Goal: Task Accomplishment & Management: Manage account settings

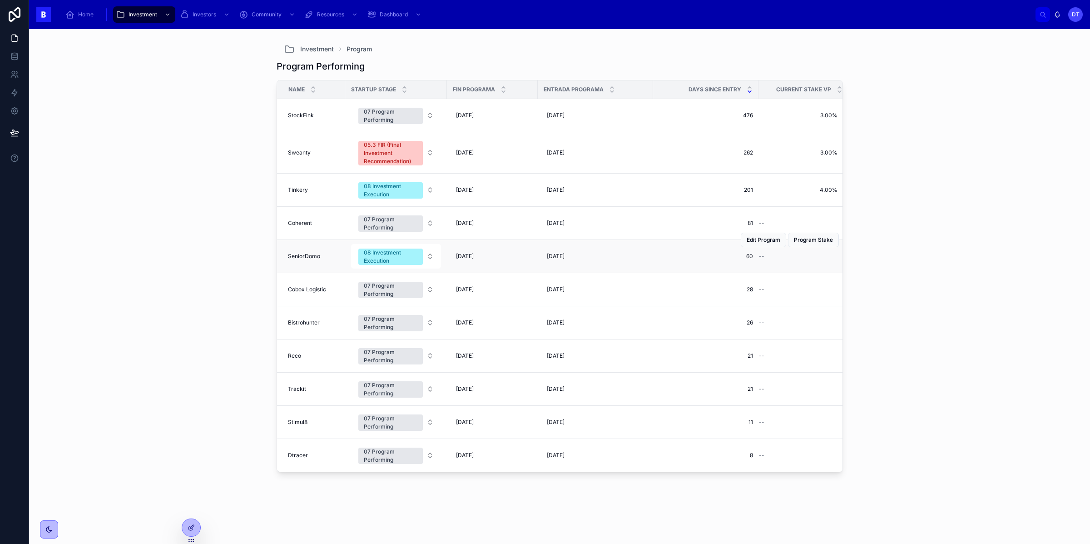
click at [307, 253] on td "SeniorDomo SeniorDomo" at bounding box center [311, 256] width 68 height 33
click at [307, 257] on span "SeniorDomo" at bounding box center [304, 256] width 32 height 7
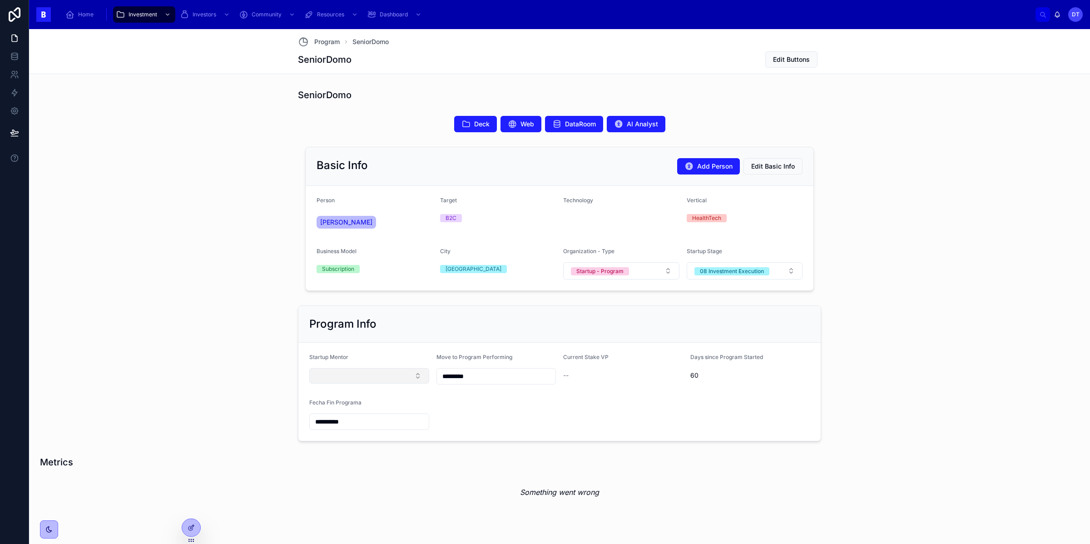
scroll to position [26, 0]
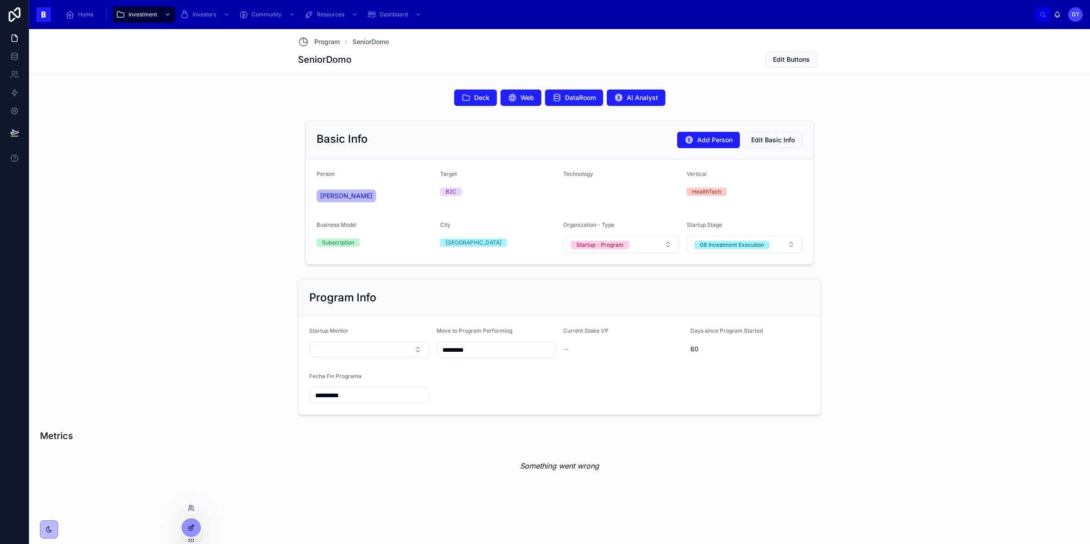
click at [193, 528] on icon at bounding box center [191, 527] width 7 height 7
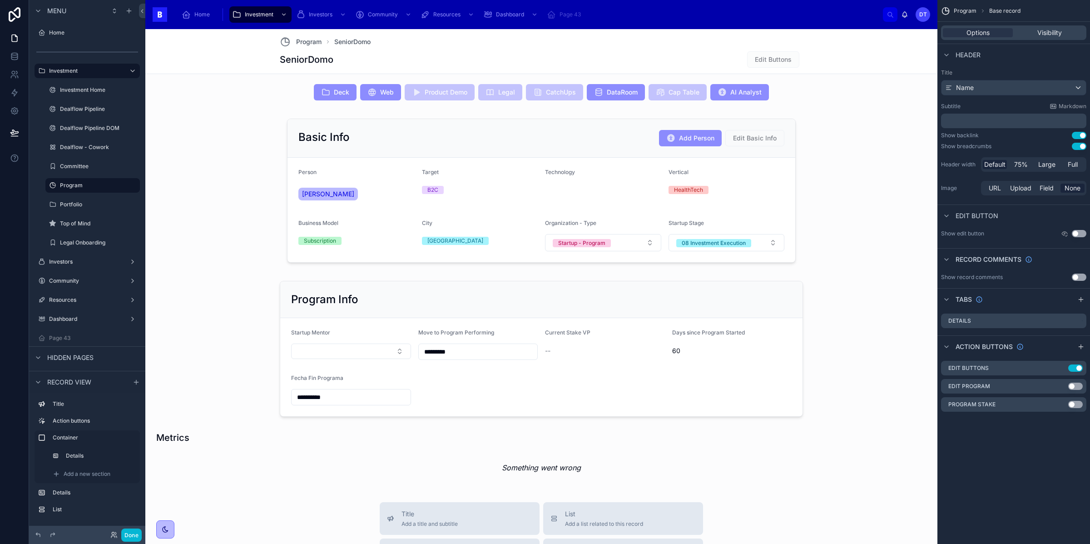
scroll to position [41, 0]
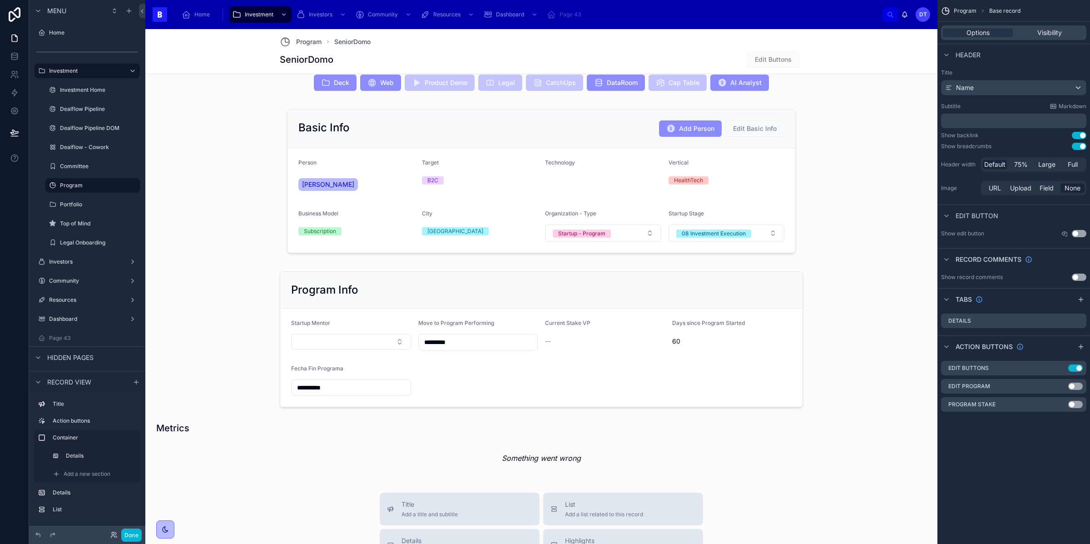
drag, startPoint x: 1094, startPoint y: 541, endPoint x: 1118, endPoint y: 544, distance: 24.2
click at [1089, 543] on html "**********" at bounding box center [545, 272] width 1090 height 544
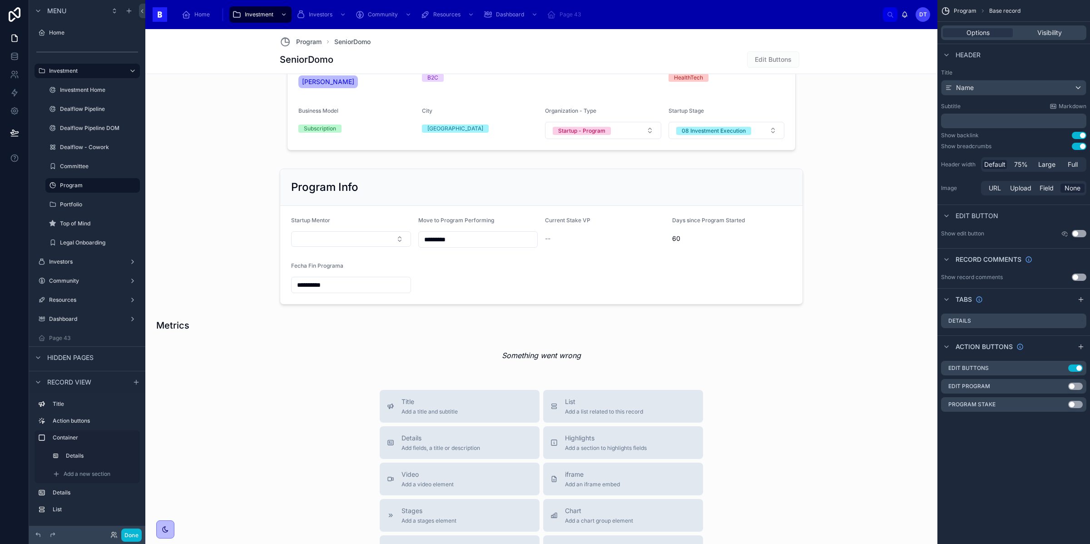
scroll to position [146, 0]
click at [319, 430] on div "Title Add a title and subtitle List Add a list related to this record Details A…" at bounding box center [541, 549] width 792 height 323
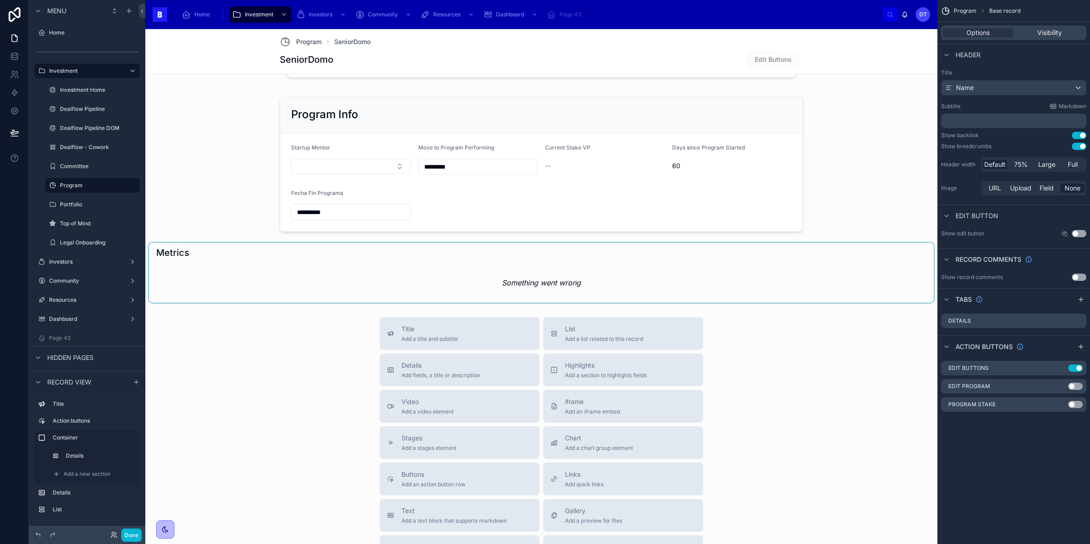
scroll to position [219, 0]
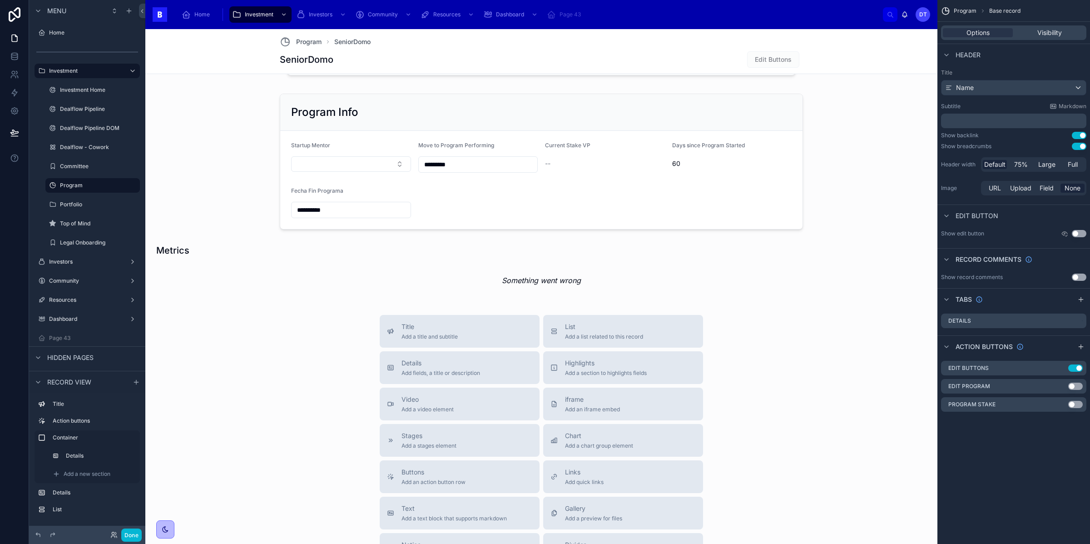
click at [330, 365] on div "Title Add a title and subtitle List Add a list related to this record Details A…" at bounding box center [541, 476] width 792 height 323
click at [429, 262] on div at bounding box center [541, 270] width 785 height 60
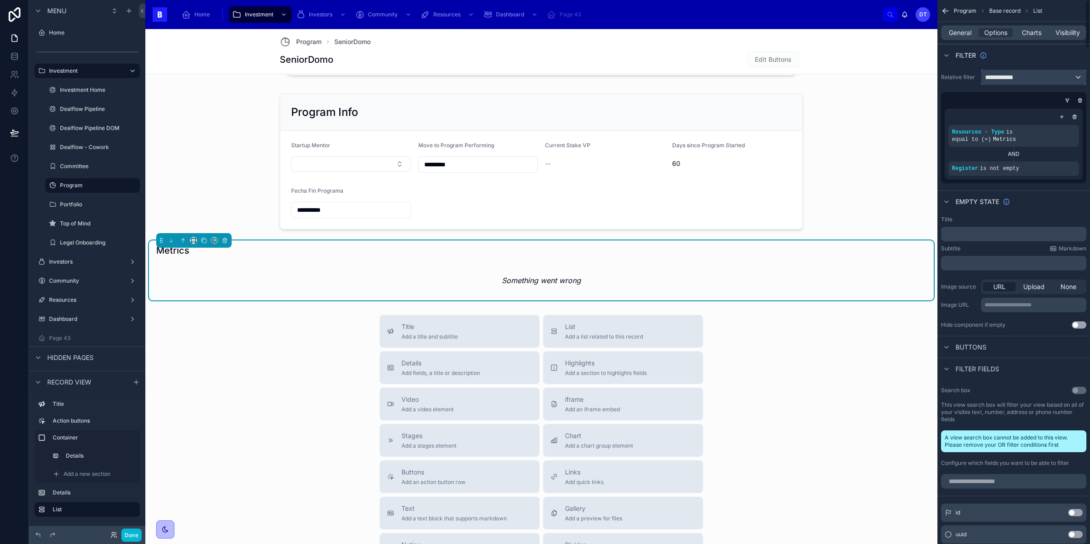
click at [1020, 77] on div "**********" at bounding box center [1033, 77] width 104 height 15
click at [997, 158] on div "resources collection" at bounding box center [1024, 157] width 70 height 11
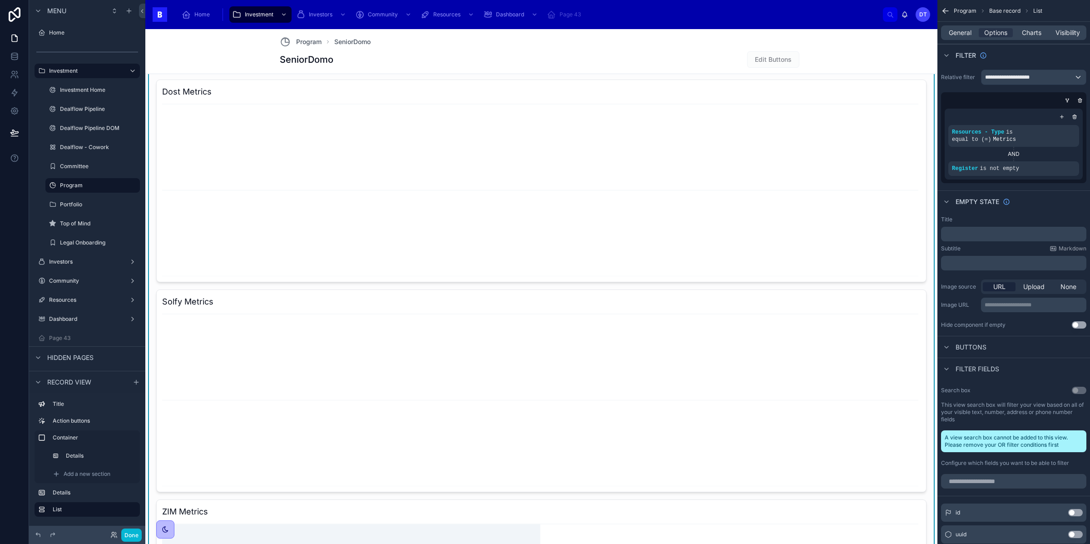
scroll to position [221, 0]
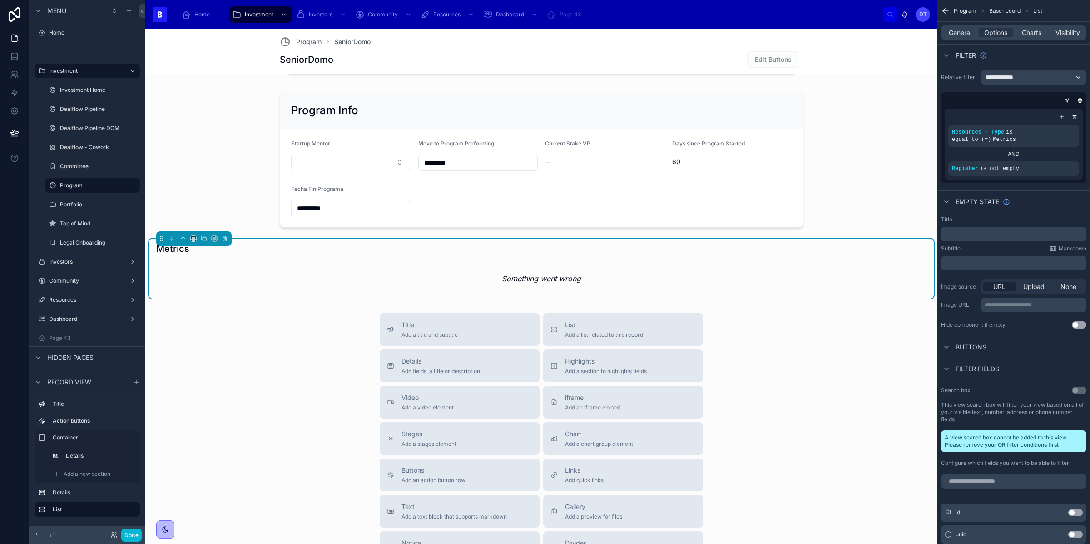
click at [973, 98] on div "scrollable content" at bounding box center [1011, 100] width 145 height 9
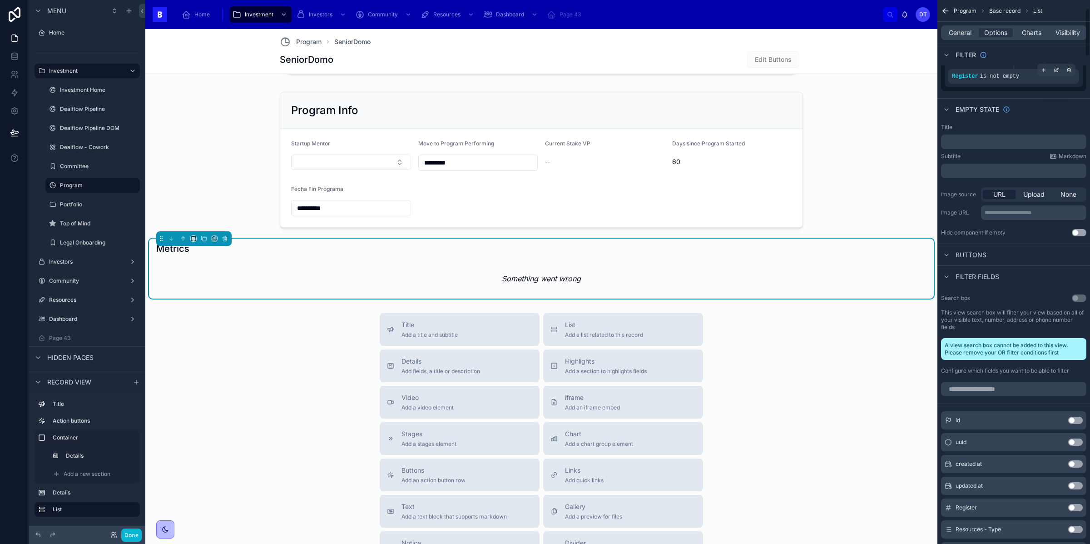
scroll to position [93, 0]
click at [831, 426] on div "Title Add a title and subtitle List Add a list related to this record Details A…" at bounding box center [541, 474] width 792 height 323
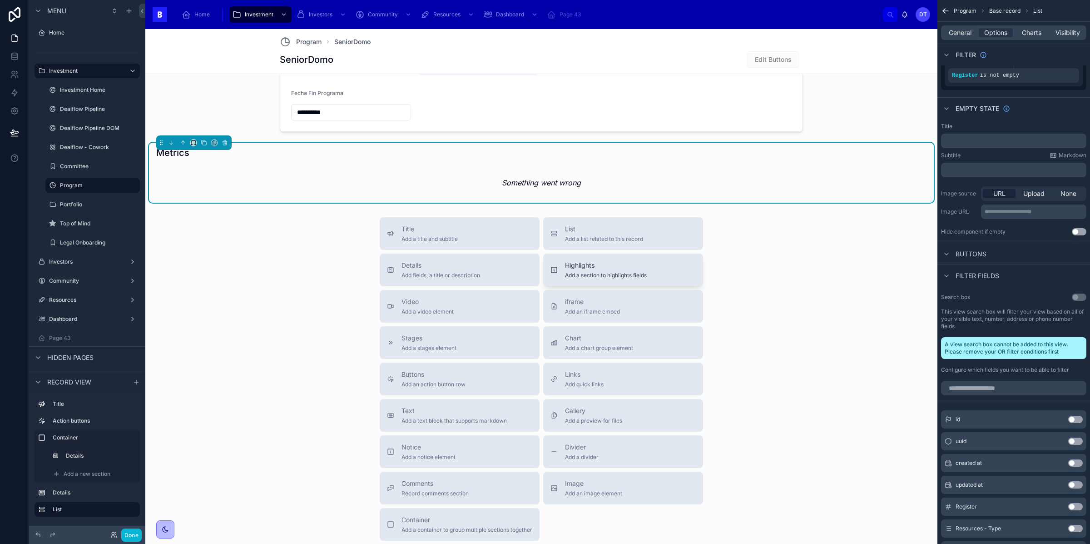
scroll to position [318, 0]
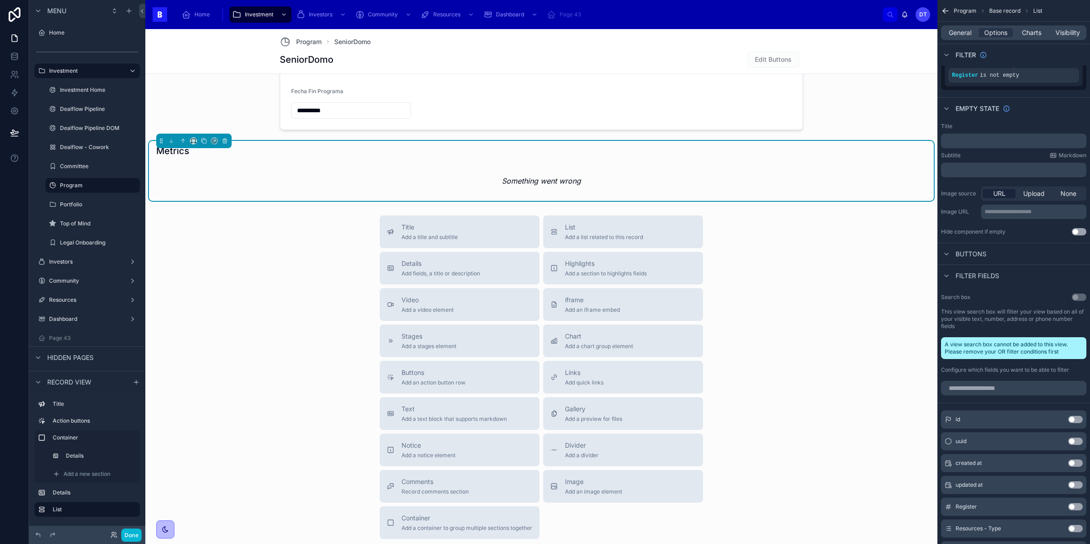
click at [320, 341] on div "Title Add a title and subtitle List Add a list related to this record Details A…" at bounding box center [541, 376] width 792 height 323
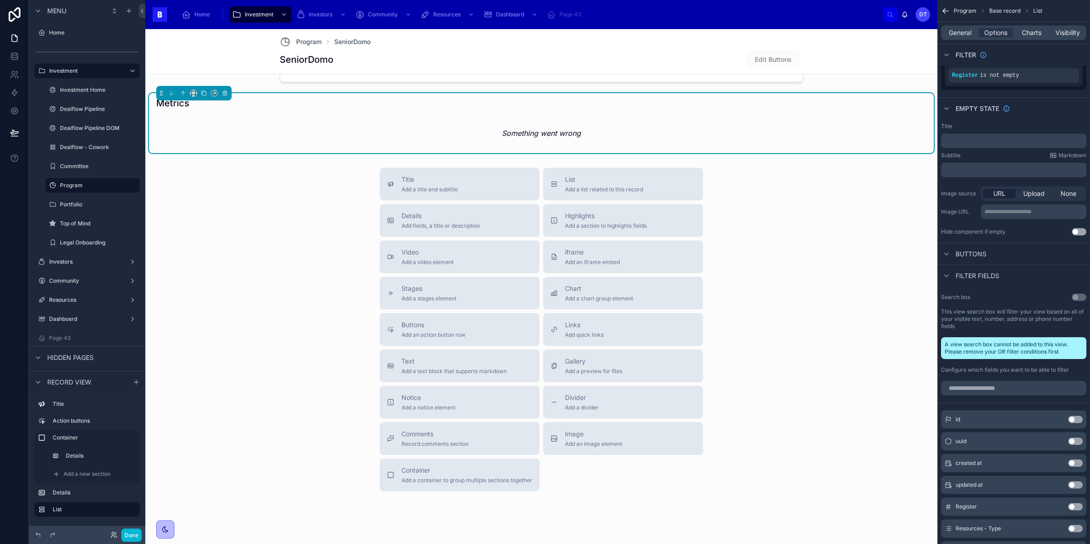
scroll to position [367, 0]
click at [336, 272] on div "Title Add a title and subtitle List Add a list related to this record Details A…" at bounding box center [541, 328] width 792 height 323
click at [462, 288] on div "Stages Add a stages element" at bounding box center [459, 292] width 145 height 18
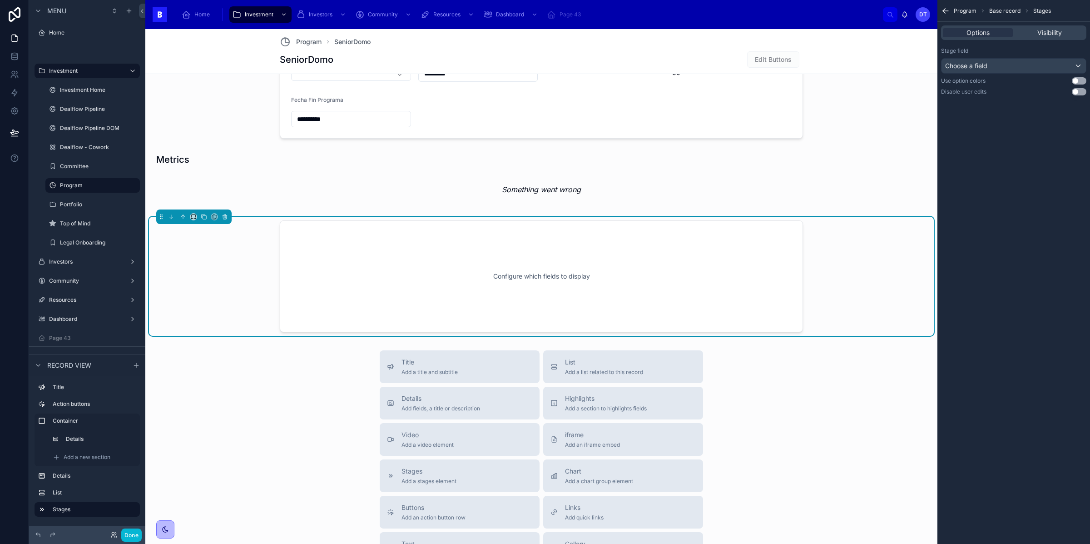
scroll to position [300, 0]
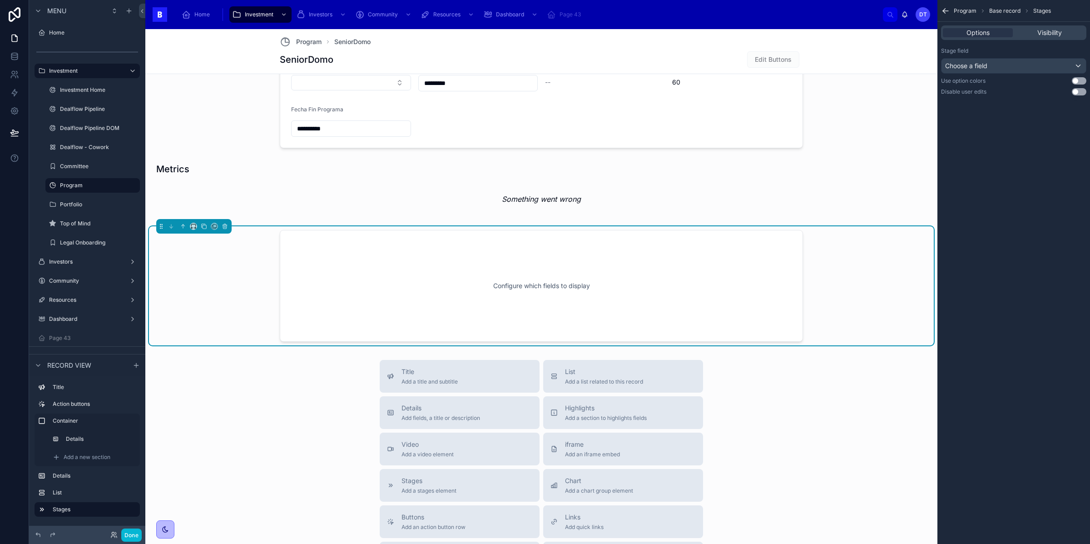
click at [517, 289] on div "Configure which fields to display" at bounding box center [541, 286] width 493 height 82
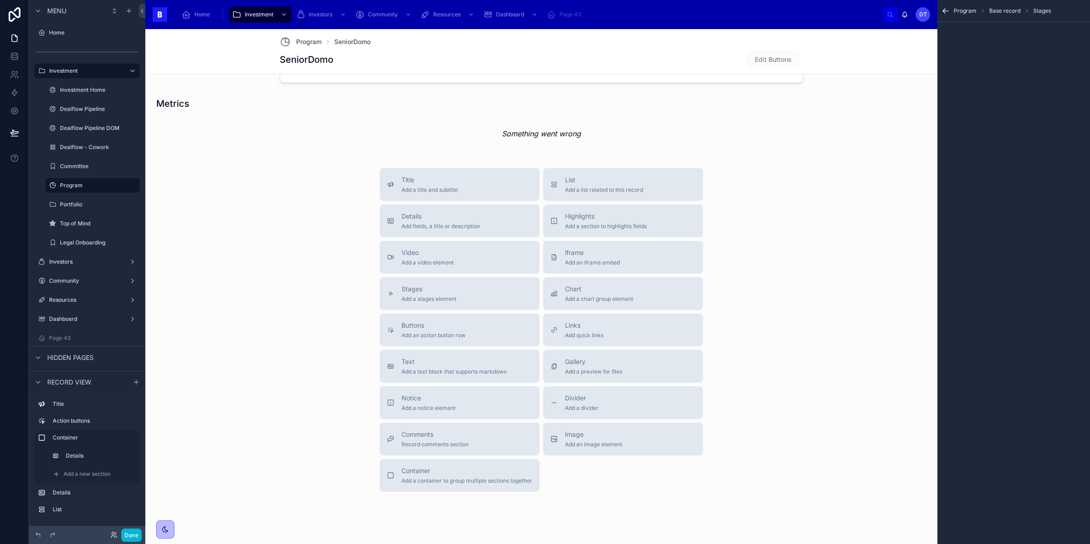
scroll to position [386, 0]
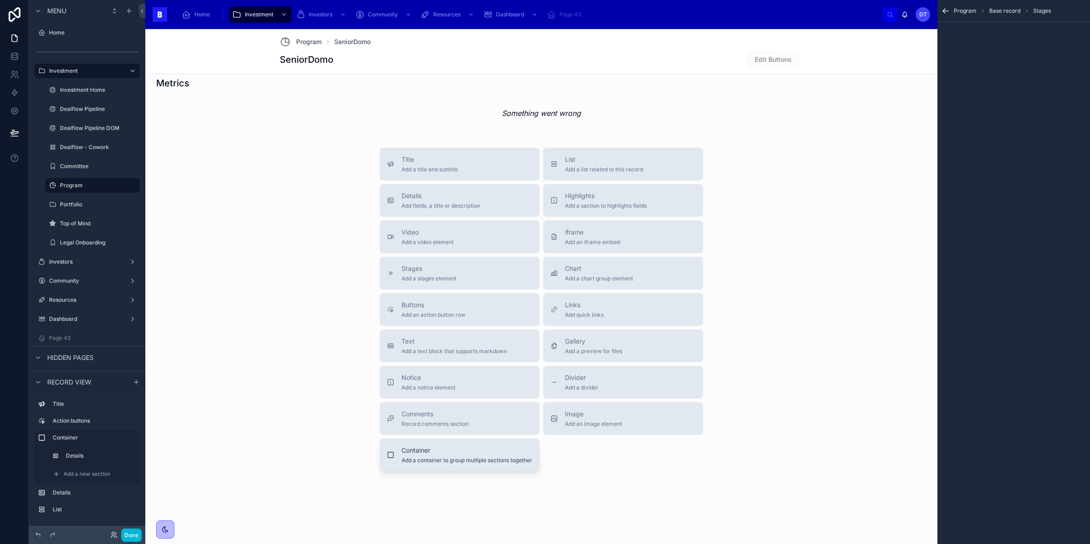
click at [488, 463] on span "Add a container to group multiple sections together" at bounding box center [466, 459] width 131 height 7
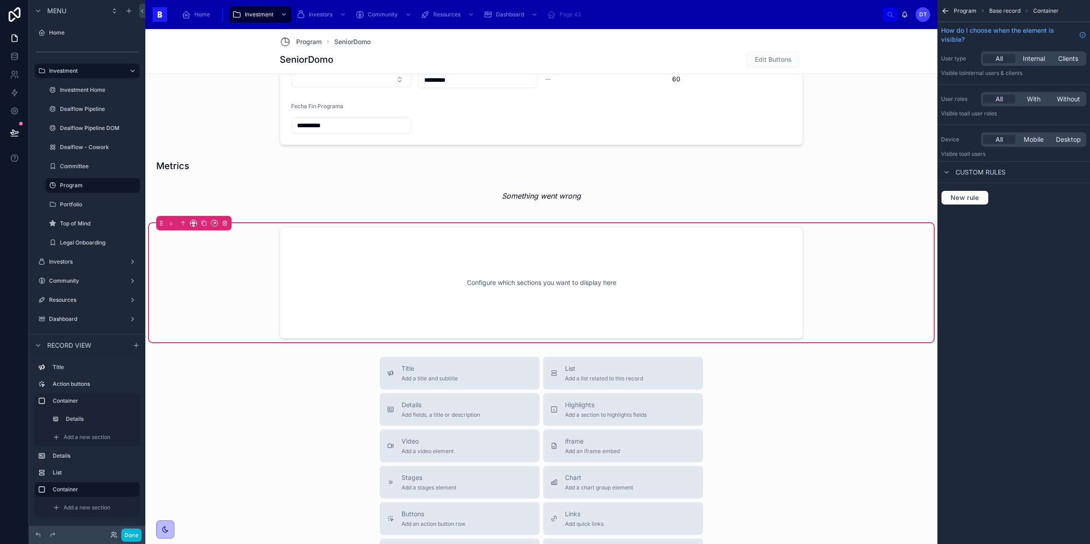
scroll to position [303, 0]
click at [558, 258] on div "Configure which sections you want to display here" at bounding box center [541, 283] width 493 height 82
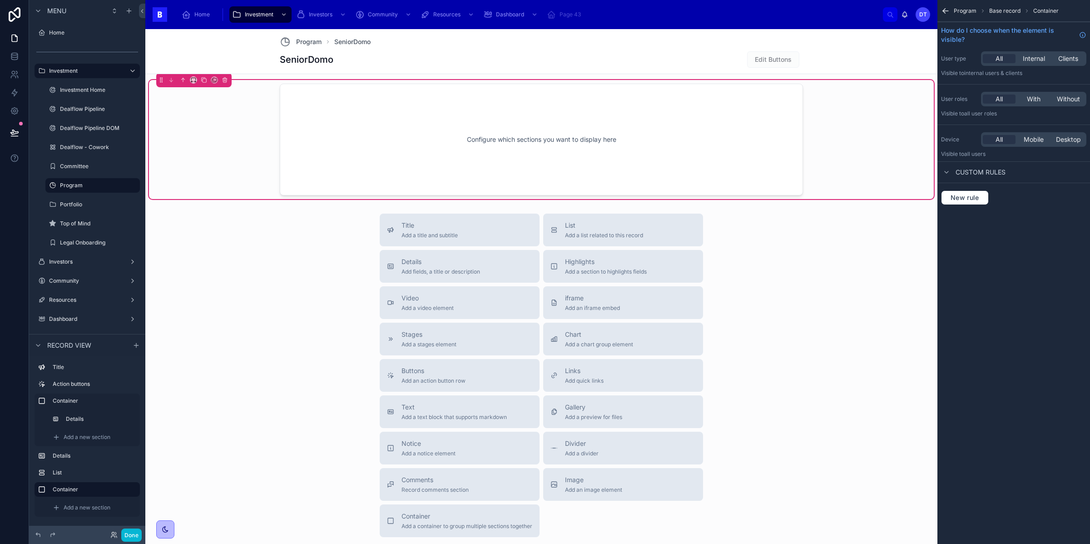
scroll to position [447, 0]
click at [452, 523] on span "Add a container to group multiple sections together" at bounding box center [466, 524] width 131 height 7
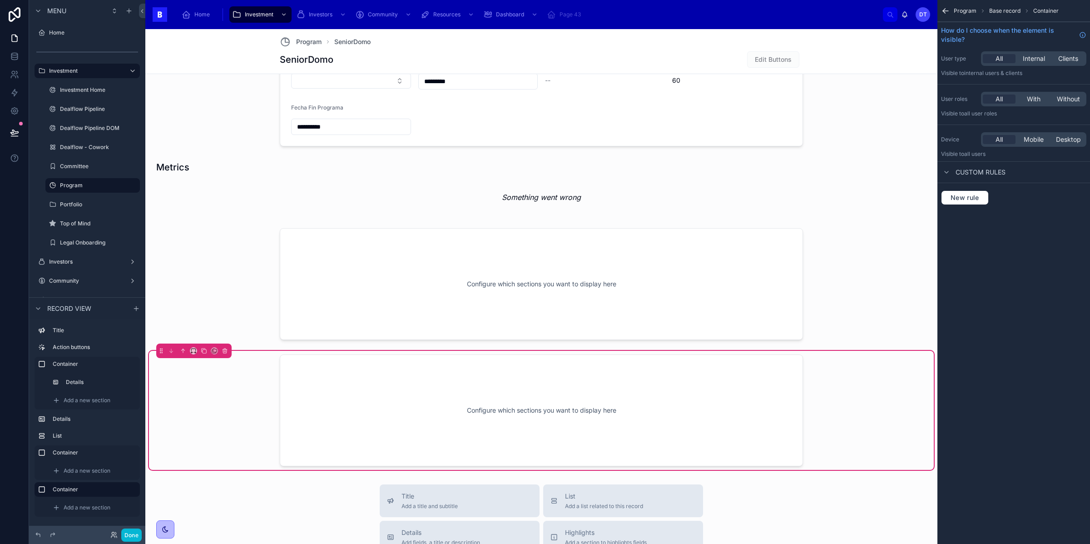
scroll to position [302, 0]
click at [525, 263] on div at bounding box center [541, 283] width 785 height 119
click at [500, 388] on div "Configure which sections you want to display here" at bounding box center [541, 410] width 493 height 82
click at [528, 287] on div at bounding box center [541, 283] width 785 height 119
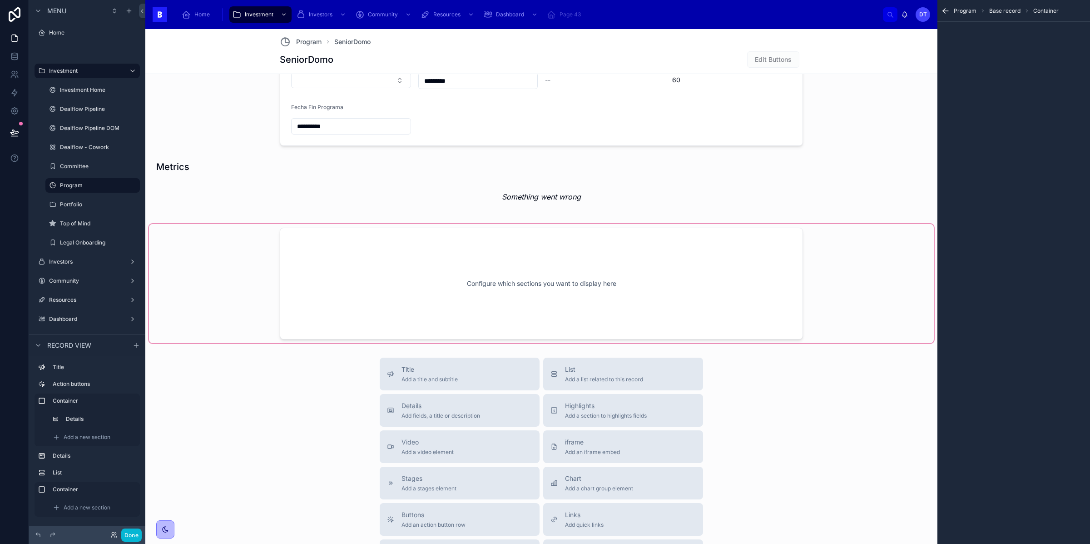
click at [572, 273] on div at bounding box center [541, 283] width 785 height 119
click at [533, 283] on div at bounding box center [541, 283] width 785 height 119
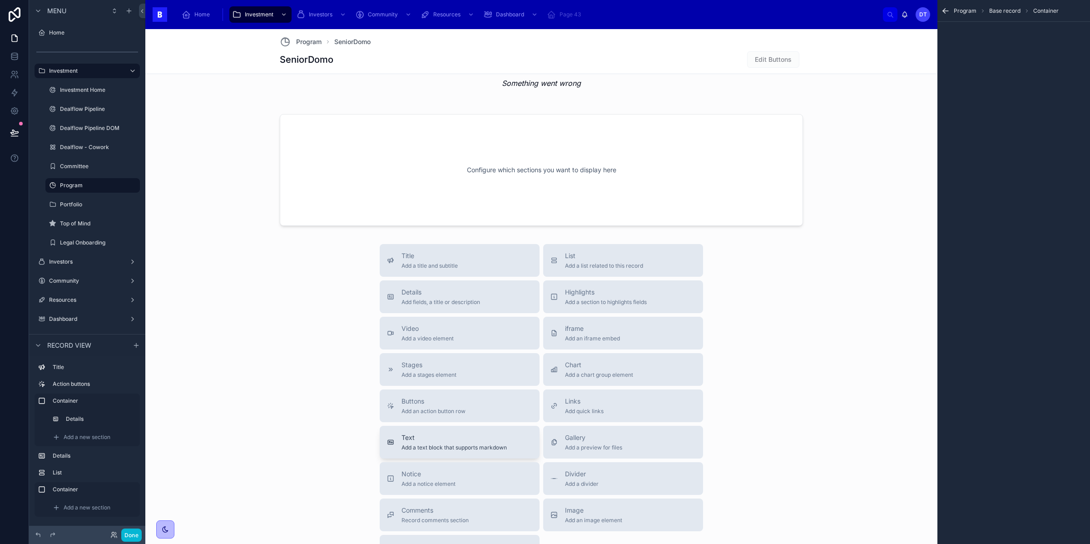
scroll to position [513, 0]
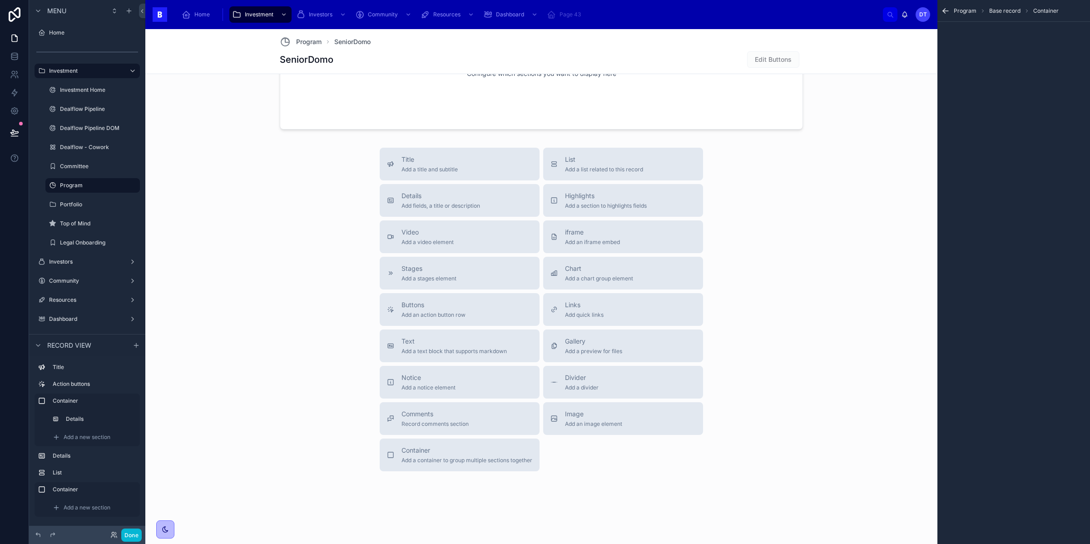
click at [539, 64] on div "SeniorDomo Edit Buttons" at bounding box center [541, 59] width 523 height 17
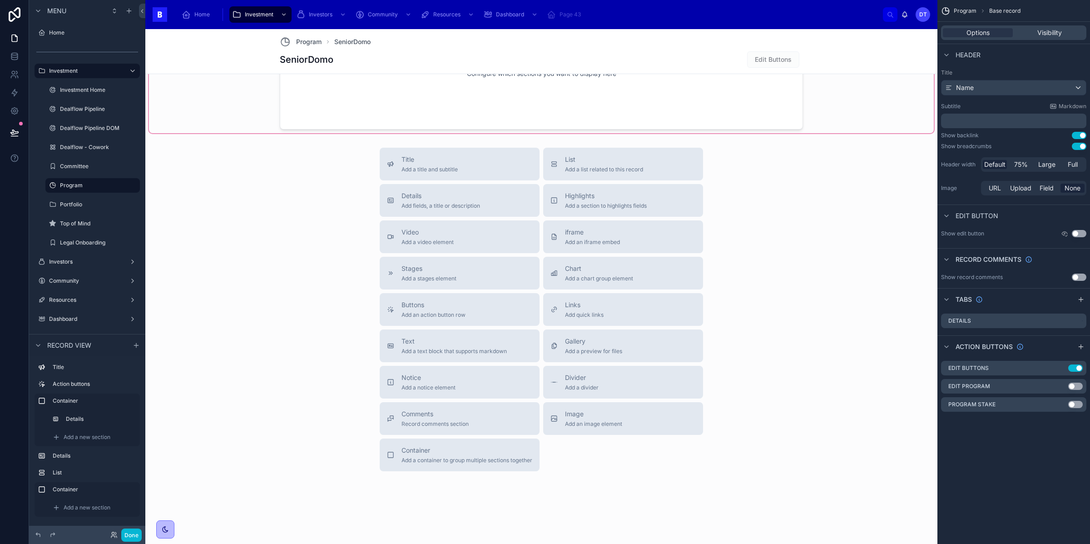
click at [536, 98] on div at bounding box center [541, 73] width 785 height 119
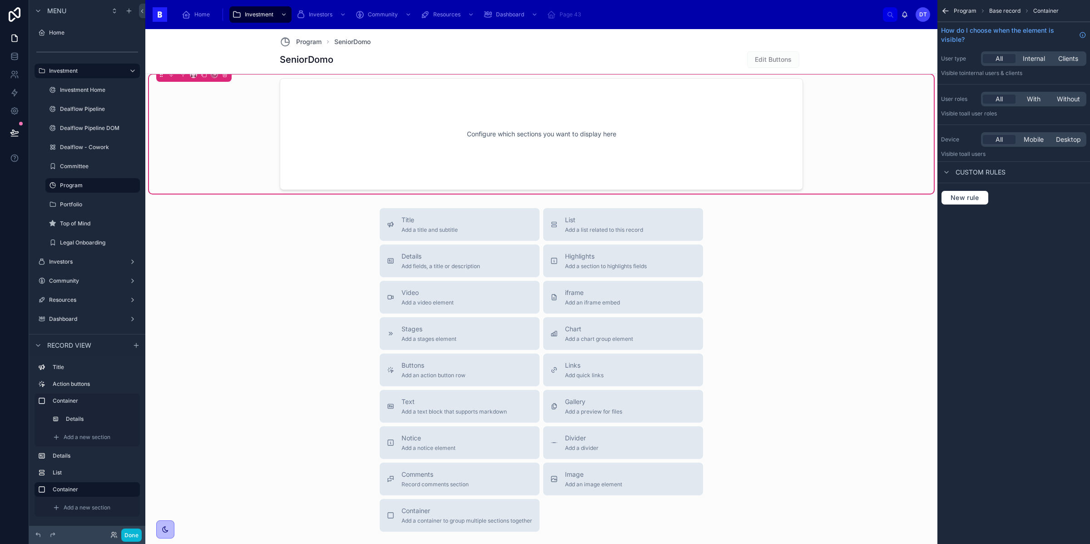
scroll to position [437, 0]
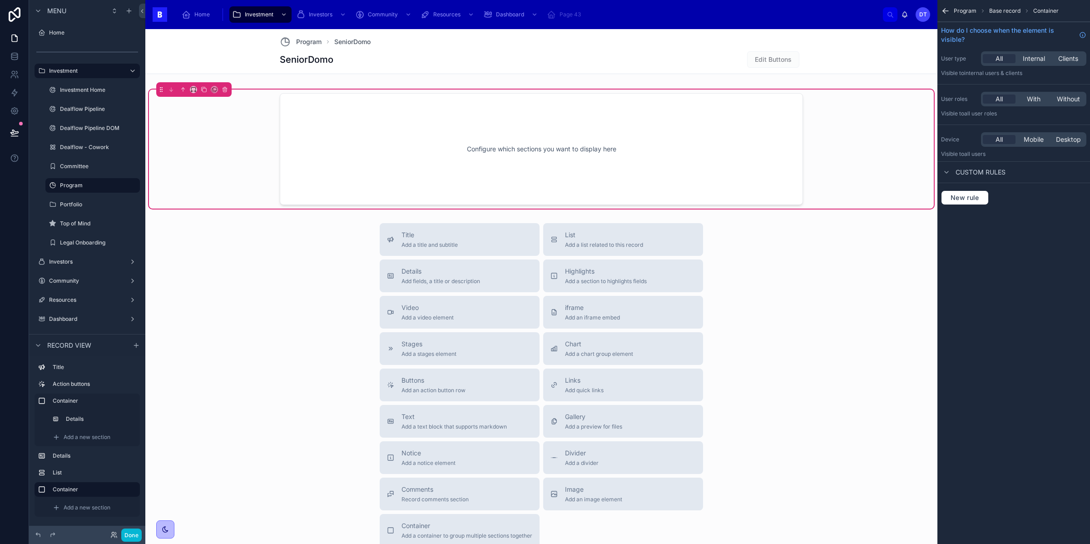
click at [639, 153] on div "Configure which sections you want to display here" at bounding box center [541, 149] width 493 height 82
click at [460, 146] on div "Configure which sections you want to display here" at bounding box center [541, 149] width 493 height 82
click at [590, 158] on div "Configure which sections you want to display here" at bounding box center [541, 149] width 493 height 82
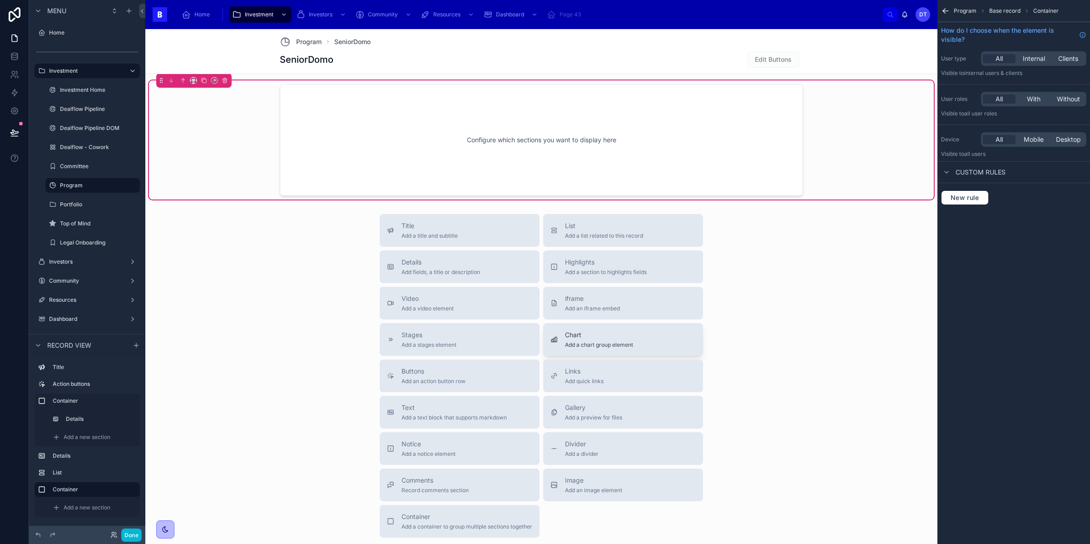
scroll to position [446, 0]
click at [947, 170] on icon "scrollable content" at bounding box center [946, 171] width 7 height 7
click at [948, 172] on icon "scrollable content" at bounding box center [946, 171] width 7 height 7
click at [578, 99] on div "Configure which sections you want to display here" at bounding box center [541, 140] width 523 height 112
click at [569, 133] on div "Configure which sections you want to display here" at bounding box center [541, 140] width 493 height 82
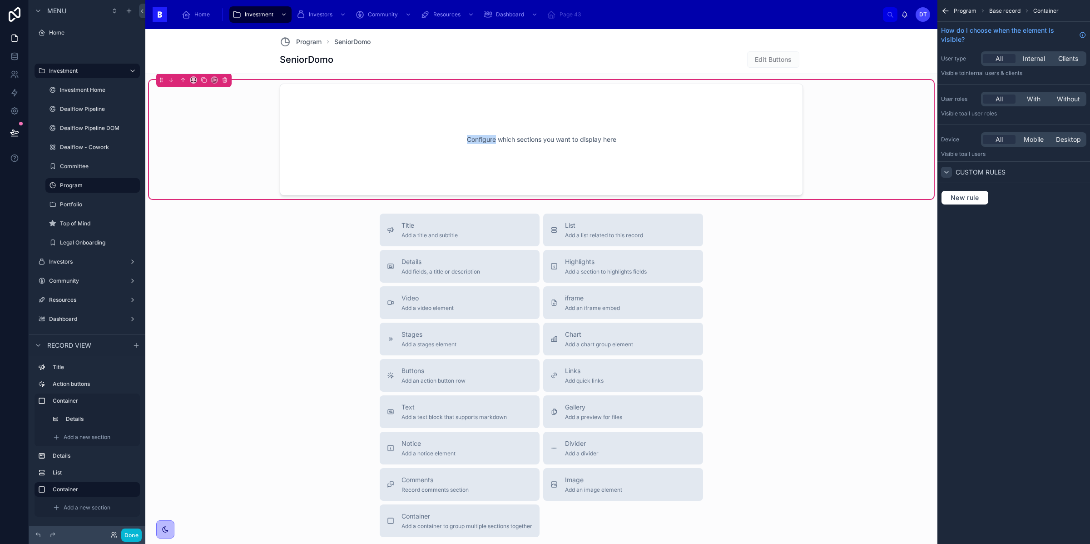
click at [569, 133] on div "Configure which sections you want to display here" at bounding box center [541, 140] width 493 height 82
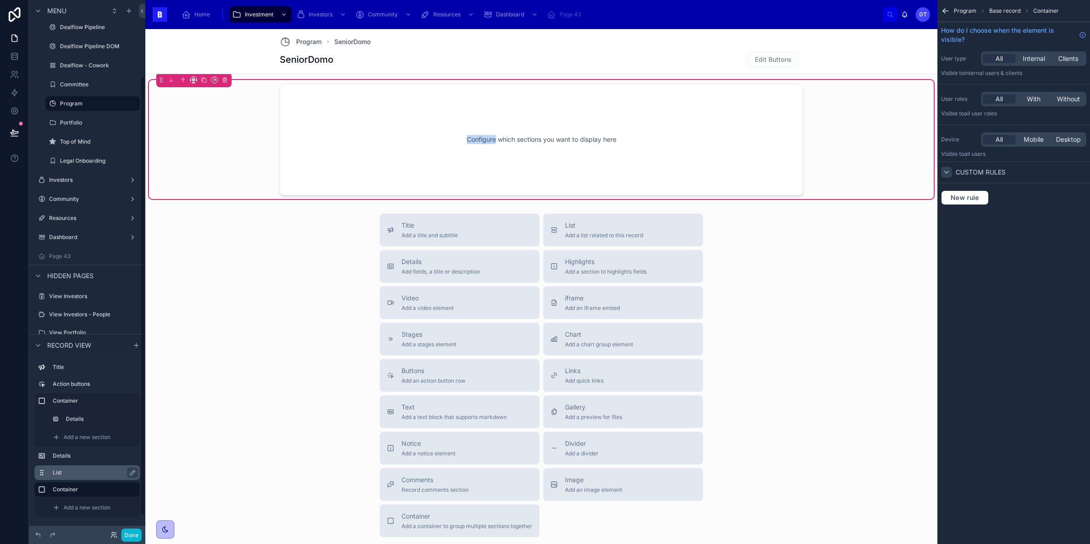
scroll to position [92, 0]
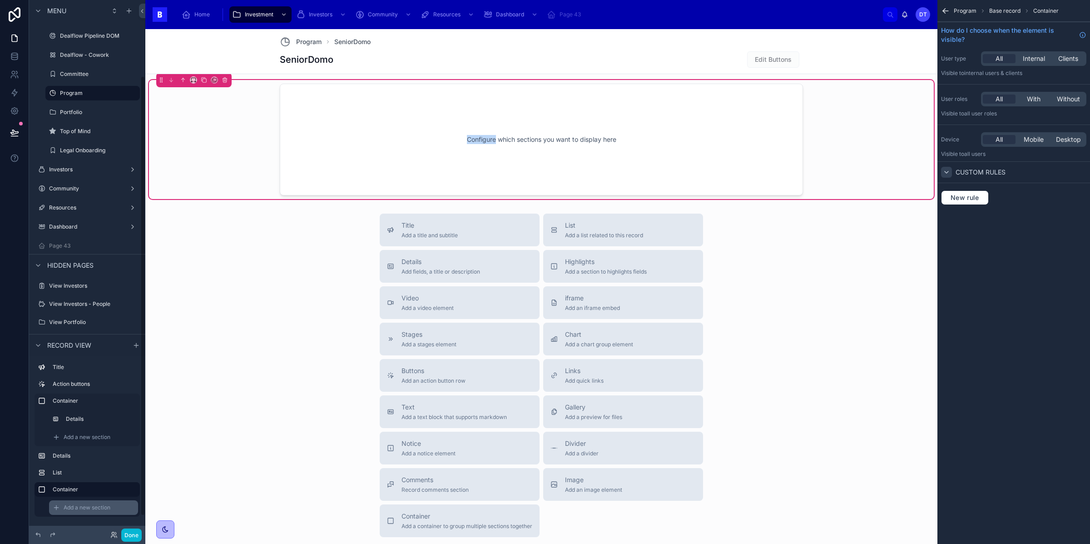
click at [77, 507] on span "Add a new section" at bounding box center [87, 507] width 47 height 7
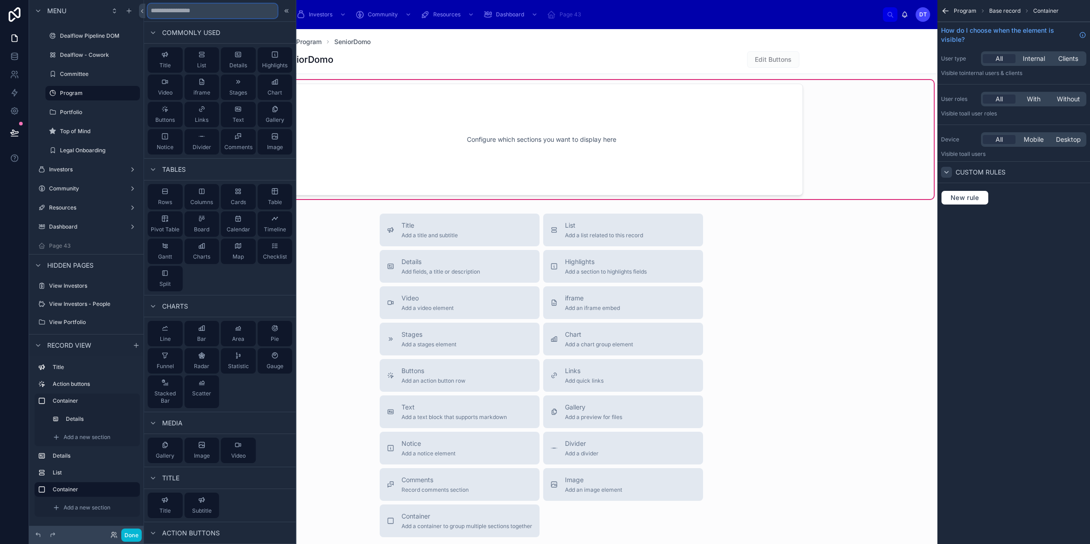
click at [196, 13] on input "text" at bounding box center [213, 11] width 130 height 15
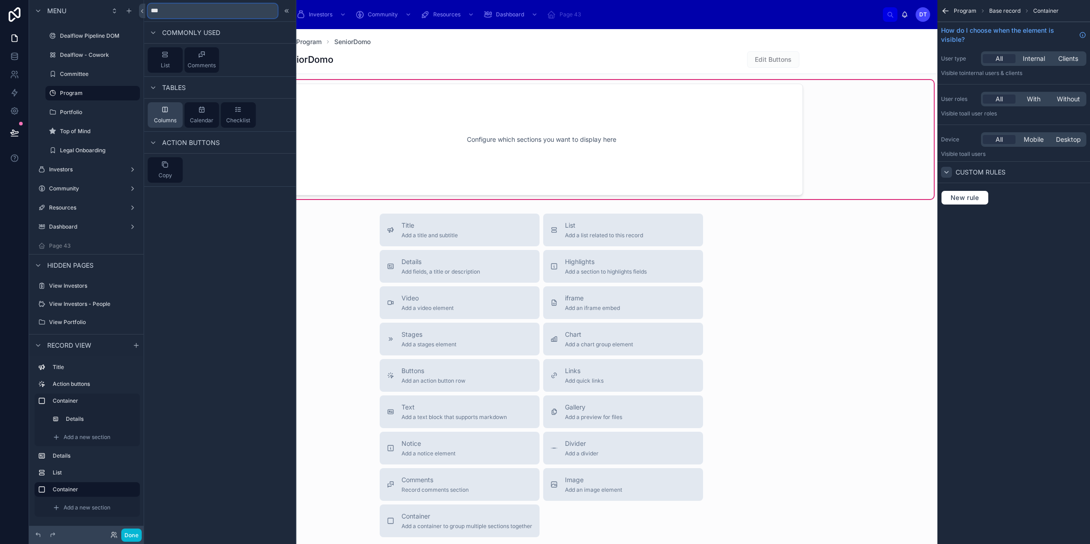
type input "***"
click at [174, 114] on div "Columns" at bounding box center [165, 114] width 35 height 25
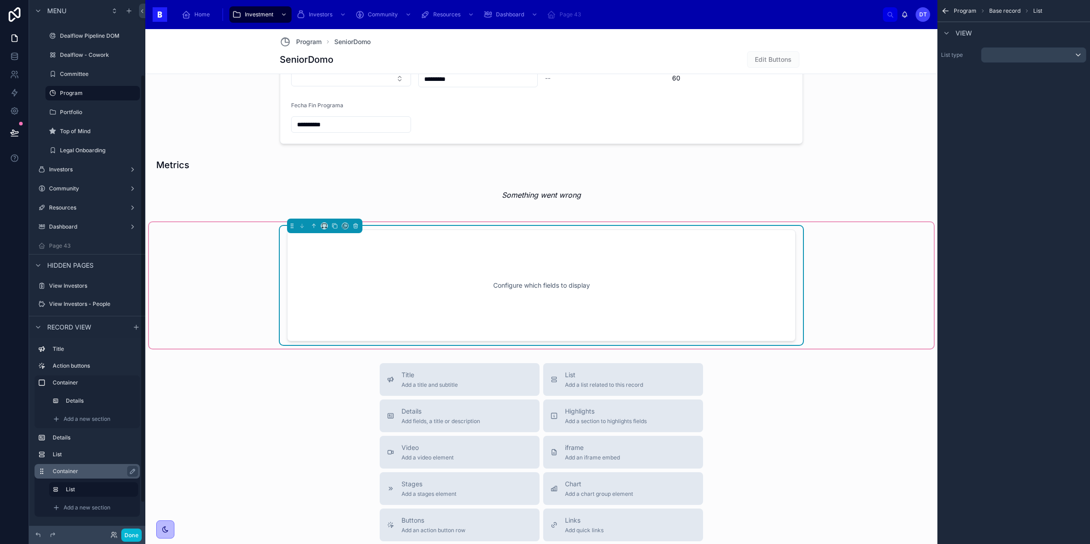
scroll to position [131, 0]
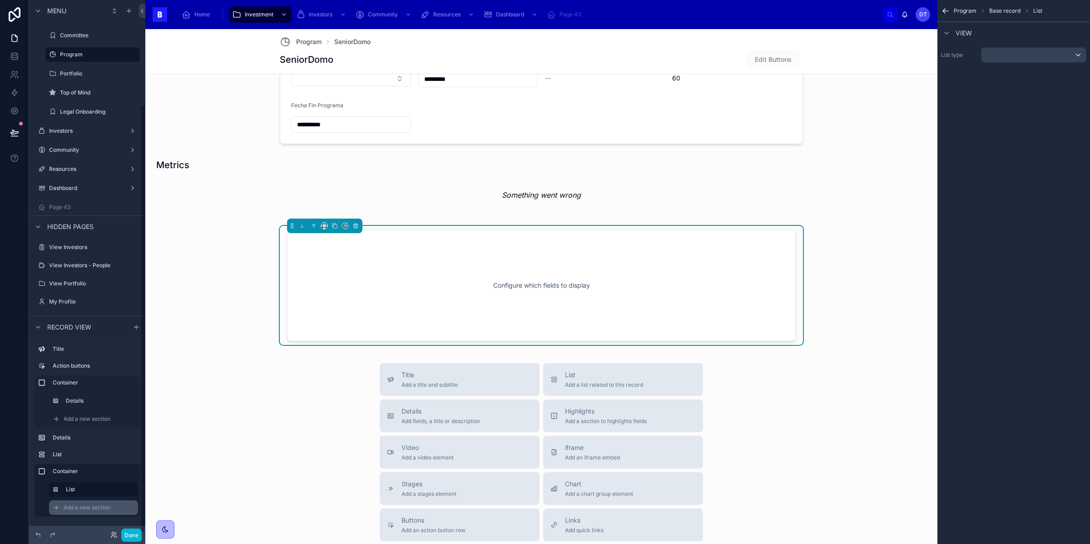
click at [86, 507] on span "Add a new section" at bounding box center [87, 507] width 47 height 7
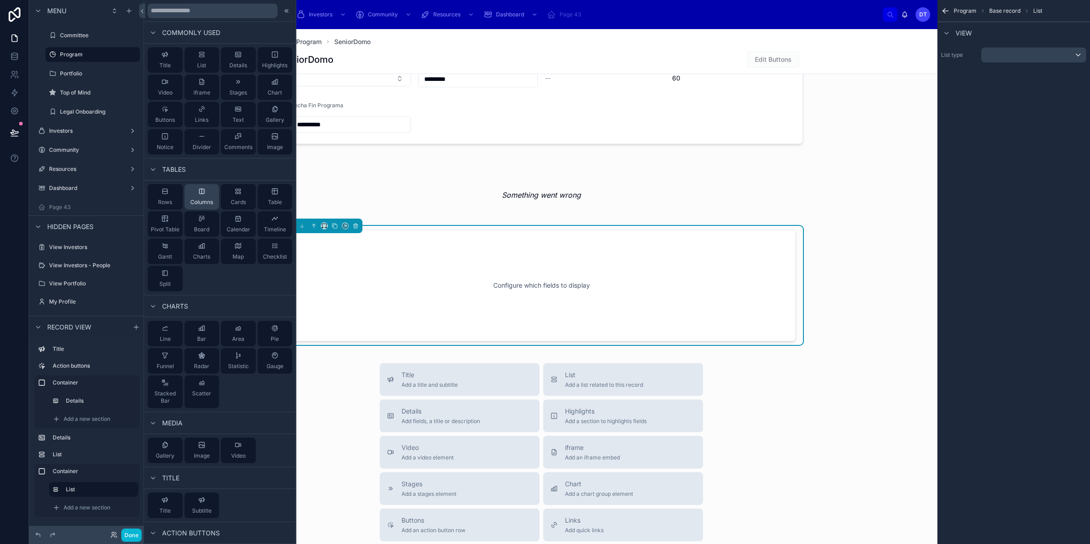
click at [197, 196] on div "Columns" at bounding box center [201, 196] width 35 height 25
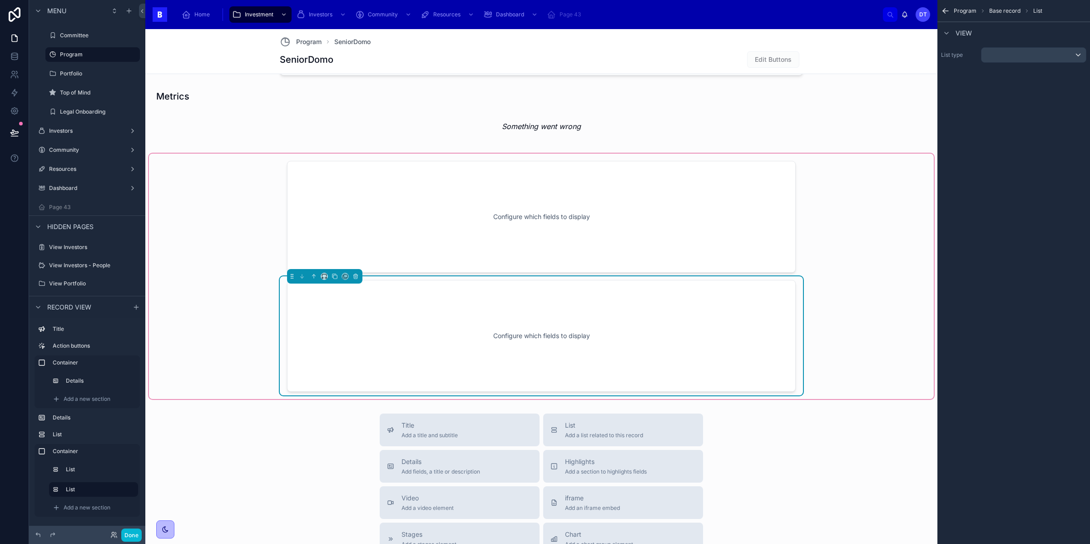
scroll to position [361, 0]
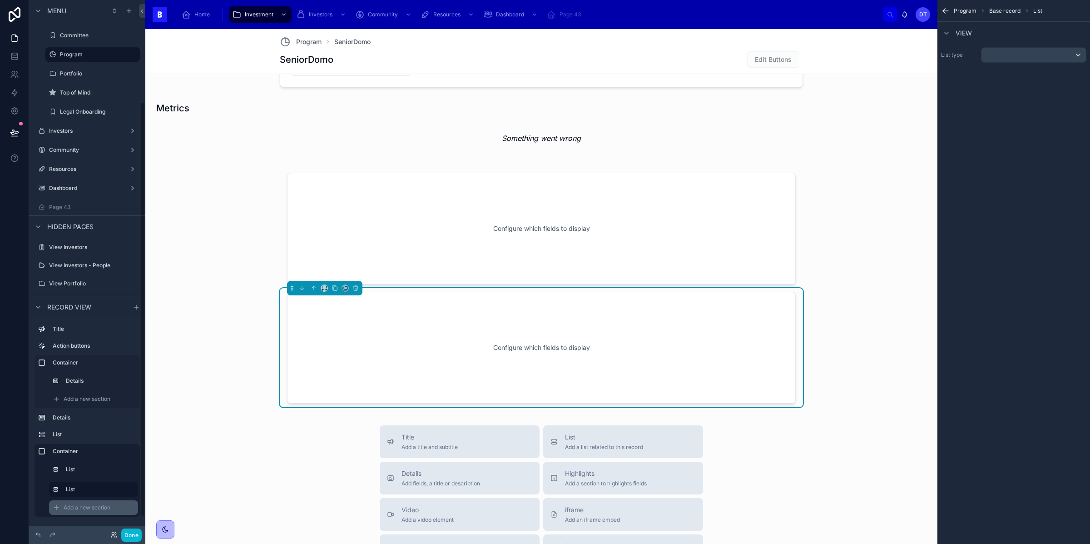
click at [97, 507] on span "Add a new section" at bounding box center [87, 507] width 47 height 7
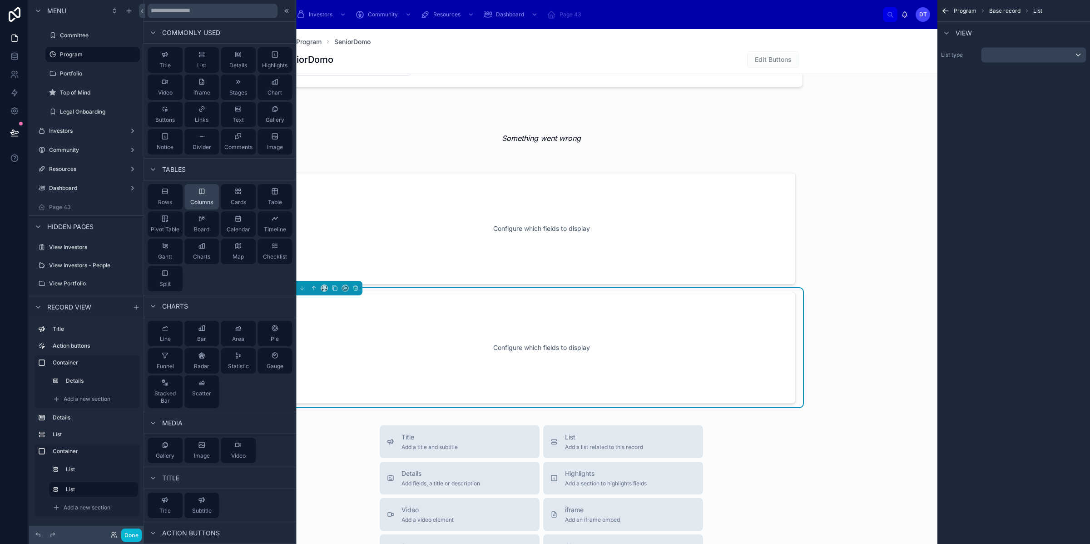
click at [201, 201] on span "Columns" at bounding box center [201, 201] width 23 height 7
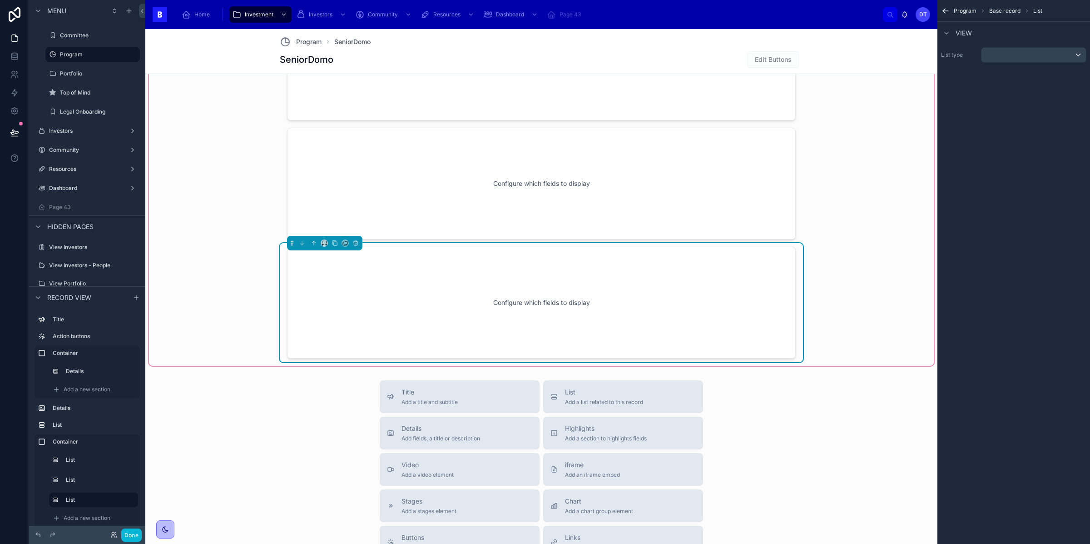
scroll to position [543, 0]
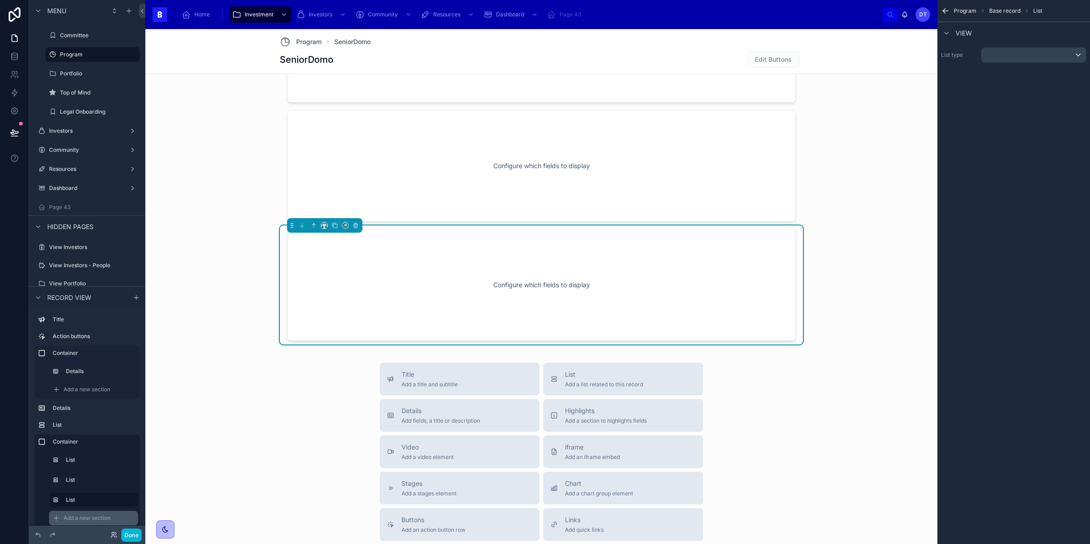
click at [105, 515] on span "Add a new section" at bounding box center [87, 517] width 47 height 7
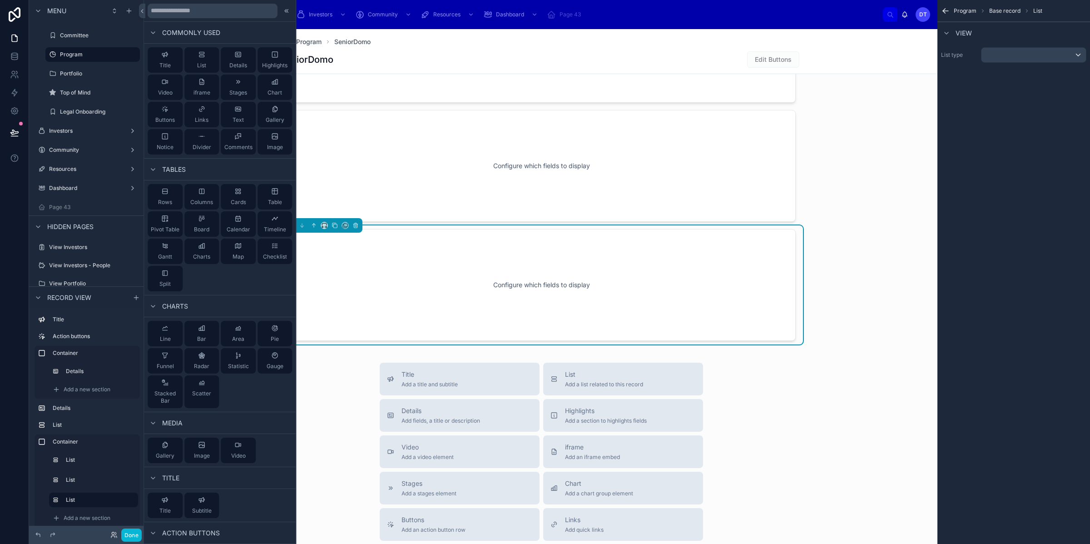
click at [771, 416] on div "Title Add a title and subtitle List Add a list related to this record Details A…" at bounding box center [541, 523] width 792 height 323
click at [131, 533] on button "Done" at bounding box center [131, 534] width 20 height 13
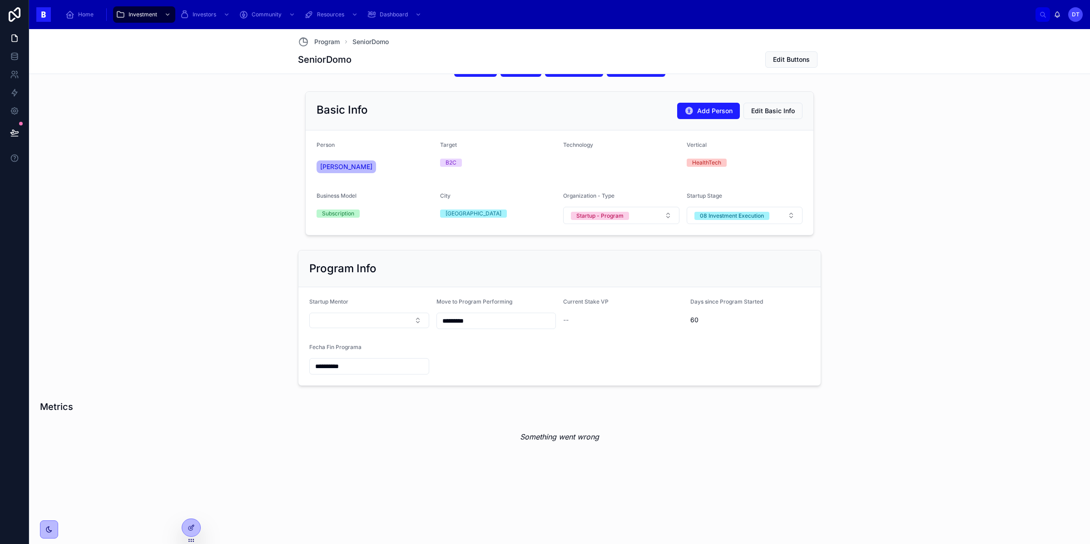
scroll to position [56, 0]
click at [190, 529] on icon at bounding box center [191, 527] width 7 height 7
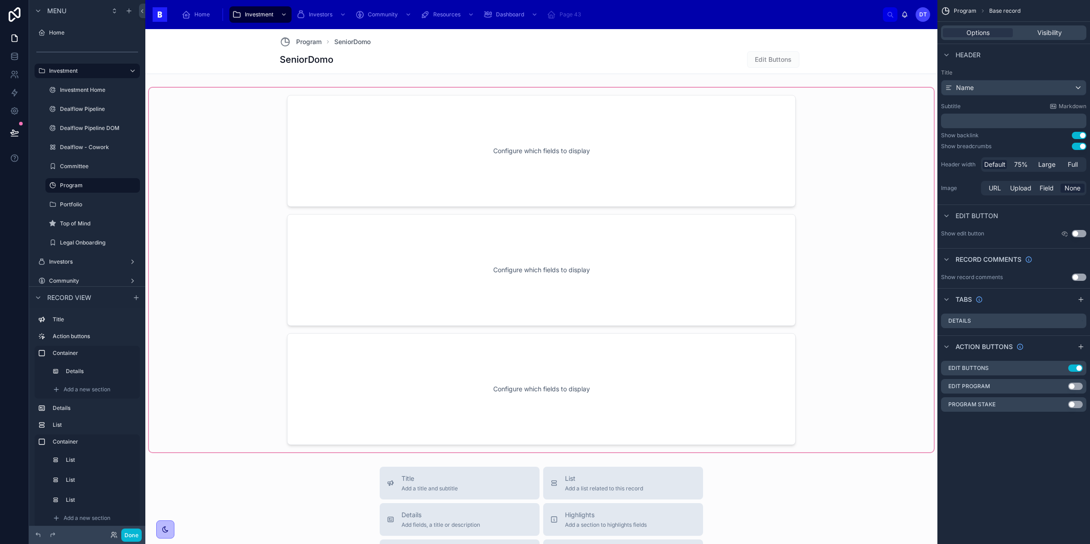
scroll to position [451, 0]
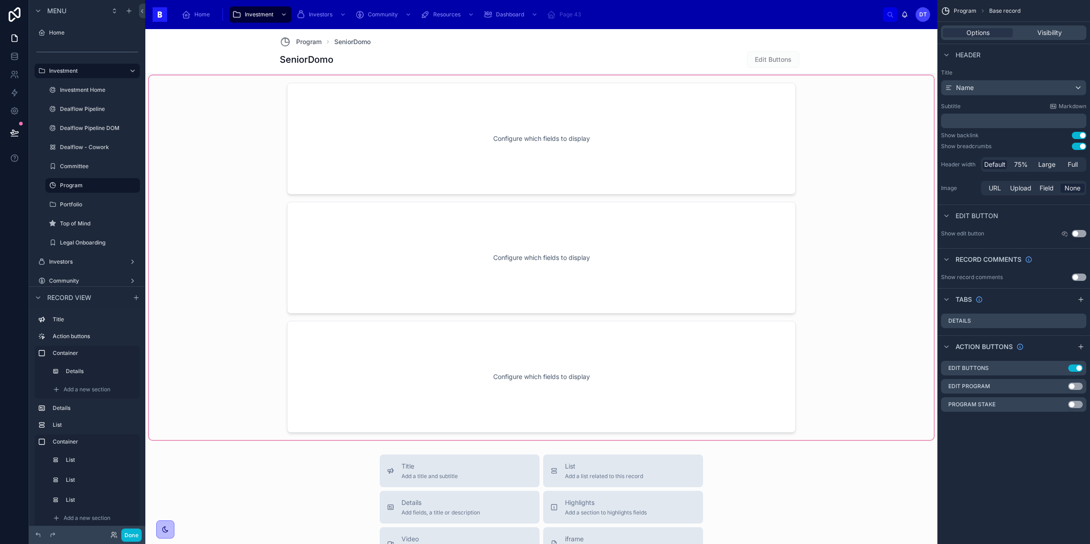
click at [589, 157] on div at bounding box center [541, 257] width 785 height 364
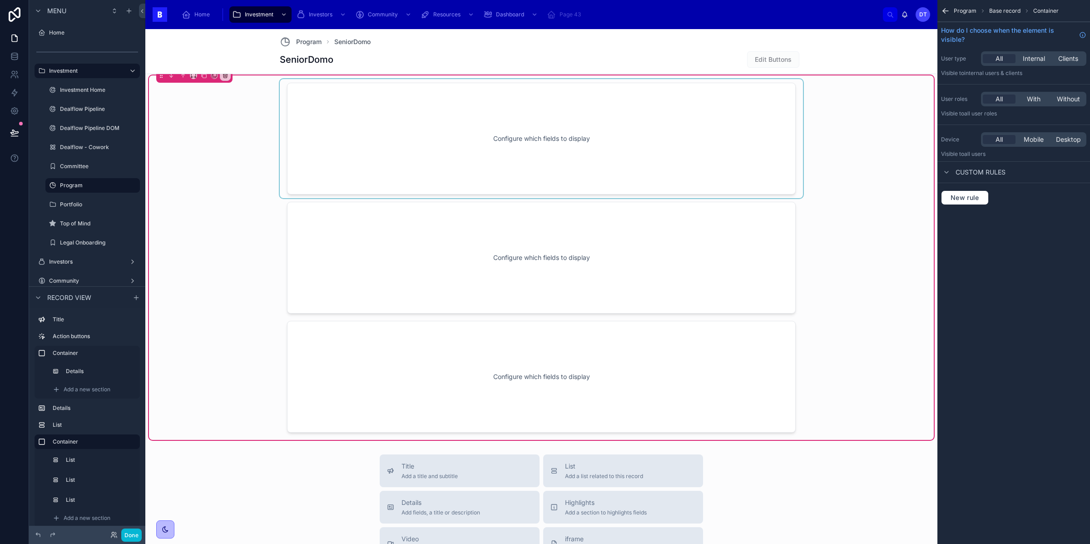
click at [564, 152] on div at bounding box center [541, 138] width 523 height 119
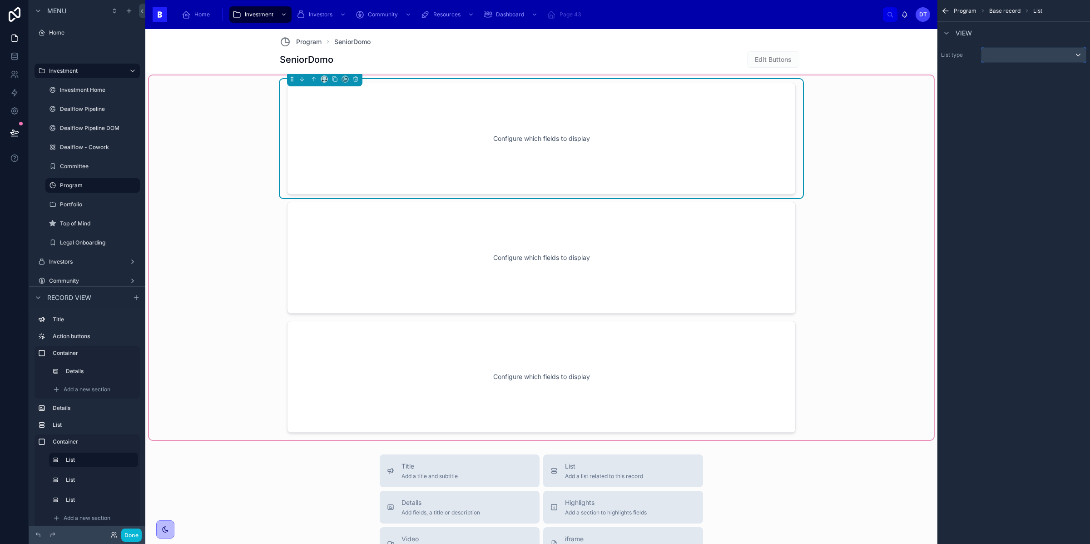
click at [1018, 51] on div "scrollable content" at bounding box center [1033, 55] width 104 height 15
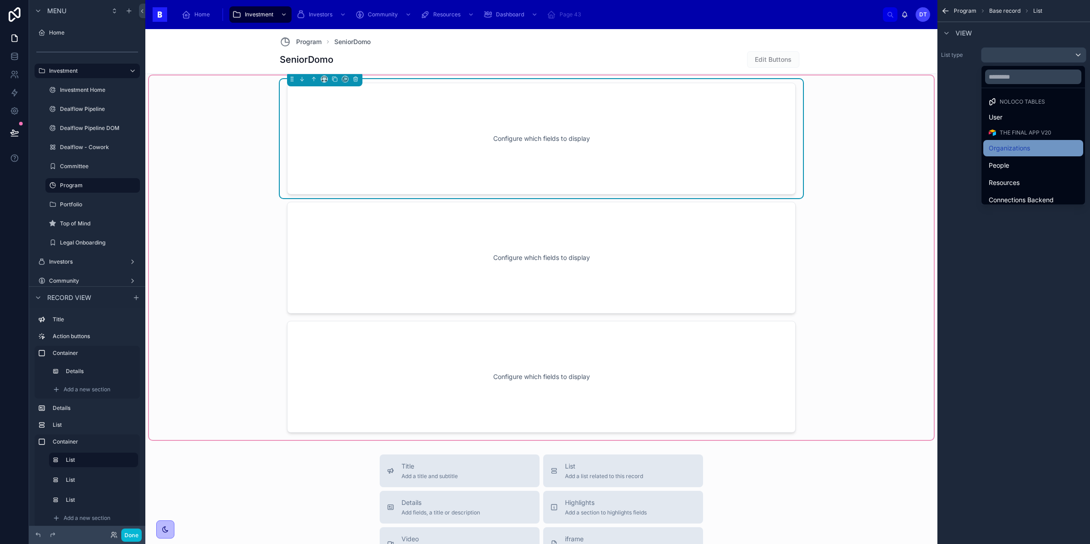
click at [1010, 148] on span "Organizations" at bounding box center [1009, 148] width 41 height 11
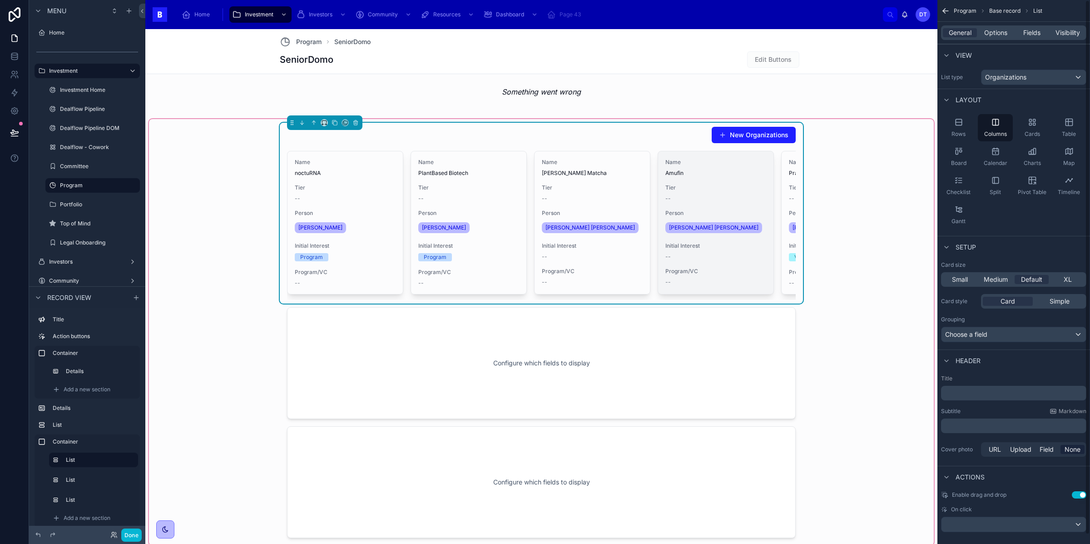
scroll to position [406, 0]
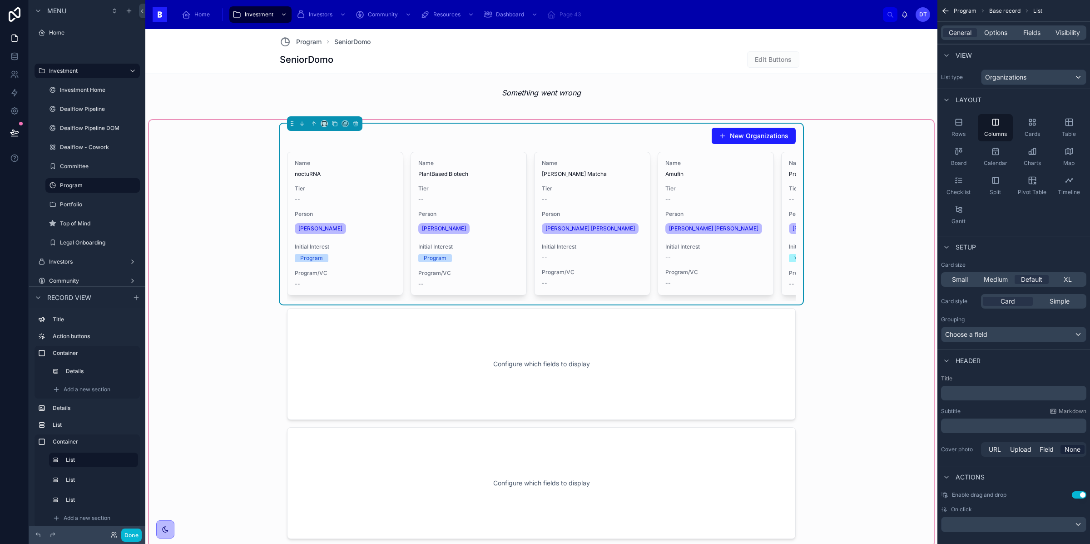
click at [846, 266] on div "New Organizations Name noctuRNA Tier -- Person Miriam Corredor Initial Interest…" at bounding box center [541, 333] width 785 height 426
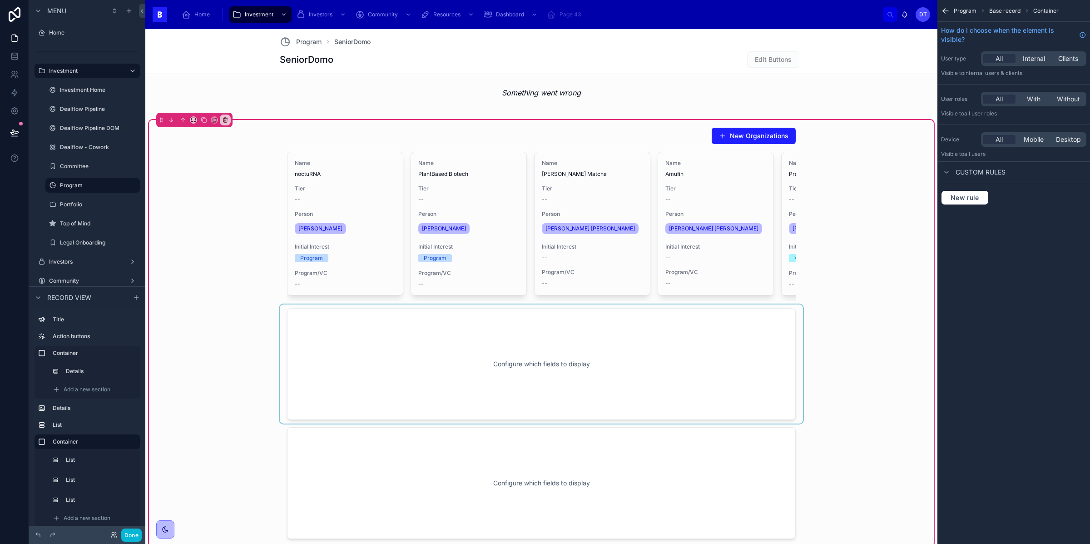
click at [754, 354] on div at bounding box center [541, 363] width 523 height 119
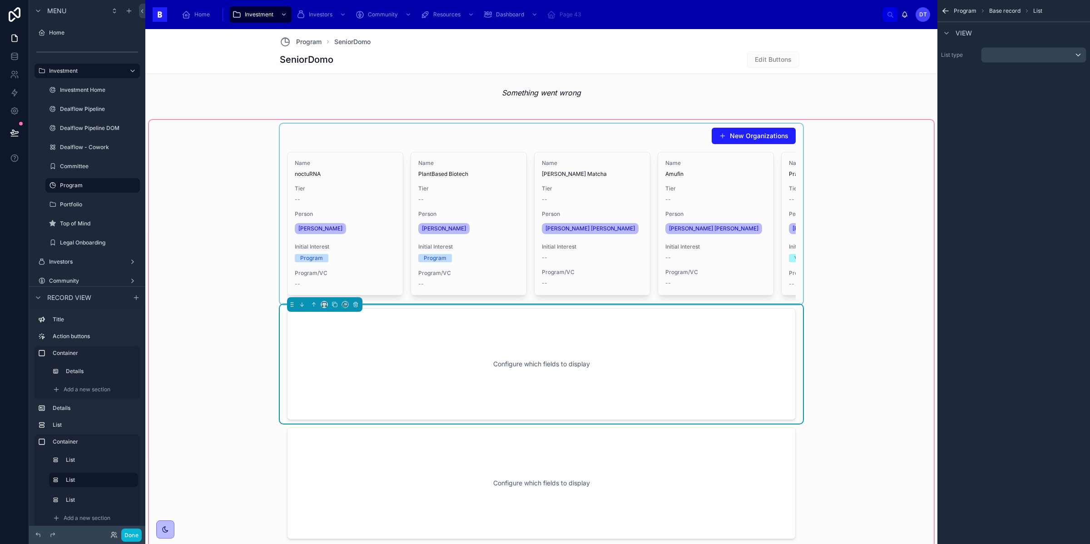
click at [738, 219] on div at bounding box center [541, 214] width 523 height 181
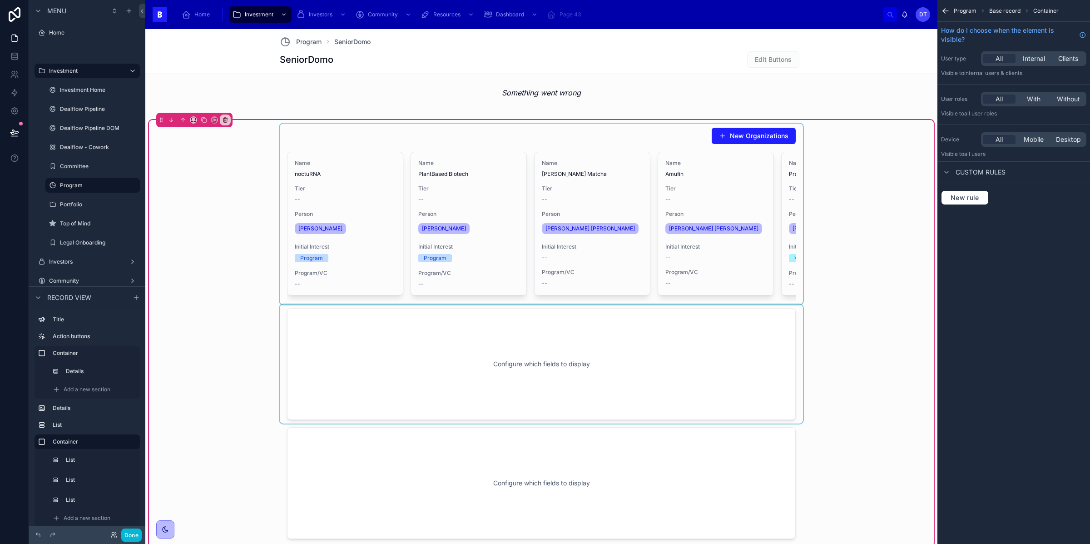
click at [672, 215] on div at bounding box center [541, 214] width 523 height 181
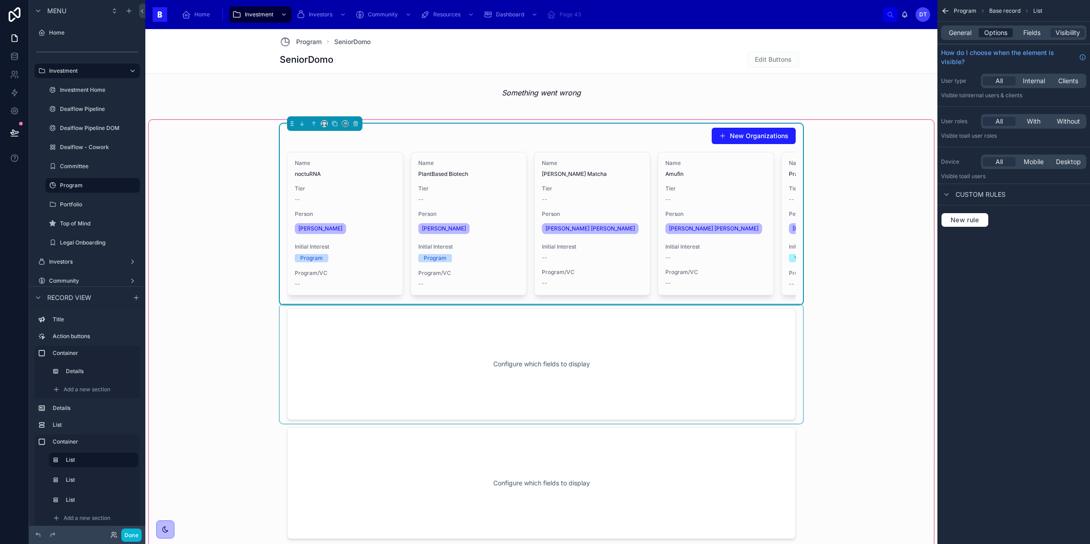
click at [980, 34] on div "Options" at bounding box center [996, 32] width 34 height 9
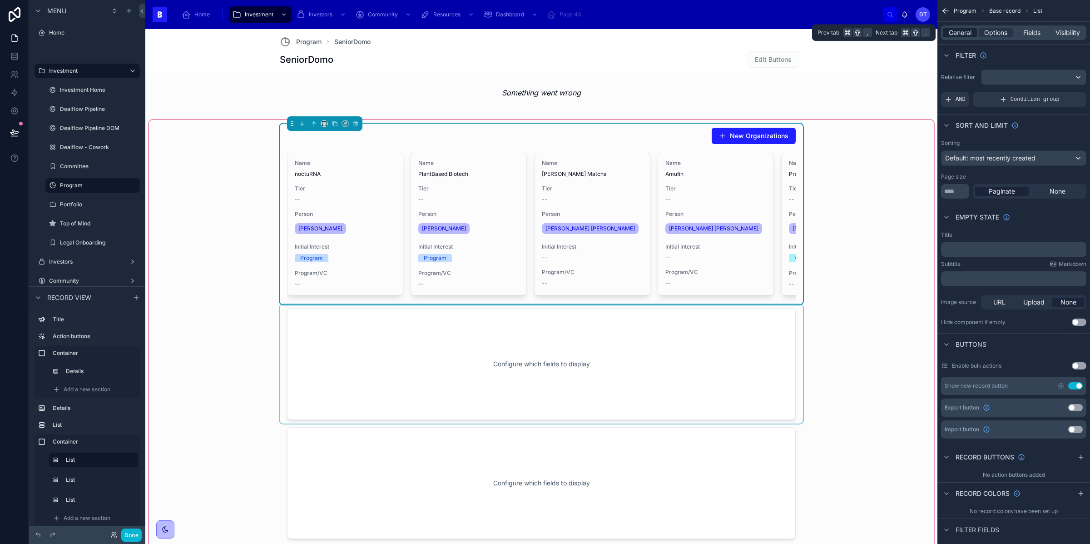
click at [956, 35] on span "General" at bounding box center [960, 32] width 23 height 9
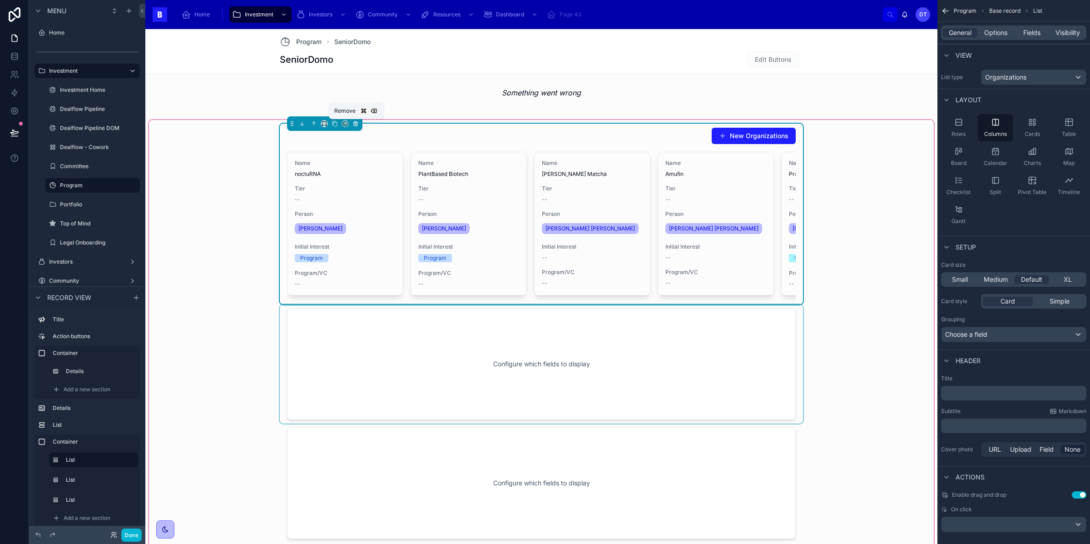
click at [355, 124] on icon at bounding box center [355, 123] width 6 height 6
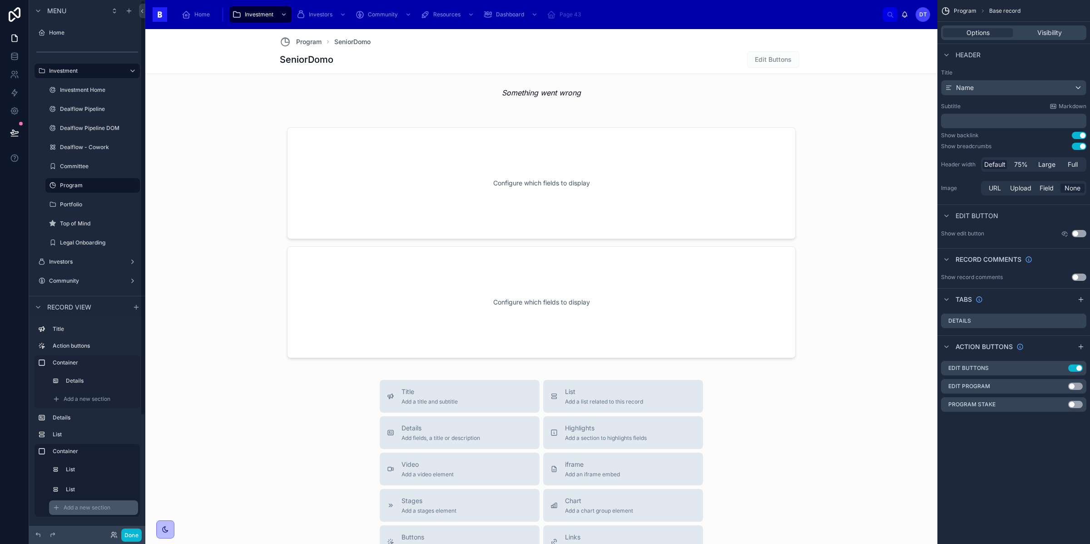
click at [86, 507] on span "Add a new section" at bounding box center [87, 507] width 47 height 7
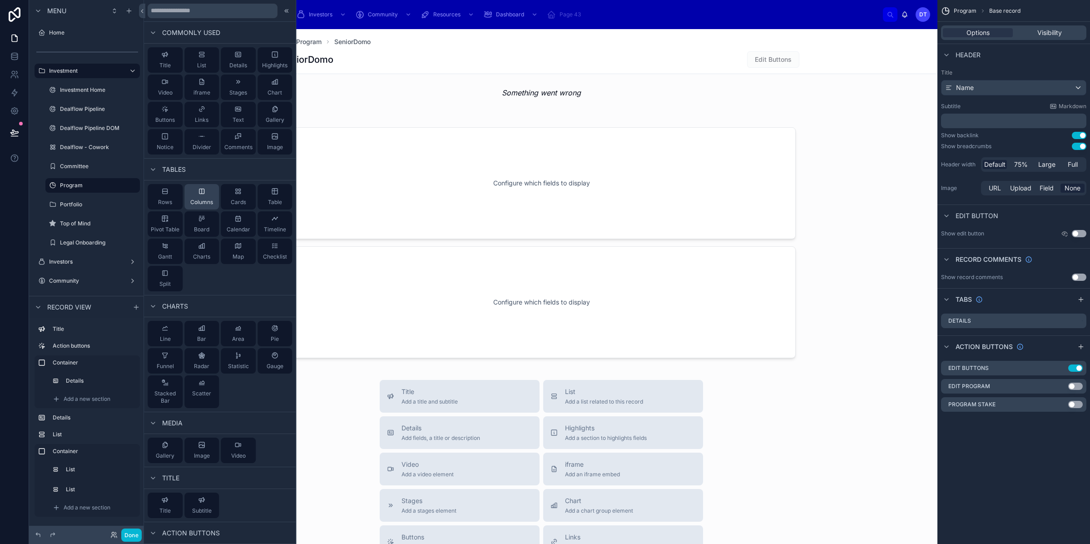
click at [205, 194] on icon at bounding box center [201, 191] width 7 height 7
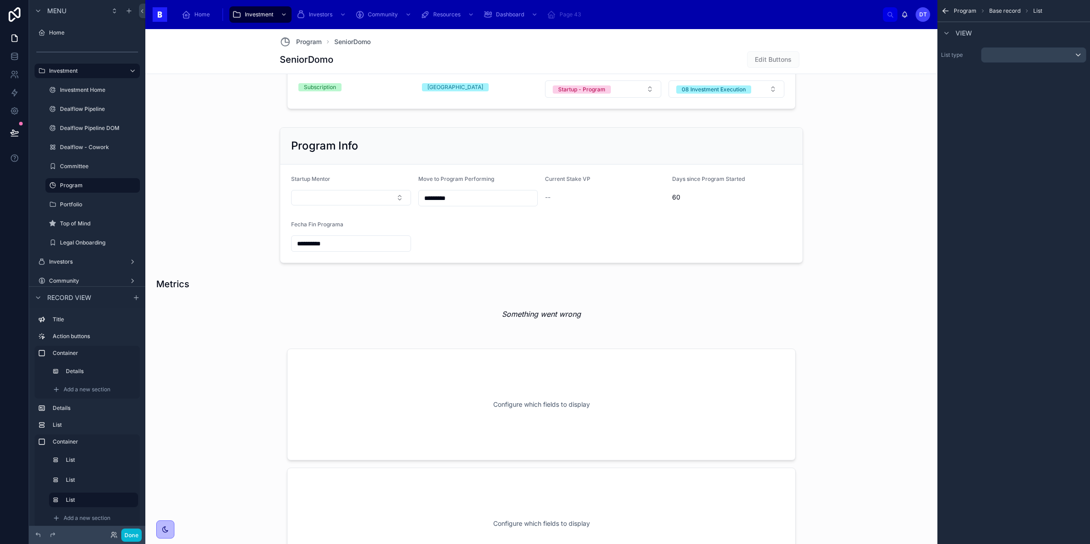
scroll to position [324, 0]
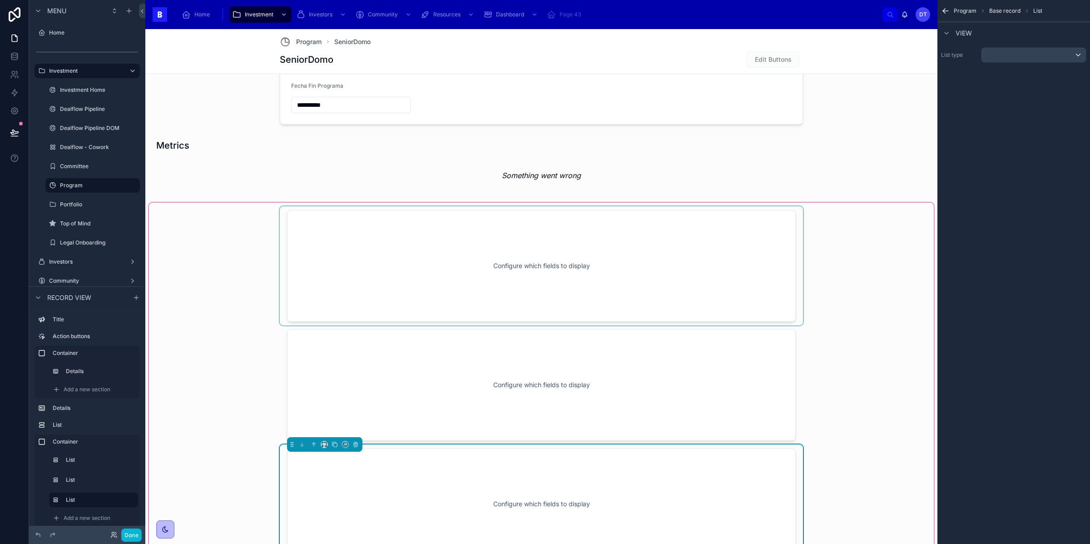
click at [602, 262] on div at bounding box center [541, 265] width 523 height 119
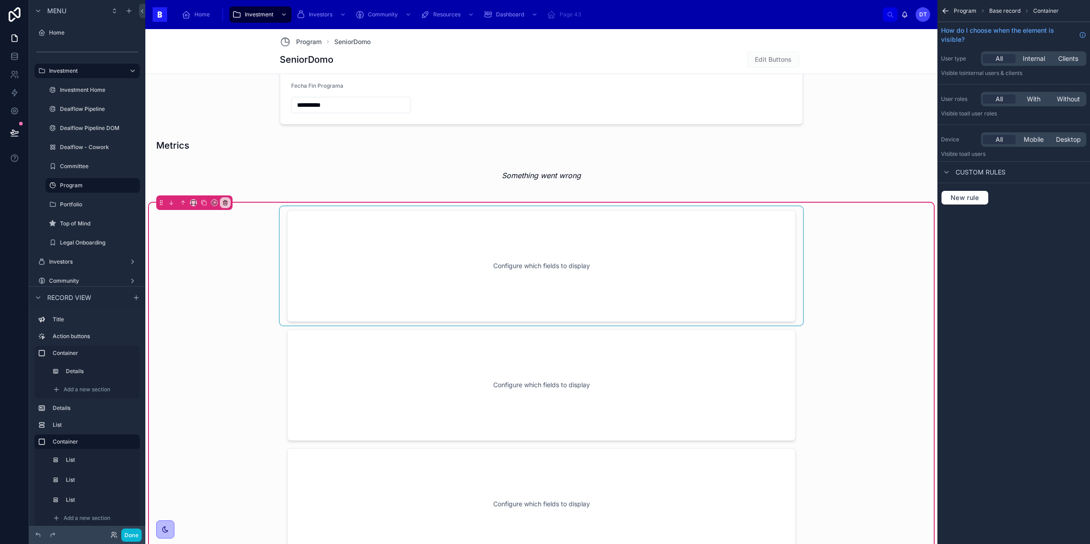
click at [509, 272] on div at bounding box center [541, 265] width 523 height 119
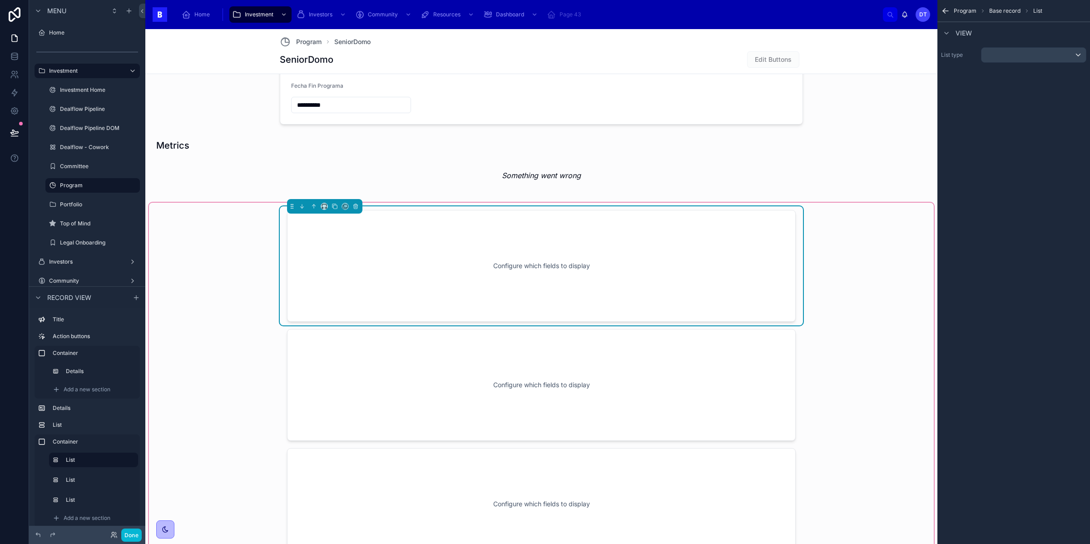
click at [713, 262] on div "Configure which fields to display" at bounding box center [541, 266] width 479 height 82
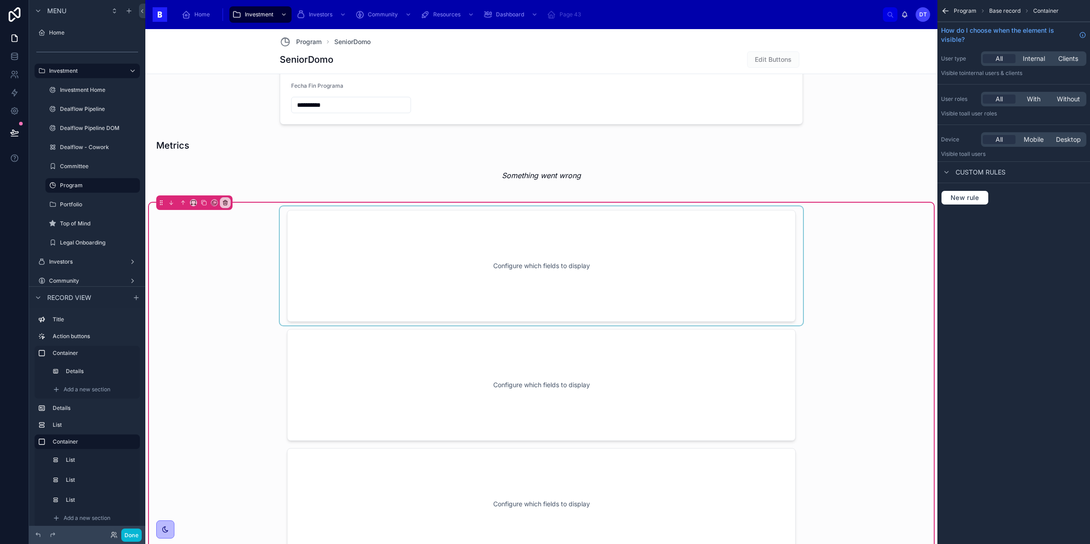
click at [693, 277] on div at bounding box center [541, 265] width 523 height 119
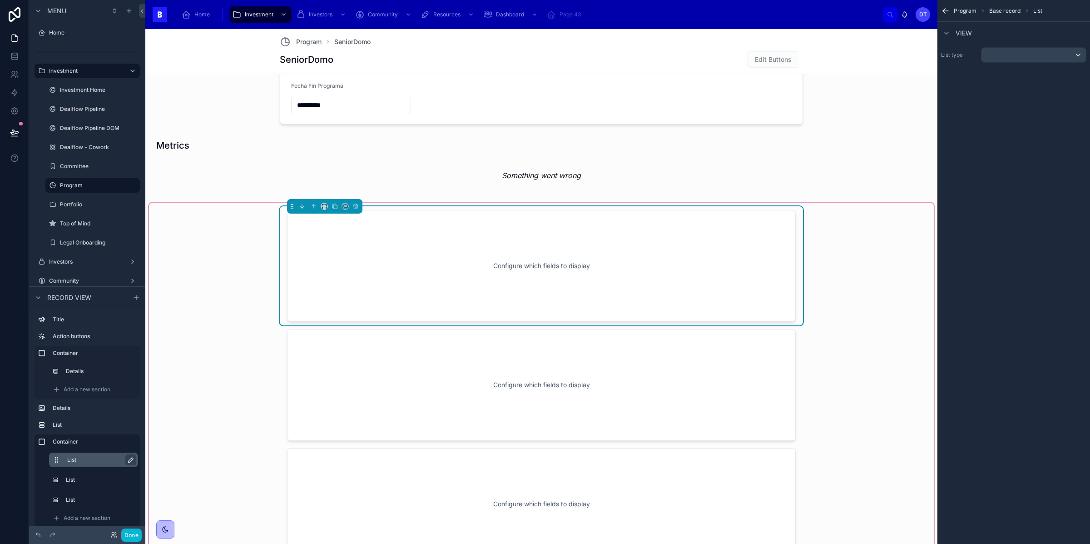
click at [132, 460] on icon "scrollable content" at bounding box center [130, 459] width 7 height 7
click at [44, 460] on div "Container **** List List Add a new section" at bounding box center [87, 480] width 105 height 93
click at [38, 465] on div "Container **** List List Add a new section" at bounding box center [87, 480] width 105 height 93
click at [1011, 53] on div "scrollable content" at bounding box center [1033, 55] width 104 height 15
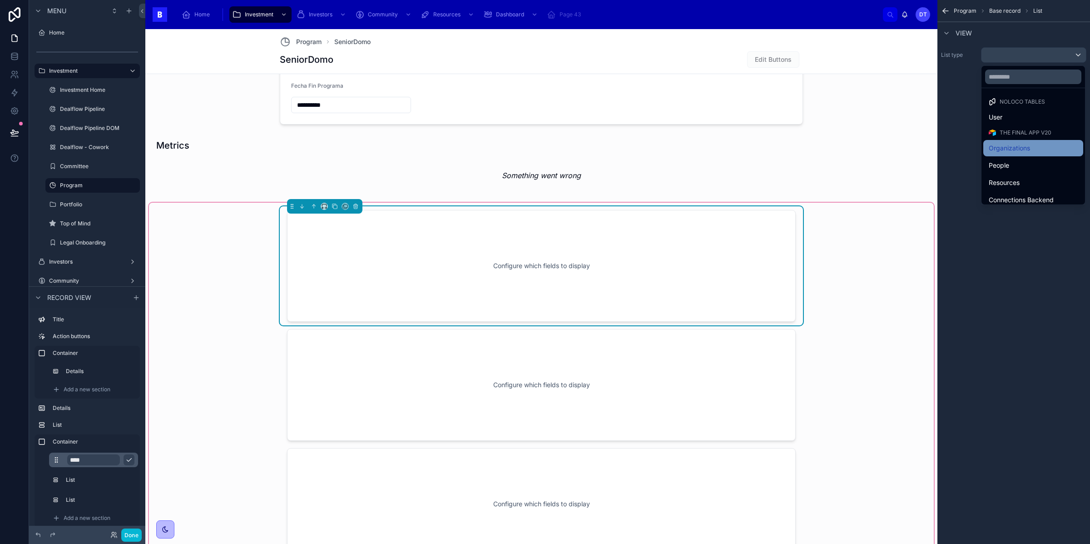
click at [1005, 149] on span "Organizations" at bounding box center [1009, 148] width 41 height 11
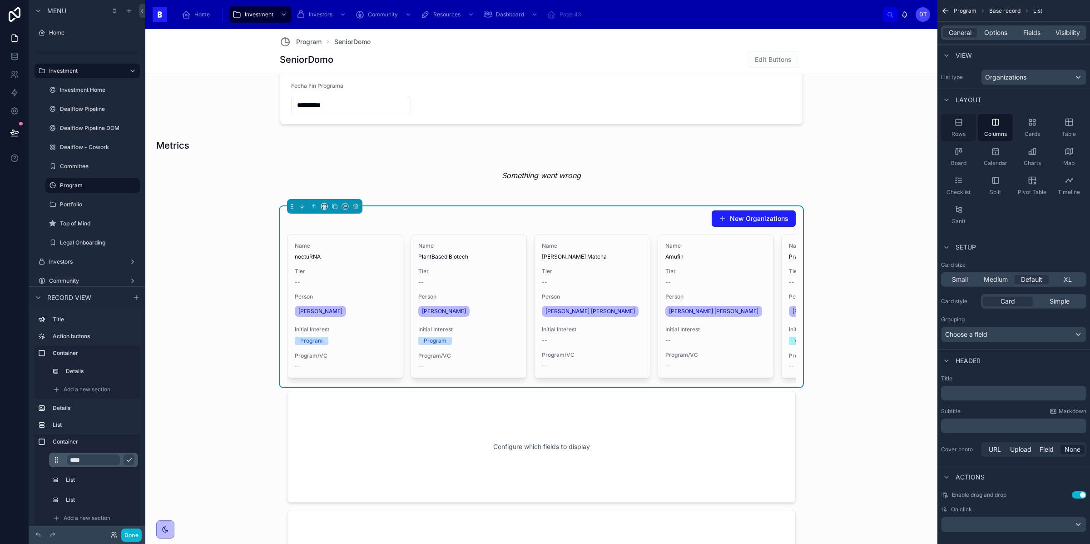
click at [963, 134] on span "Rows" at bounding box center [958, 133] width 14 height 7
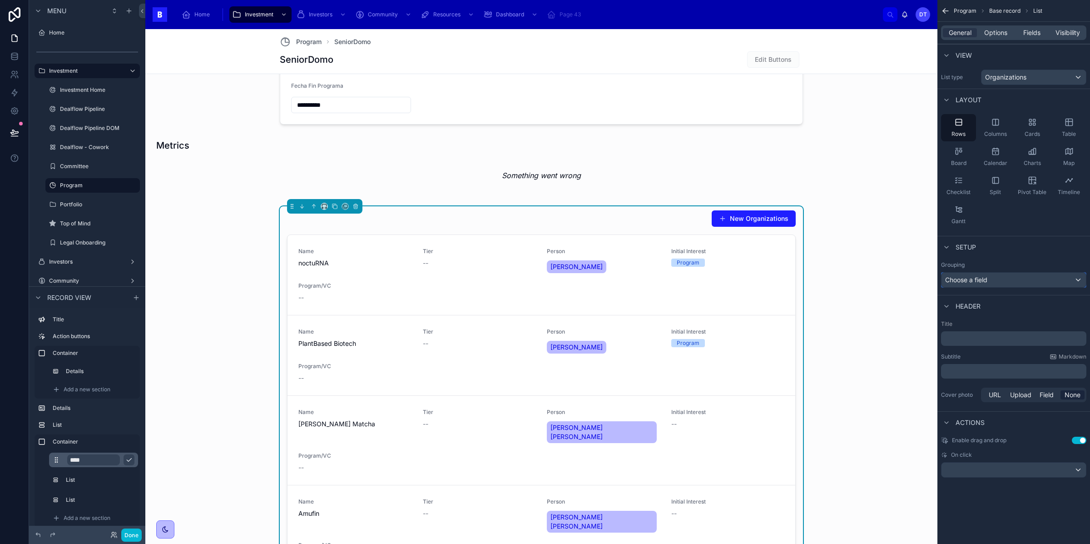
click at [970, 277] on span "Choose a field" at bounding box center [966, 280] width 42 height 8
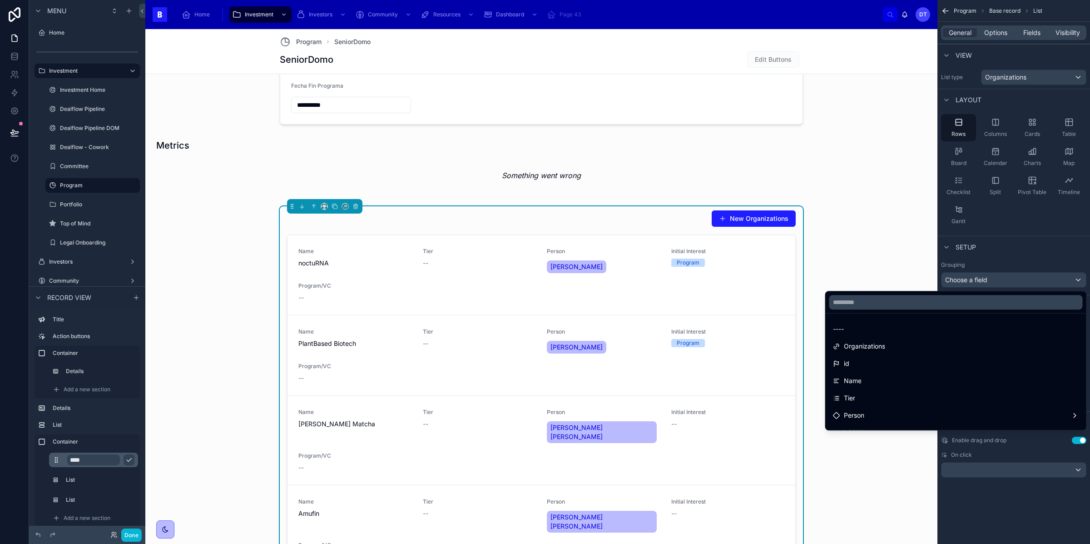
click at [1007, 255] on div "scrollable content" at bounding box center [545, 272] width 1090 height 544
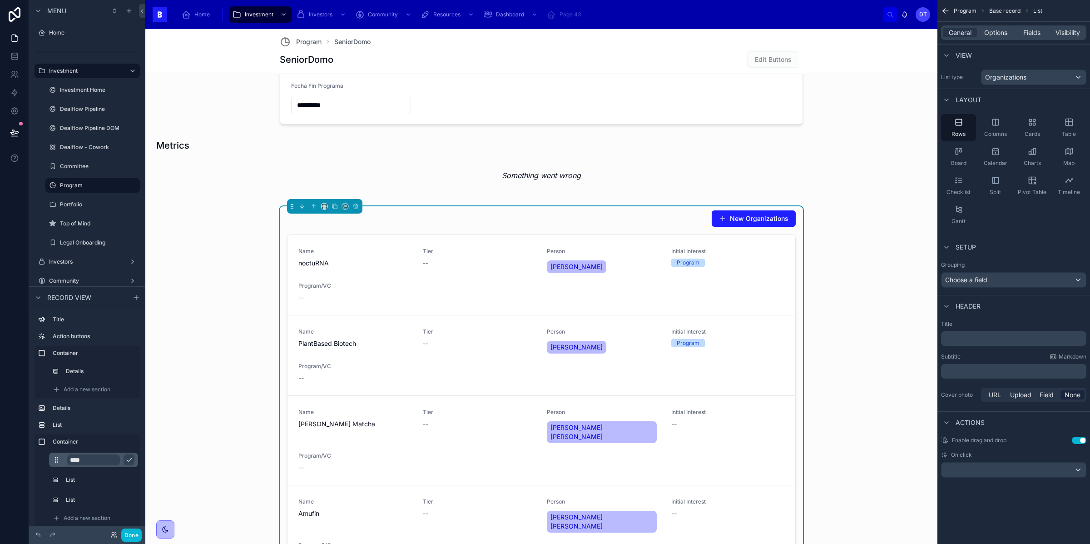
click at [999, 341] on p "﻿" at bounding box center [1015, 338] width 140 height 9
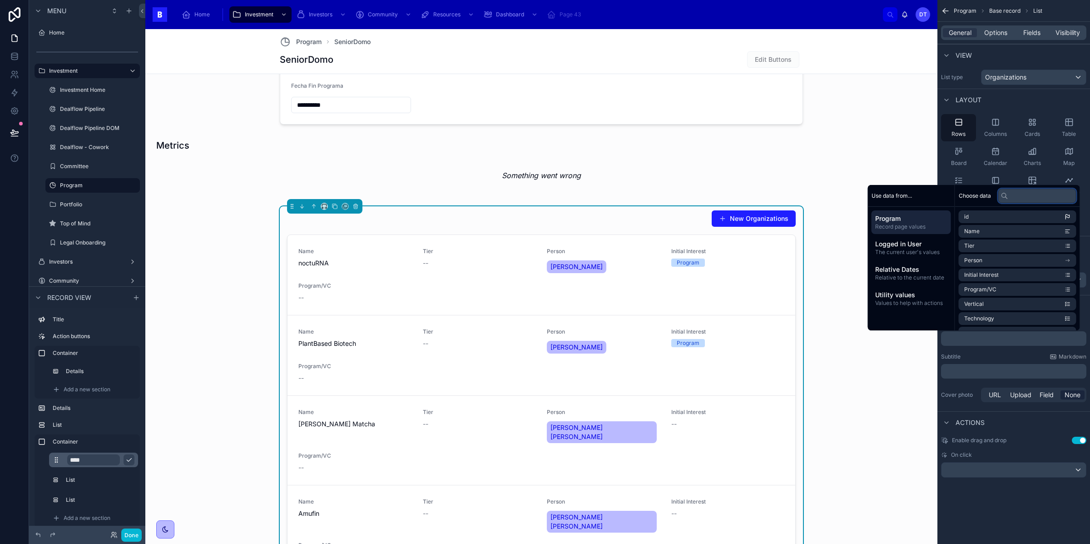
click at [1013, 199] on input "text" at bounding box center [1037, 195] width 78 height 15
click at [1003, 231] on li "Name" at bounding box center [1018, 231] width 118 height 13
click at [980, 341] on p "﻿ **** ﻿ ﻿" at bounding box center [1015, 340] width 140 height 15
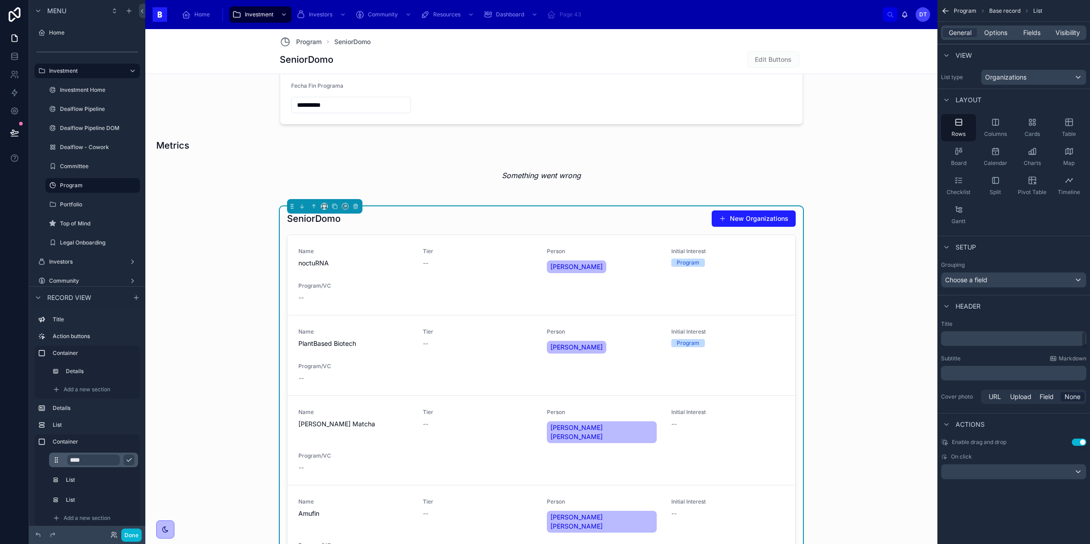
click at [980, 341] on p "﻿" at bounding box center [1015, 338] width 140 height 9
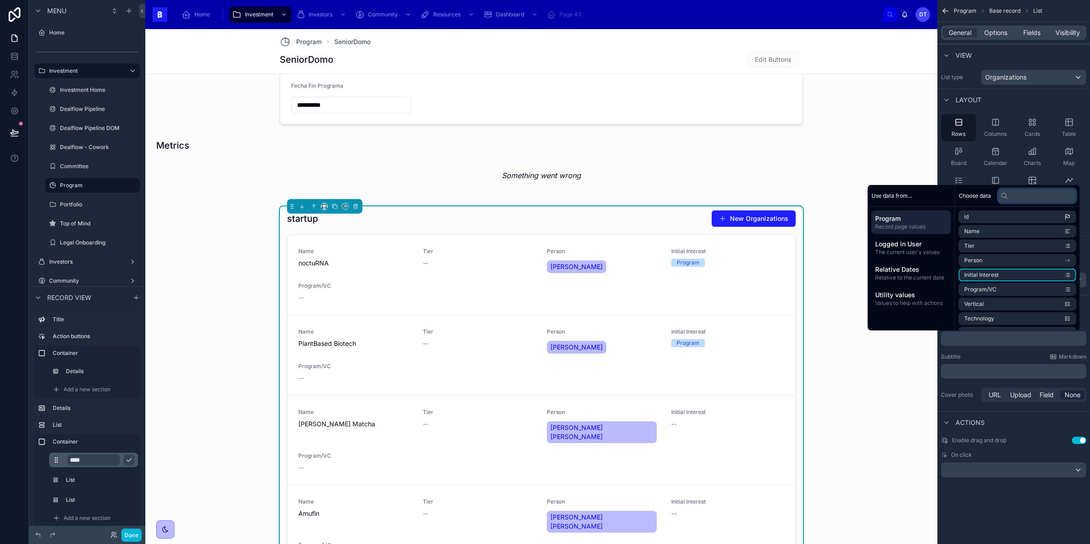
click at [1016, 194] on input "text" at bounding box center [1037, 195] width 78 height 15
click at [1020, 198] on input "text" at bounding box center [1037, 195] width 78 height 15
type input "*****"
click at [1002, 248] on li "Logo startup" at bounding box center [1018, 245] width 118 height 13
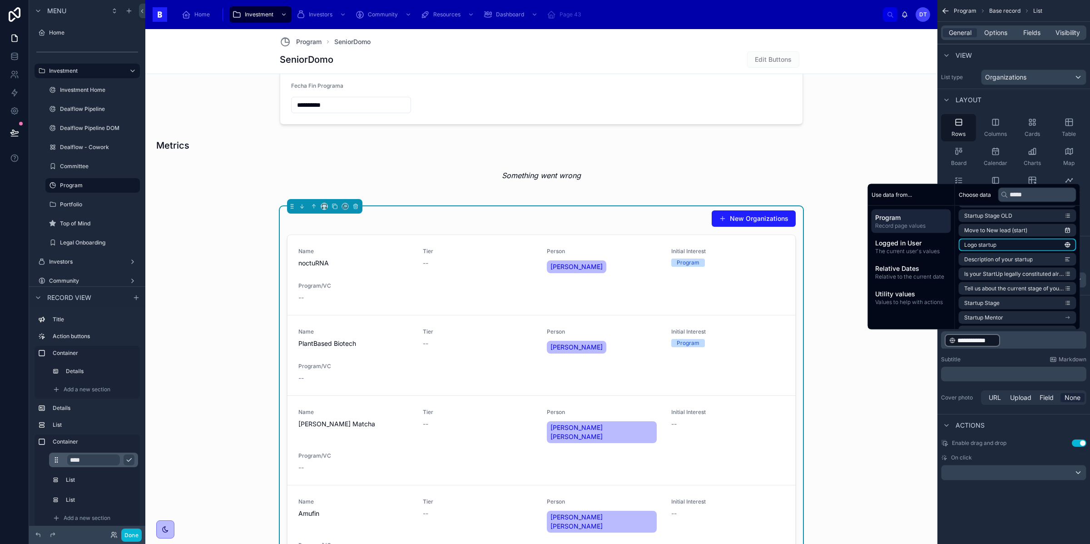
click at [1021, 243] on li "Logo startup" at bounding box center [1018, 244] width 118 height 13
click at [1017, 192] on input "text" at bounding box center [1037, 194] width 78 height 15
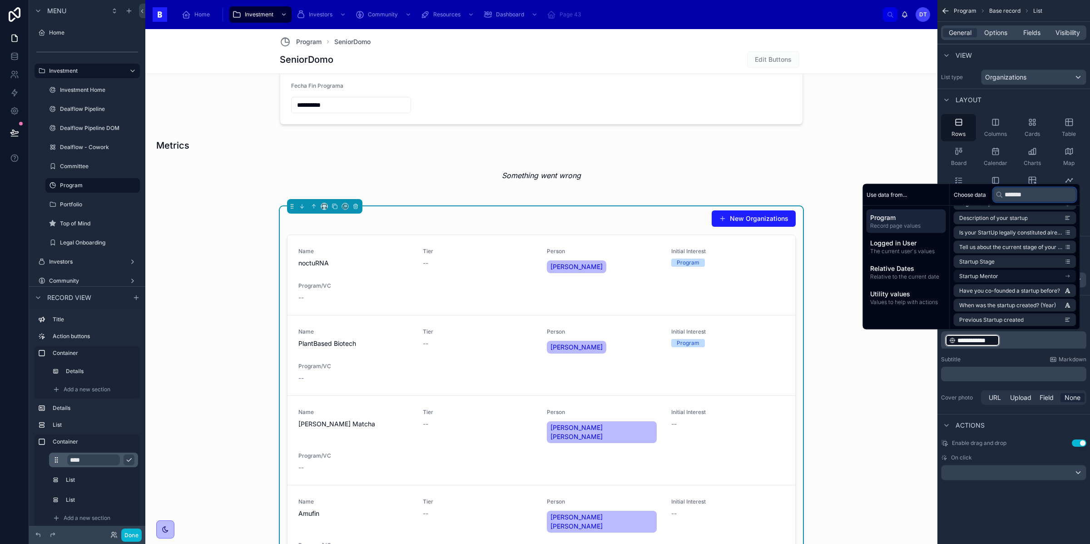
scroll to position [0, 0]
type input "*"
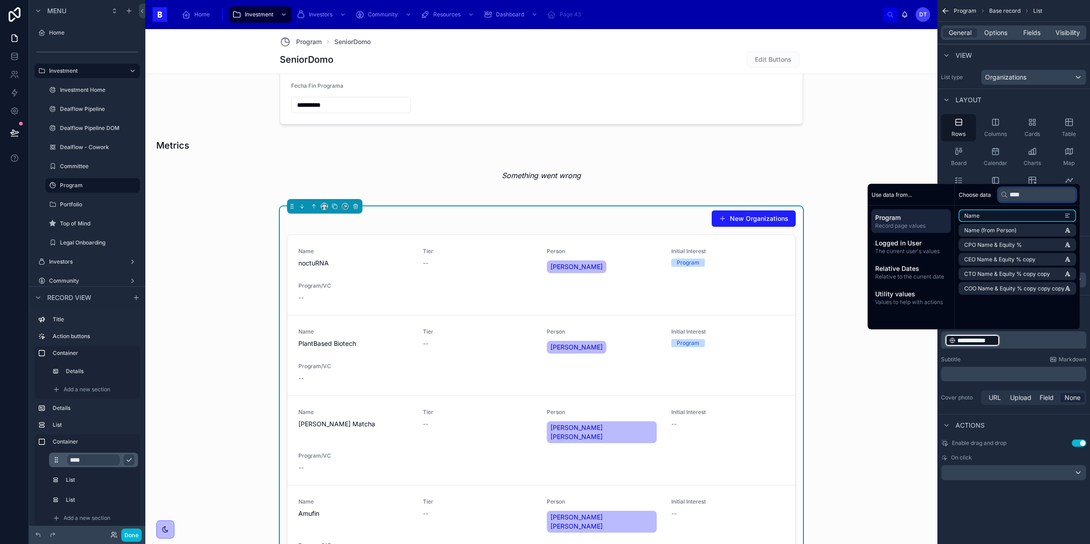
type input "****"
click at [1000, 214] on li "Name" at bounding box center [1018, 215] width 118 height 13
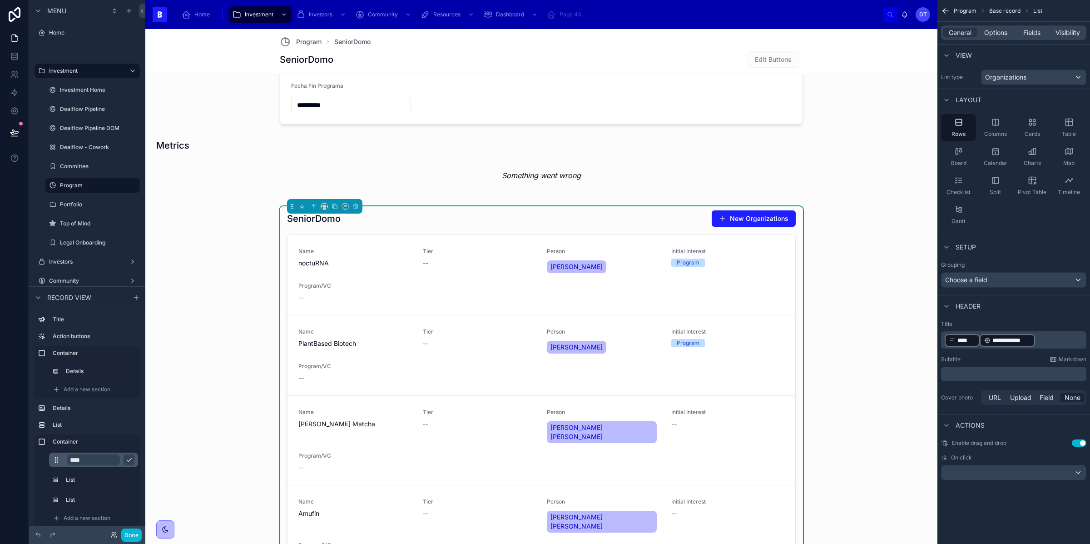
click at [1009, 339] on span "**********" at bounding box center [1011, 340] width 38 height 9
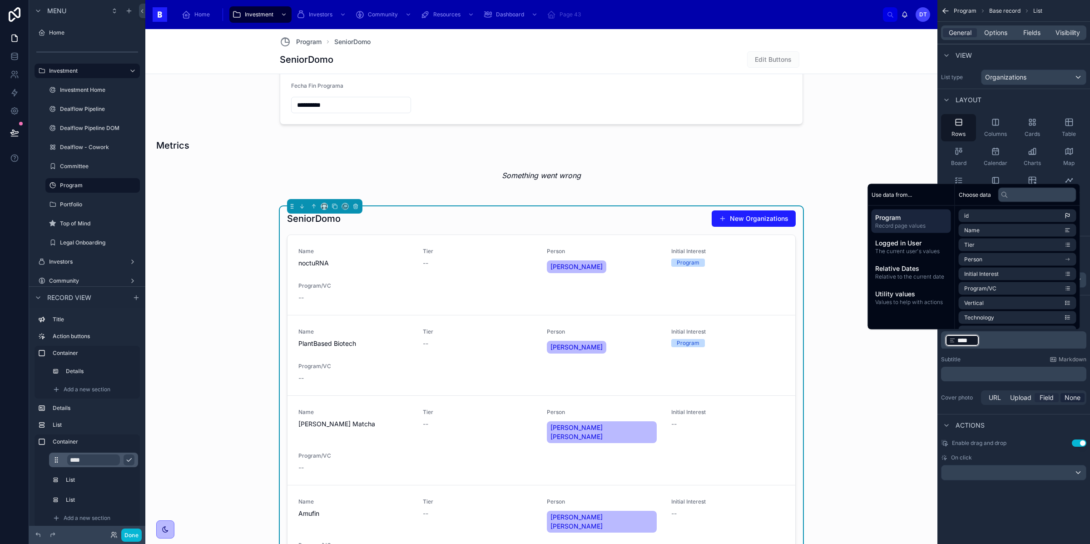
click at [1041, 398] on span "Field" at bounding box center [1047, 397] width 14 height 9
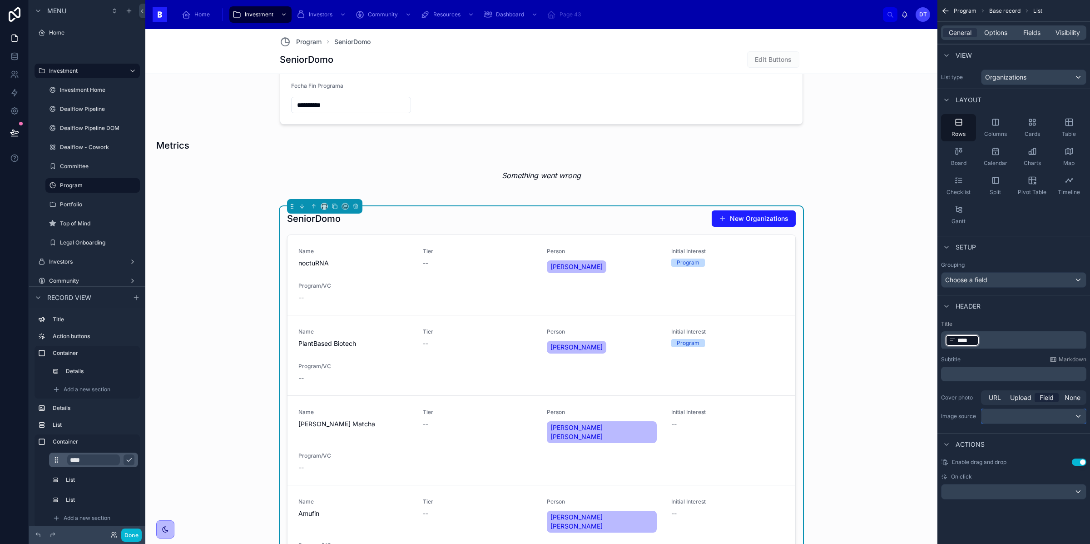
click at [1031, 422] on div "scrollable content" at bounding box center [1033, 416] width 104 height 15
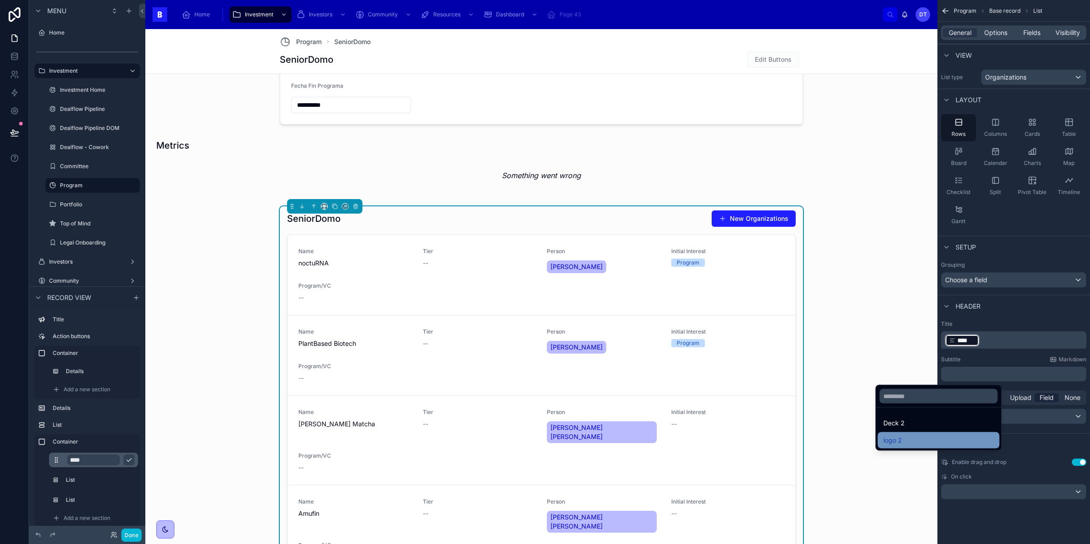
click at [931, 440] on div "logo 2" at bounding box center [938, 440] width 111 height 11
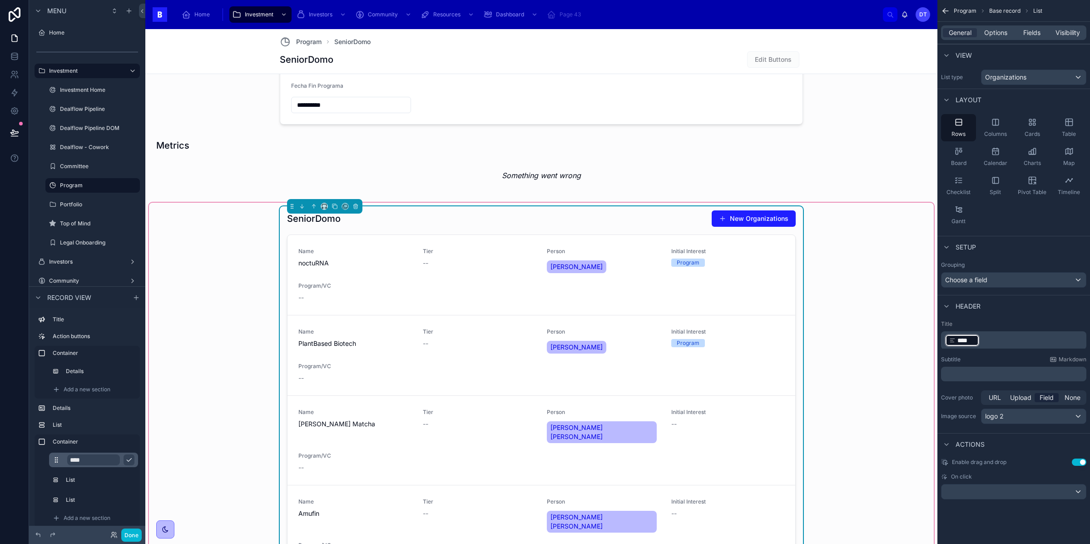
click at [201, 330] on div "SeniorDomo New Organizations Name noctuRNA Tier -- Person Miriam Corredor Initi…" at bounding box center [541, 547] width 785 height 688
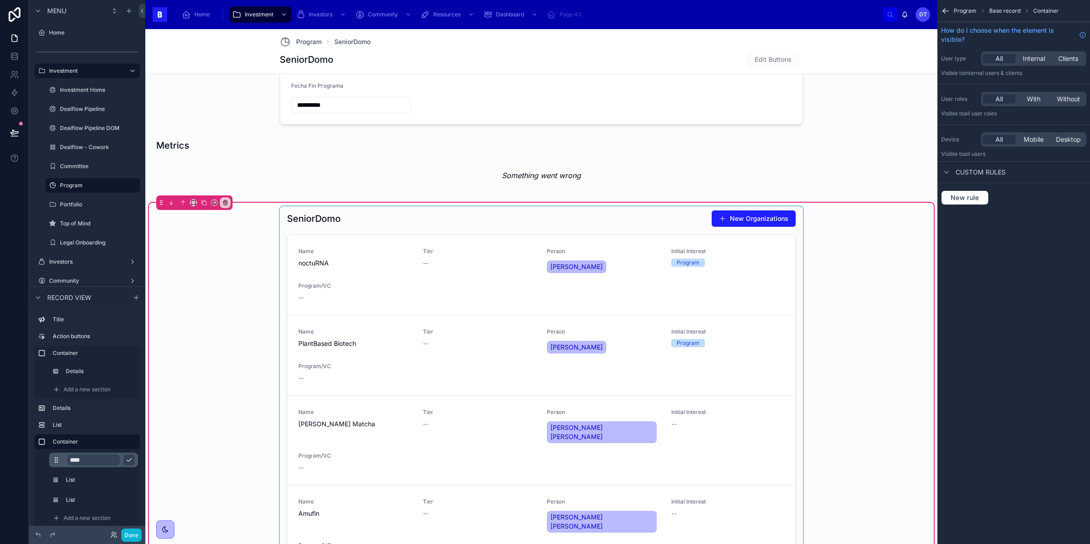
click at [377, 214] on div at bounding box center [541, 427] width 523 height 443
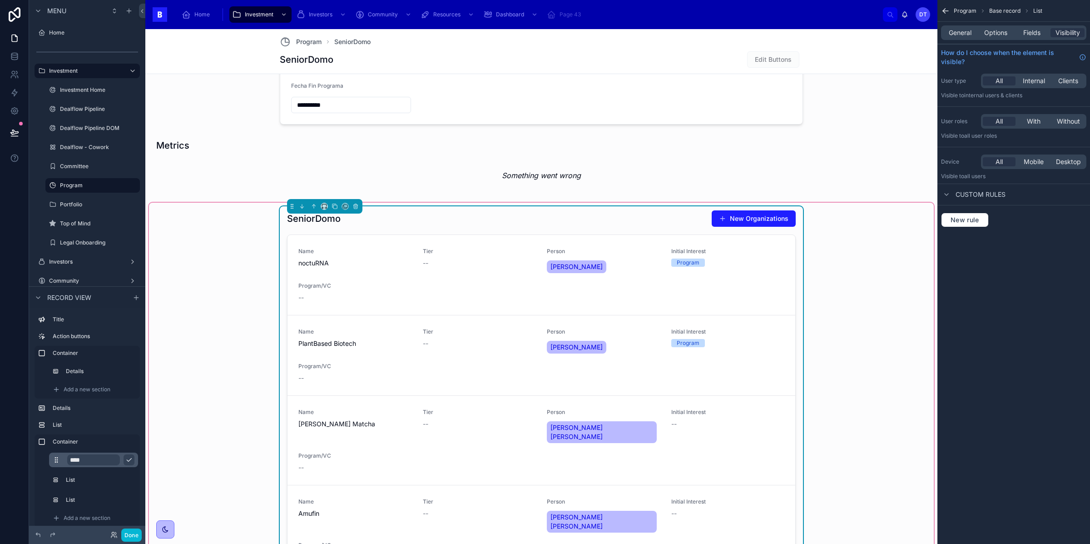
click at [321, 223] on h1 "SeniorDomo" at bounding box center [314, 218] width 54 height 13
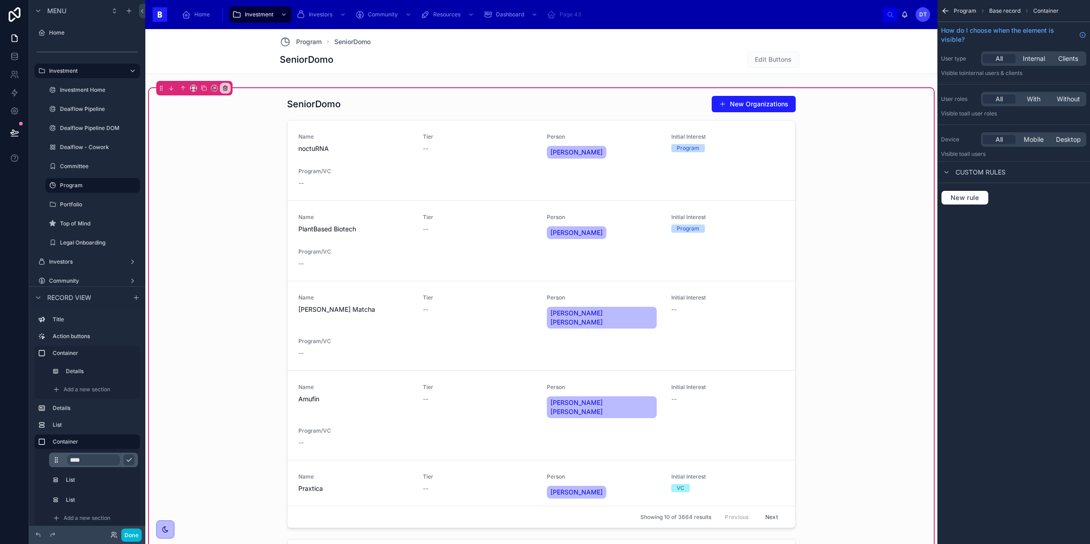
scroll to position [450, 0]
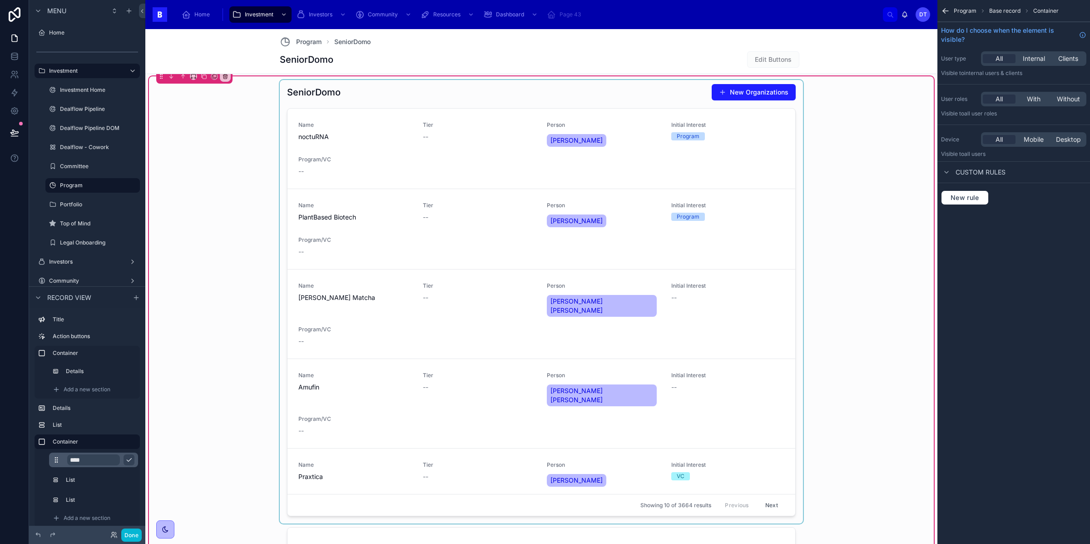
click at [359, 101] on div at bounding box center [541, 301] width 523 height 443
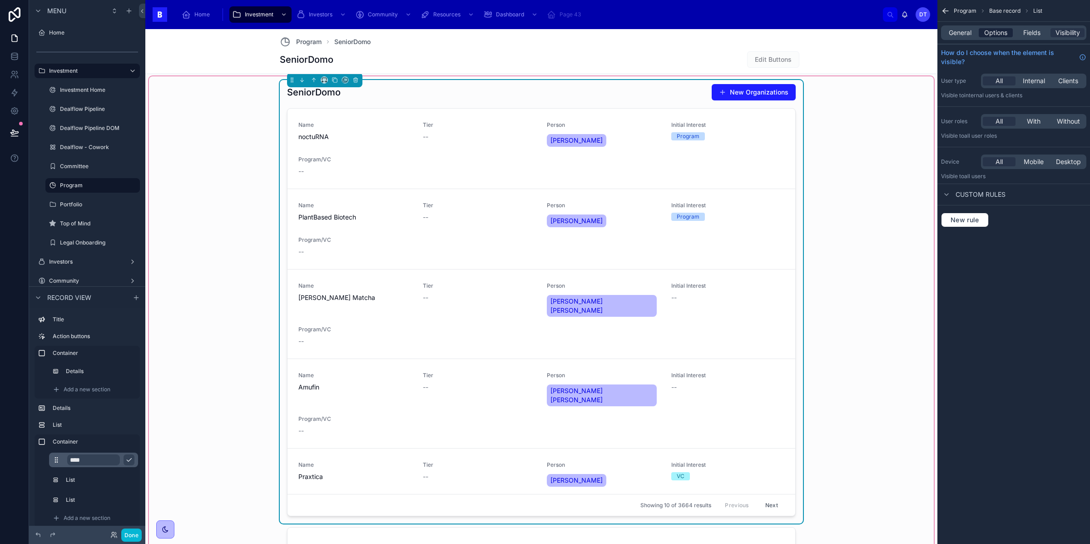
click at [989, 32] on span "Options" at bounding box center [995, 32] width 23 height 9
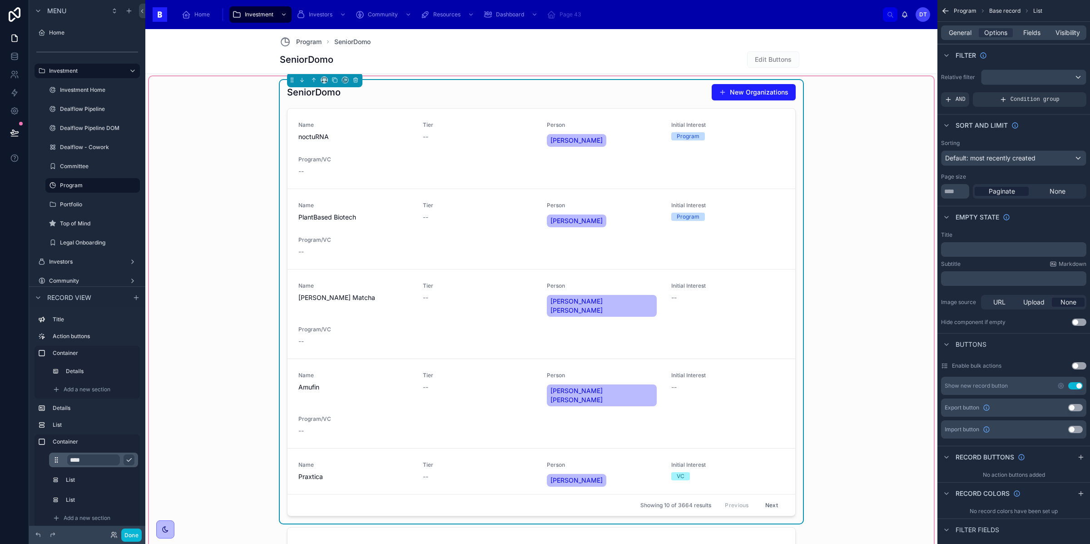
click at [965, 26] on div "General Options Fields Visibility" at bounding box center [1013, 32] width 145 height 15
click at [966, 31] on span "General" at bounding box center [960, 32] width 23 height 9
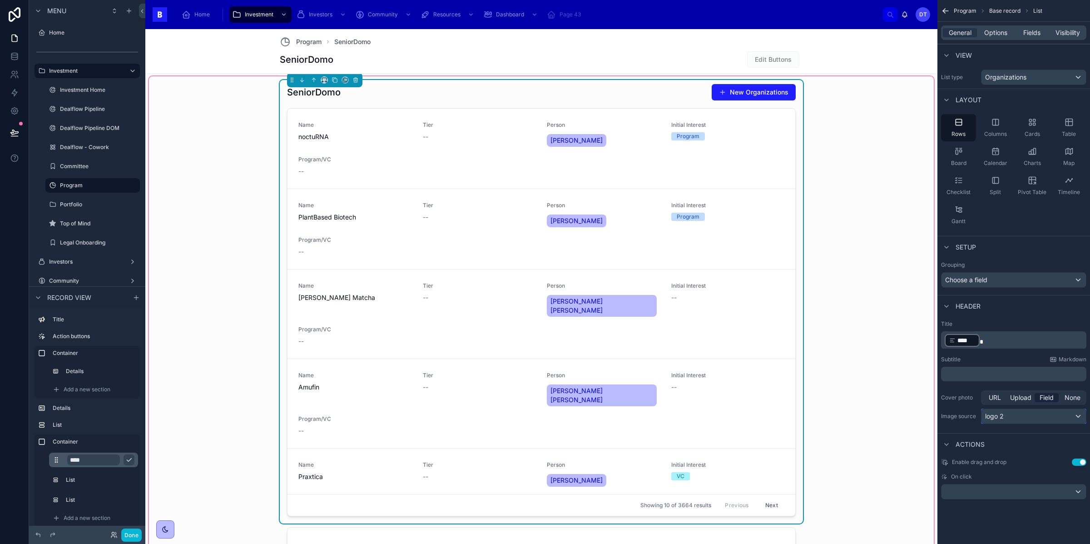
click at [1009, 415] on div "logo 2" at bounding box center [1033, 416] width 104 height 15
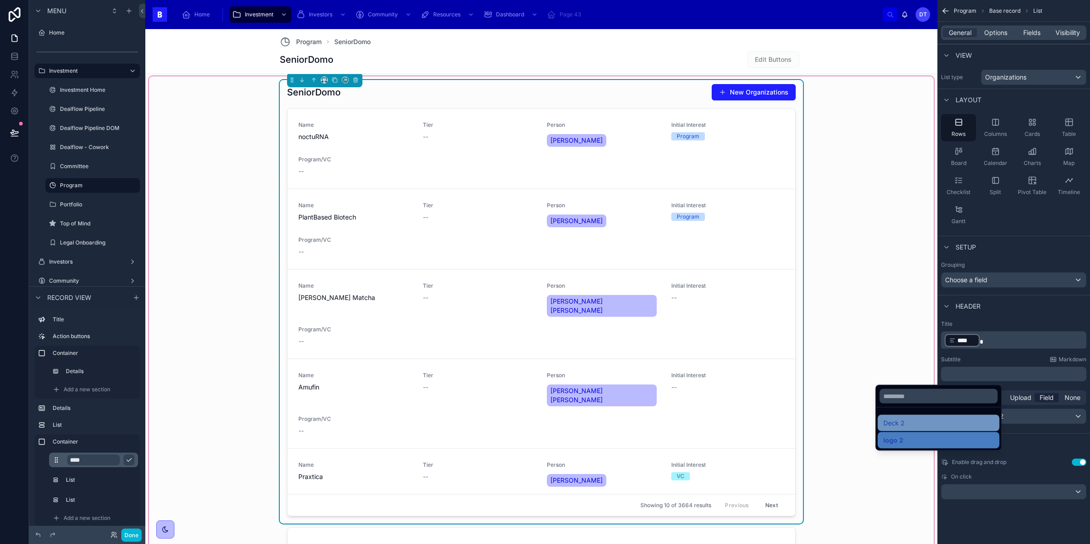
click at [963, 421] on div "Deck 2" at bounding box center [938, 422] width 111 height 11
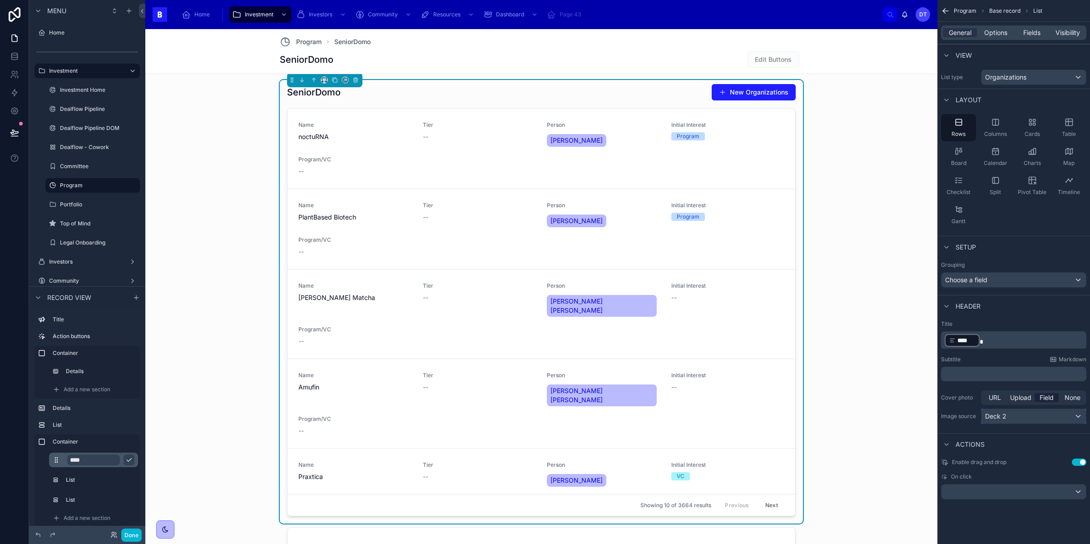
click at [1029, 417] on div "Deck 2" at bounding box center [1033, 416] width 104 height 15
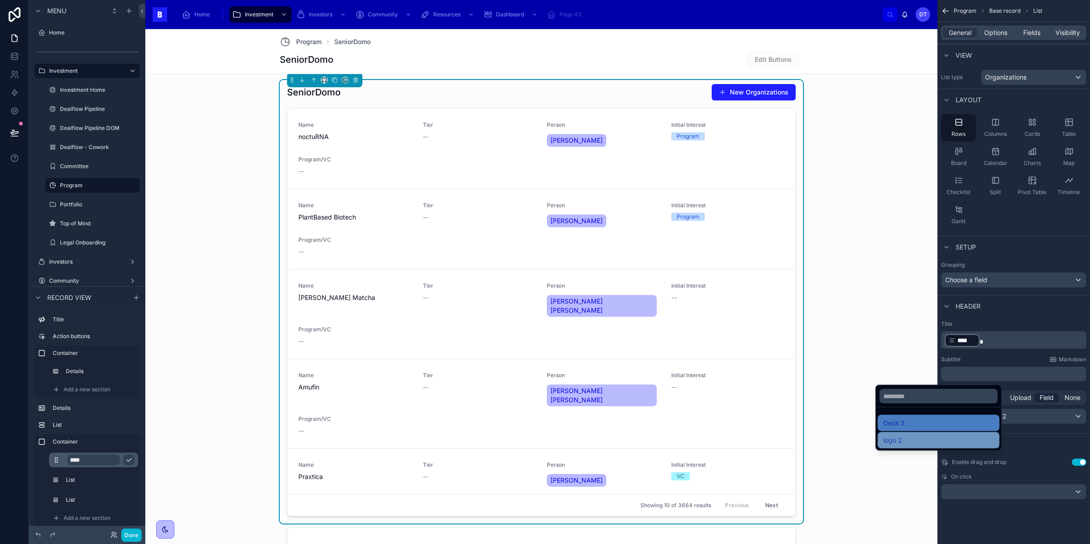
click at [969, 442] on div "logo 2" at bounding box center [938, 440] width 111 height 11
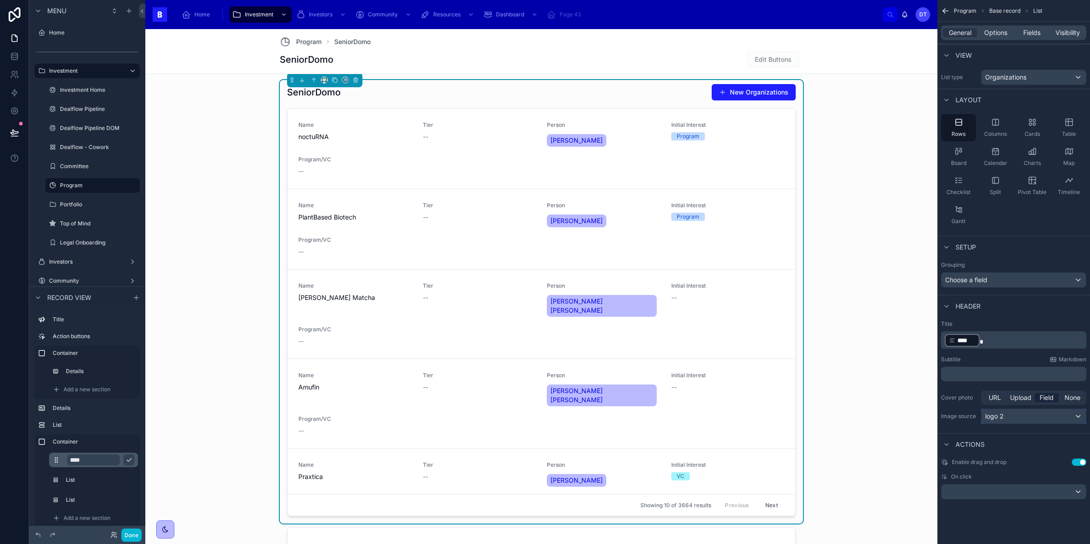
click at [1009, 420] on div "logo 2" at bounding box center [1033, 416] width 104 height 15
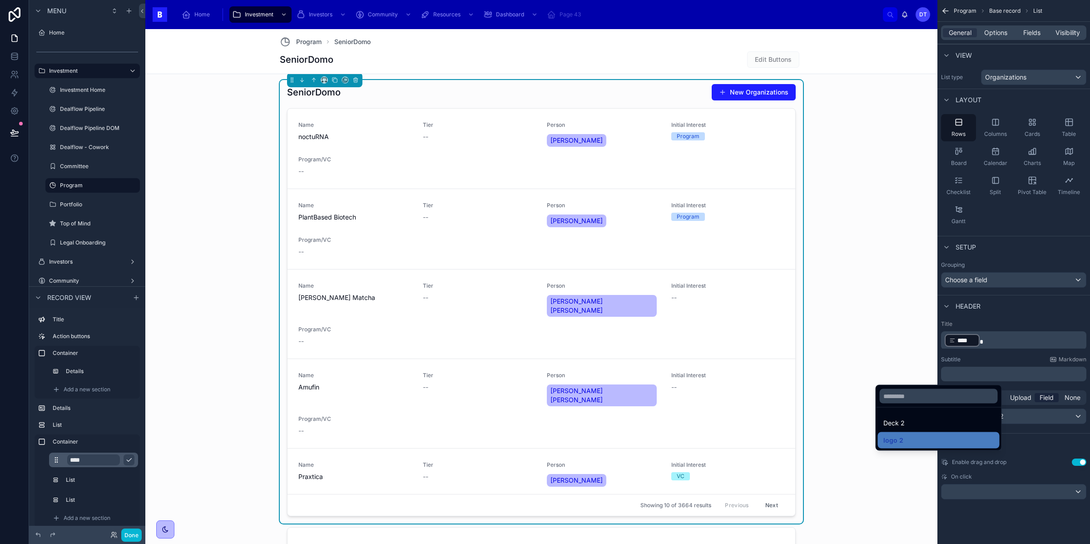
click at [1065, 413] on div "scrollable content" at bounding box center [545, 272] width 1090 height 544
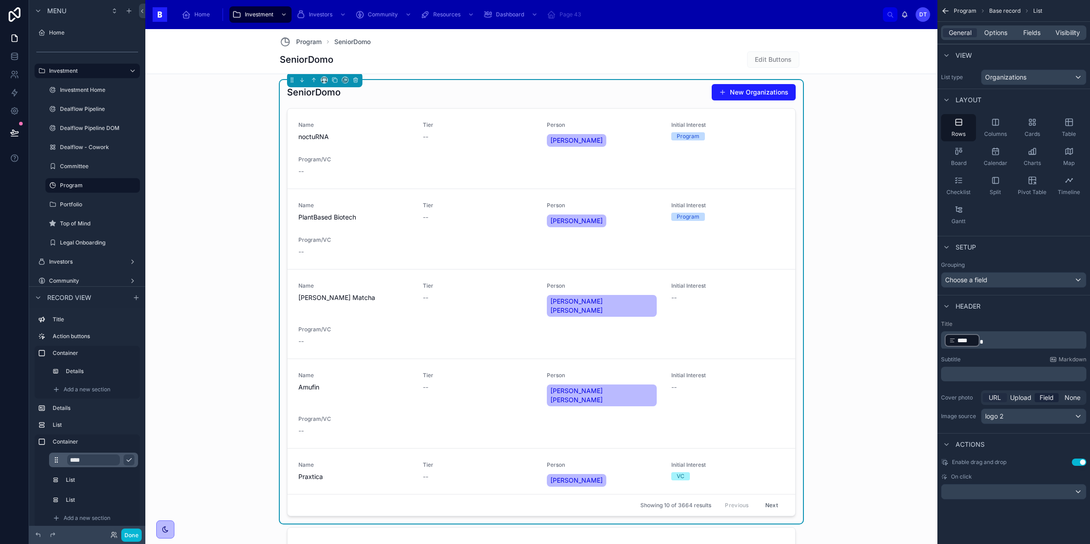
click at [994, 397] on span "URL" at bounding box center [995, 397] width 12 height 9
click at [994, 420] on p "**********" at bounding box center [1035, 415] width 100 height 9
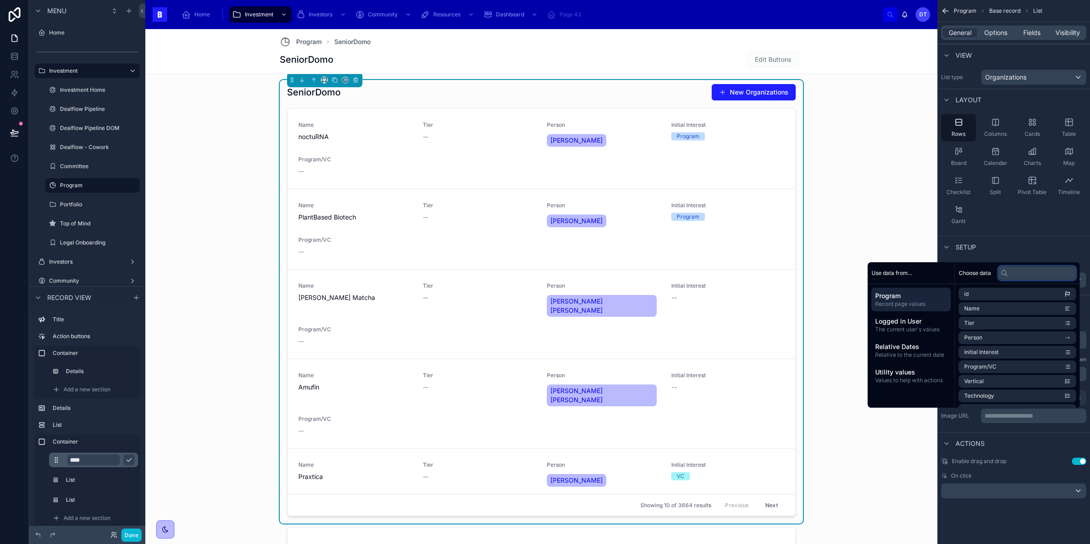
click at [1027, 274] on input "text" at bounding box center [1037, 273] width 78 height 15
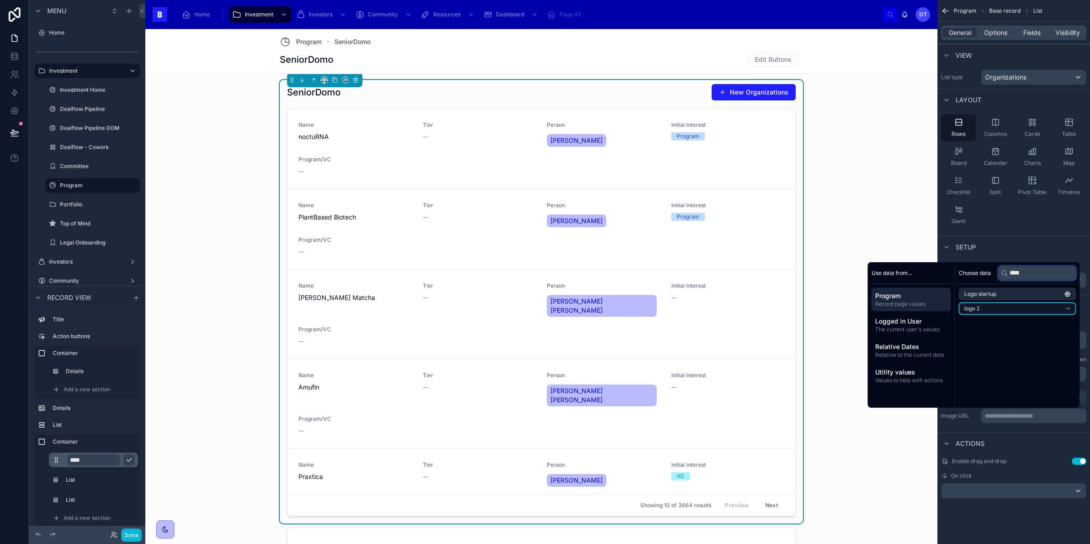
type input "****"
click at [1022, 308] on li "logo 2" at bounding box center [1018, 308] width 118 height 13
click at [1005, 291] on div "logo 2" at bounding box center [1018, 293] width 118 height 13
click at [1004, 292] on li "Logo startup" at bounding box center [1018, 293] width 118 height 13
click at [998, 307] on li "logo 2" at bounding box center [1018, 307] width 118 height 13
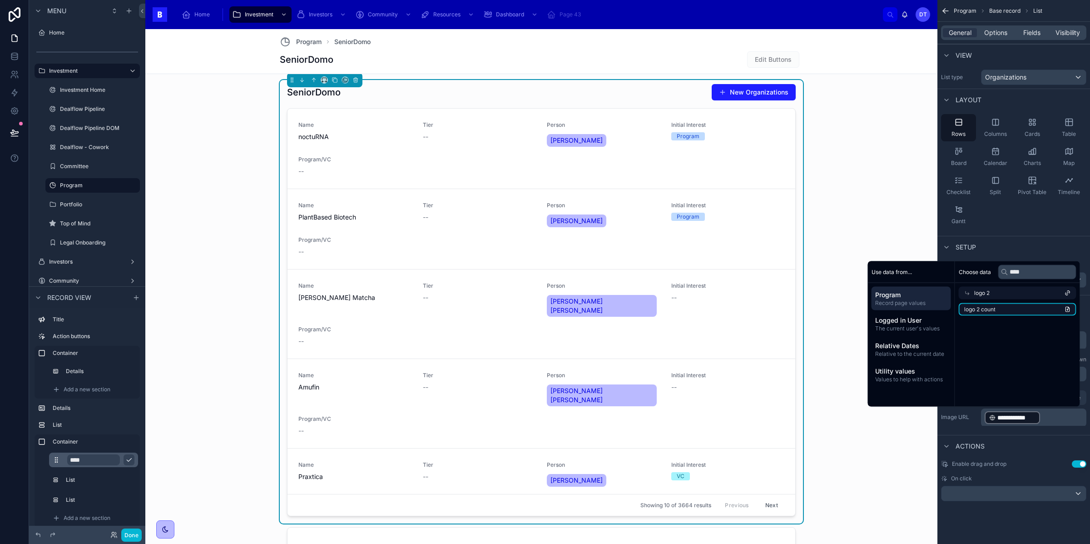
click at [995, 310] on li "logo 2 count" at bounding box center [1018, 309] width 118 height 13
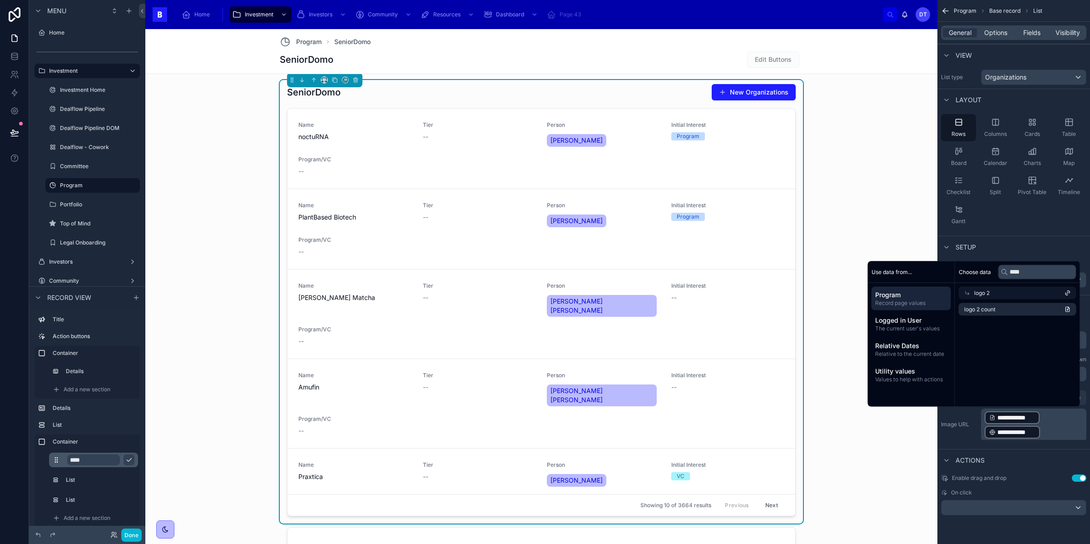
click at [1025, 432] on span "**********" at bounding box center [1016, 431] width 38 height 9
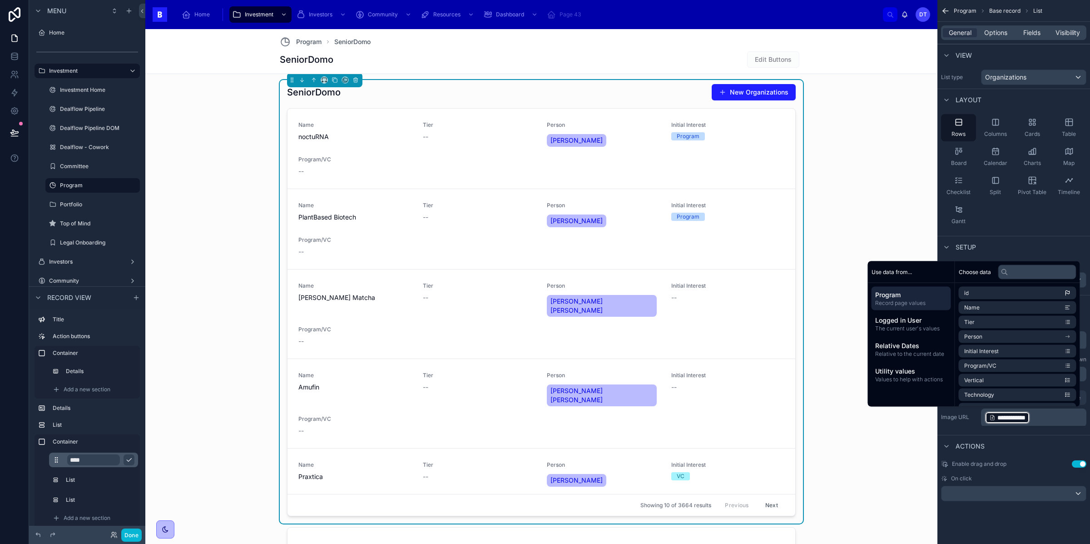
click at [1021, 435] on div "Actions" at bounding box center [1013, 446] width 153 height 22
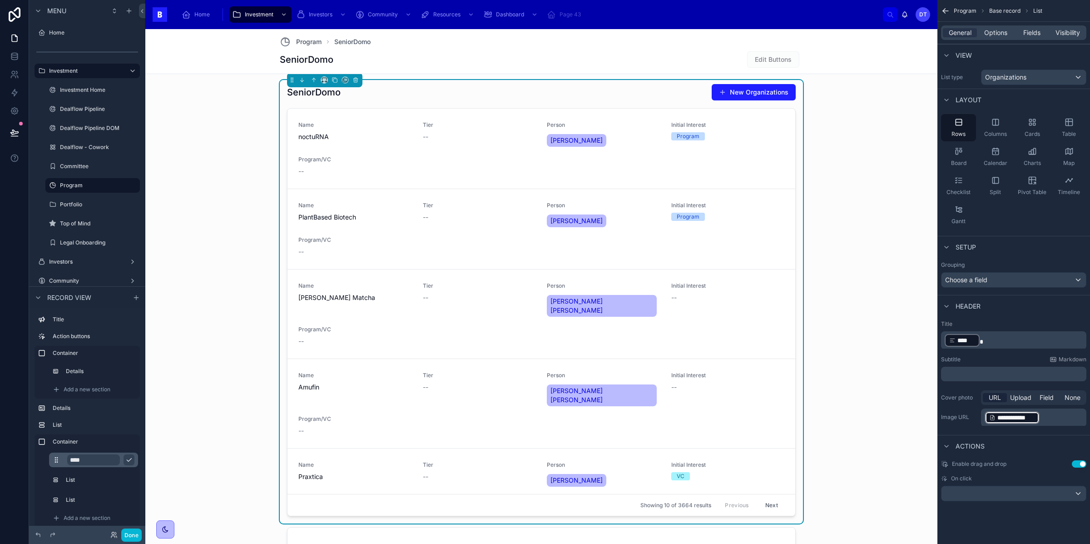
click at [1024, 420] on span "**********" at bounding box center [1016, 417] width 38 height 9
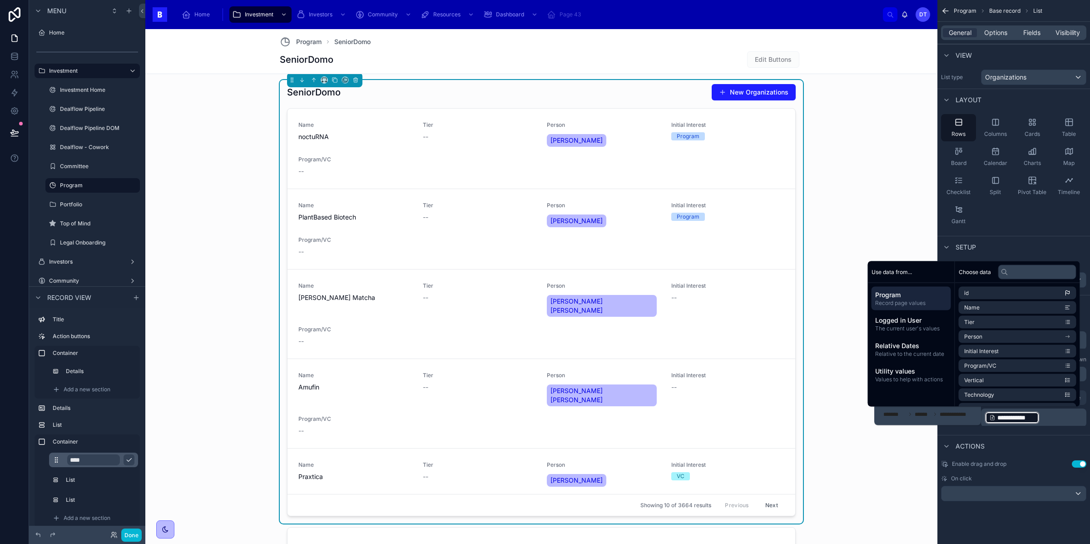
click at [1046, 417] on p "**********" at bounding box center [1035, 417] width 100 height 15
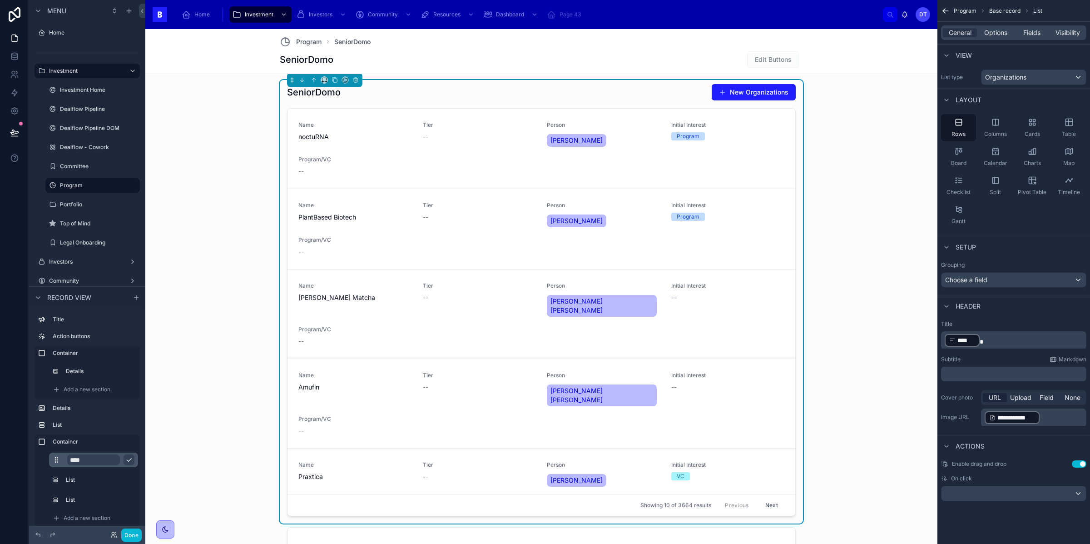
click at [1031, 419] on span "**********" at bounding box center [1016, 417] width 38 height 9
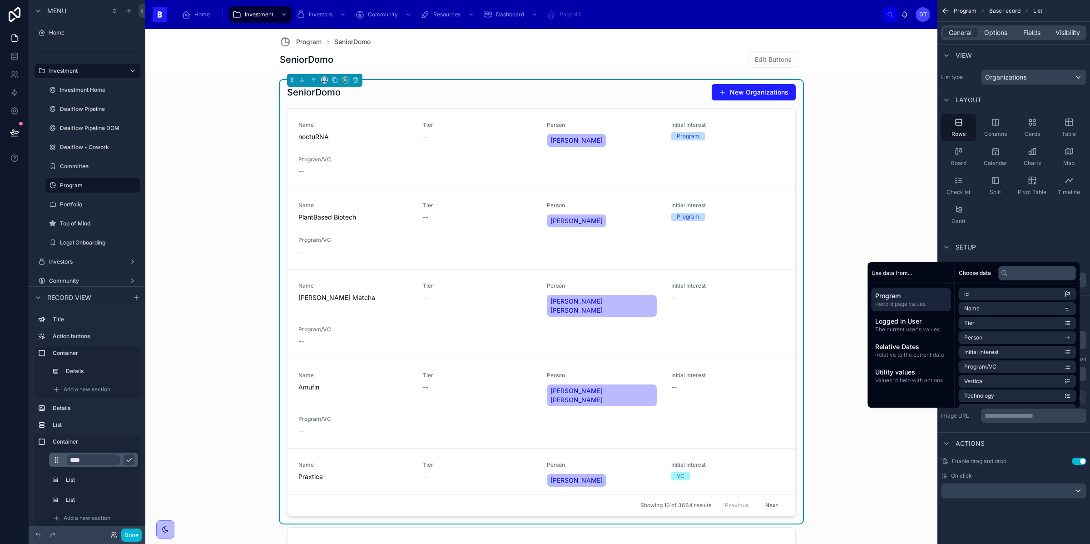
click at [1035, 434] on div "Actions" at bounding box center [1013, 443] width 153 height 22
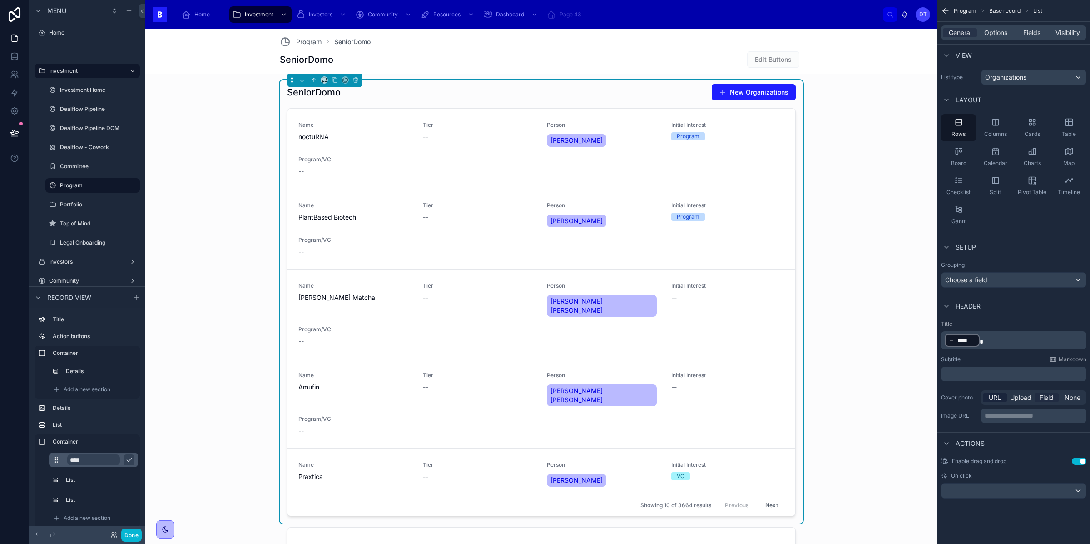
click at [1040, 394] on span "Field" at bounding box center [1047, 397] width 14 height 9
click at [1022, 399] on span "Upload" at bounding box center [1020, 397] width 21 height 9
click at [997, 398] on span "URL" at bounding box center [995, 397] width 12 height 9
click at [1007, 421] on div "**********" at bounding box center [1033, 415] width 105 height 15
click at [1007, 411] on p "**********" at bounding box center [1035, 415] width 100 height 9
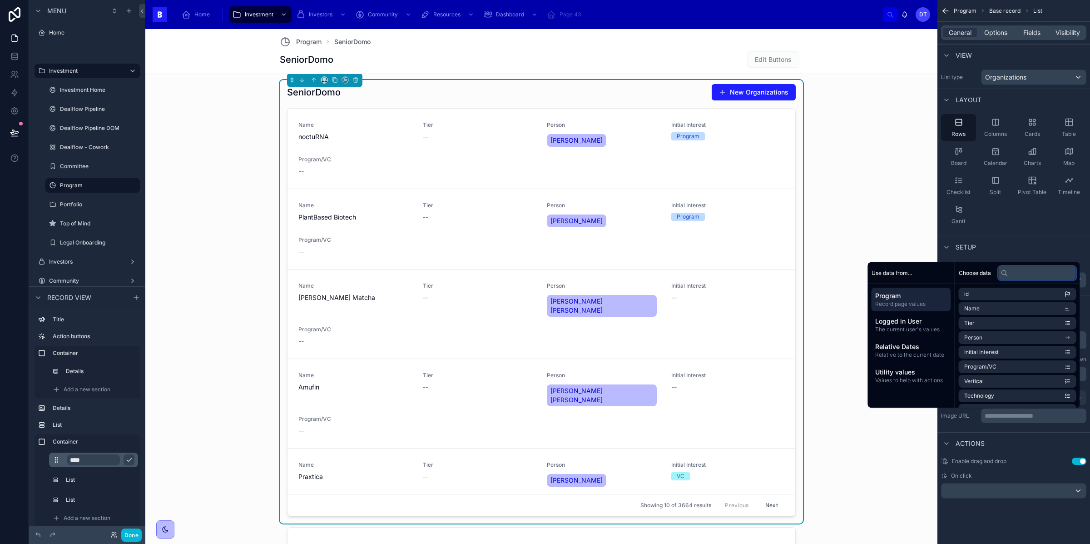
click at [1017, 274] on input "text" at bounding box center [1037, 273] width 78 height 15
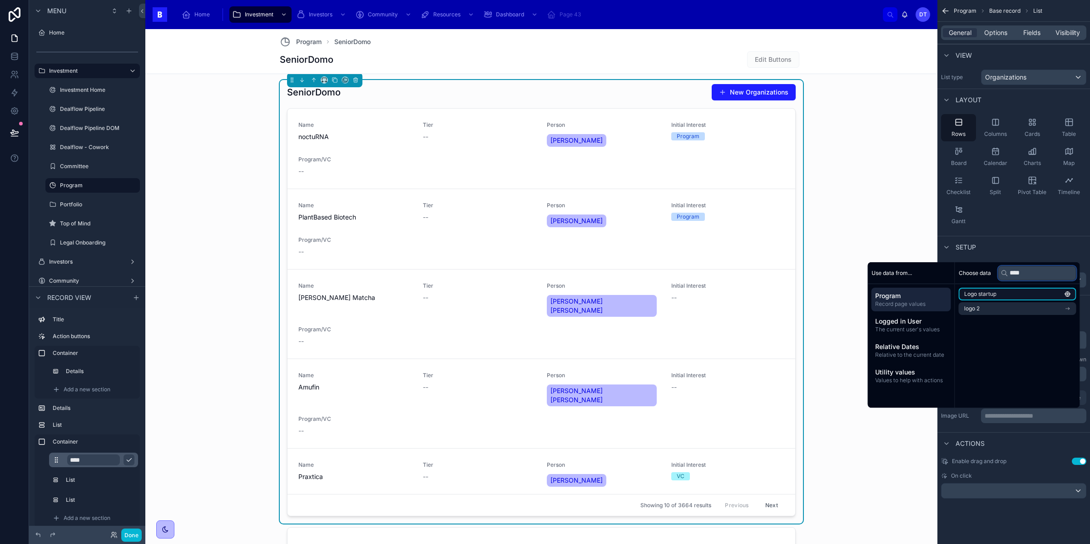
type input "****"
click at [1030, 293] on li "Logo startup" at bounding box center [1018, 293] width 118 height 13
click at [1011, 439] on div "Actions" at bounding box center [1013, 446] width 153 height 22
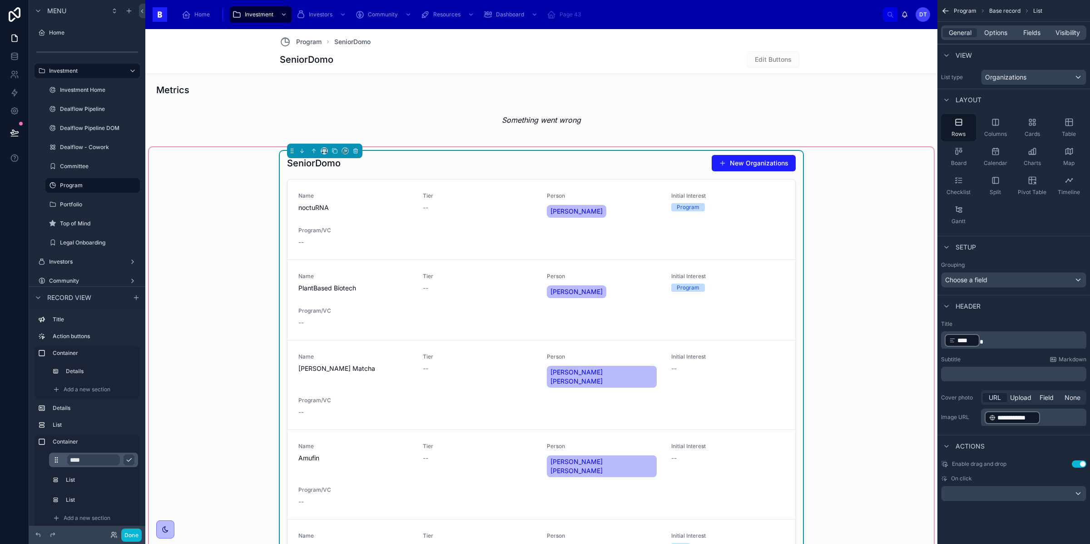
scroll to position [376, 0]
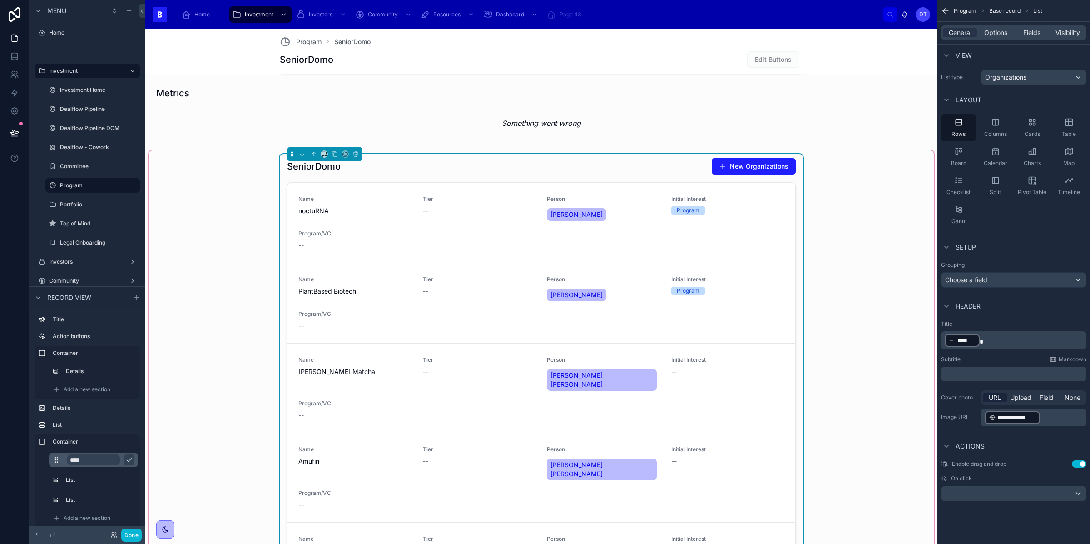
click at [896, 343] on div "SeniorDomo New Organizations Name noctuRNA Tier -- Person Miriam Corredor Initi…" at bounding box center [541, 494] width 785 height 688
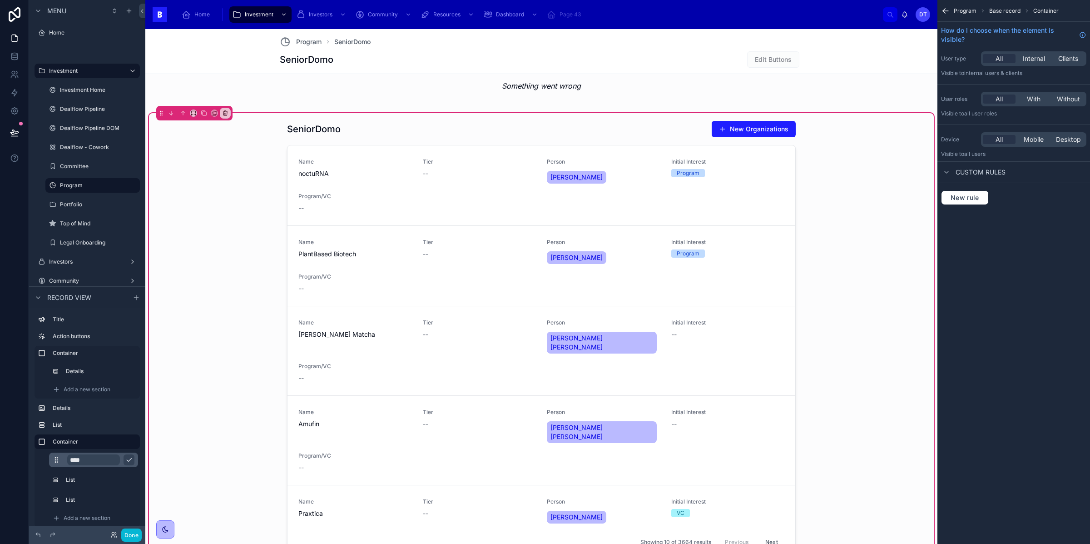
scroll to position [416, 0]
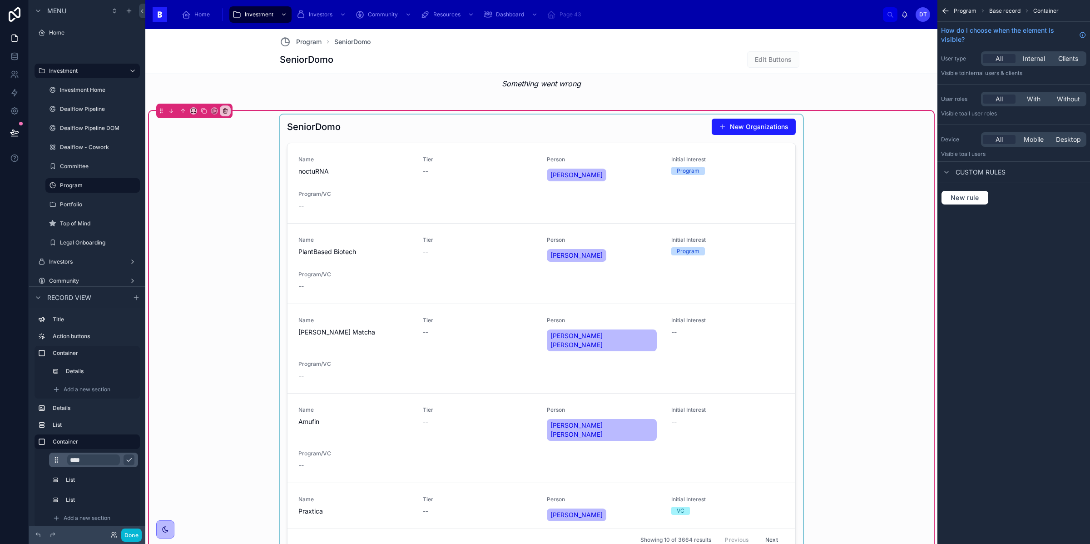
click at [338, 132] on div at bounding box center [541, 335] width 523 height 443
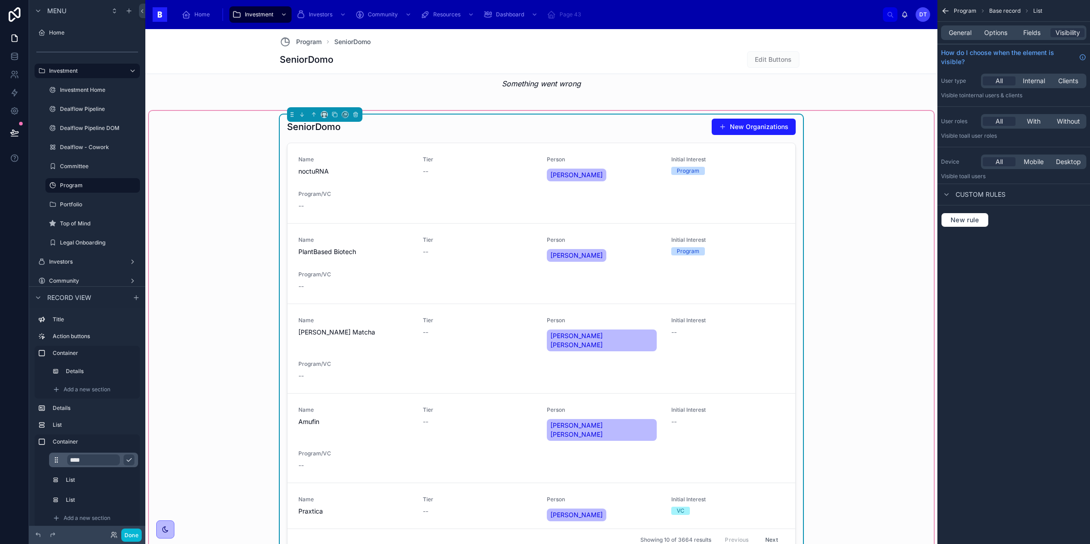
click at [342, 131] on div "SeniorDomo New Organizations" at bounding box center [541, 126] width 509 height 17
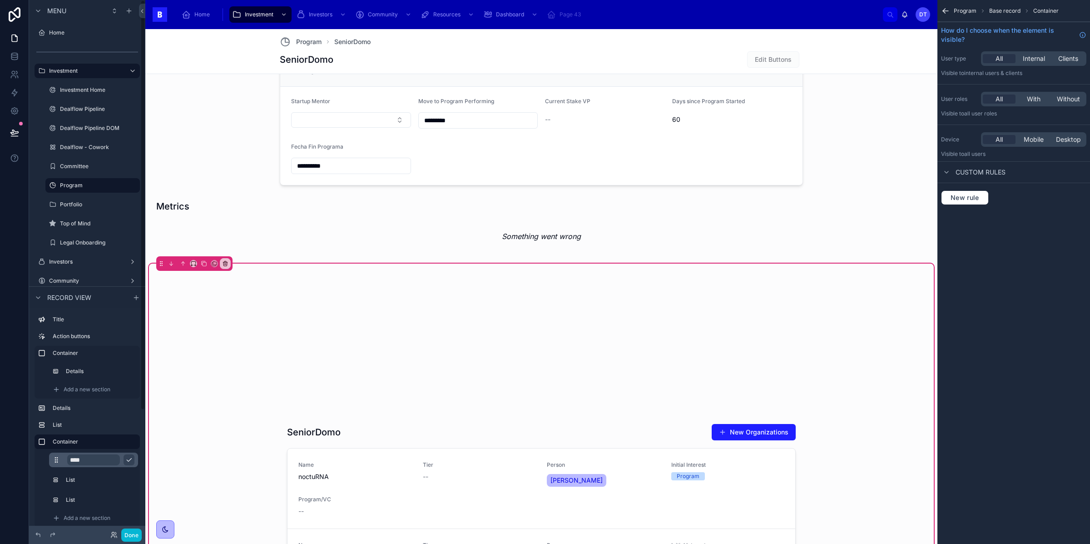
scroll to position [568, 0]
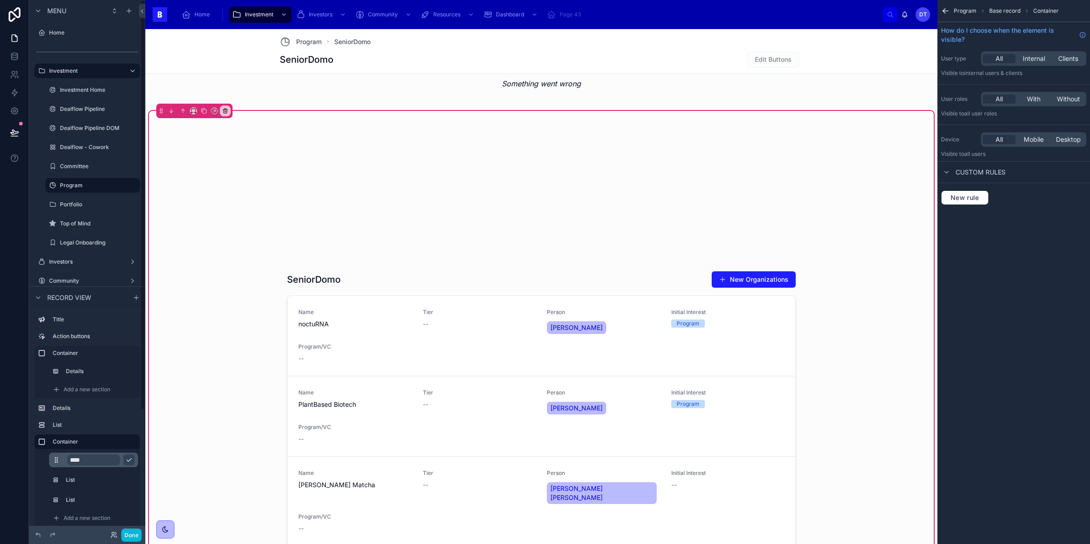
click at [223, 232] on div "SeniorDomo New Organizations Name noctuRNA Tier -- Person Miriam Corredor Initi…" at bounding box center [541, 531] width 785 height 841
click at [466, 245] on div at bounding box center [541, 412] width 523 height 596
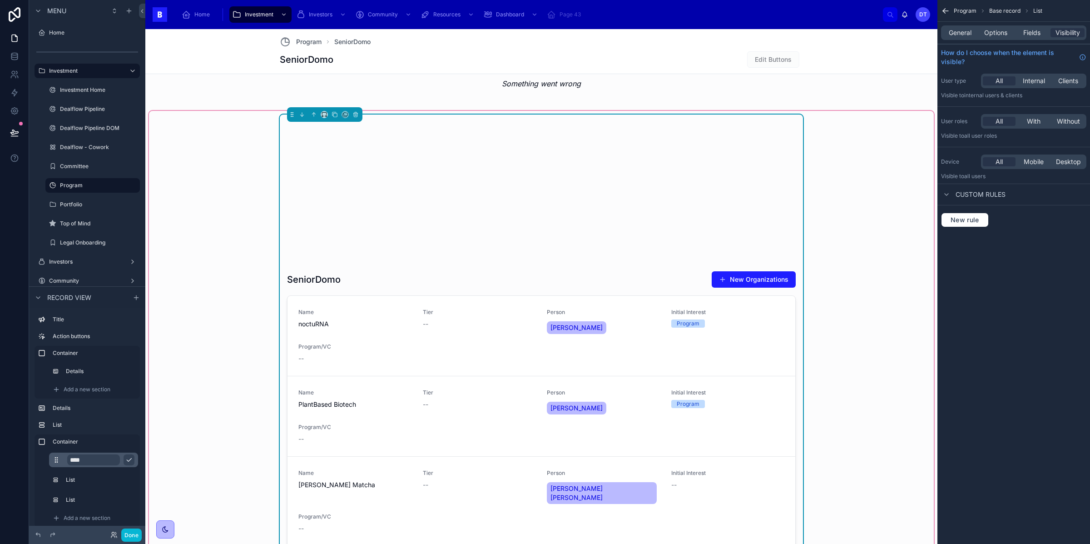
click at [471, 194] on div at bounding box center [541, 190] width 509 height 145
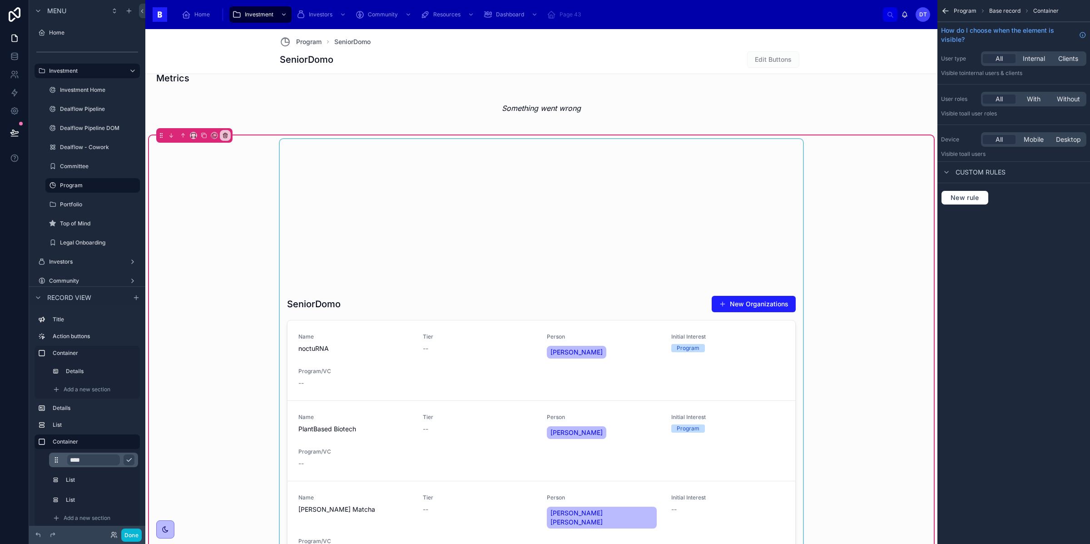
scroll to position [543, 0]
click at [567, 194] on div at bounding box center [541, 437] width 523 height 596
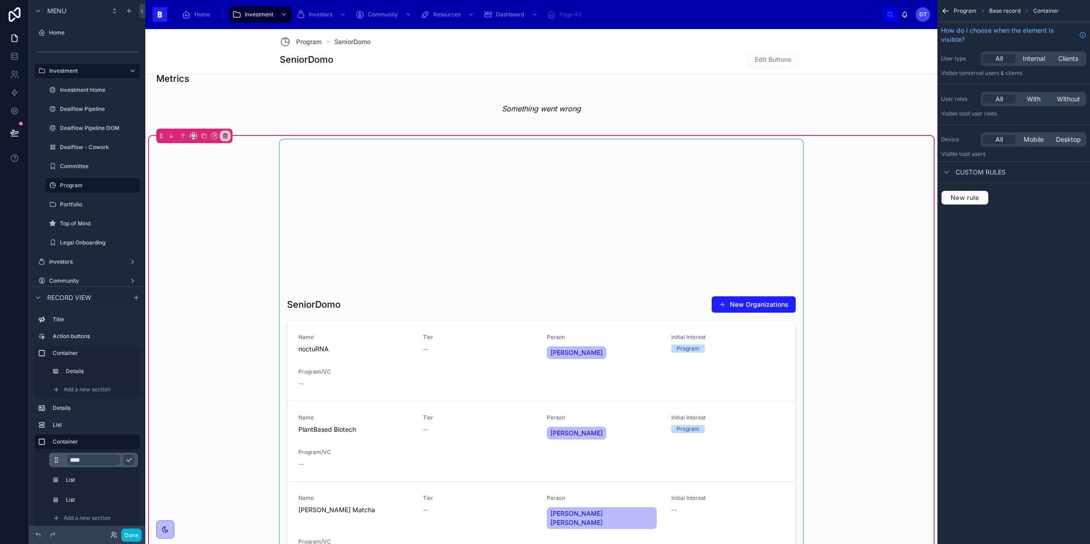
click at [484, 225] on div at bounding box center [541, 437] width 523 height 596
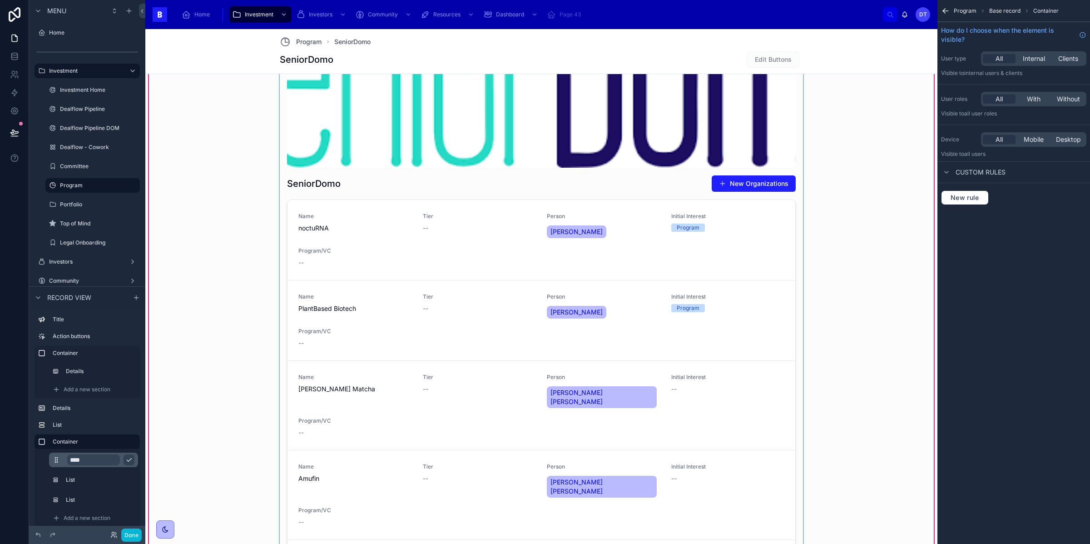
scroll to position [606, 0]
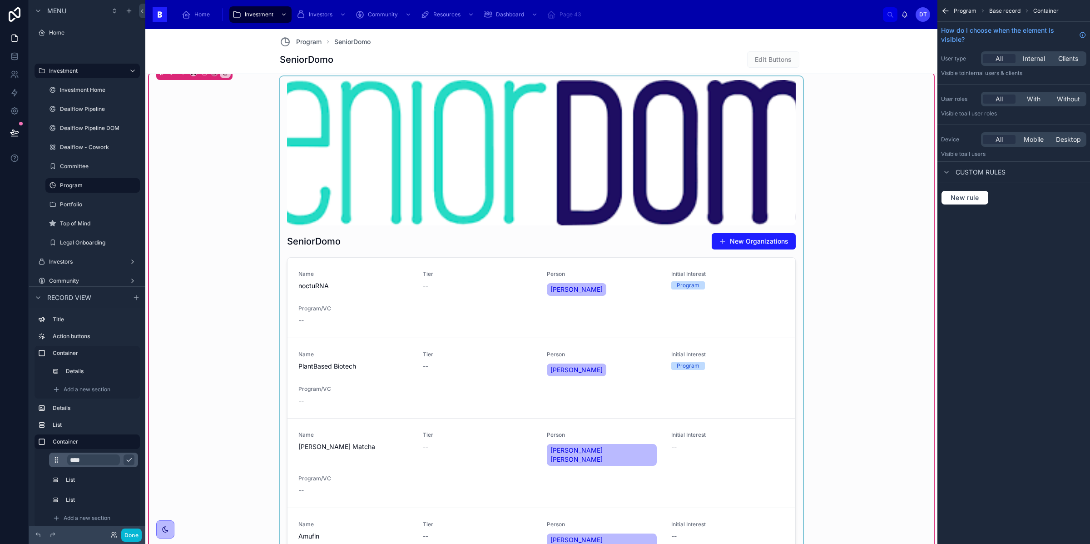
click at [597, 195] on div at bounding box center [541, 374] width 523 height 596
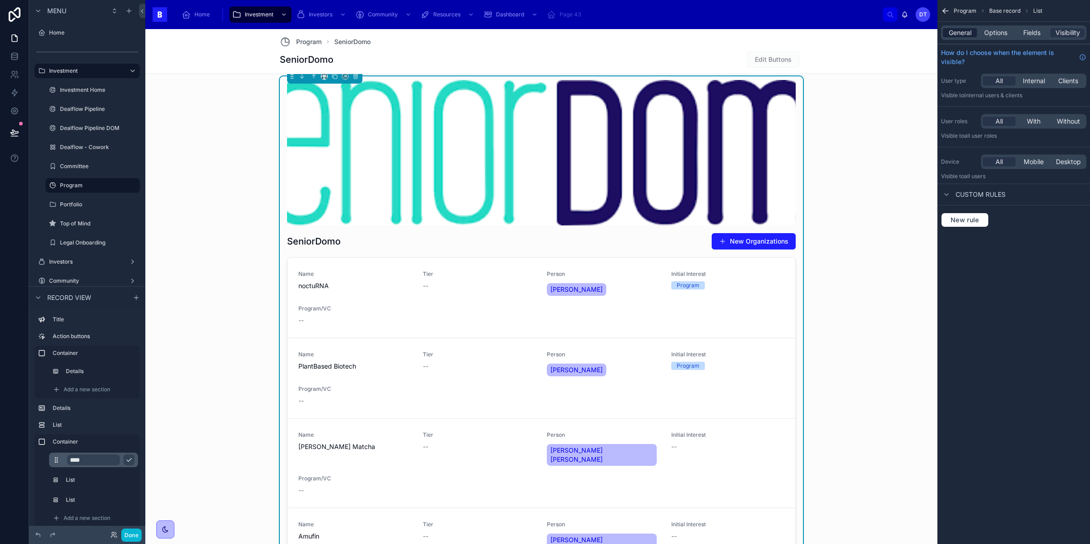
click at [962, 35] on span "General" at bounding box center [960, 32] width 23 height 9
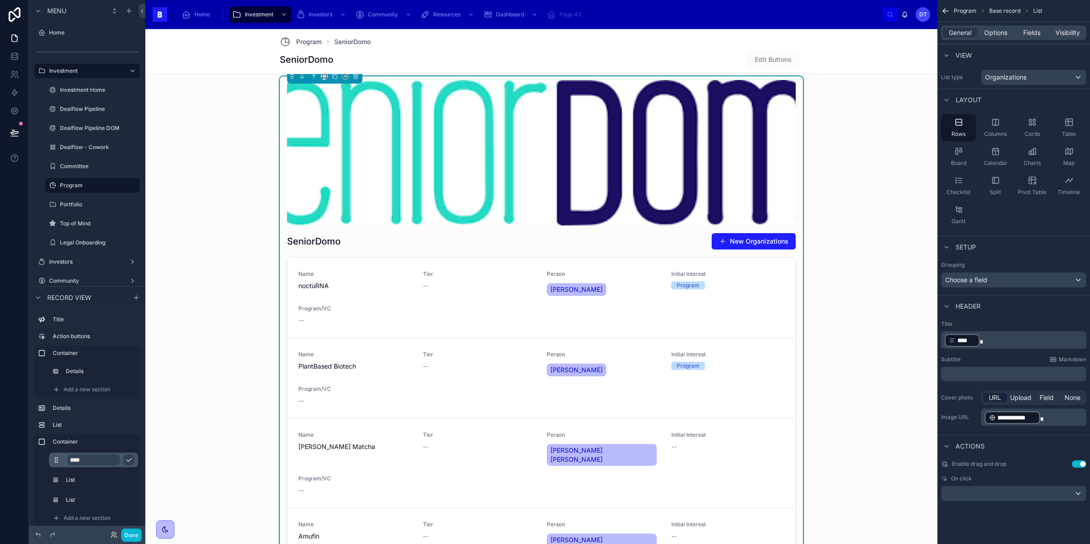
click at [979, 374] on p "﻿" at bounding box center [1015, 373] width 140 height 9
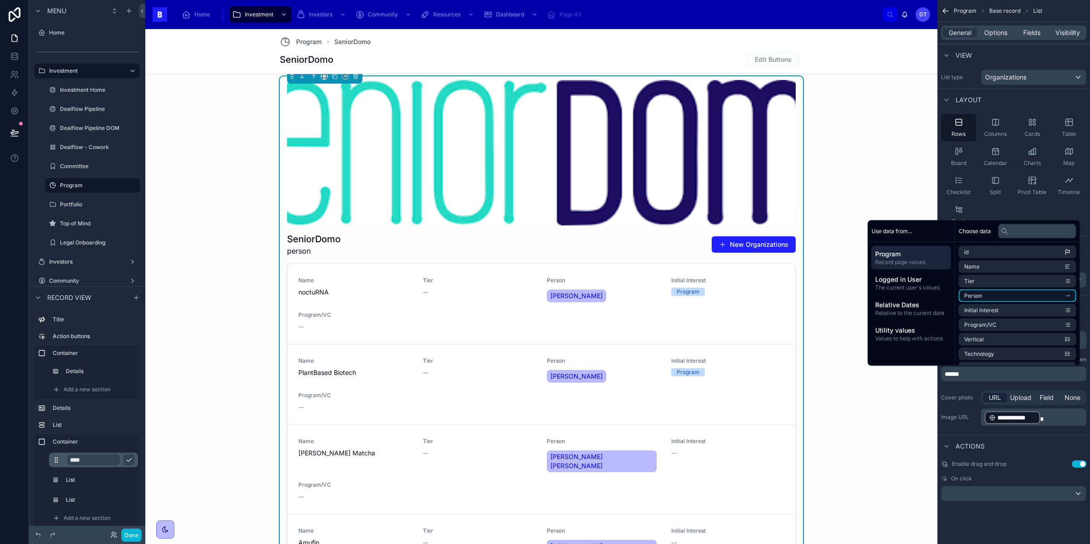
click at [1000, 297] on li "Person" at bounding box center [1018, 295] width 118 height 13
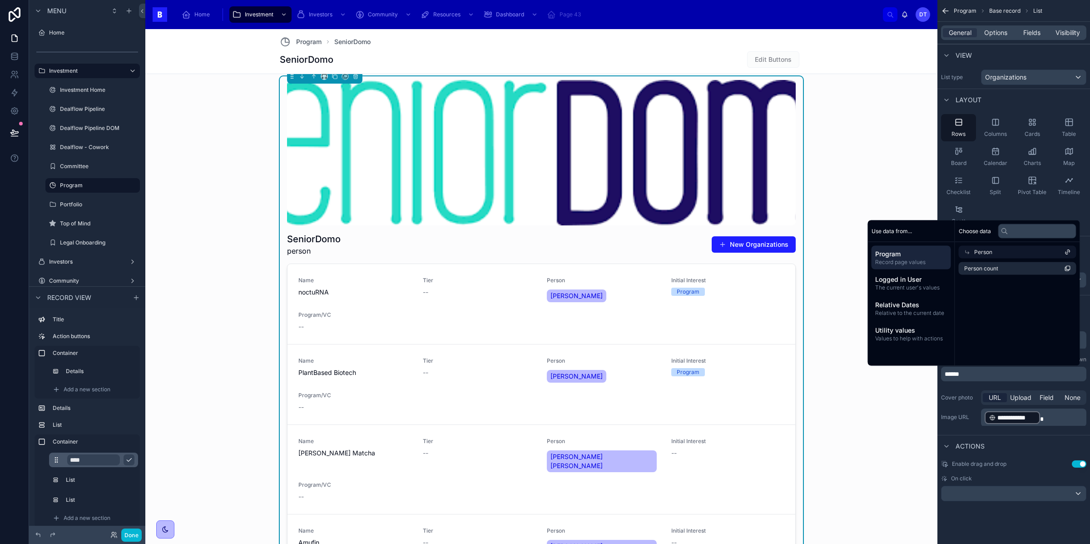
click at [993, 253] on div "Person" at bounding box center [1018, 252] width 118 height 13
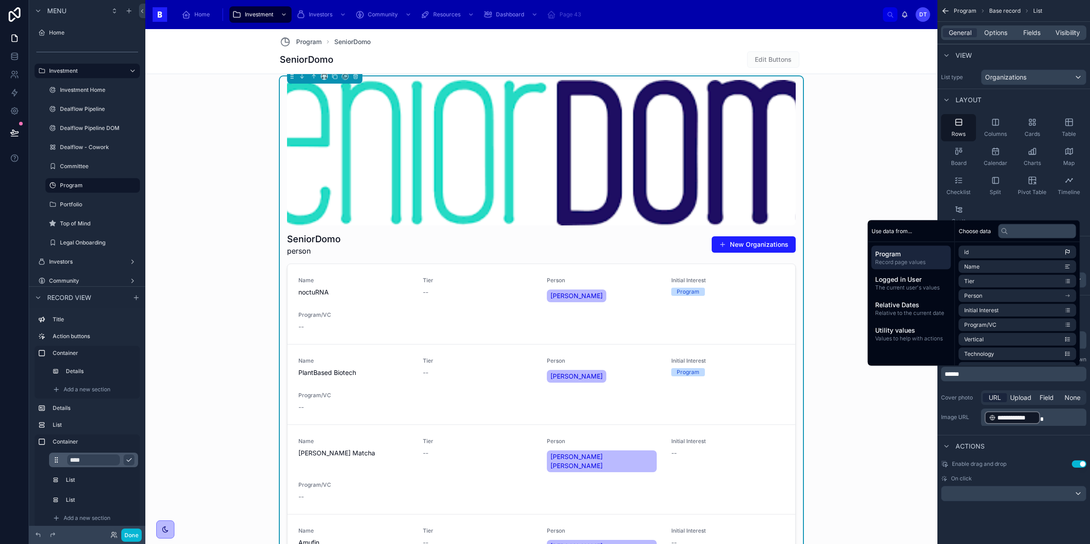
click at [978, 372] on p "******" at bounding box center [1015, 373] width 140 height 9
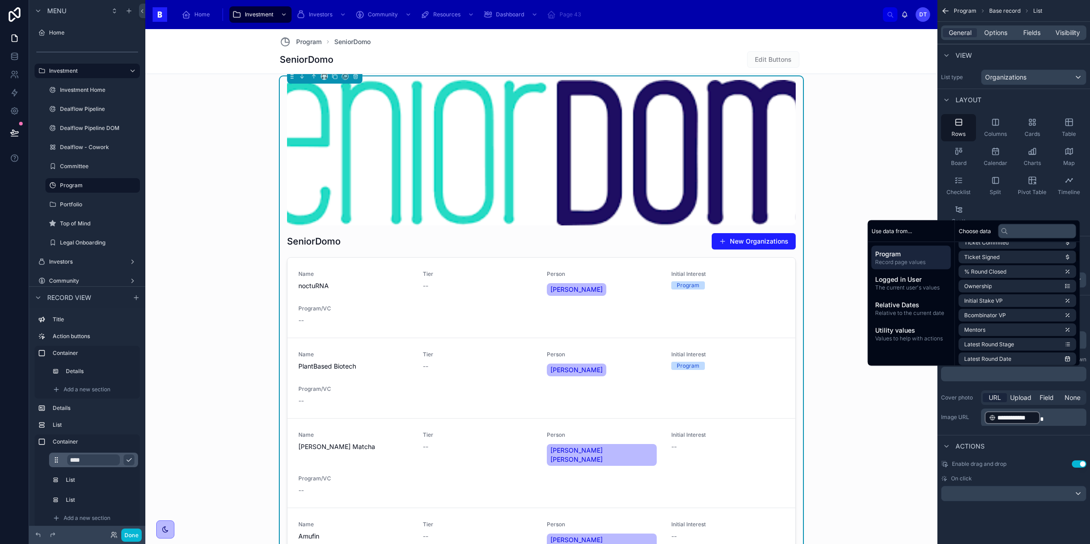
scroll to position [241, 0]
click at [1012, 231] on input "text" at bounding box center [1037, 230] width 78 height 15
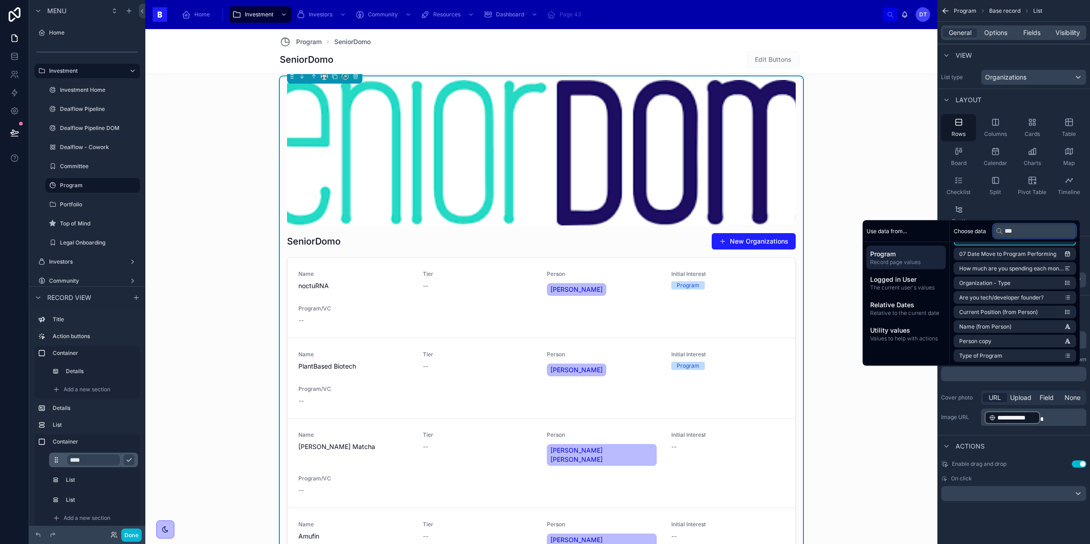
scroll to position [0, 0]
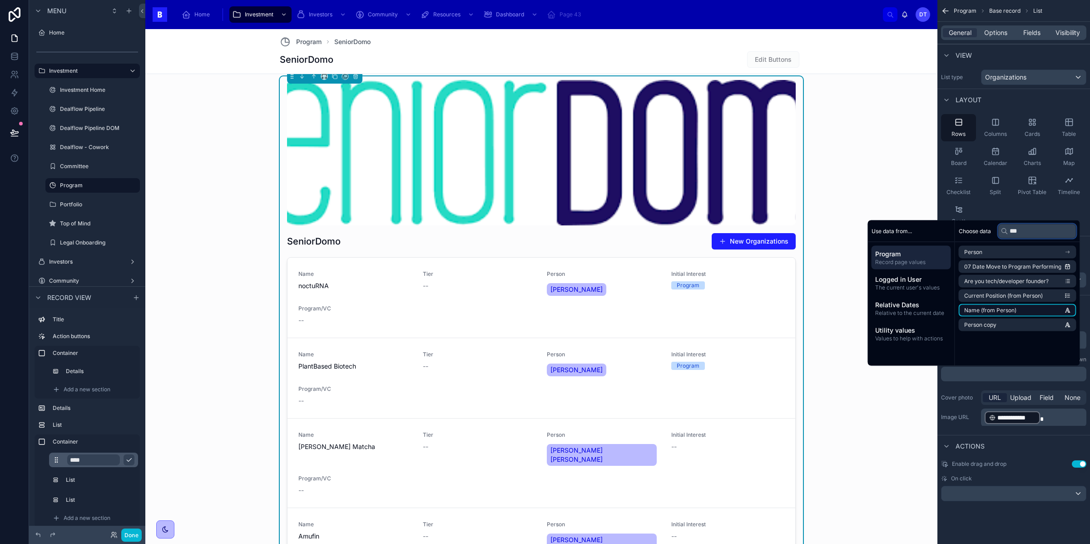
type input "***"
click at [1009, 312] on span "Name (from Person)" at bounding box center [990, 310] width 52 height 7
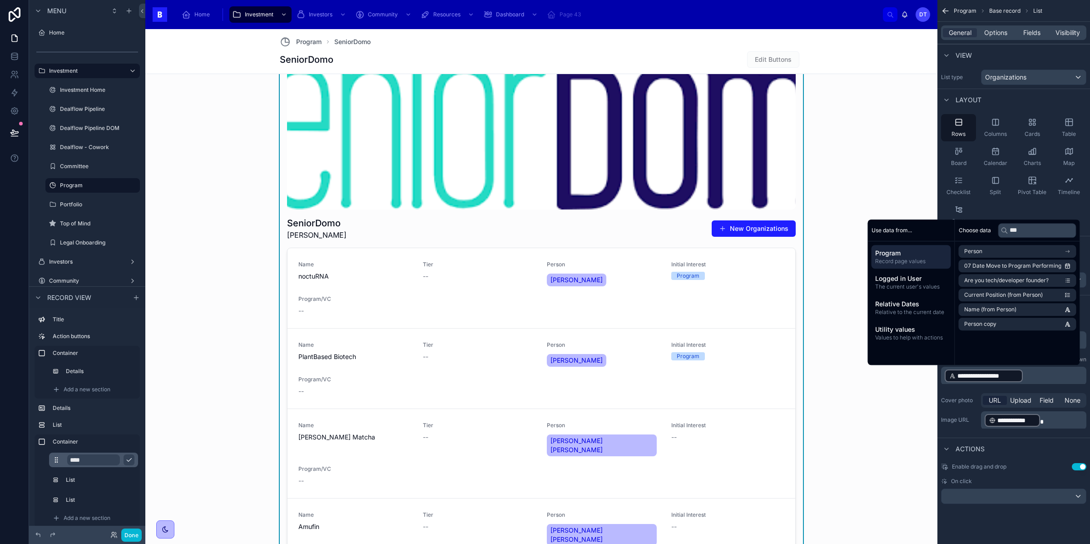
scroll to position [747, 0]
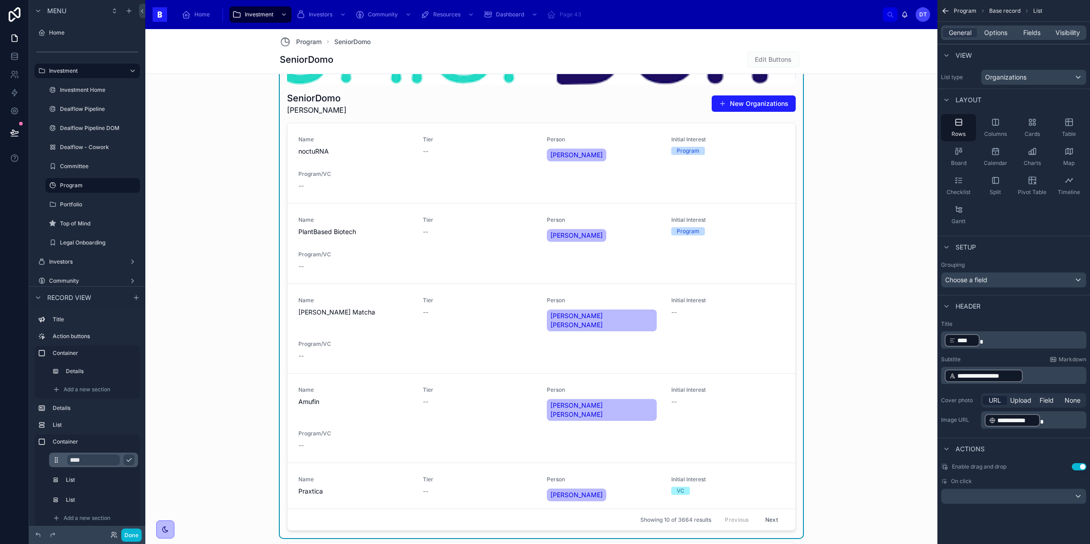
click at [1049, 418] on p "**********" at bounding box center [1035, 420] width 100 height 15
click at [966, 436] on div "**********" at bounding box center [1013, 253] width 153 height 507
click at [1027, 376] on p "**********" at bounding box center [1015, 375] width 140 height 15
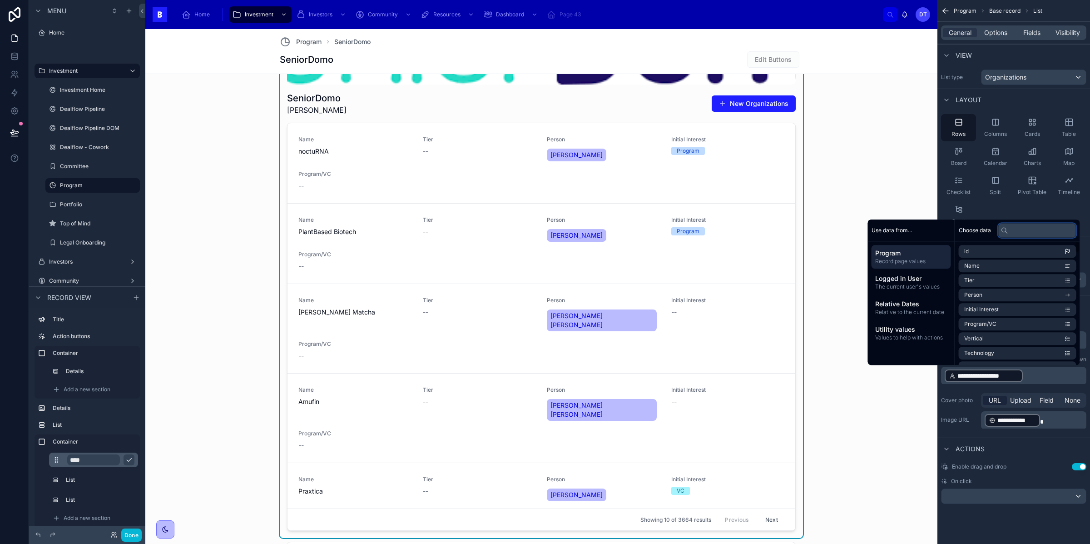
click at [1014, 223] on input "text" at bounding box center [1037, 230] width 78 height 15
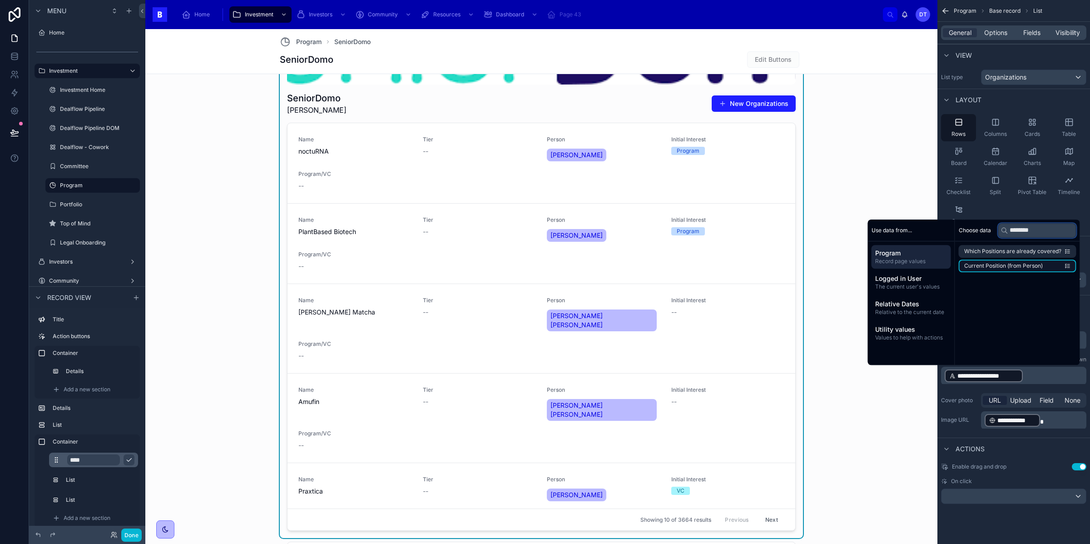
type input "********"
click at [1017, 268] on span "Current Position (from Person)" at bounding box center [1003, 265] width 79 height 7
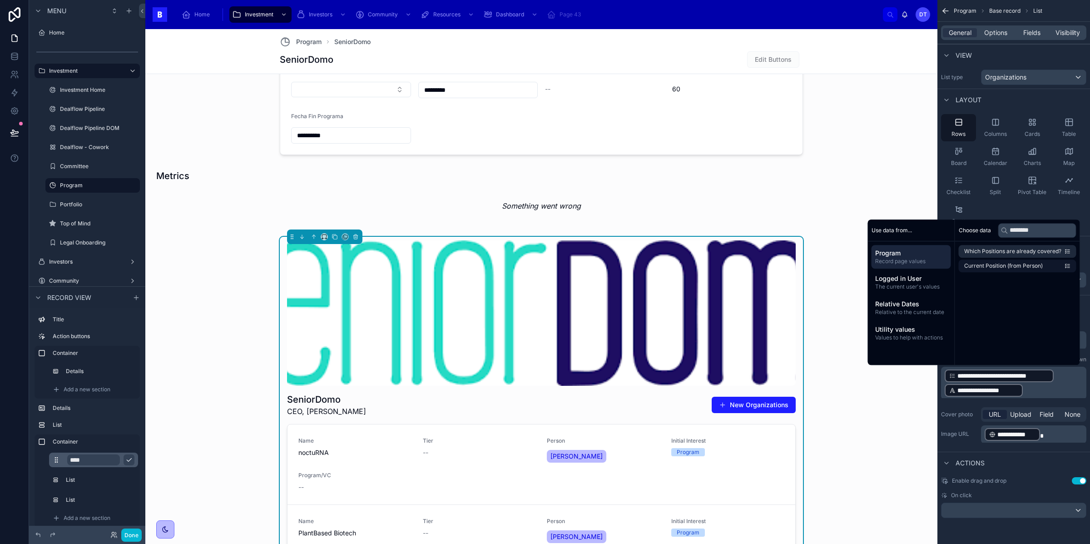
scroll to position [490, 0]
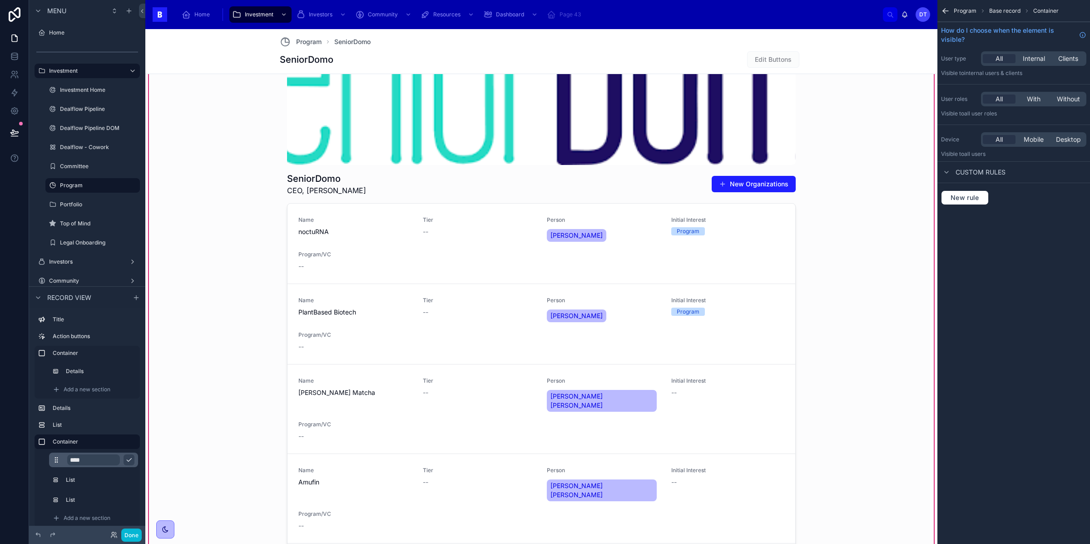
scroll to position [668, 0]
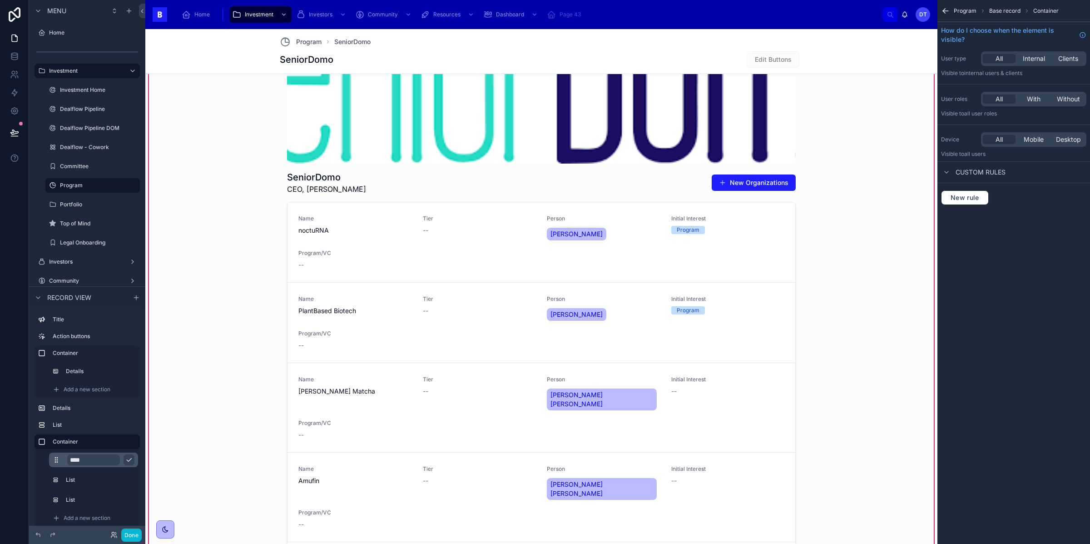
click at [847, 266] on div "SeniorDomo CEO, FounderAngel Puertas New Organizations Name noctuRNA Tier -- Pe…" at bounding box center [541, 434] width 785 height 847
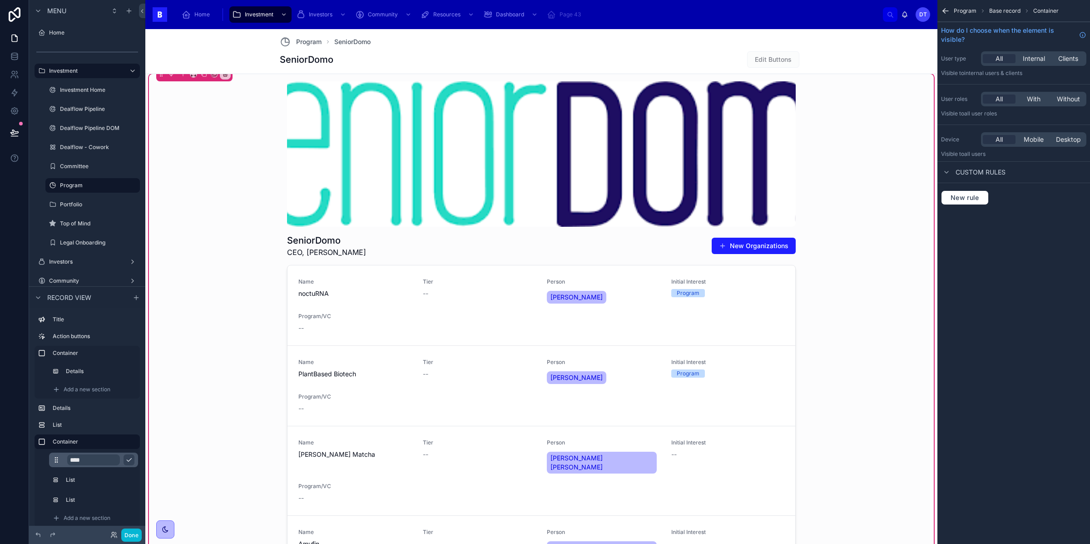
scroll to position [590, 0]
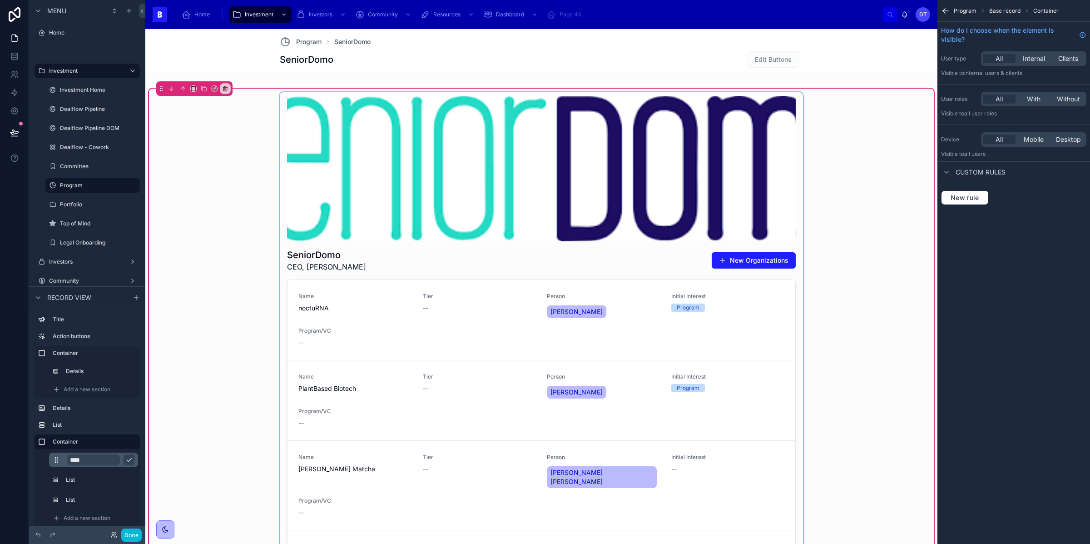
click at [680, 234] on div at bounding box center [541, 393] width 523 height 602
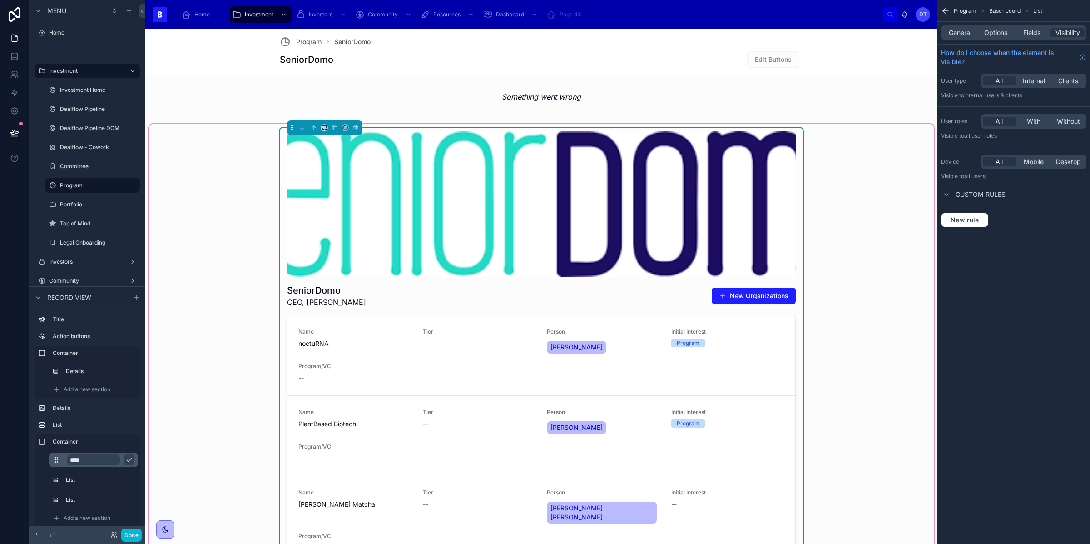
scroll to position [577, 0]
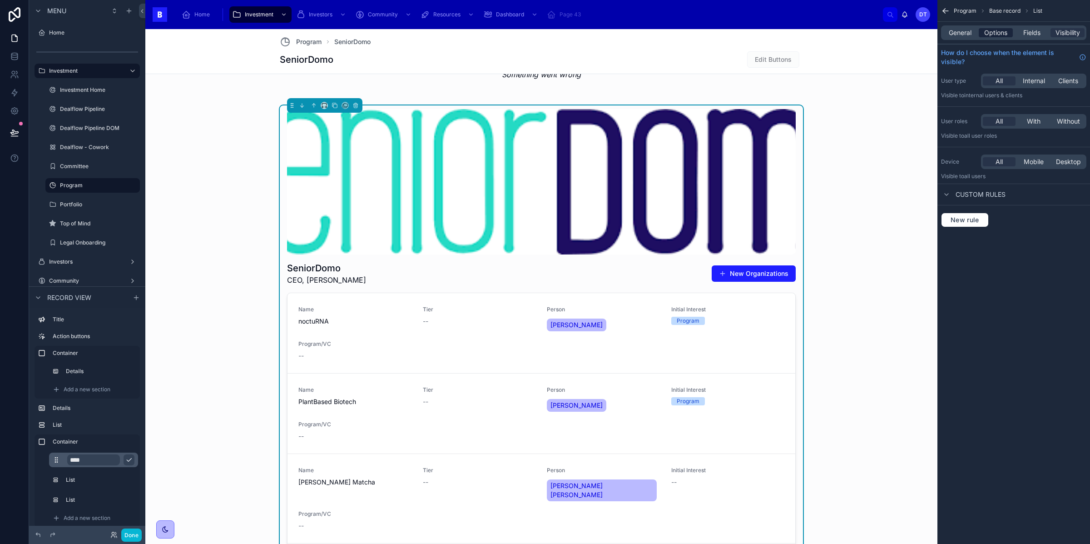
click at [1006, 30] on span "Options" at bounding box center [995, 32] width 23 height 9
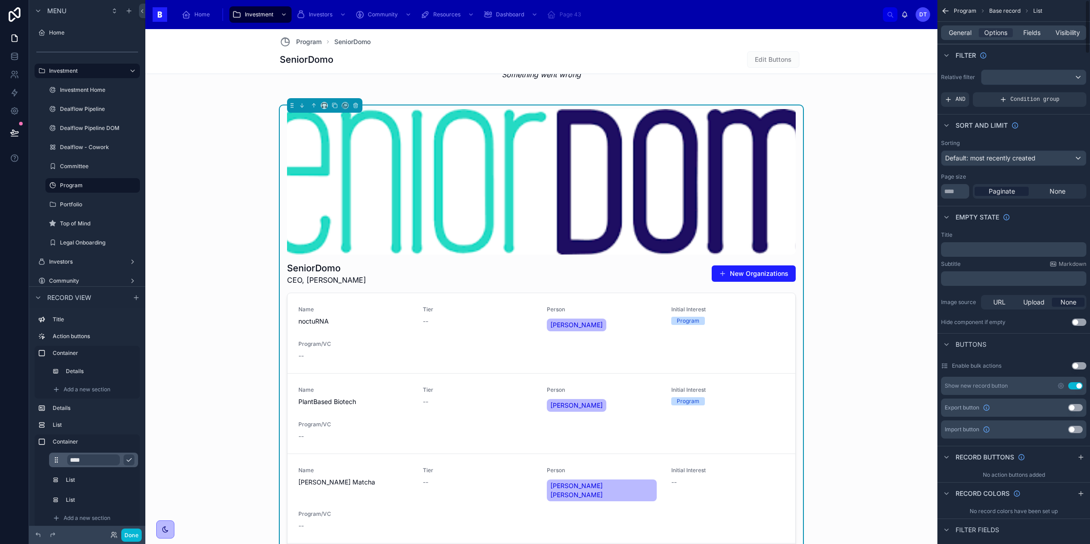
click at [1077, 387] on button "Use setting" at bounding box center [1075, 385] width 15 height 7
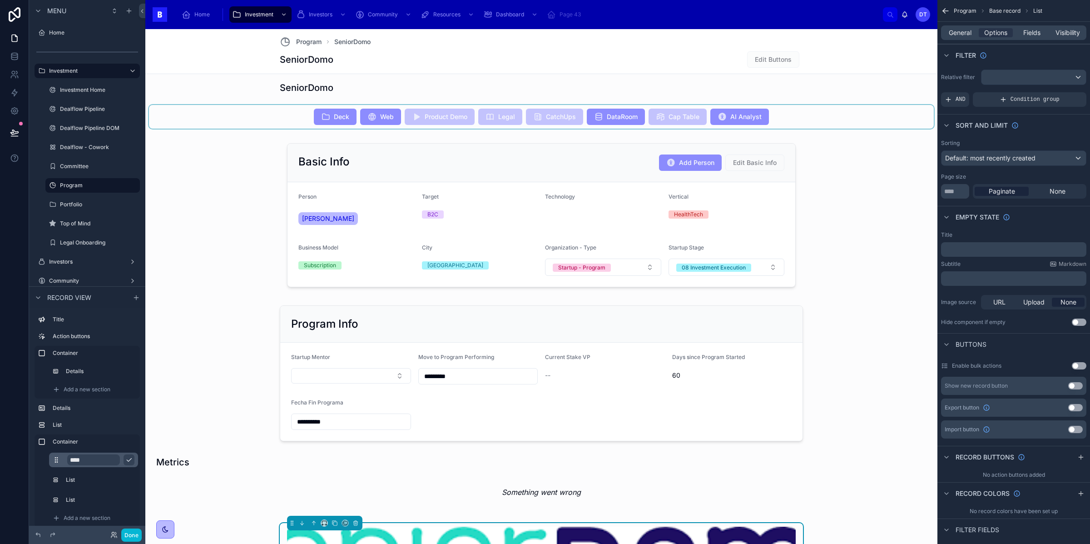
scroll to position [161, 0]
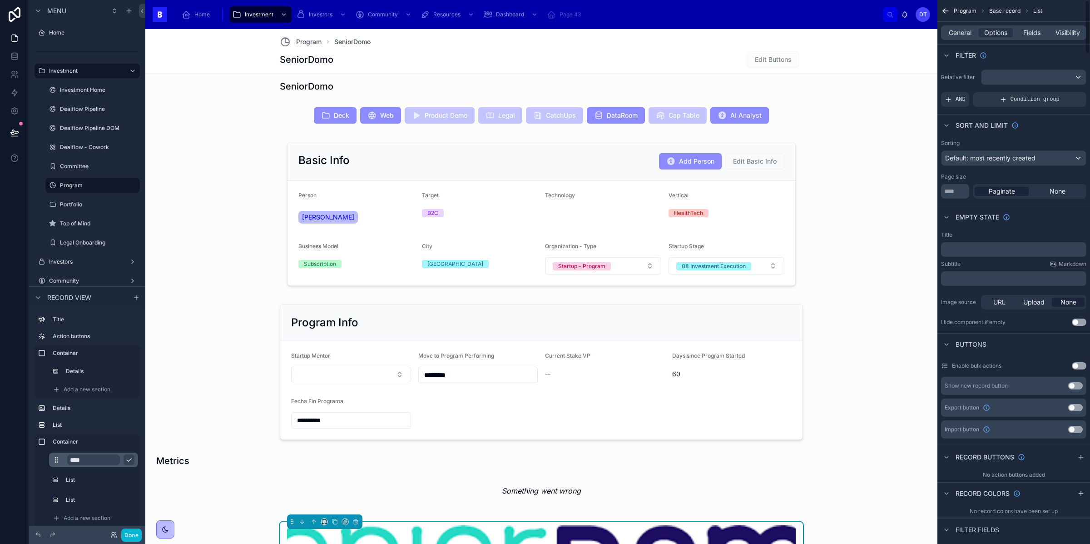
click at [1074, 386] on button "Use setting" at bounding box center [1075, 385] width 15 height 7
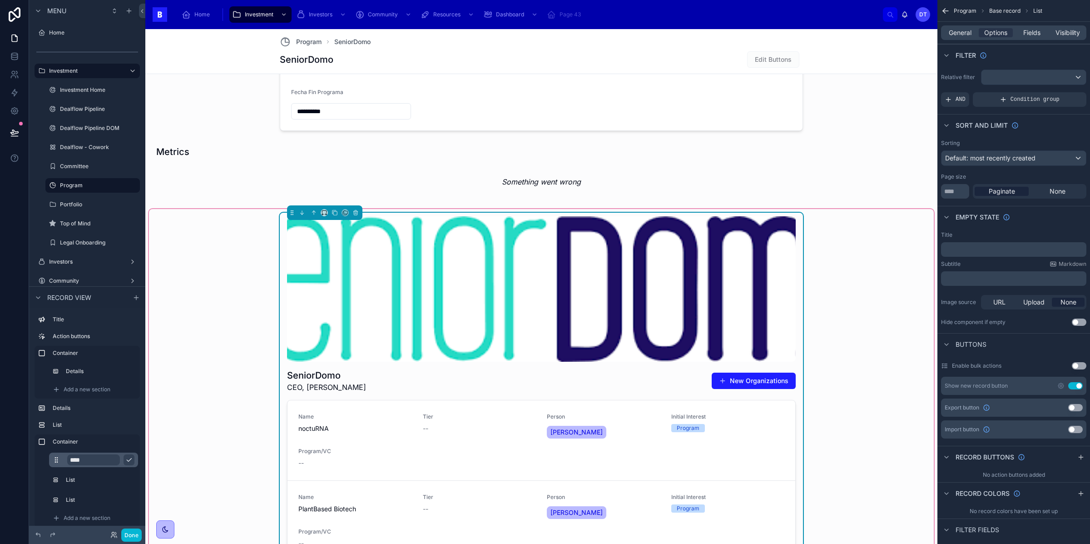
scroll to position [485, 0]
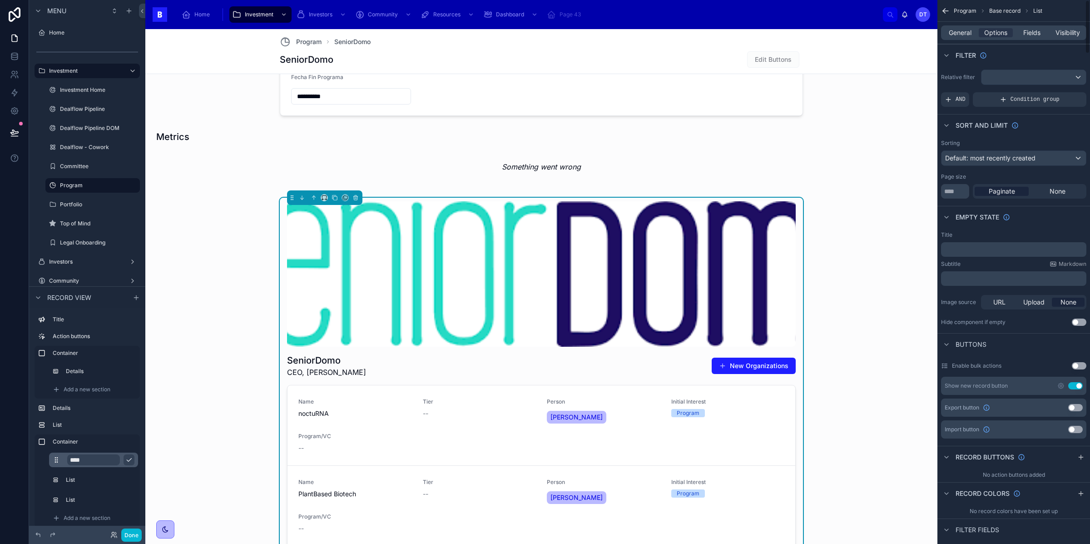
click at [1077, 386] on button "Use setting" at bounding box center [1075, 385] width 15 height 7
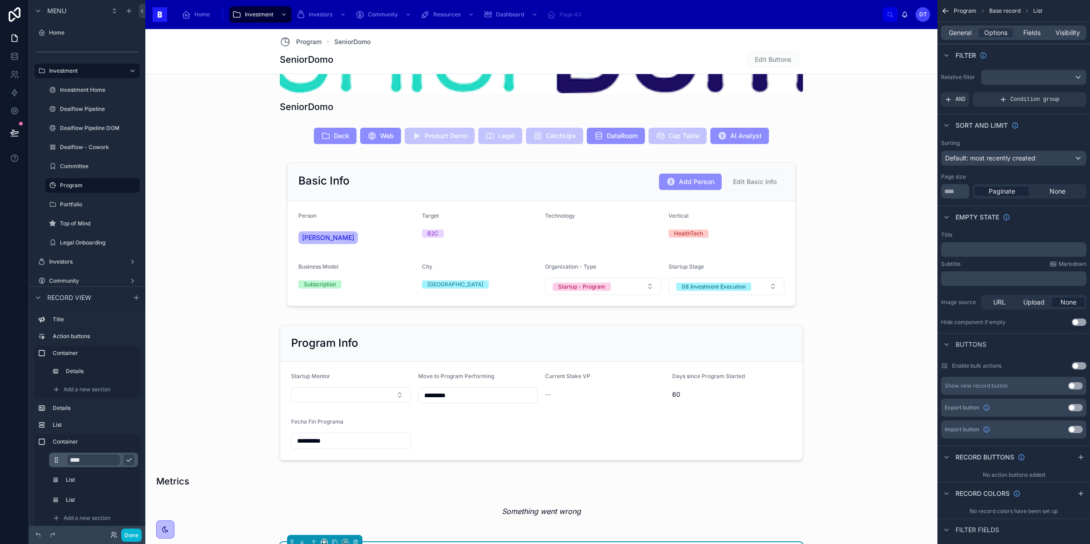
scroll to position [144, 0]
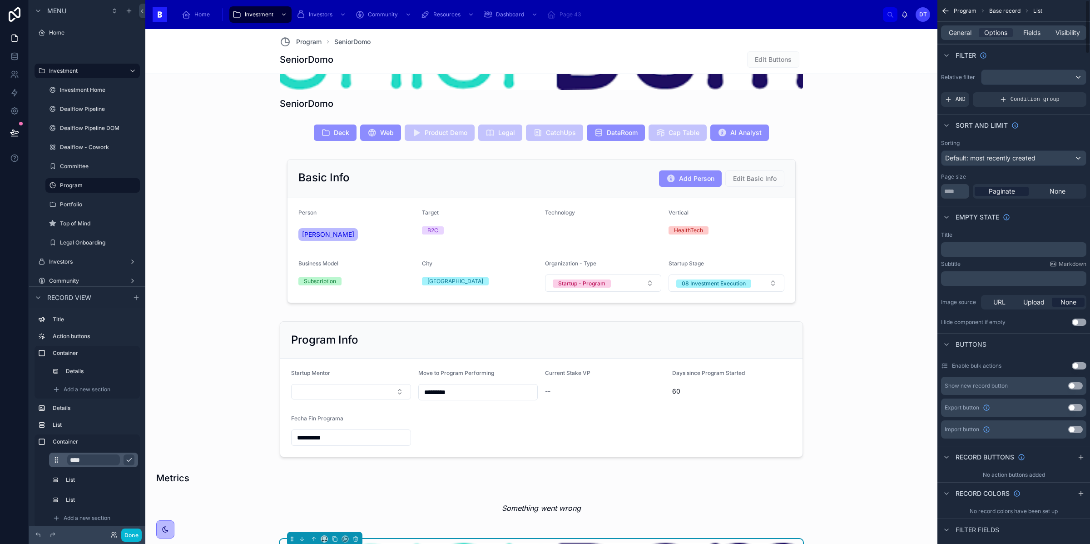
click at [1073, 385] on button "Use setting" at bounding box center [1075, 385] width 15 height 7
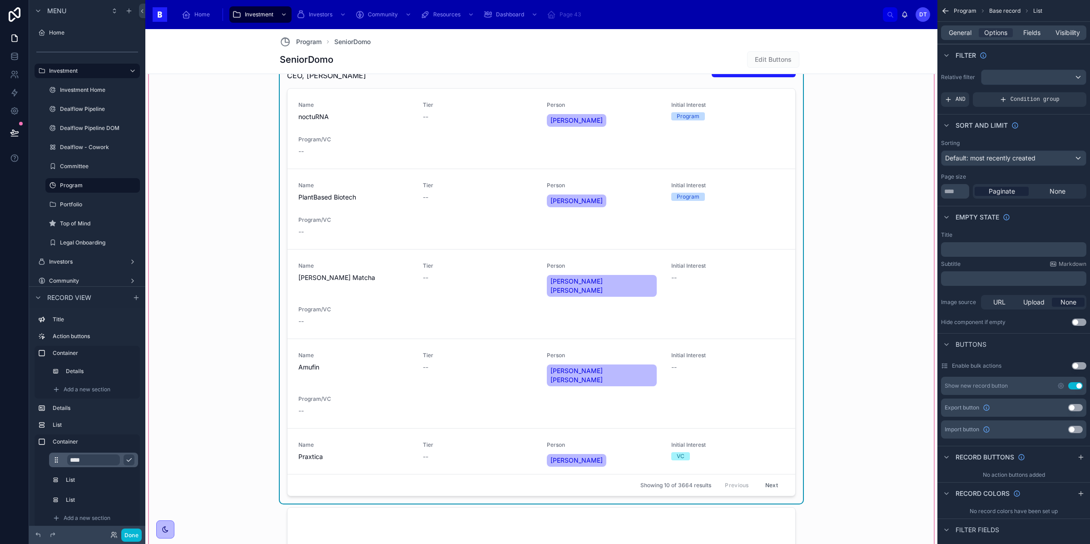
scroll to position [956, 0]
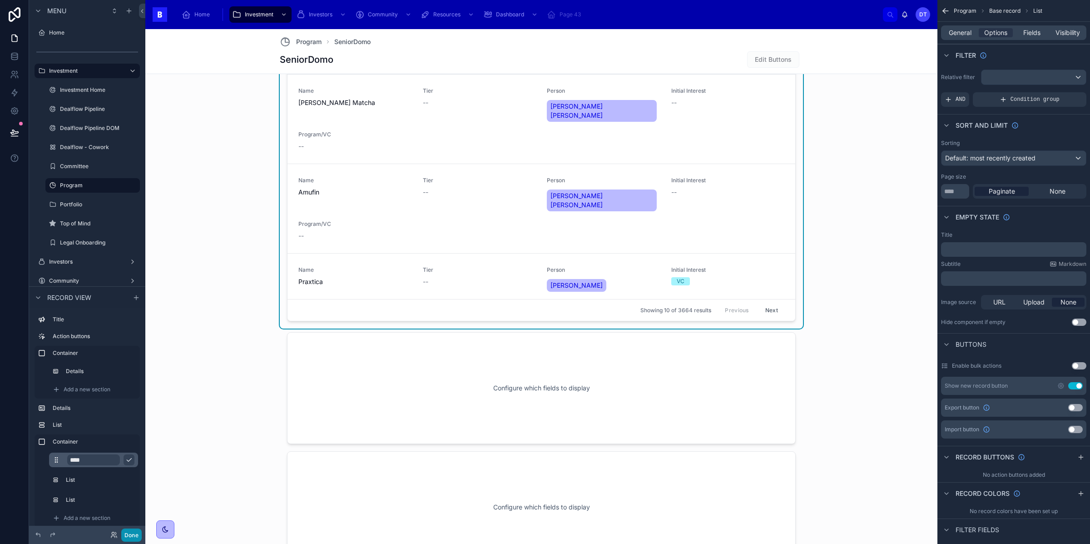
click at [130, 532] on button "Done" at bounding box center [131, 534] width 20 height 13
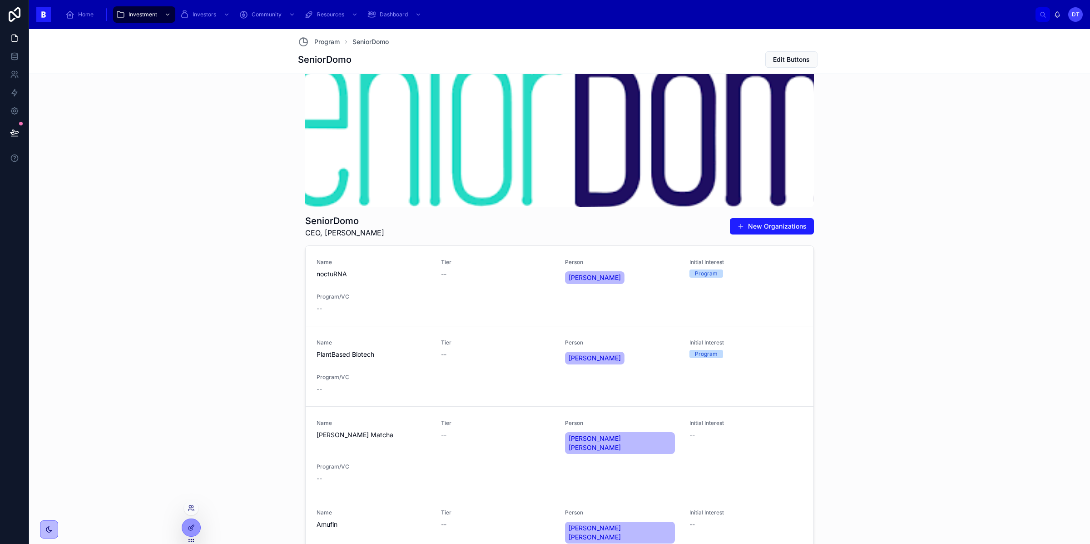
scroll to position [616, 0]
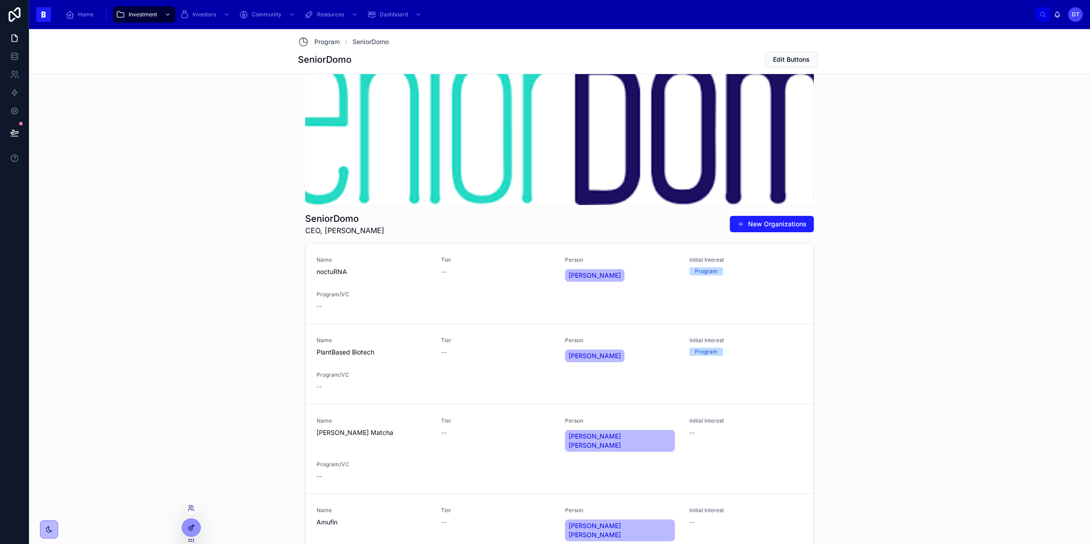
click at [193, 525] on icon at bounding box center [192, 527] width 4 height 4
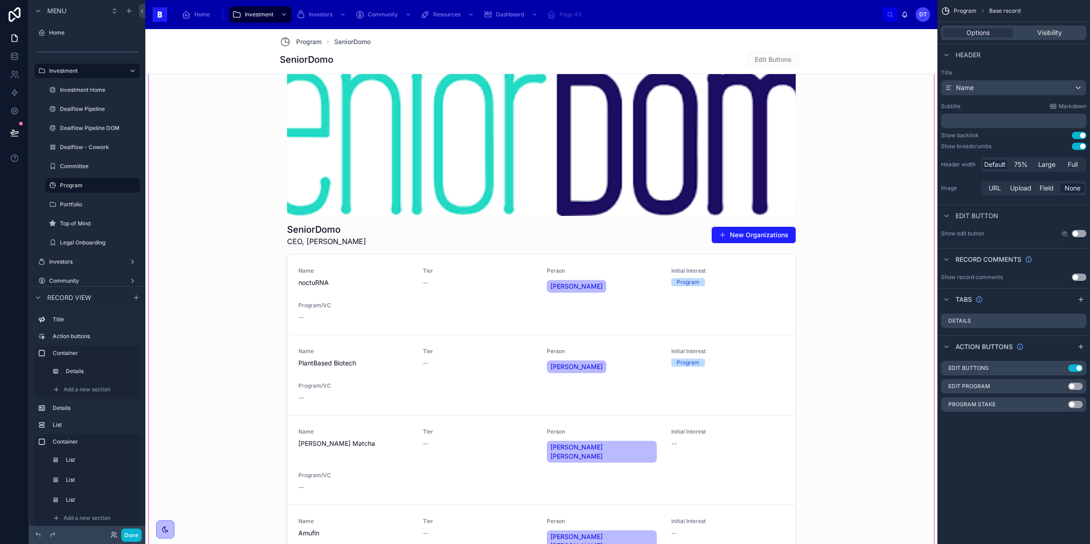
click at [637, 349] on div at bounding box center [541, 486] width 785 height 847
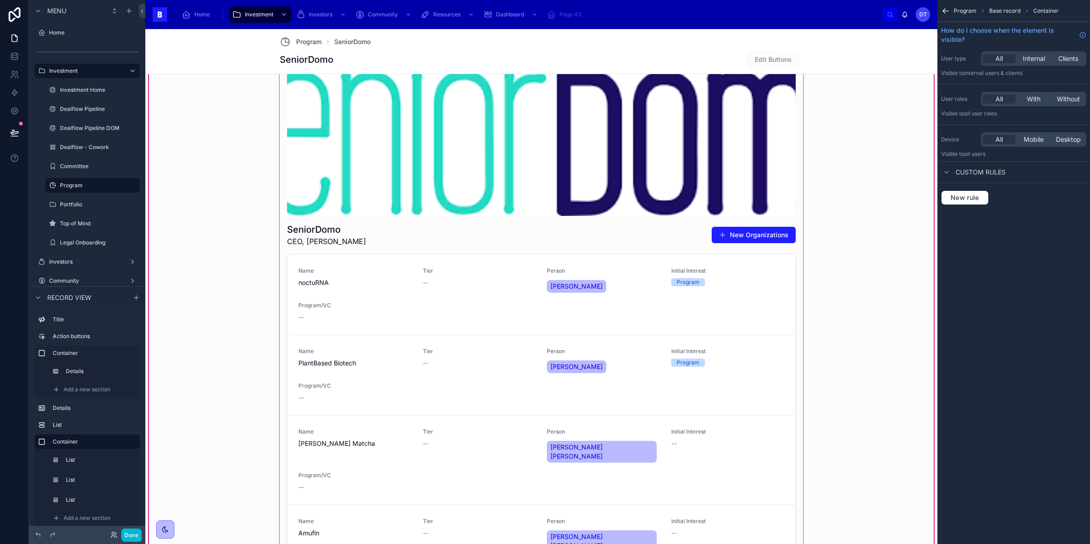
click at [497, 210] on div at bounding box center [541, 368] width 523 height 602
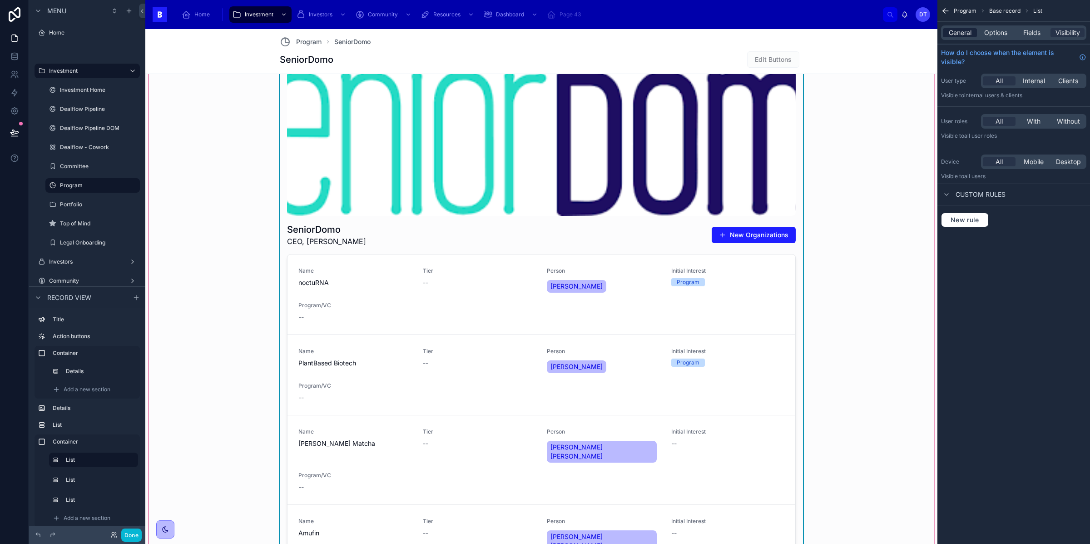
click at [967, 30] on span "General" at bounding box center [960, 32] width 23 height 9
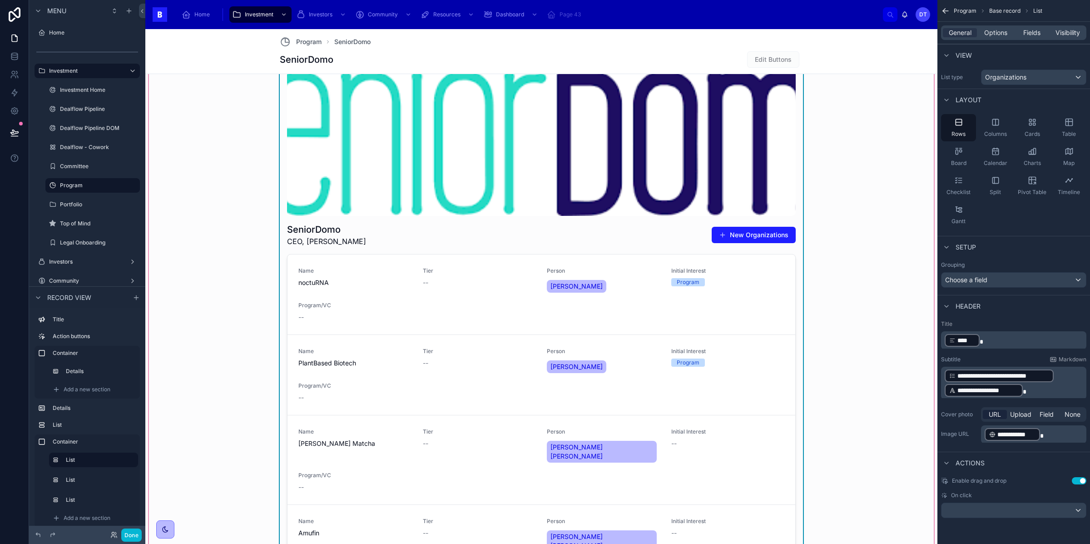
click at [992, 27] on div "General Options Fields Visibility" at bounding box center [1013, 32] width 145 height 15
click at [995, 32] on span "Options" at bounding box center [995, 32] width 23 height 9
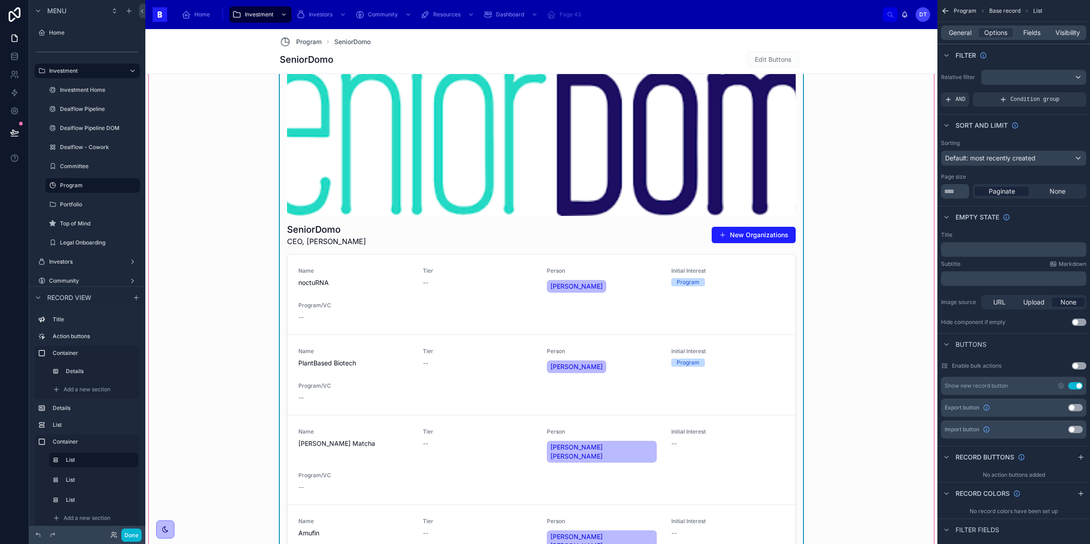
click at [1074, 384] on button "Use setting" at bounding box center [1075, 385] width 15 height 7
click at [131, 536] on button "Done" at bounding box center [131, 534] width 20 height 13
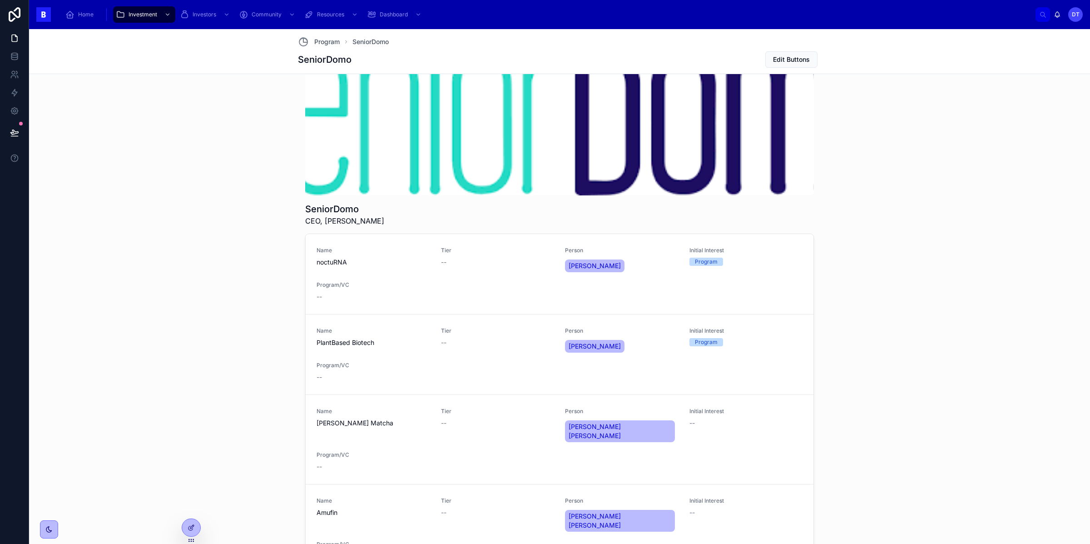
scroll to position [610, 0]
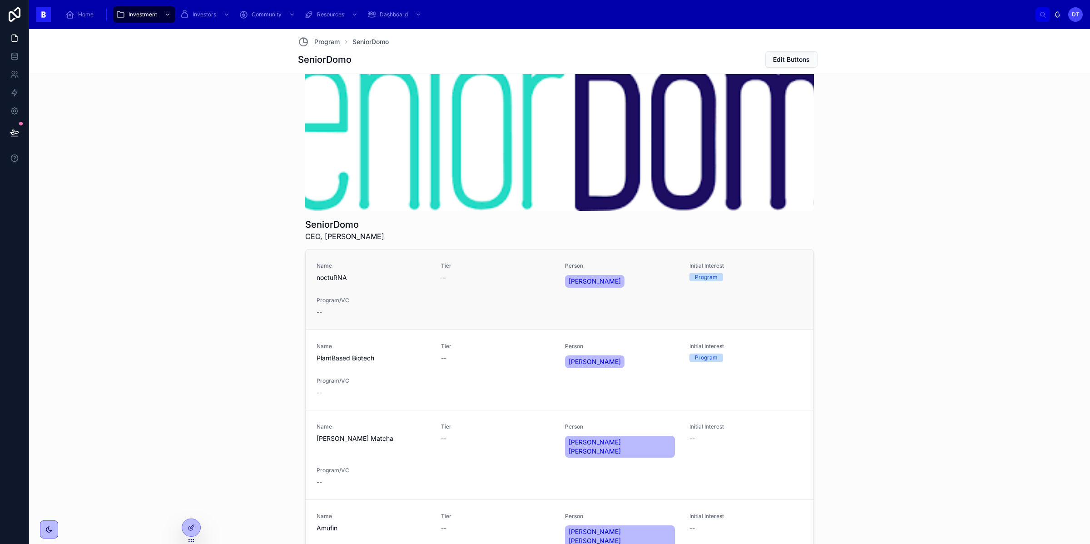
click at [462, 319] on link "Name noctuRNA Tier -- Person Miriam Corredor Initial Interest Program Program/V…" at bounding box center [560, 289] width 508 height 80
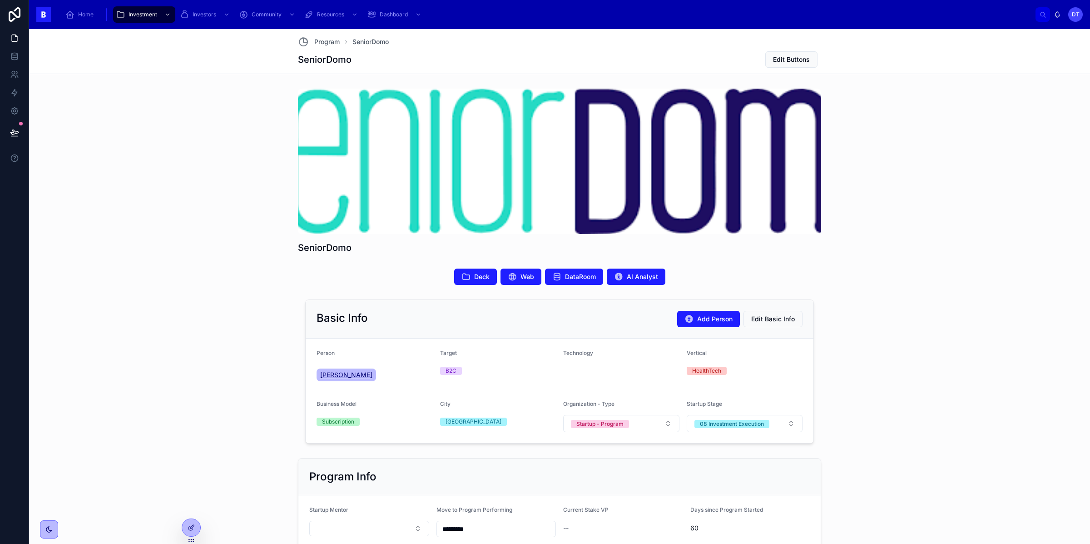
click at [357, 370] on span "[PERSON_NAME]" at bounding box center [346, 374] width 52 height 9
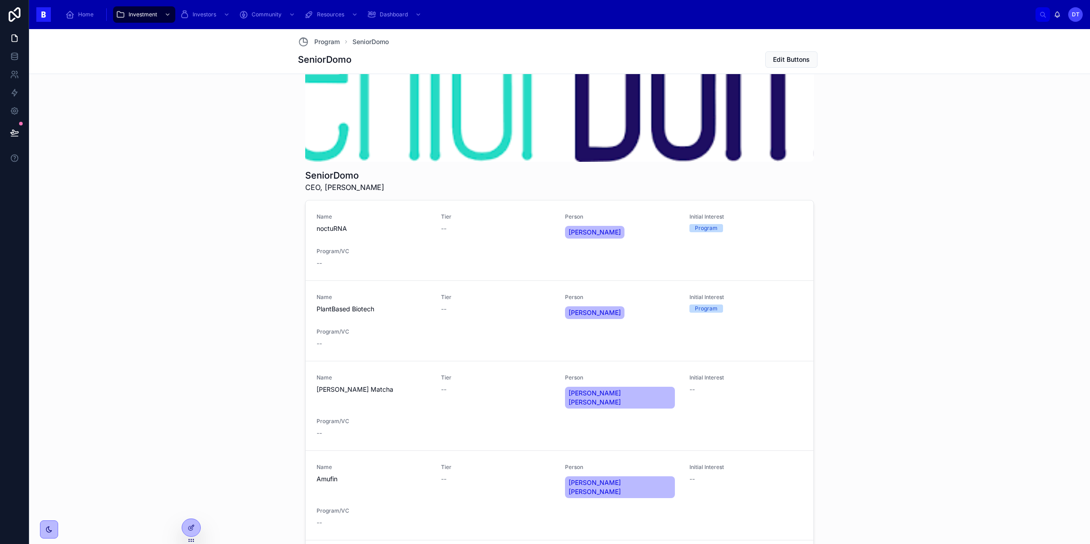
click at [248, 335] on div "SeniorDomo CEO, FounderAngel Puertas Name noctuRNA Tier -- Person Miriam Corred…" at bounding box center [560, 321] width 1054 height 617
click at [430, 188] on div "SeniorDomo CEO, FounderAngel Puertas" at bounding box center [559, 177] width 509 height 31
click at [372, 183] on span "CEO, FounderAngel Puertas" at bounding box center [344, 187] width 79 height 11
click at [196, 526] on div at bounding box center [191, 527] width 18 height 17
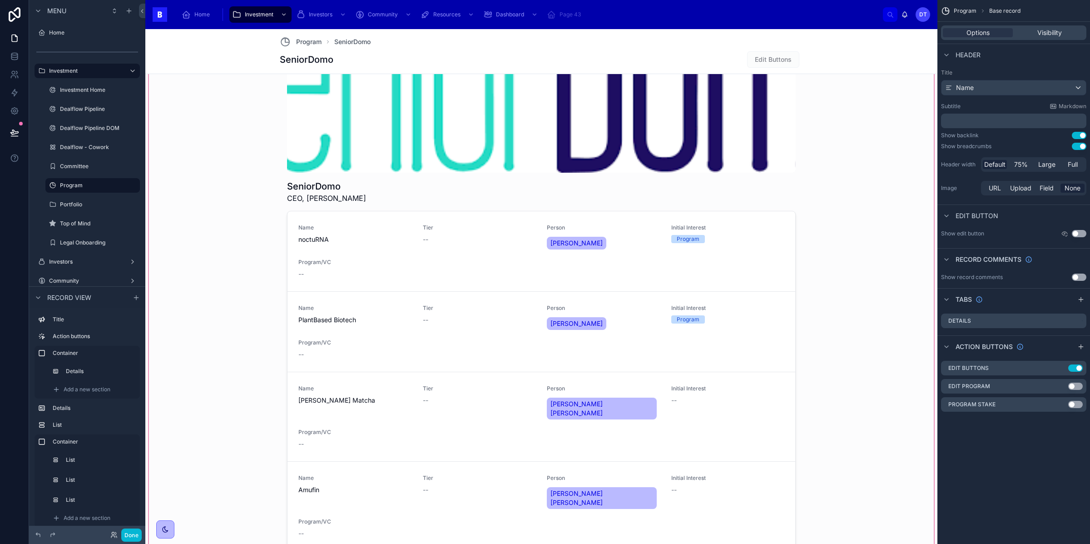
click at [571, 231] on div at bounding box center [541, 443] width 785 height 847
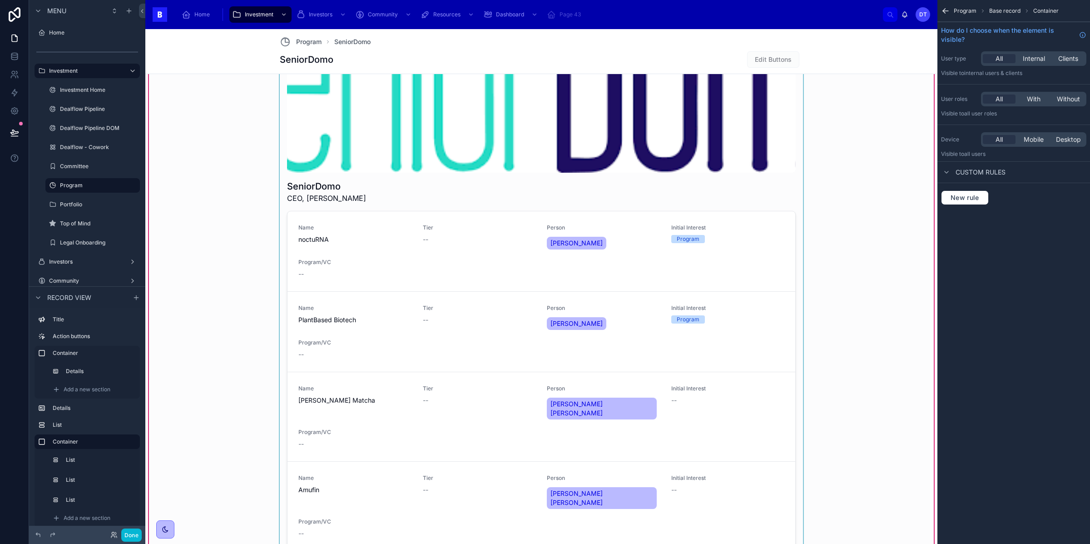
click at [603, 253] on div at bounding box center [541, 325] width 523 height 602
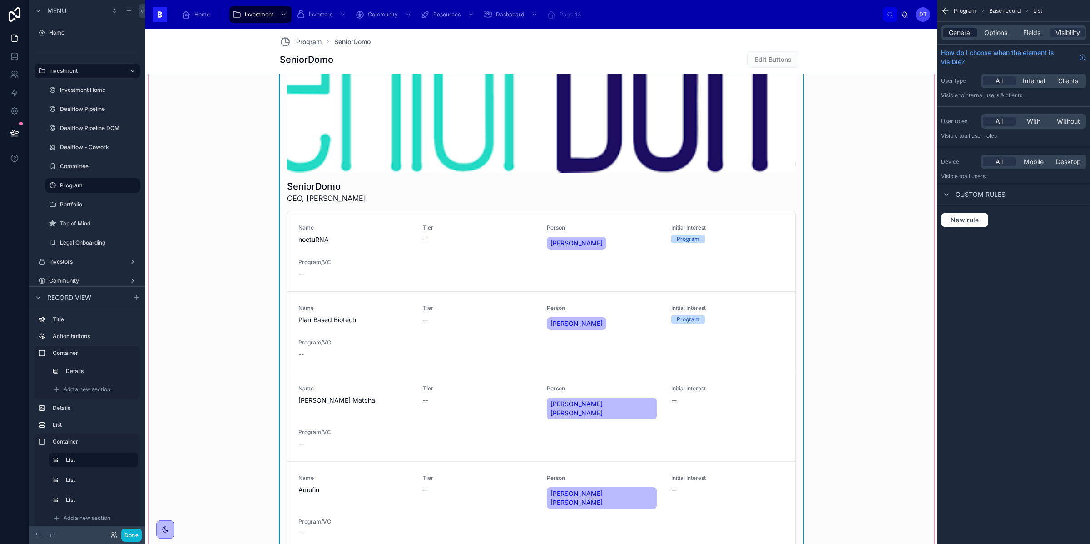
click at [960, 32] on span "General" at bounding box center [960, 32] width 23 height 9
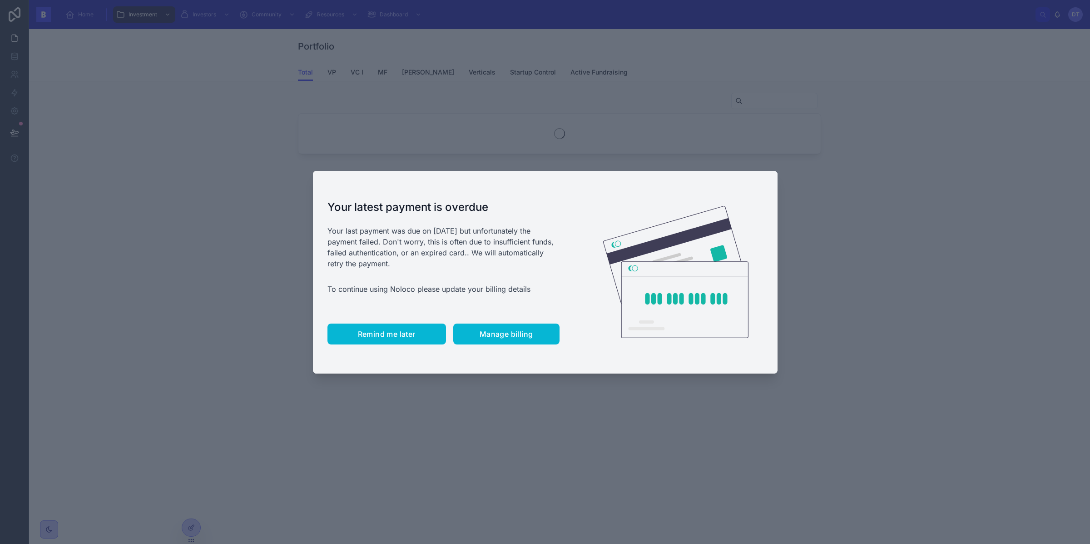
click at [404, 337] on span "Remind me later" at bounding box center [387, 333] width 58 height 9
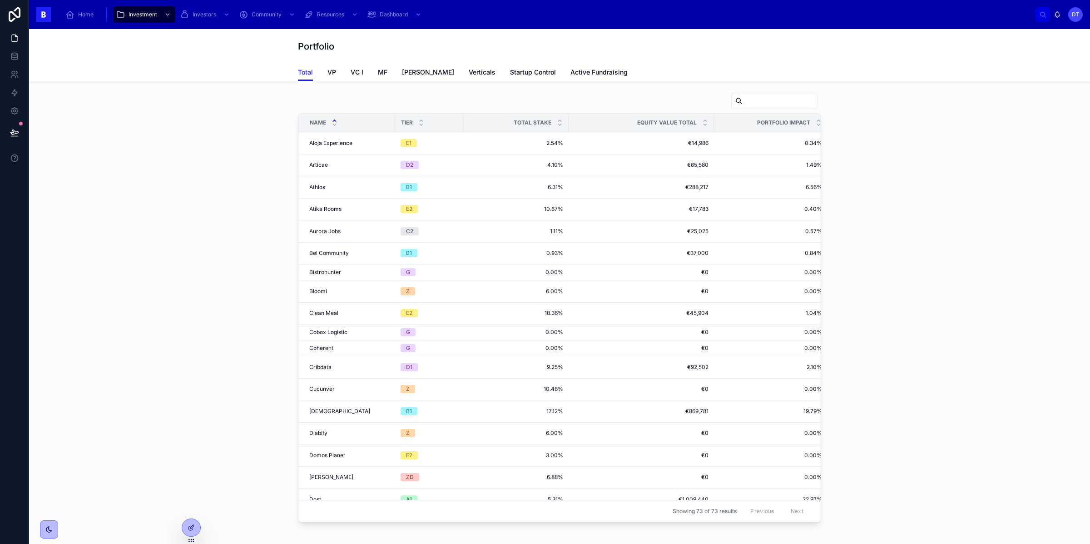
click at [401, 332] on span "G" at bounding box center [408, 332] width 15 height 8
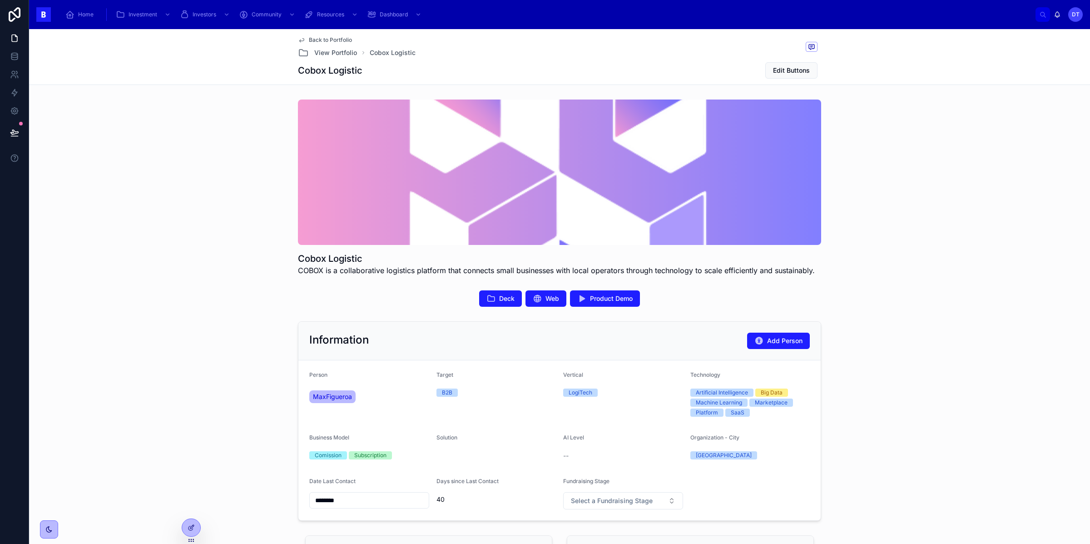
click at [451, 194] on div at bounding box center [559, 171] width 523 height 145
click at [192, 524] on icon at bounding box center [191, 527] width 7 height 7
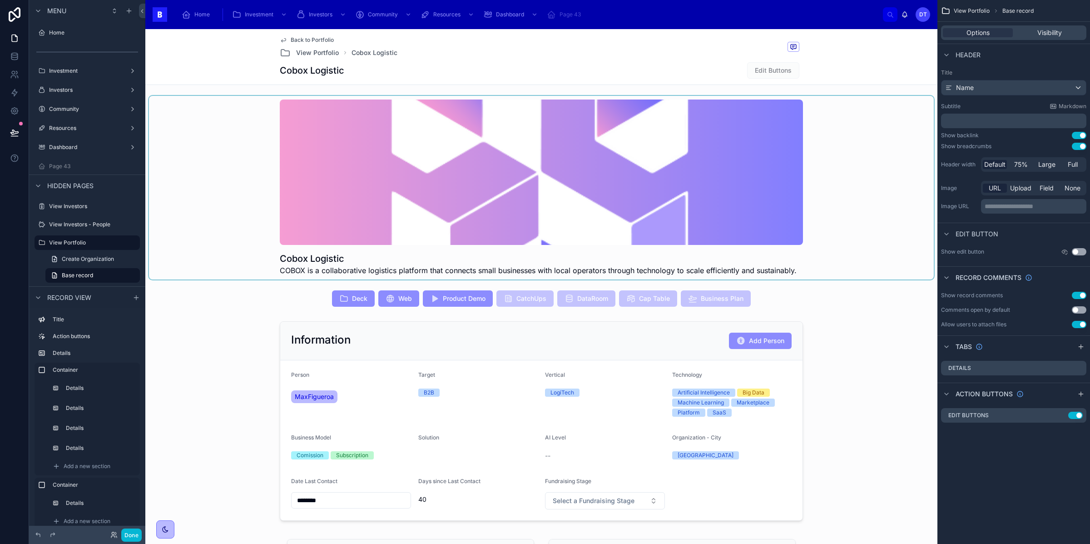
click at [540, 175] on div at bounding box center [541, 187] width 785 height 183
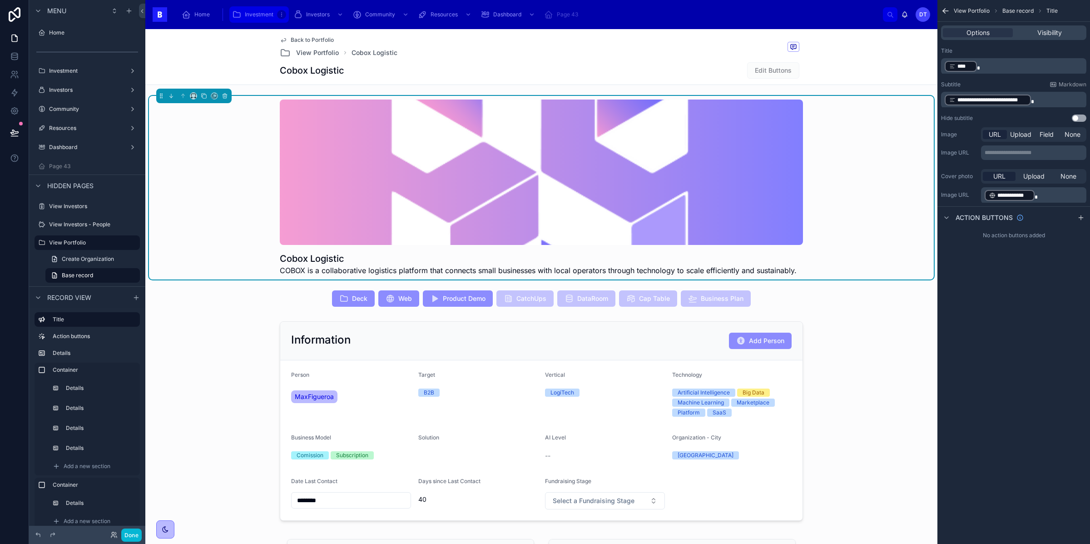
click at [281, 16] on icon "scrollable content" at bounding box center [281, 14] width 5 height 5
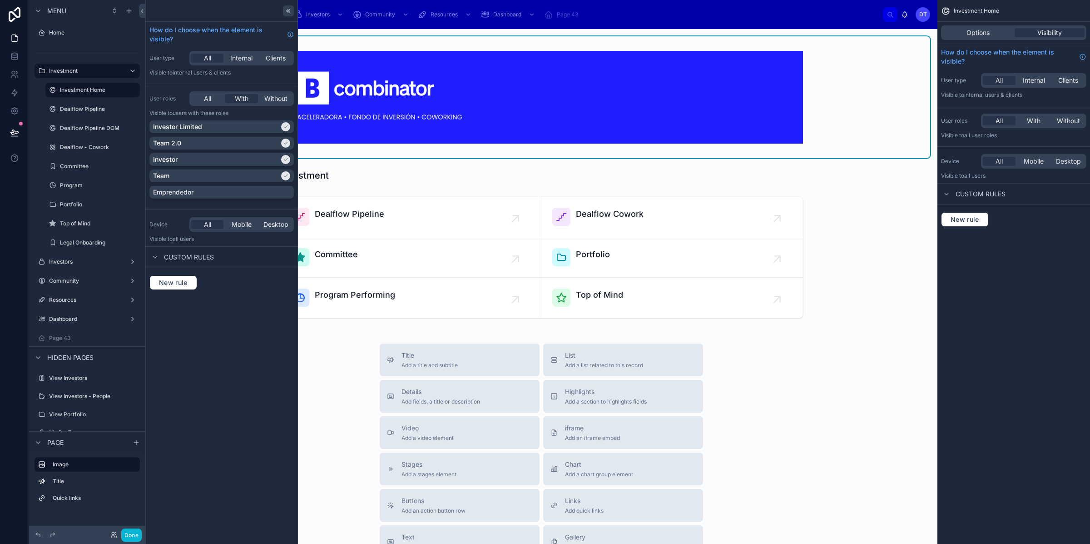
click at [286, 10] on icon at bounding box center [288, 10] width 7 height 7
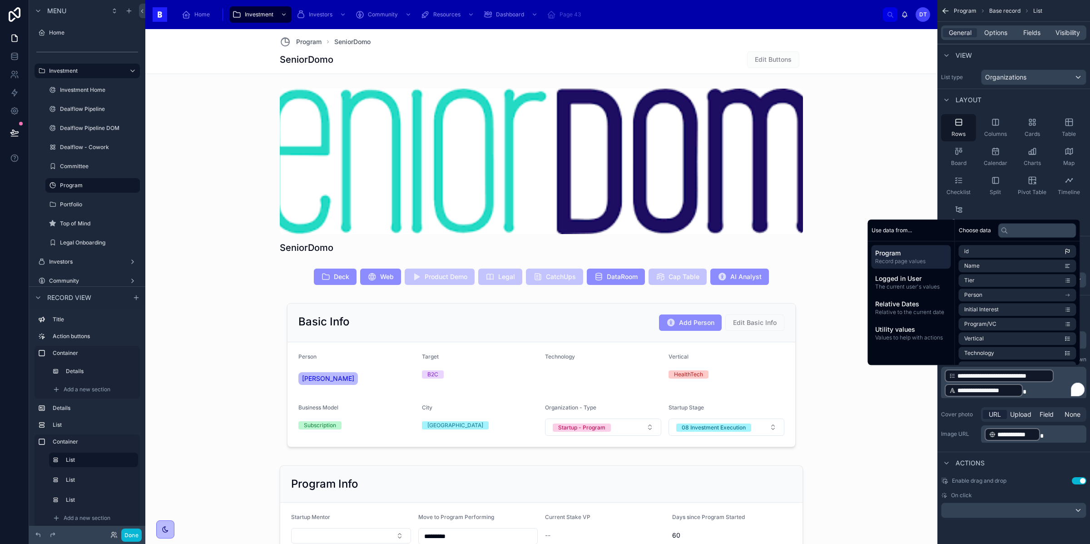
scroll to position [659, 0]
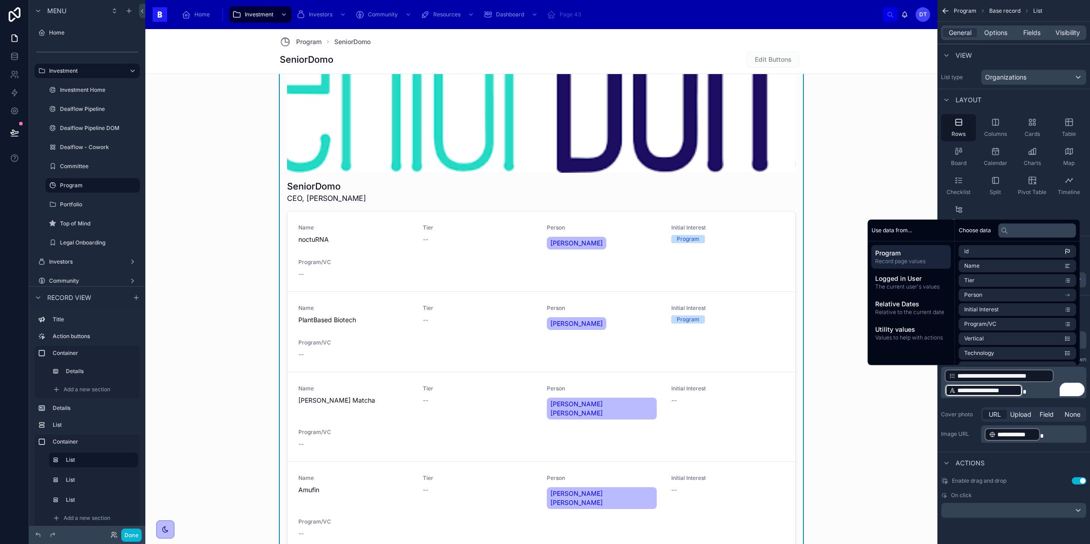
click at [1063, 374] on p "**********" at bounding box center [1015, 382] width 140 height 29
click at [1062, 374] on p "**********" at bounding box center [1015, 382] width 140 height 29
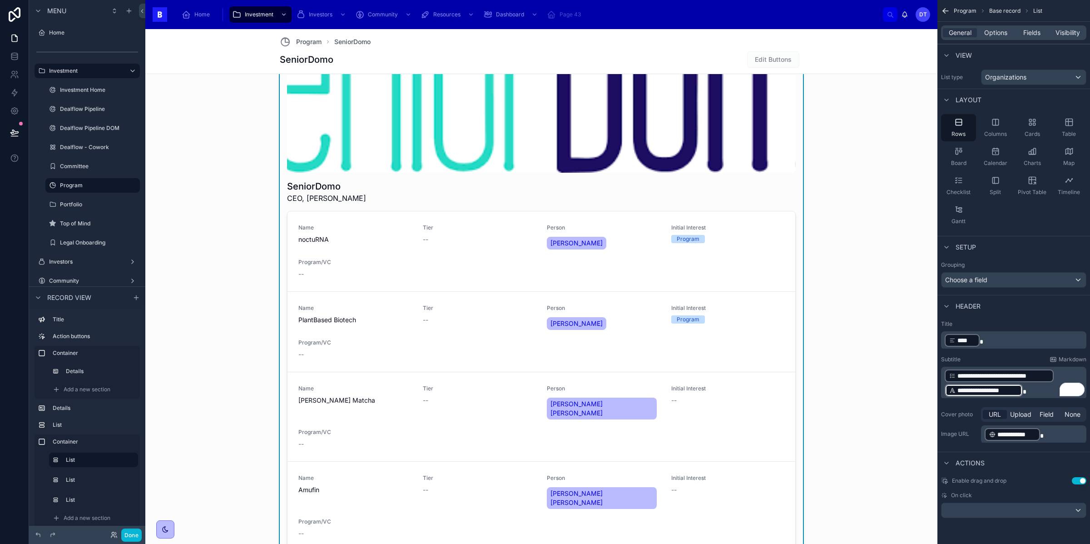
click at [1062, 374] on p "**********" at bounding box center [1015, 382] width 140 height 29
click at [952, 384] on div "**********" at bounding box center [984, 390] width 78 height 13
click at [945, 380] on p "**********" at bounding box center [1015, 382] width 140 height 29
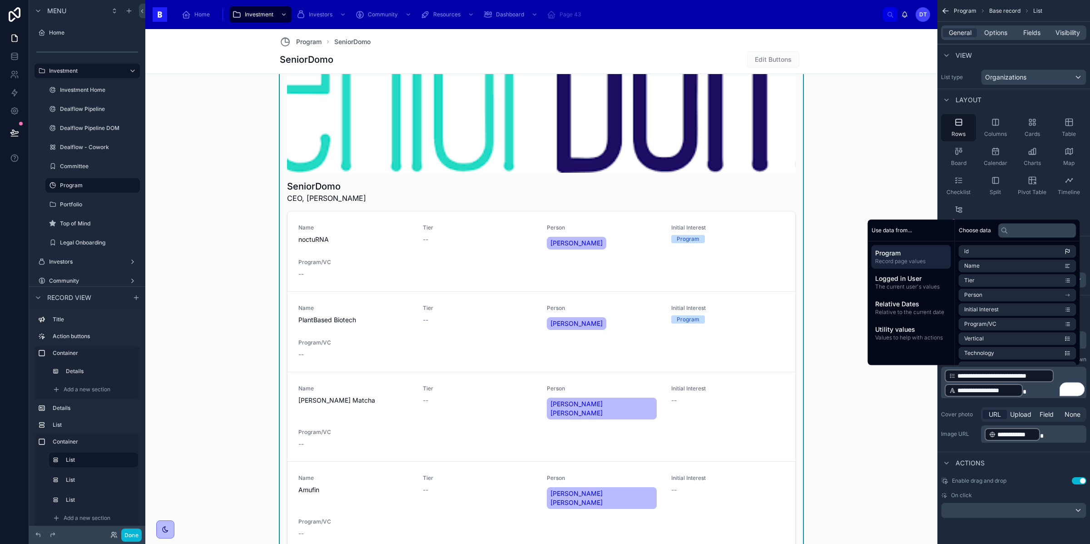
click at [1029, 392] on p "**********" at bounding box center [1015, 382] width 140 height 29
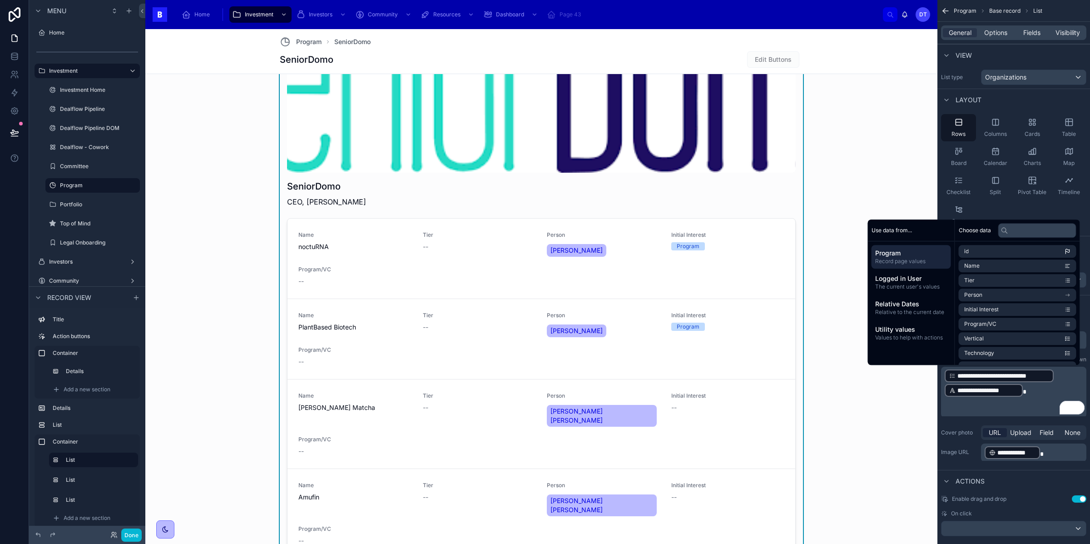
scroll to position [0, 0]
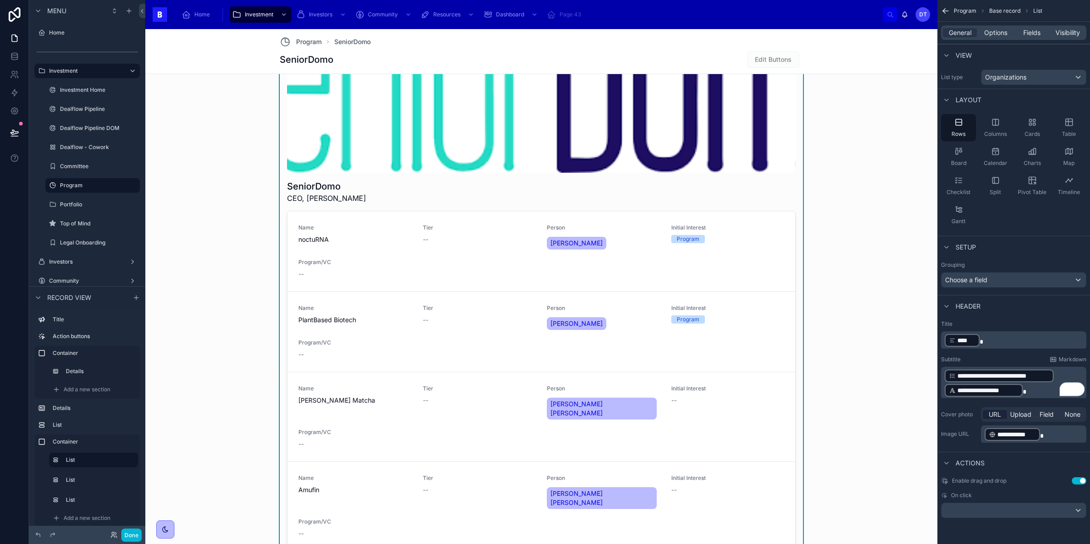
click at [1057, 372] on p "**********" at bounding box center [1015, 382] width 140 height 29
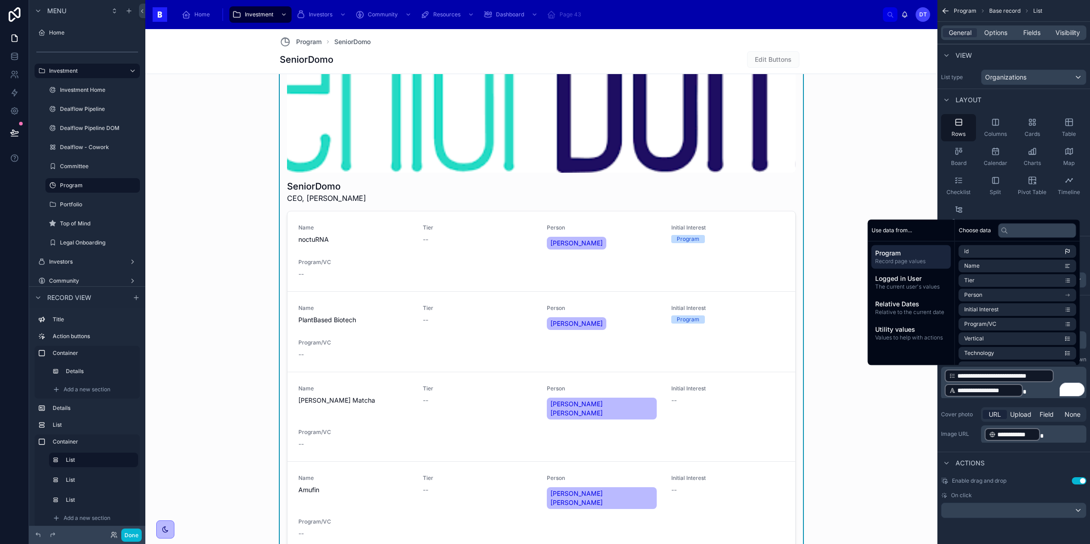
click at [1034, 390] on p "**********" at bounding box center [1015, 382] width 140 height 29
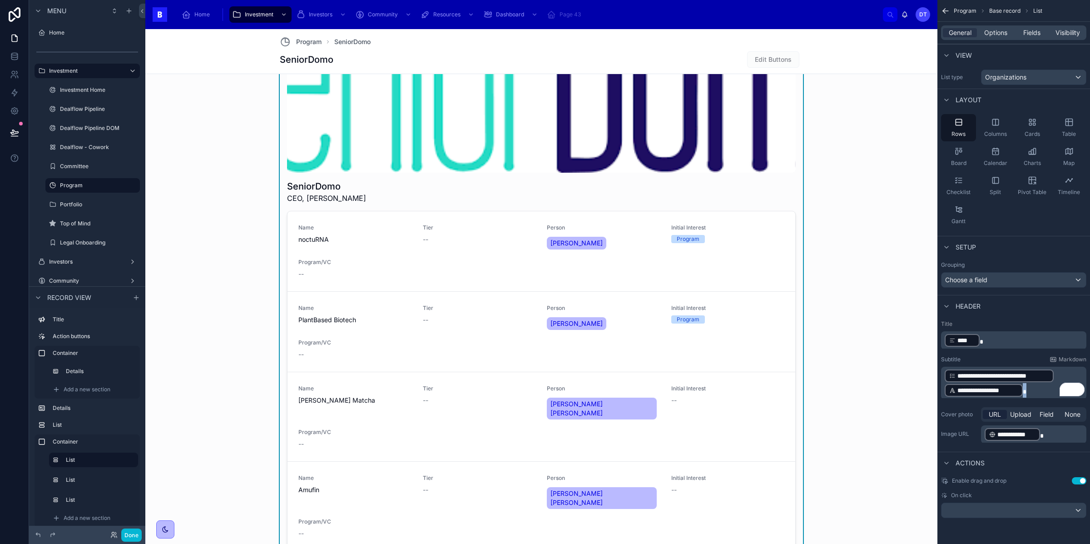
drag, startPoint x: 1034, startPoint y: 390, endPoint x: 940, endPoint y: 387, distance: 94.5
click at [940, 387] on div "**********" at bounding box center [1013, 382] width 153 height 131
drag, startPoint x: 980, startPoint y: 374, endPoint x: 1002, endPoint y: 393, distance: 29.0
click at [1010, 381] on p "**********" at bounding box center [1015, 382] width 140 height 29
click at [1026, 391] on p "**********" at bounding box center [1015, 382] width 140 height 29
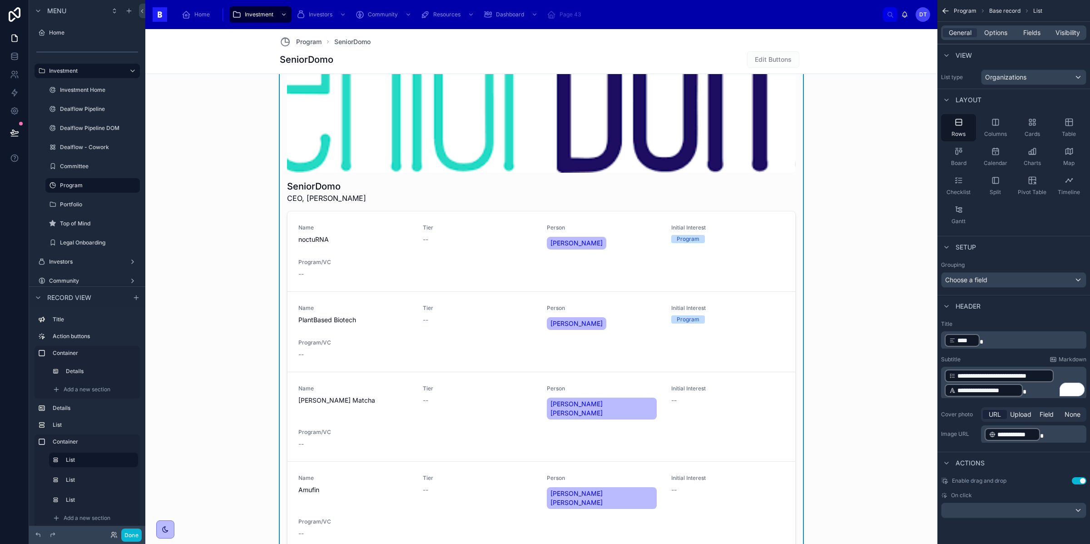
click at [1004, 389] on span "**********" at bounding box center [987, 390] width 61 height 9
drag, startPoint x: 1004, startPoint y: 389, endPoint x: 983, endPoint y: 390, distance: 20.9
click at [990, 369] on p "**********" at bounding box center [1015, 382] width 140 height 29
click at [983, 390] on span "**********" at bounding box center [987, 390] width 61 height 9
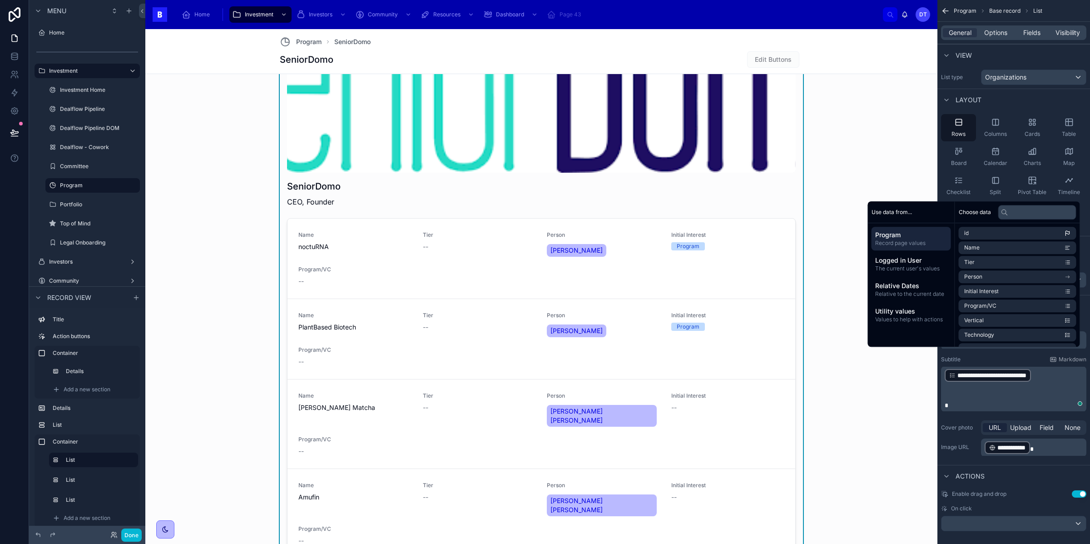
scroll to position [0, 0]
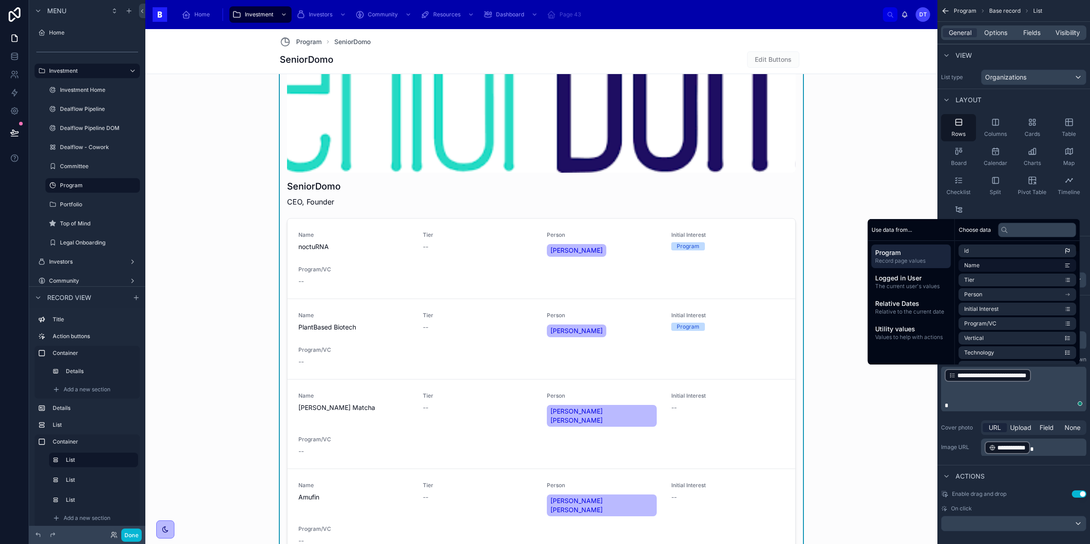
click at [973, 264] on span "Name" at bounding box center [971, 265] width 15 height 7
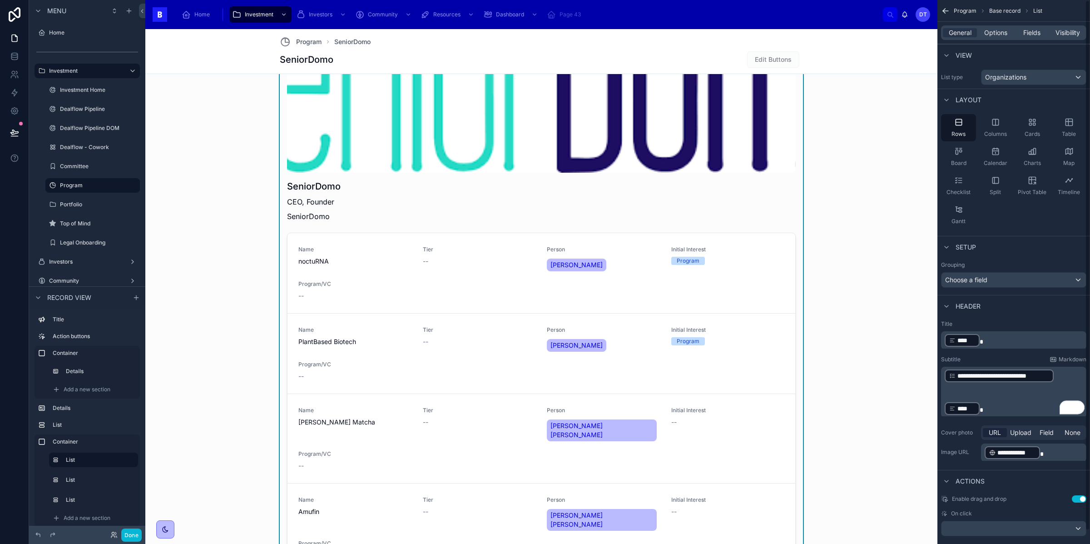
click at [988, 407] on p "﻿ **** ﻿" at bounding box center [1015, 408] width 140 height 15
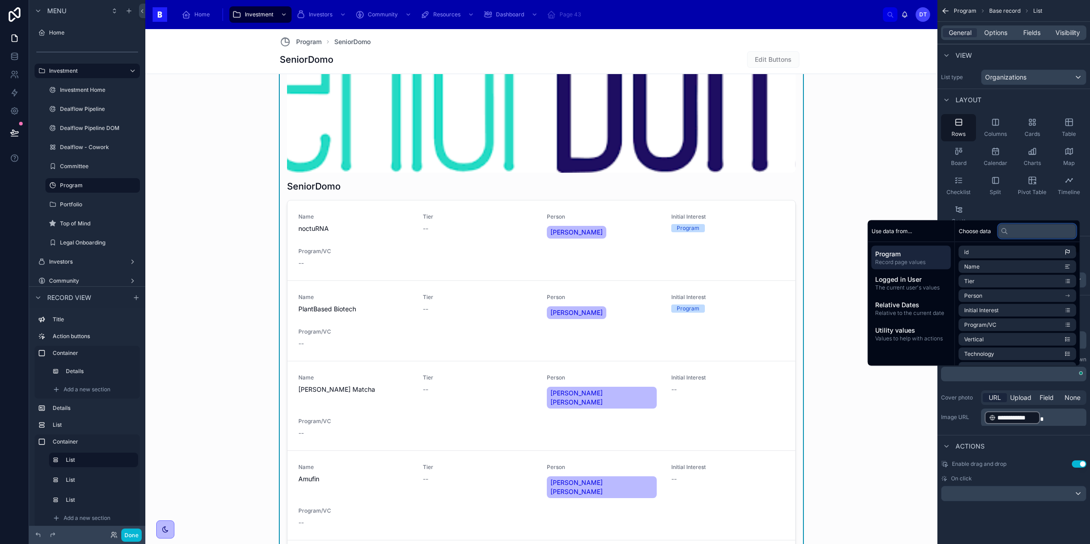
click at [1008, 228] on input "text" at bounding box center [1037, 230] width 78 height 15
type input "*"
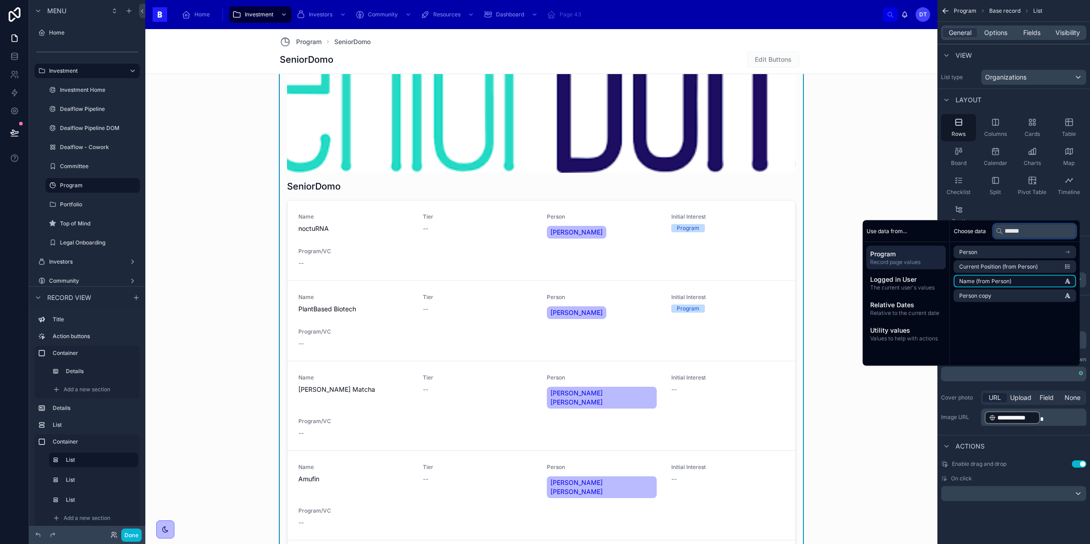
type input "******"
click at [995, 278] on span "Name (from Person)" at bounding box center [985, 280] width 52 height 7
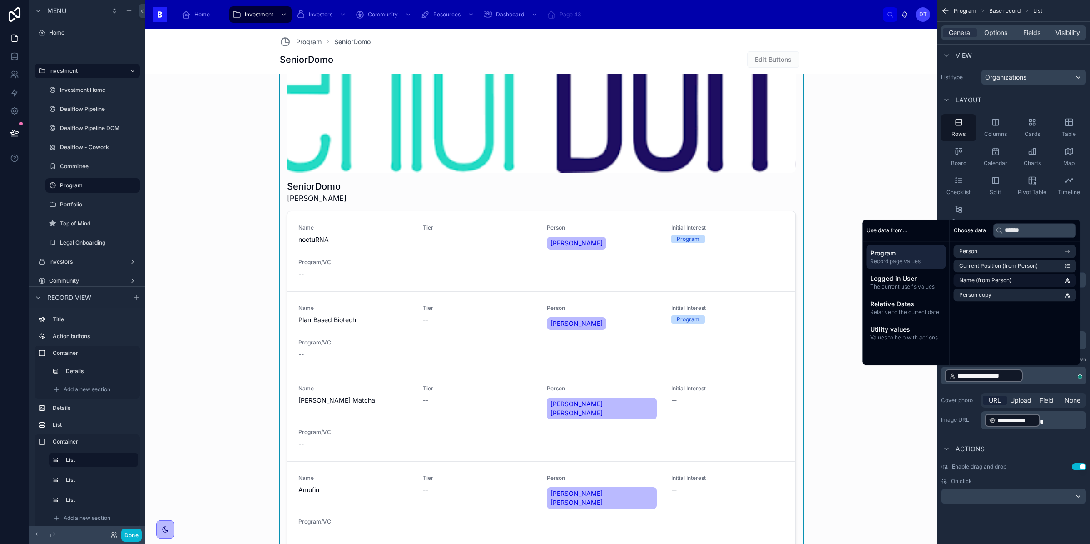
click at [1030, 376] on p "**********" at bounding box center [1015, 375] width 140 height 15
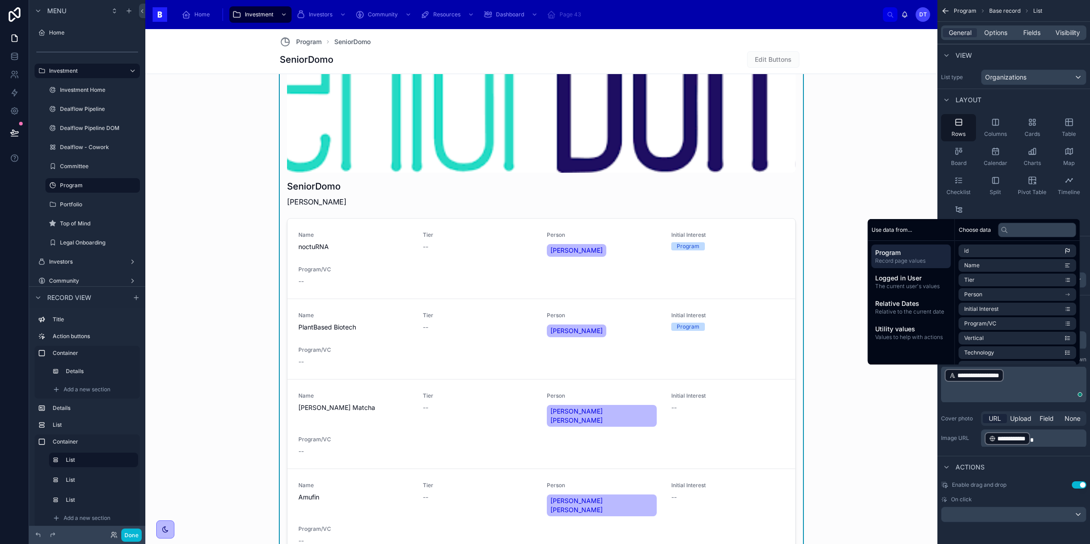
scroll to position [0, 0]
click at [1008, 228] on input "text" at bounding box center [1037, 230] width 78 height 15
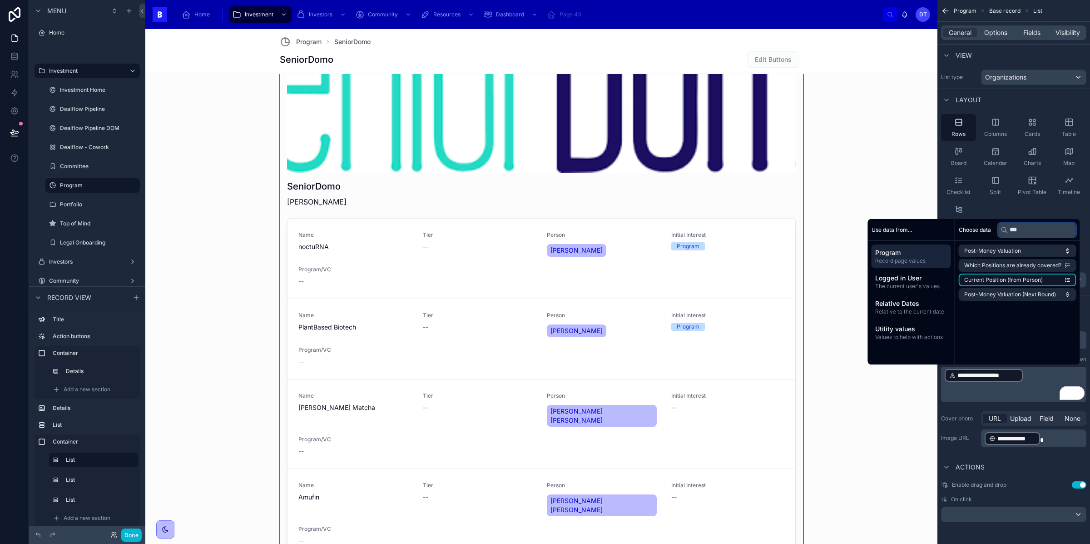
type input "***"
click at [1011, 277] on span "Current Position (from Person)" at bounding box center [1003, 279] width 79 height 7
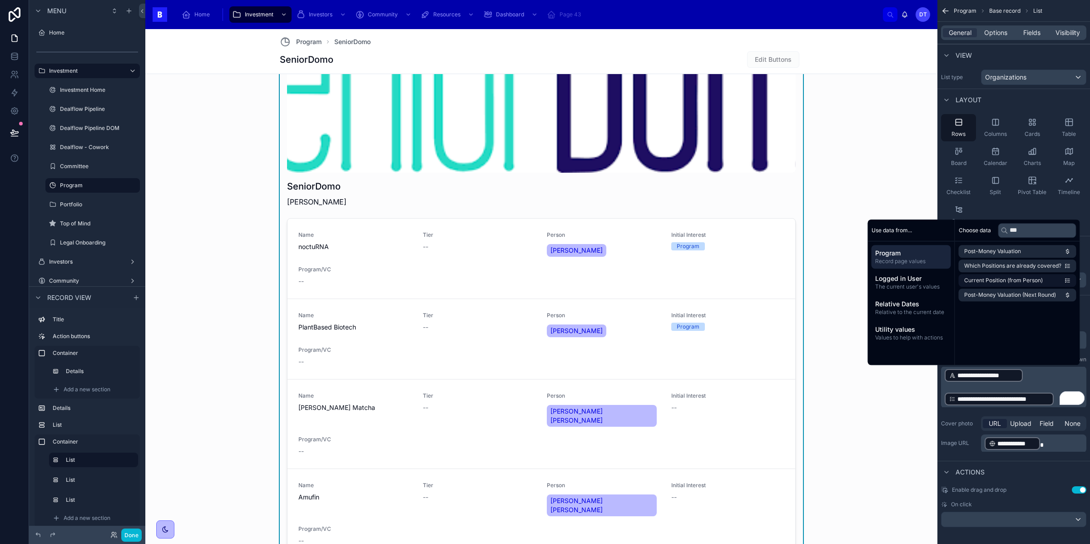
scroll to position [0, 0]
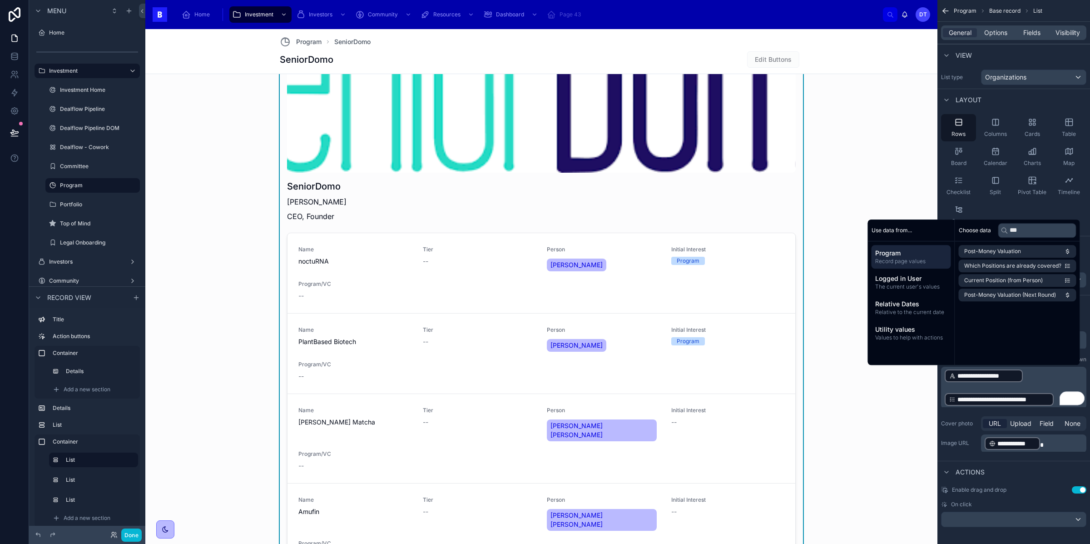
click at [1019, 385] on p "﻿" at bounding box center [1015, 387] width 140 height 9
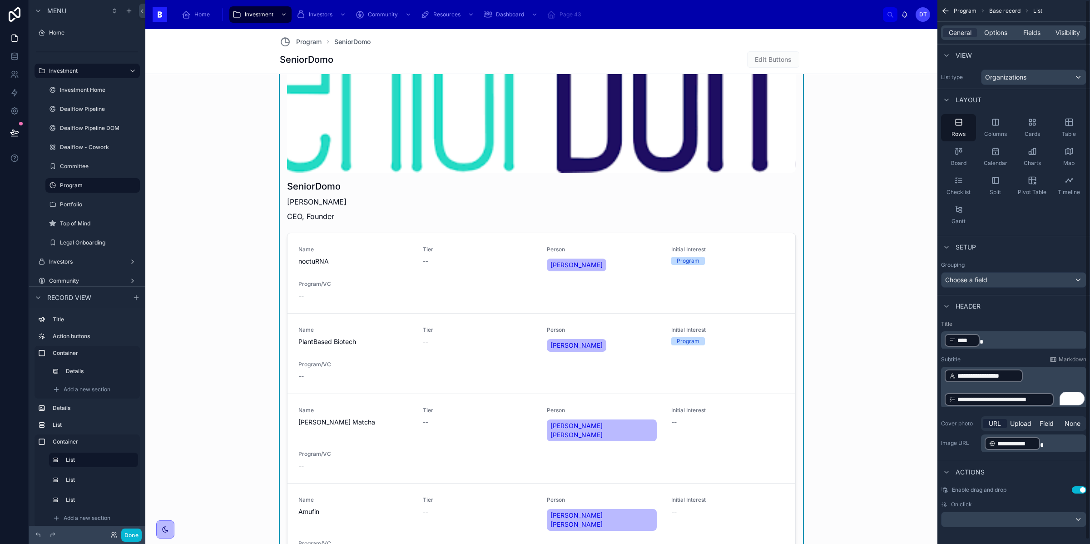
click at [972, 387] on p "﻿" at bounding box center [1015, 387] width 140 height 9
click at [209, 278] on div "SeniorDomo Angel Puertas CEO, Founder Name noctuRNA Tier -- Person Miriam Corre…" at bounding box center [541, 454] width 785 height 869
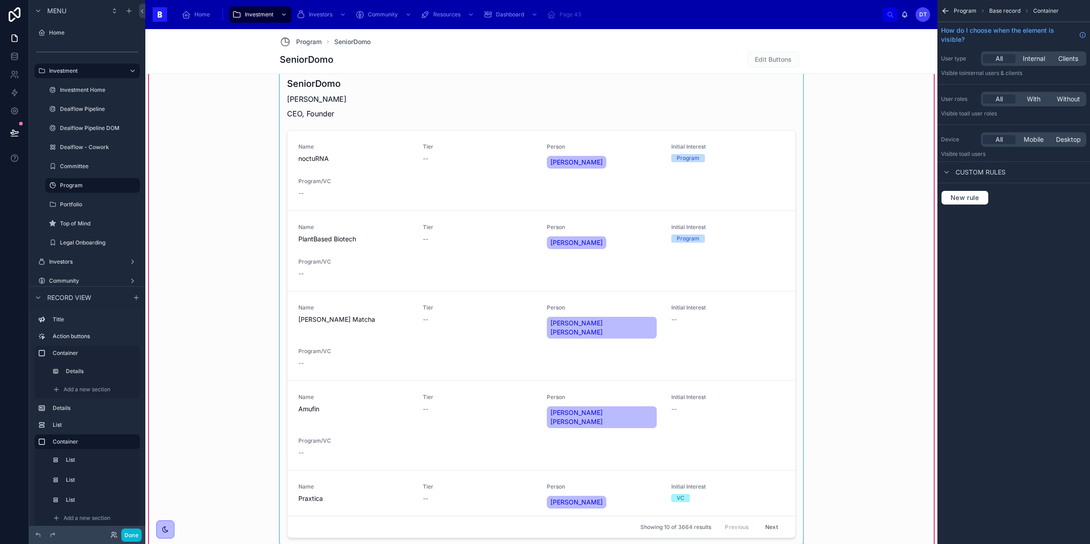
scroll to position [764, 0]
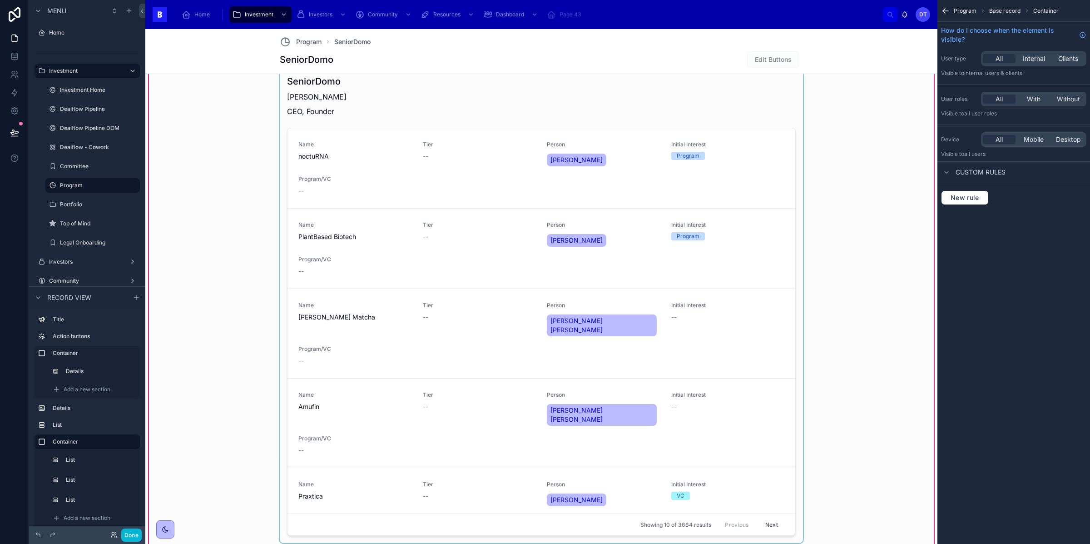
click at [393, 95] on div at bounding box center [541, 231] width 523 height 624
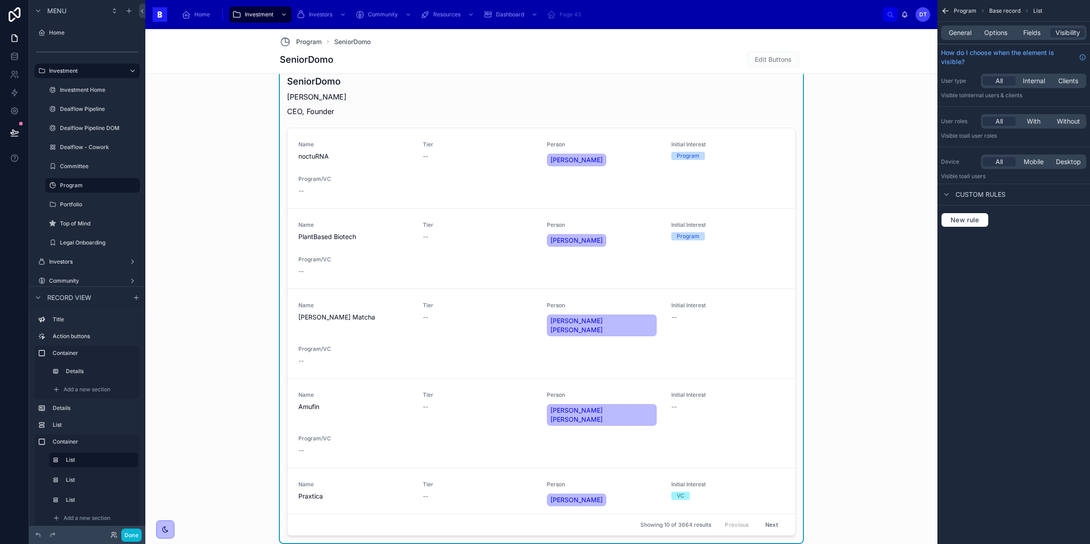
drag, startPoint x: 334, startPoint y: 104, endPoint x: 763, endPoint y: 43, distance: 433.5
click at [334, 104] on div "Angel Puertas CEO, Founder" at bounding box center [316, 104] width 59 height 33
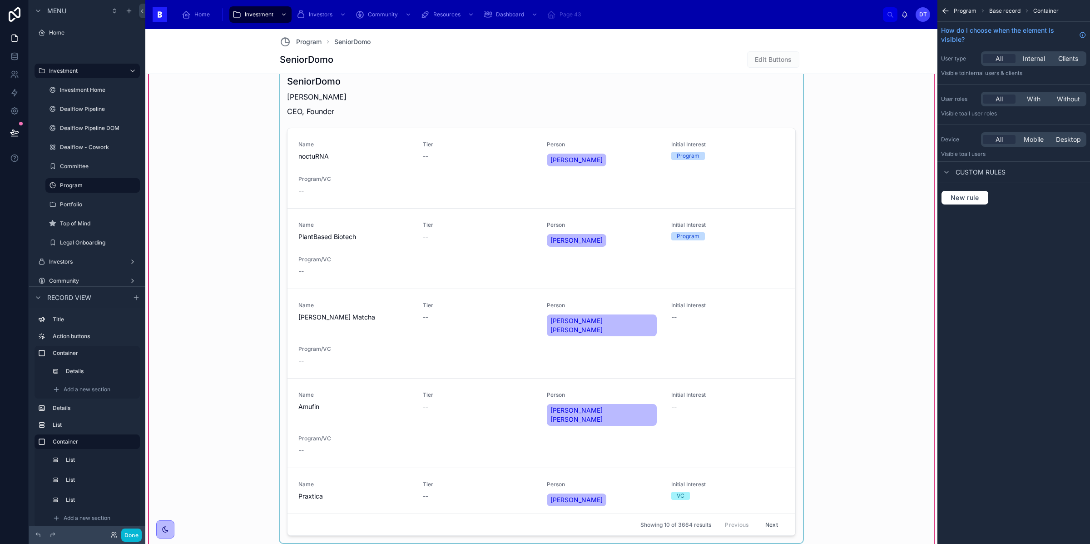
click at [324, 106] on div at bounding box center [541, 231] width 523 height 624
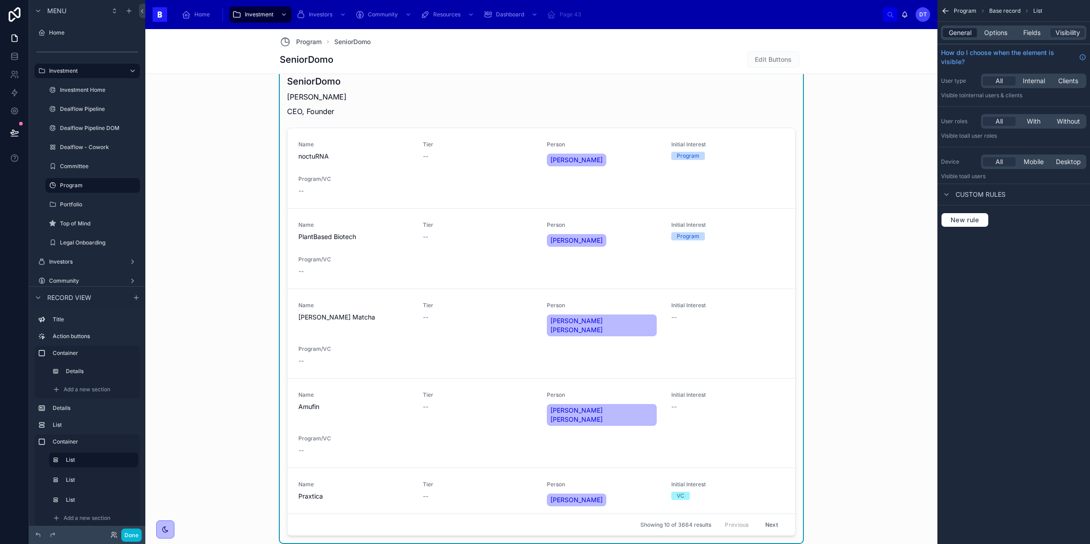
click at [968, 35] on span "General" at bounding box center [960, 32] width 23 height 9
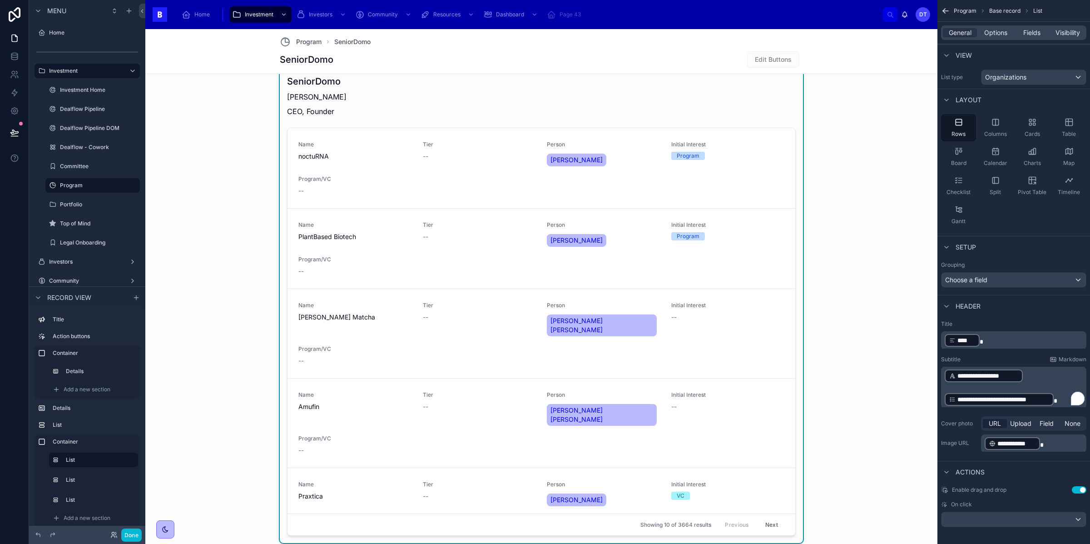
click at [1041, 376] on p "**********" at bounding box center [1015, 375] width 140 height 15
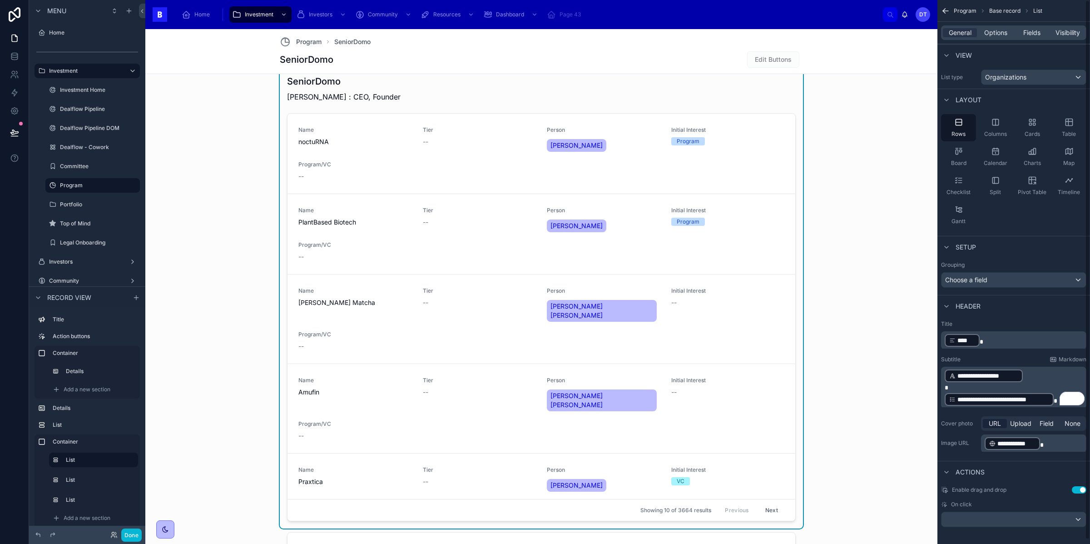
click at [1052, 386] on p "*" at bounding box center [1015, 387] width 140 height 9
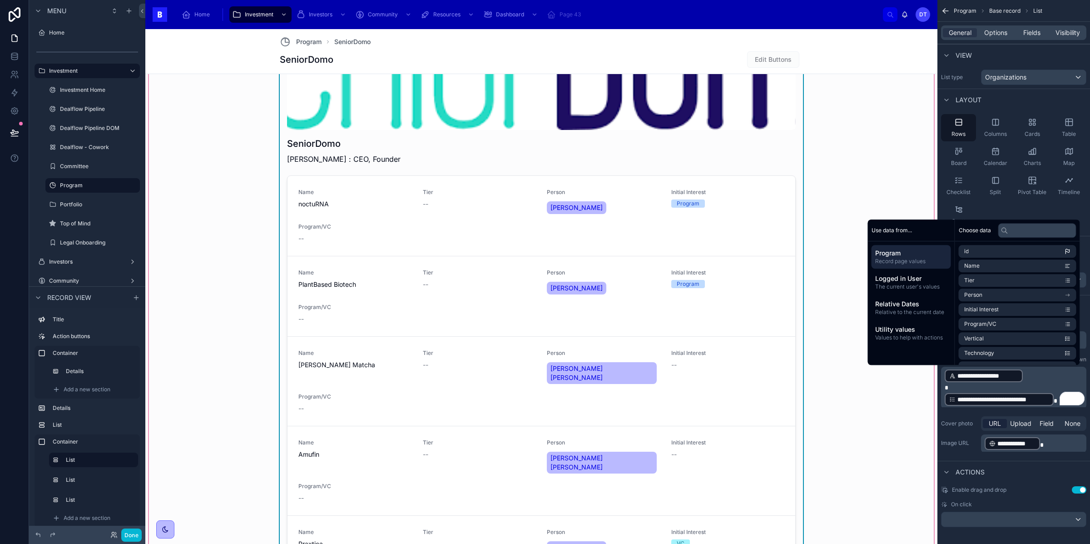
scroll to position [644, 0]
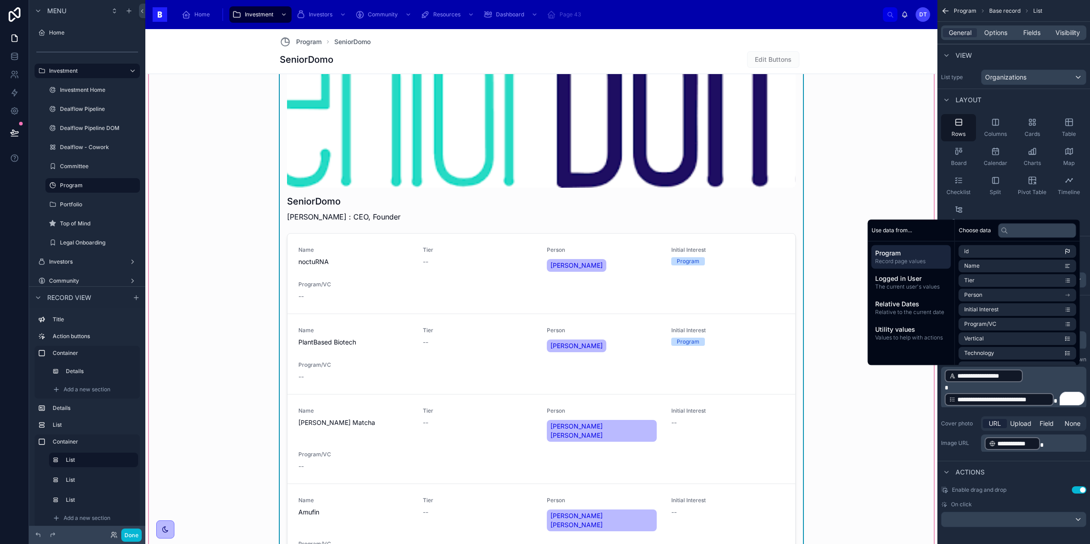
click at [882, 161] on div "SeniorDomo Angel Puertas : CEO, Founder Name noctuRNA Tier -- Person Miriam Cor…" at bounding box center [541, 462] width 785 height 855
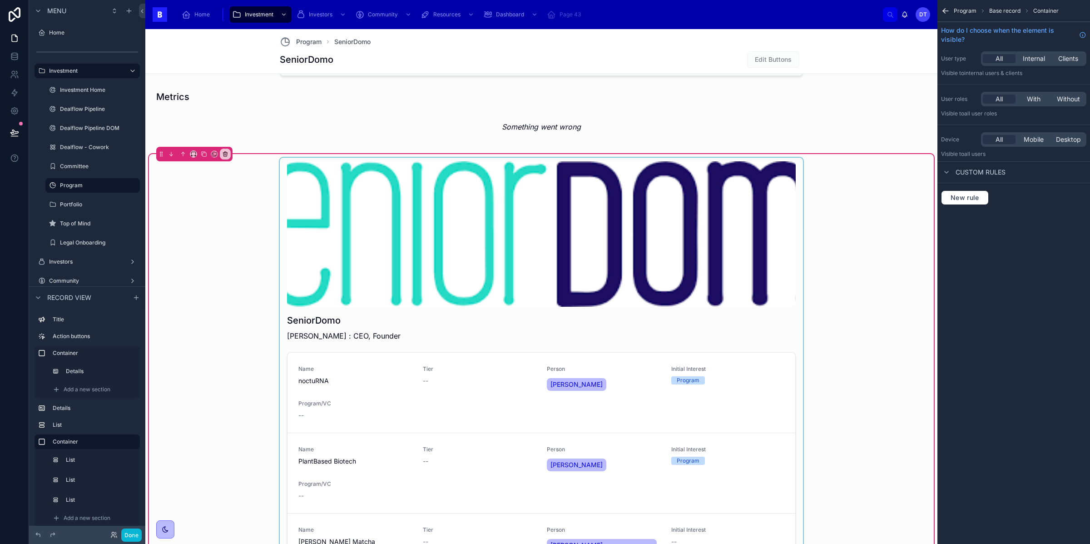
scroll to position [523, 0]
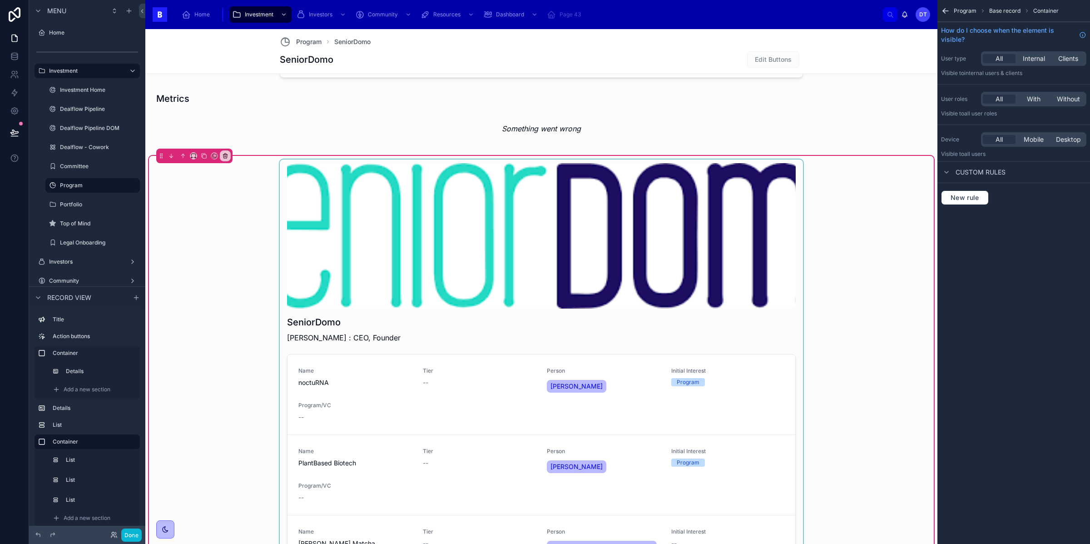
click at [499, 303] on div at bounding box center [541, 463] width 523 height 609
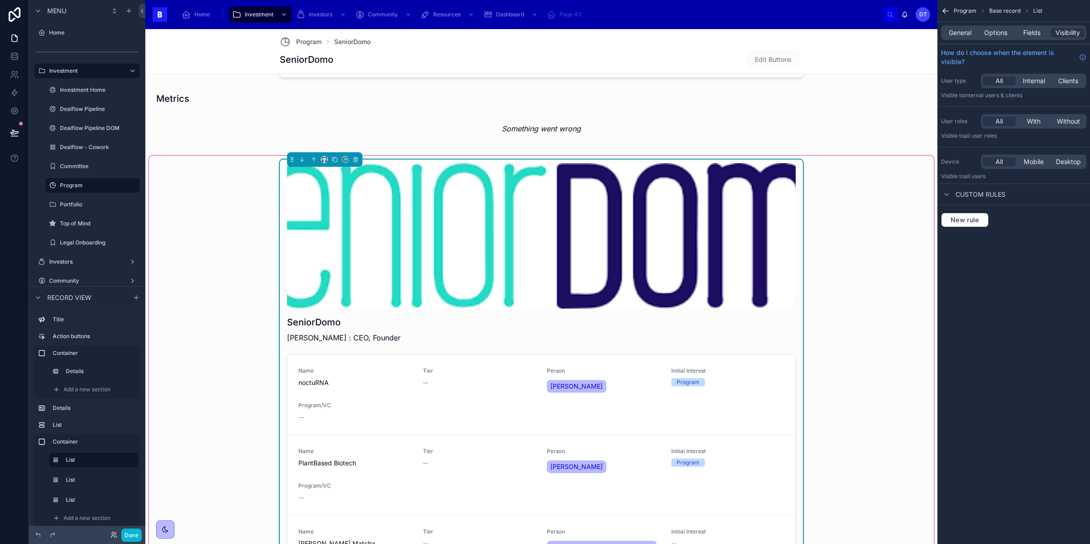
click at [494, 329] on div "SeniorDomo Angel Puertas : CEO, Founder" at bounding box center [541, 327] width 509 height 38
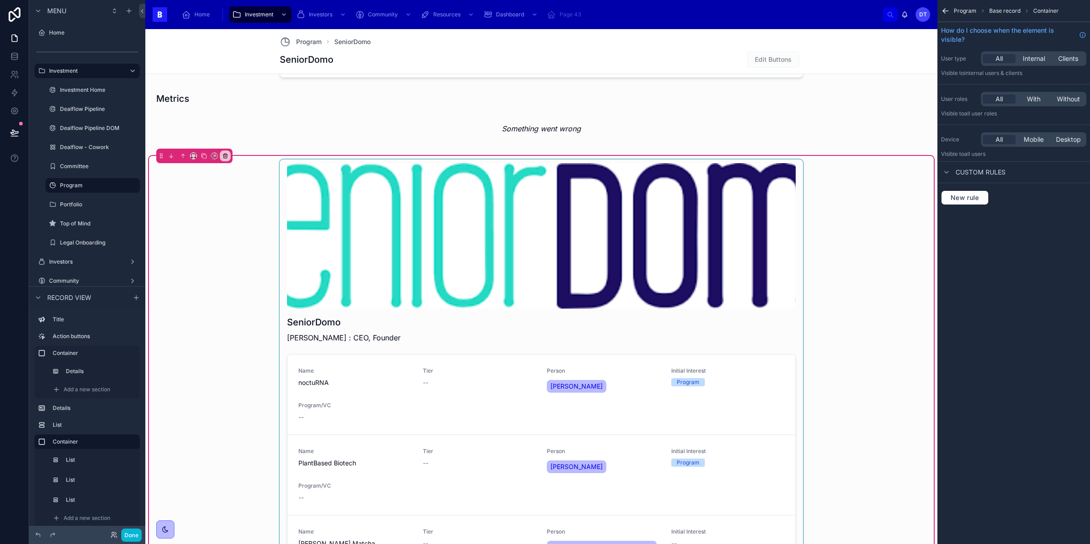
click at [641, 284] on div at bounding box center [541, 463] width 523 height 609
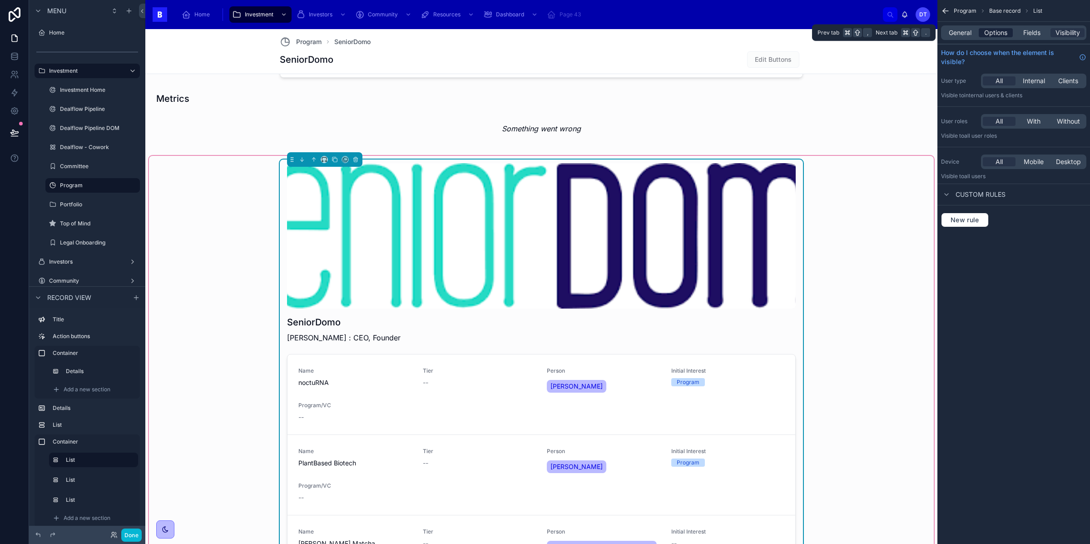
click at [1000, 34] on span "Options" at bounding box center [995, 32] width 23 height 9
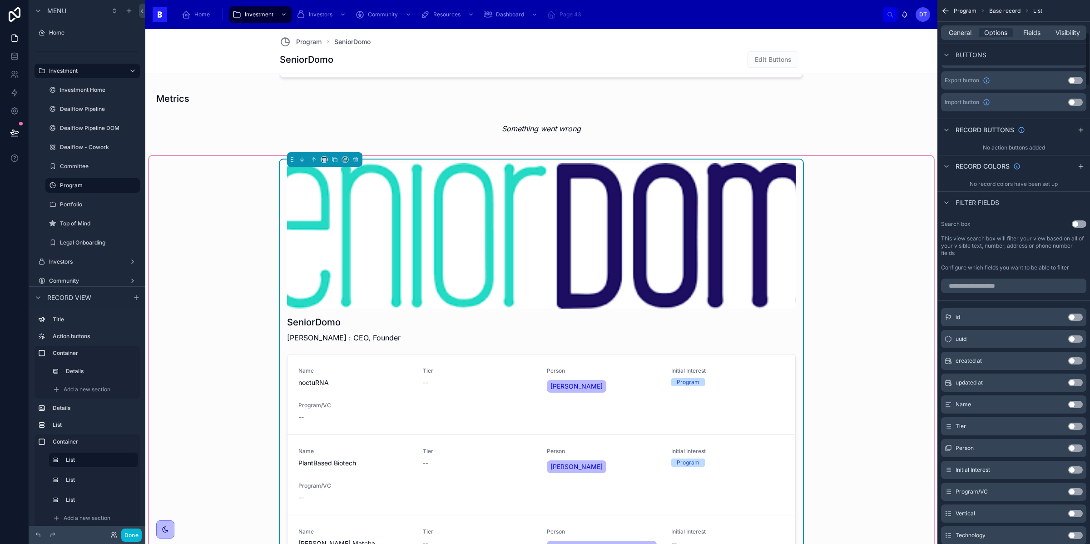
scroll to position [0, 0]
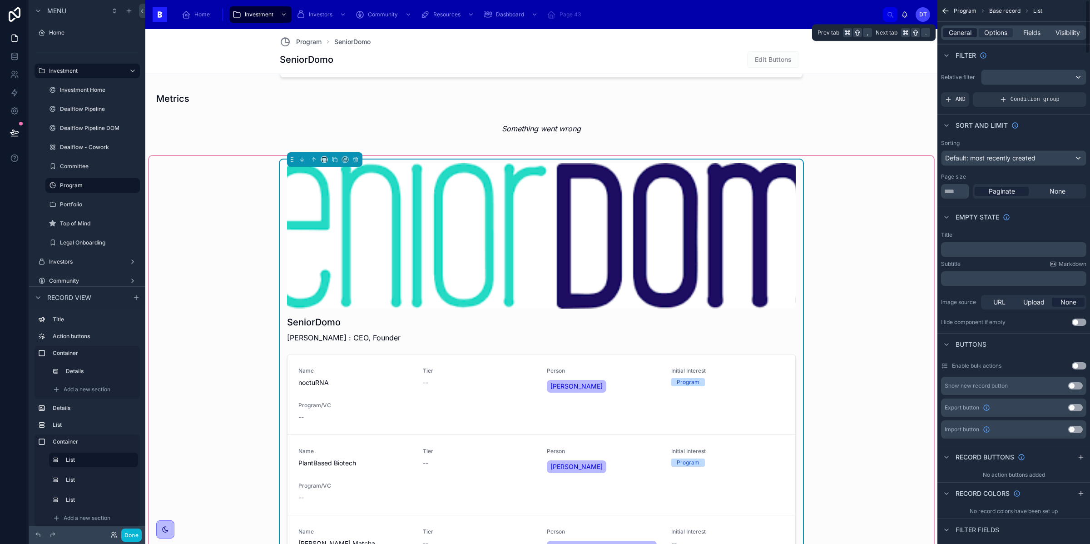
click at [961, 34] on span "General" at bounding box center [960, 32] width 23 height 9
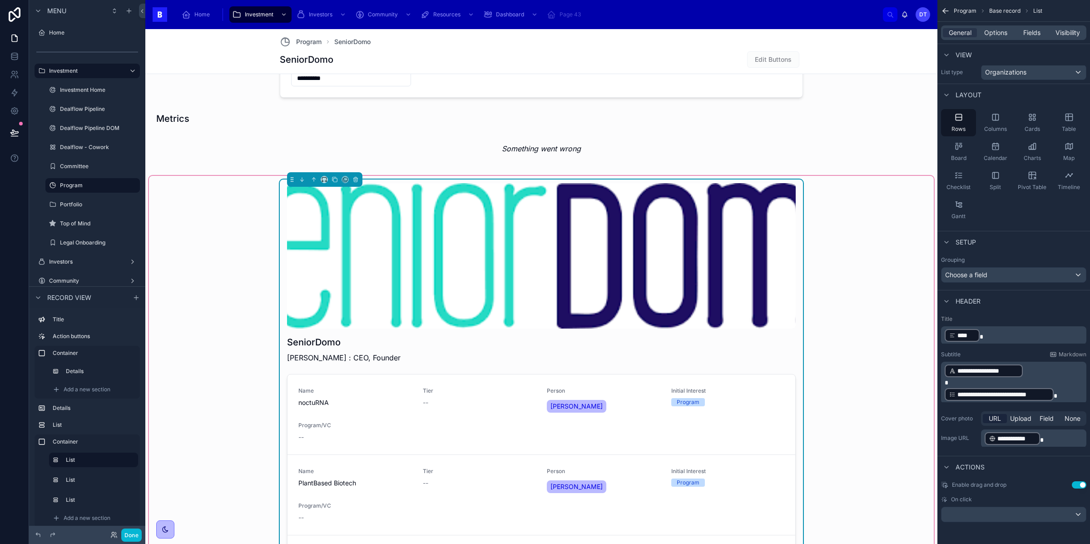
scroll to position [579, 0]
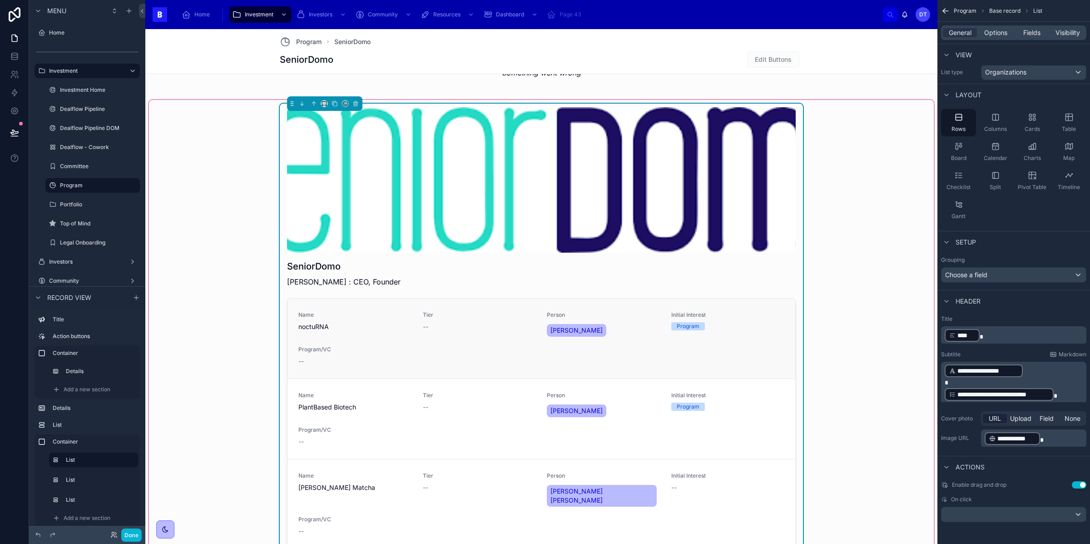
click at [431, 327] on div "--" at bounding box center [480, 326] width 114 height 9
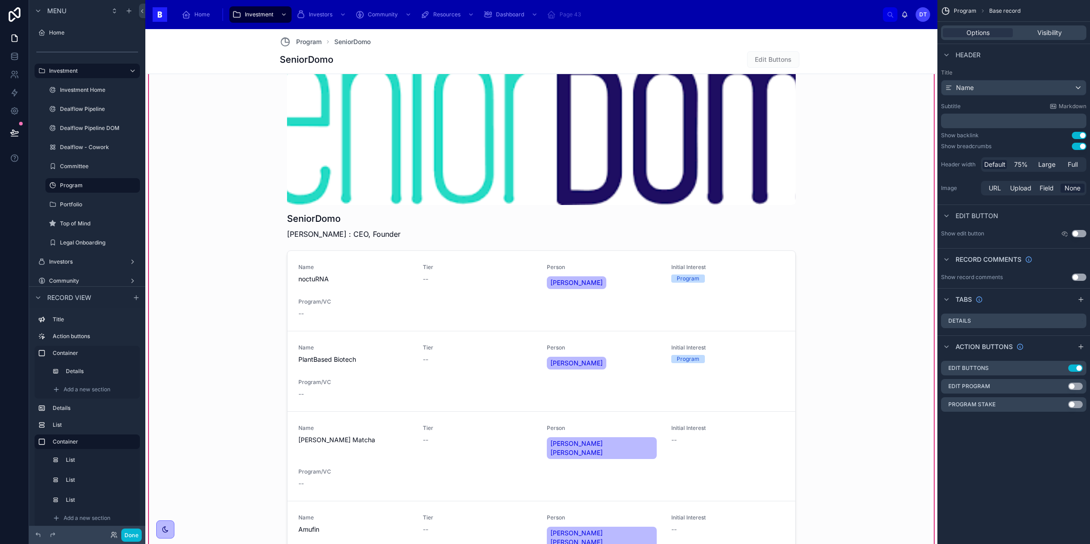
scroll to position [672, 0]
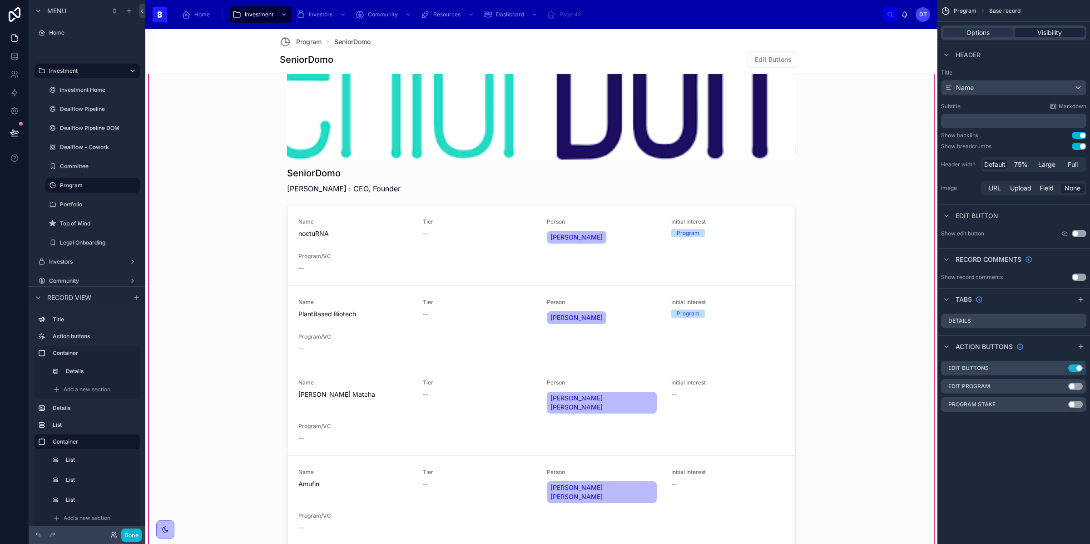
click at [1059, 31] on span "Visibility" at bounding box center [1049, 32] width 25 height 9
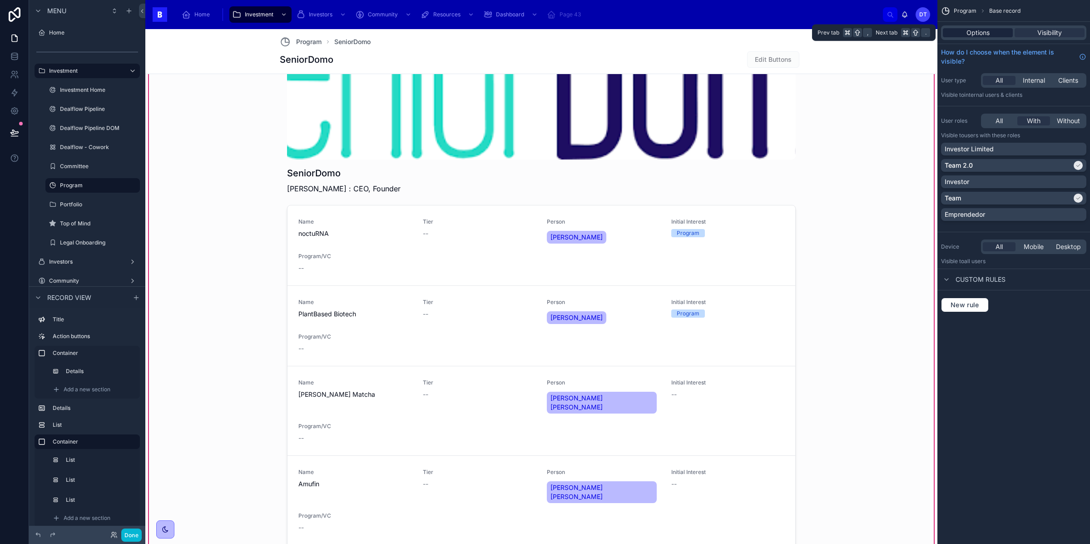
click at [990, 29] on div "Options" at bounding box center [978, 32] width 70 height 9
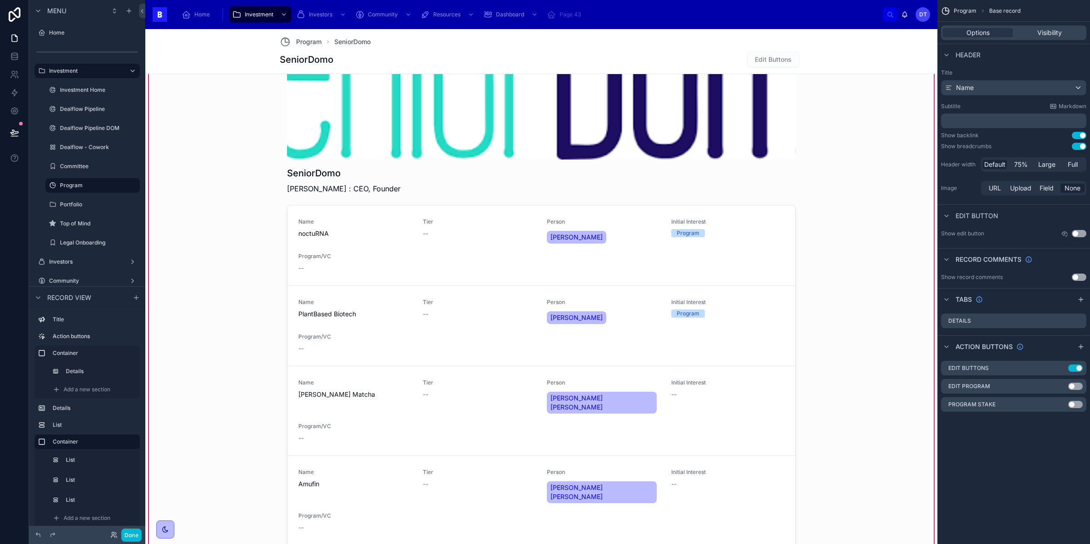
click at [1079, 232] on button "Use setting" at bounding box center [1079, 233] width 15 height 7
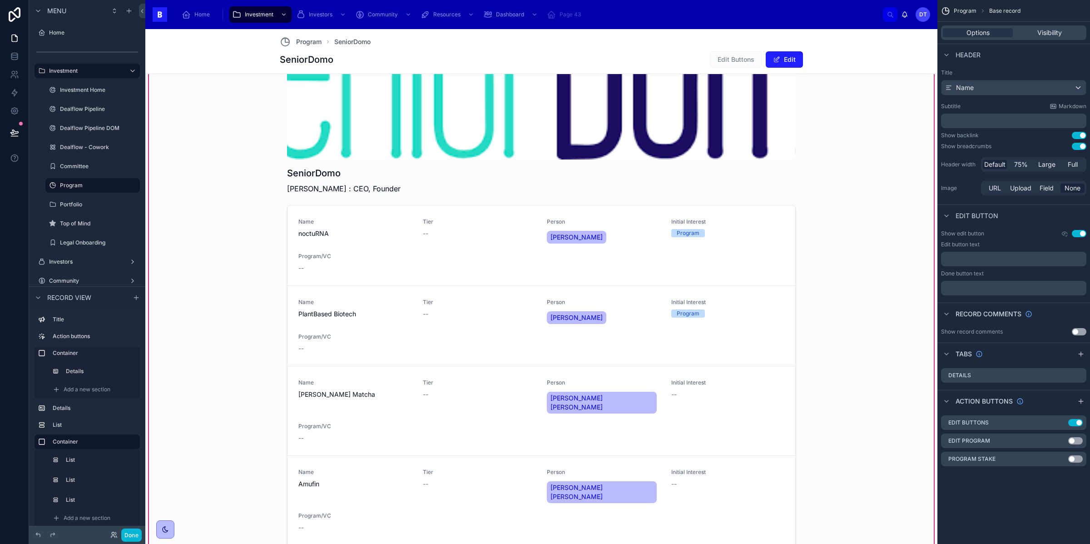
click at [1079, 232] on button "Use setting" at bounding box center [1079, 233] width 15 height 7
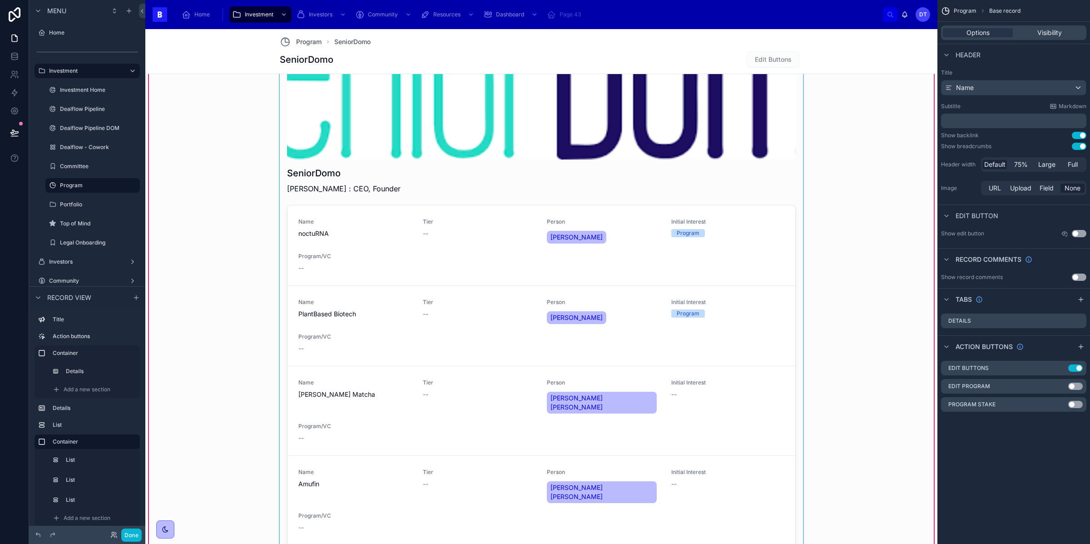
click at [559, 215] on div at bounding box center [541, 314] width 523 height 609
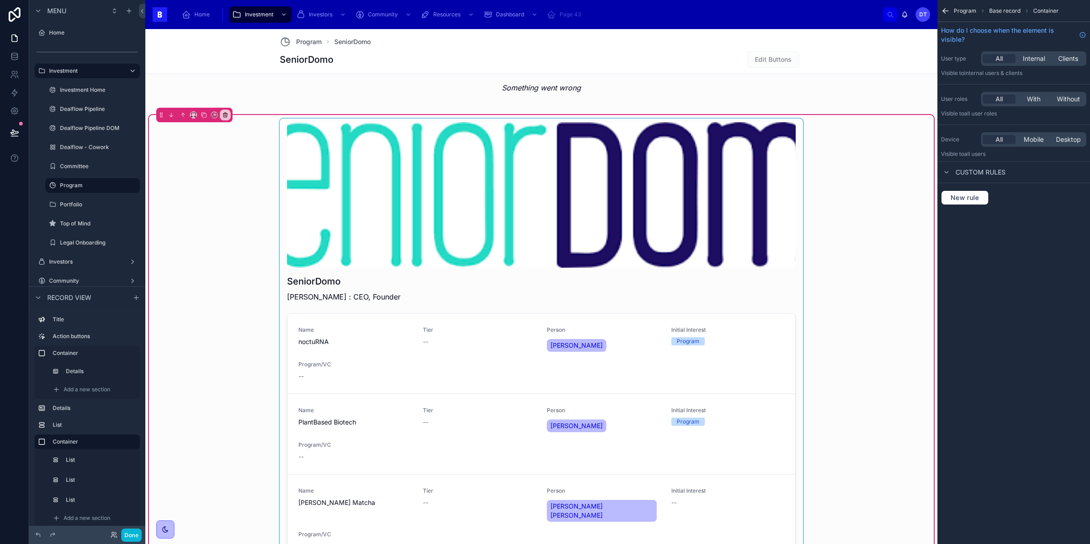
scroll to position [564, 0]
click at [664, 196] on div at bounding box center [541, 423] width 523 height 609
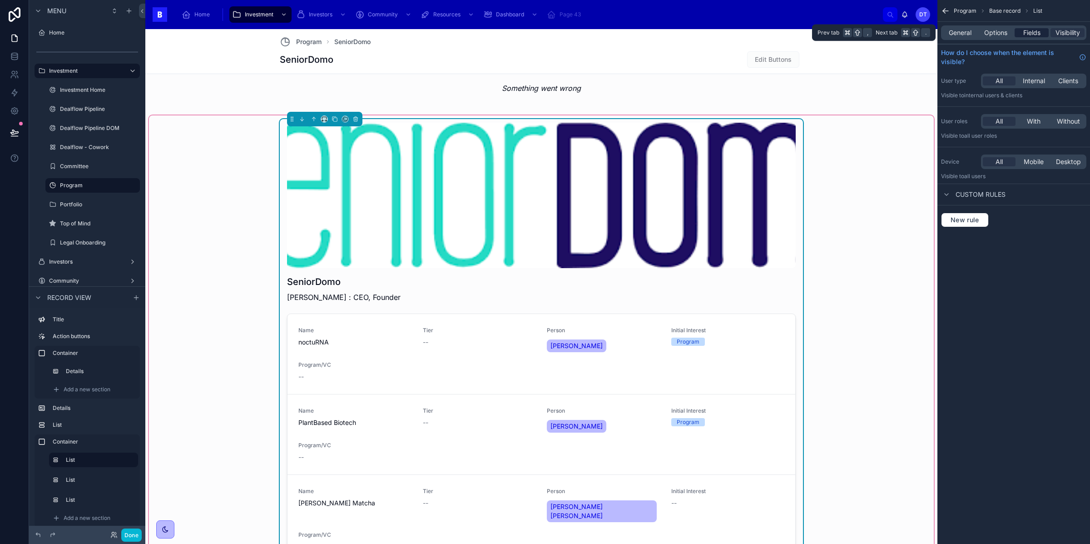
click at [1033, 32] on span "Fields" at bounding box center [1031, 32] width 17 height 9
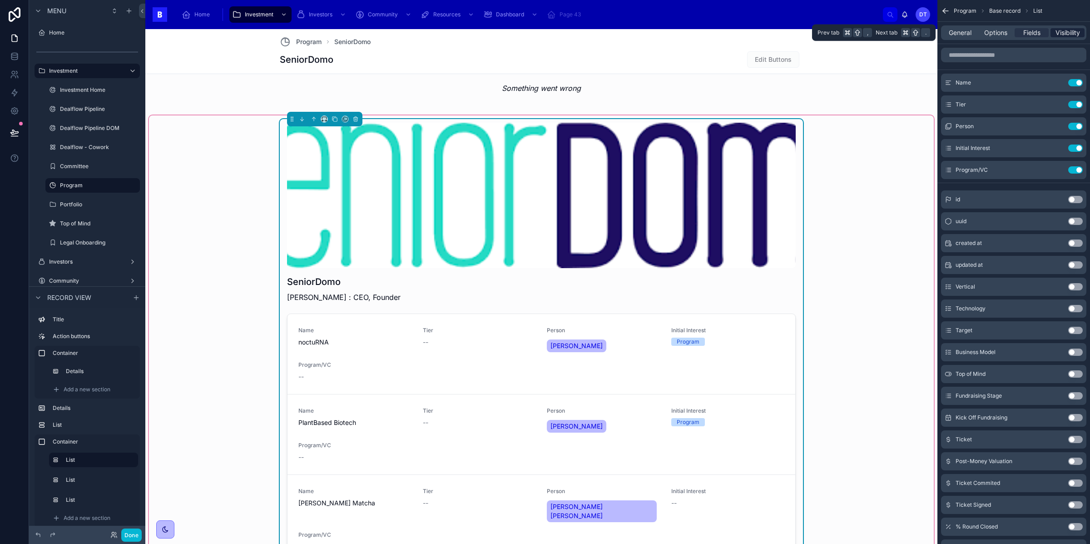
click at [1070, 31] on span "Visibility" at bounding box center [1067, 32] width 25 height 9
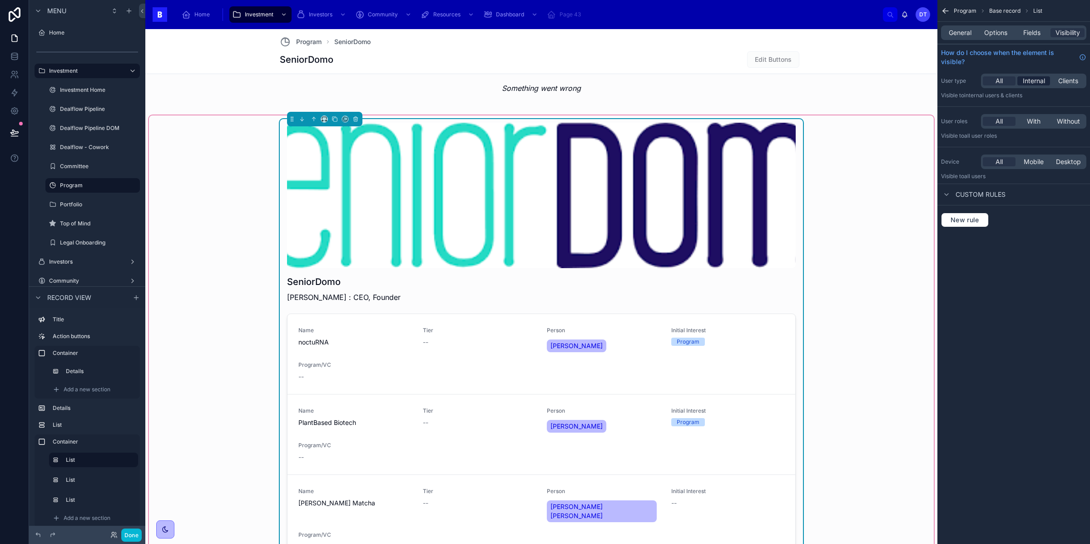
click at [1029, 84] on span "Internal" at bounding box center [1034, 80] width 22 height 9
click at [1004, 79] on div "All" at bounding box center [999, 80] width 33 height 9
click at [1033, 31] on span "Fields" at bounding box center [1031, 32] width 17 height 9
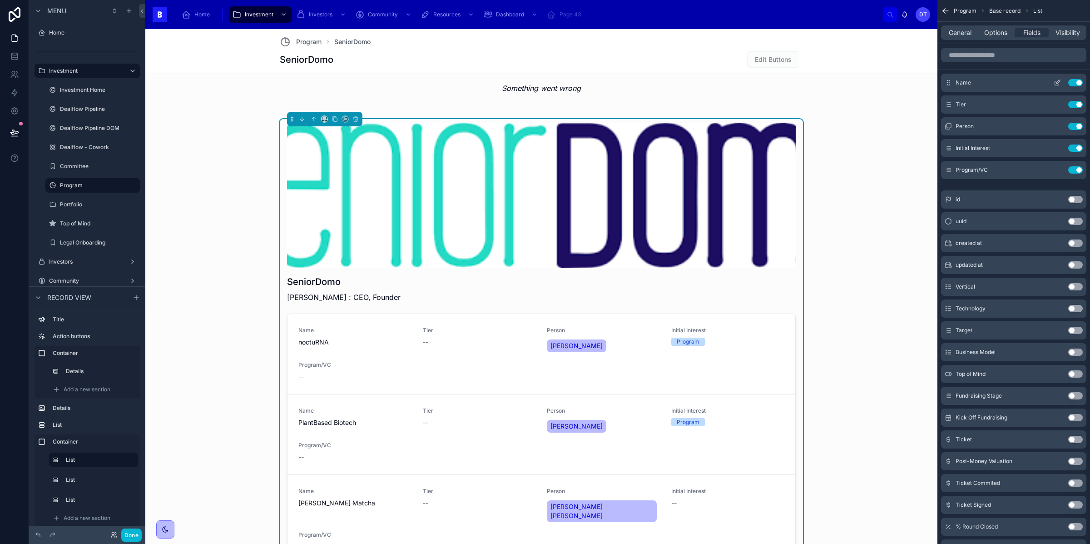
click at [1075, 82] on button "Use setting" at bounding box center [1075, 82] width 15 height 7
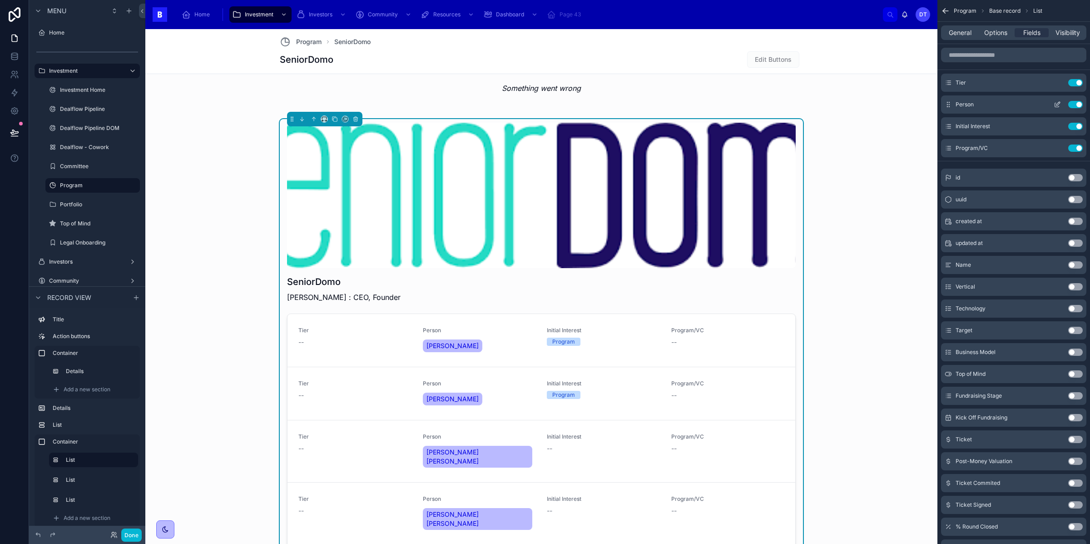
click at [1076, 105] on button "Use setting" at bounding box center [1075, 104] width 15 height 7
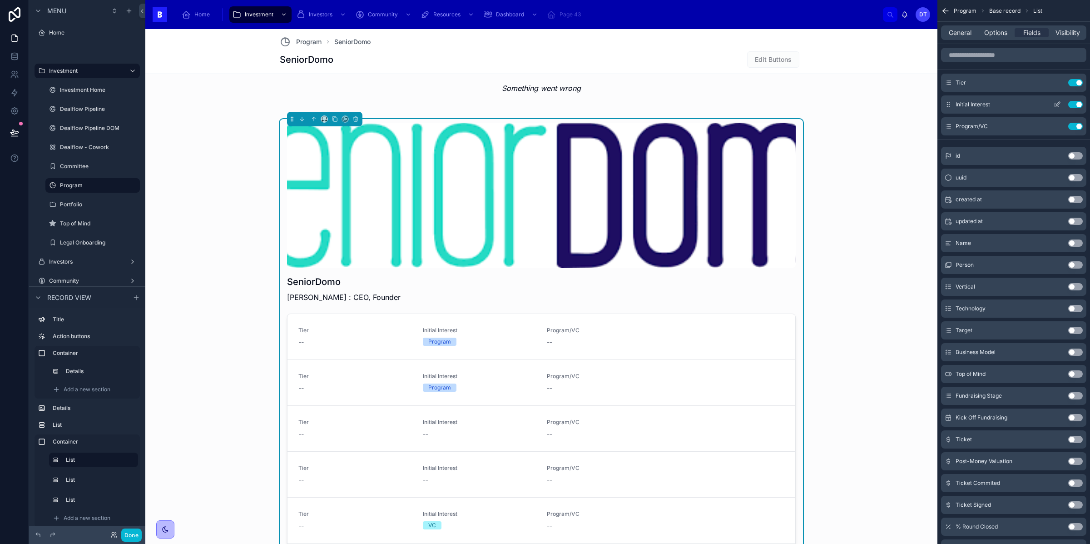
click at [1076, 106] on button "Use setting" at bounding box center [1075, 104] width 15 height 7
click at [1076, 105] on button "Use setting" at bounding box center [1075, 104] width 15 height 7
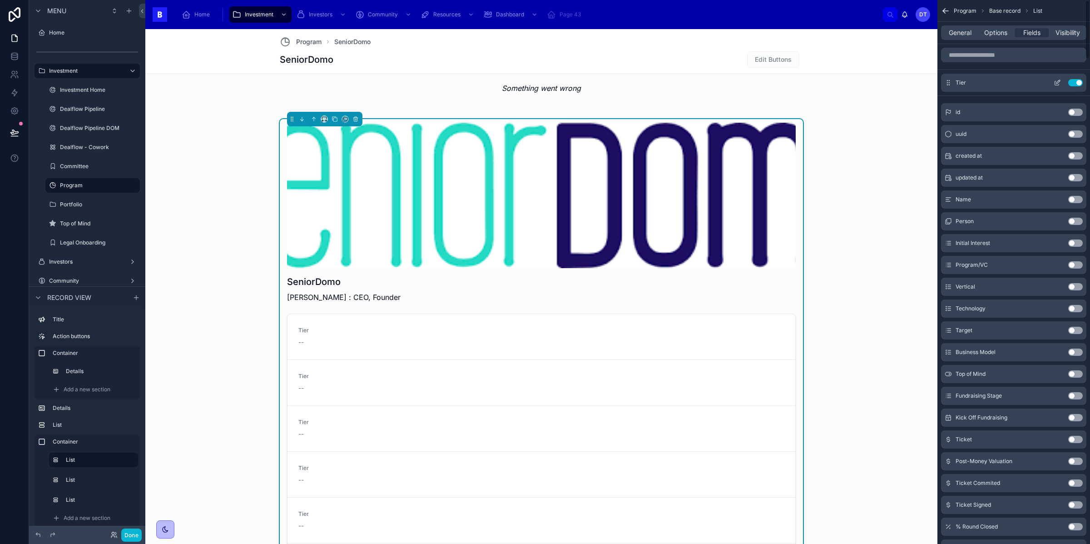
click at [1078, 84] on button "Use setting" at bounding box center [1075, 82] width 15 height 7
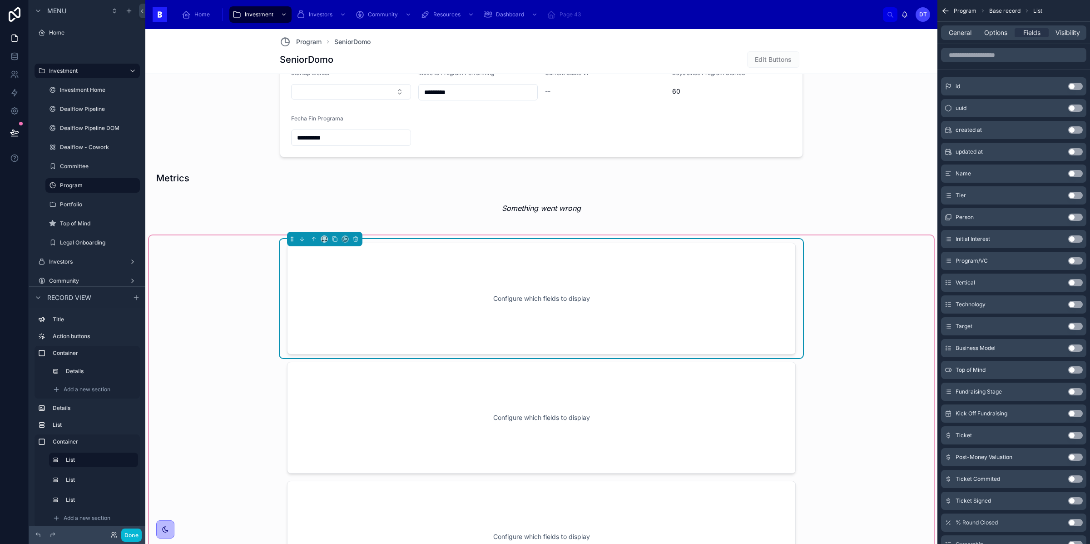
scroll to position [391, 0]
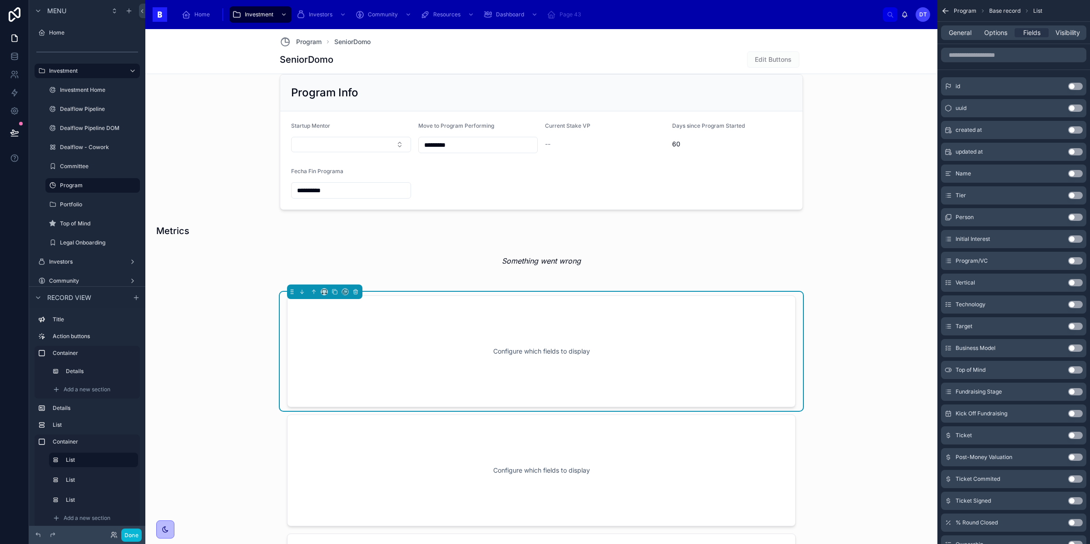
click at [1078, 86] on button "Use setting" at bounding box center [1075, 86] width 15 height 7
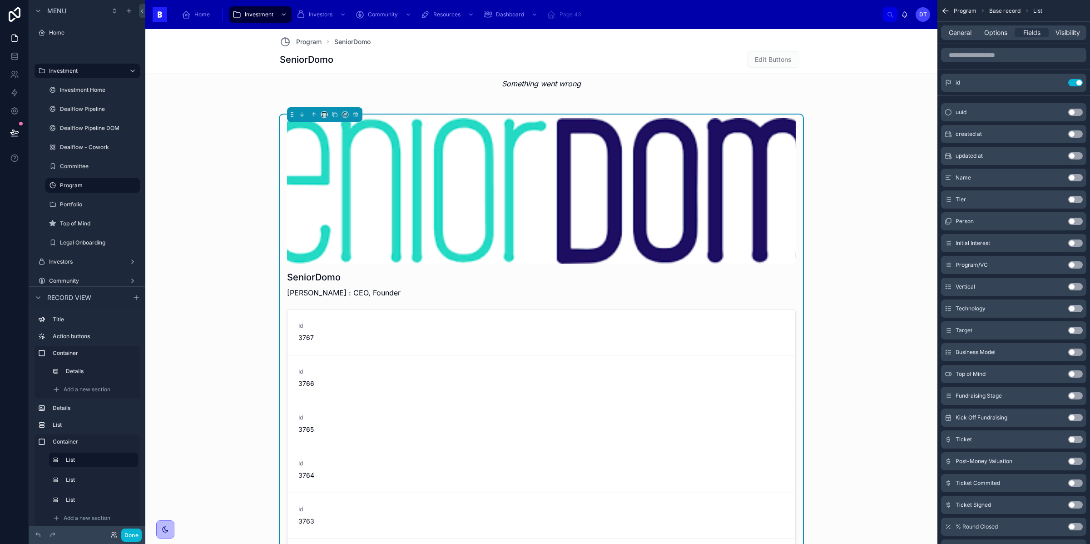
scroll to position [569, 0]
click at [1071, 37] on div "General Options Fields Visibility" at bounding box center [1013, 32] width 145 height 15
click at [1064, 34] on span "Visibility" at bounding box center [1067, 32] width 25 height 9
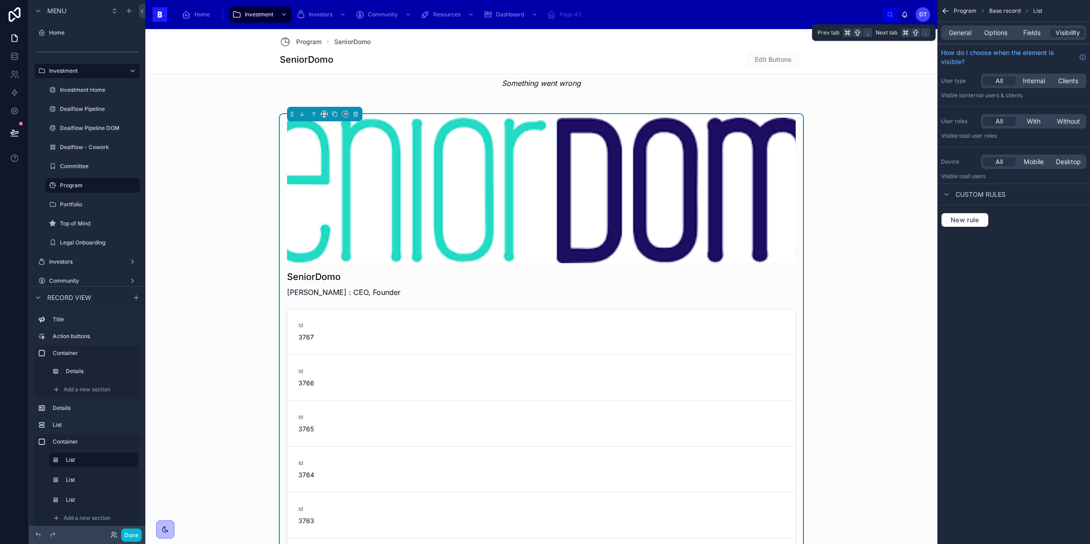
click at [1035, 39] on div "General Options Fields Visibility" at bounding box center [1013, 32] width 145 height 15
click at [1030, 34] on span "Fields" at bounding box center [1031, 32] width 17 height 9
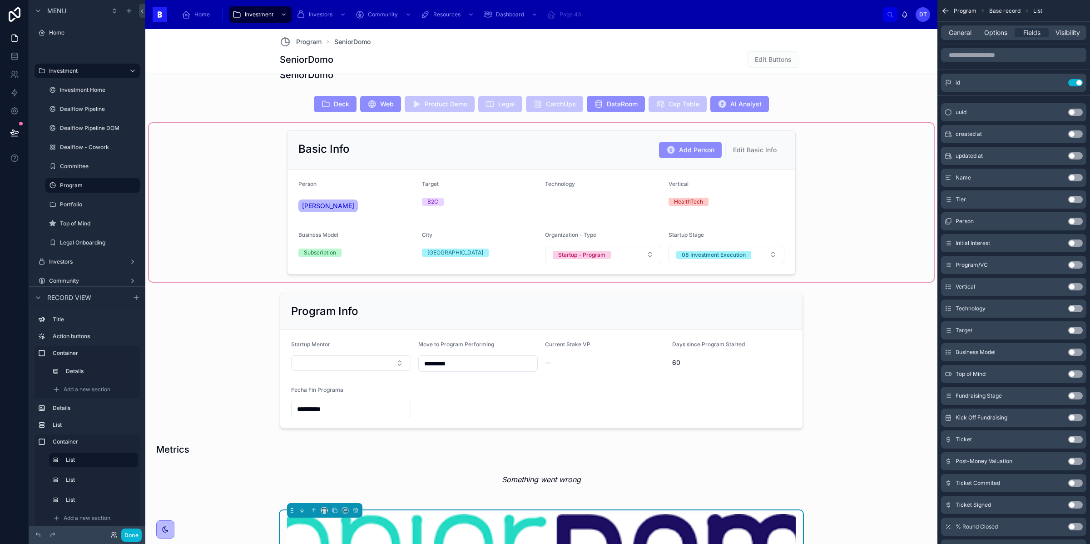
scroll to position [153, 0]
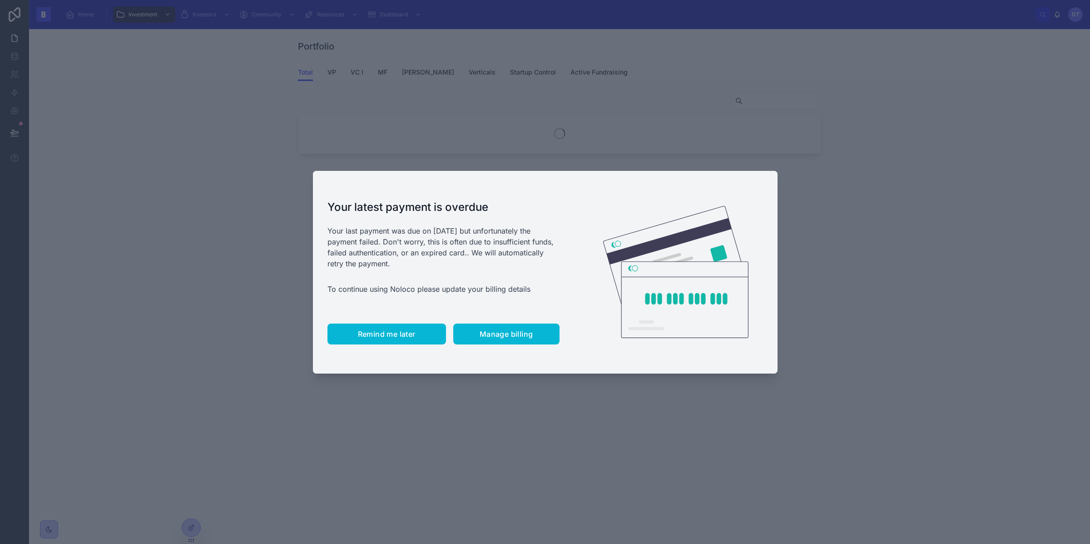
click at [370, 336] on span "Remind me later" at bounding box center [387, 333] width 58 height 9
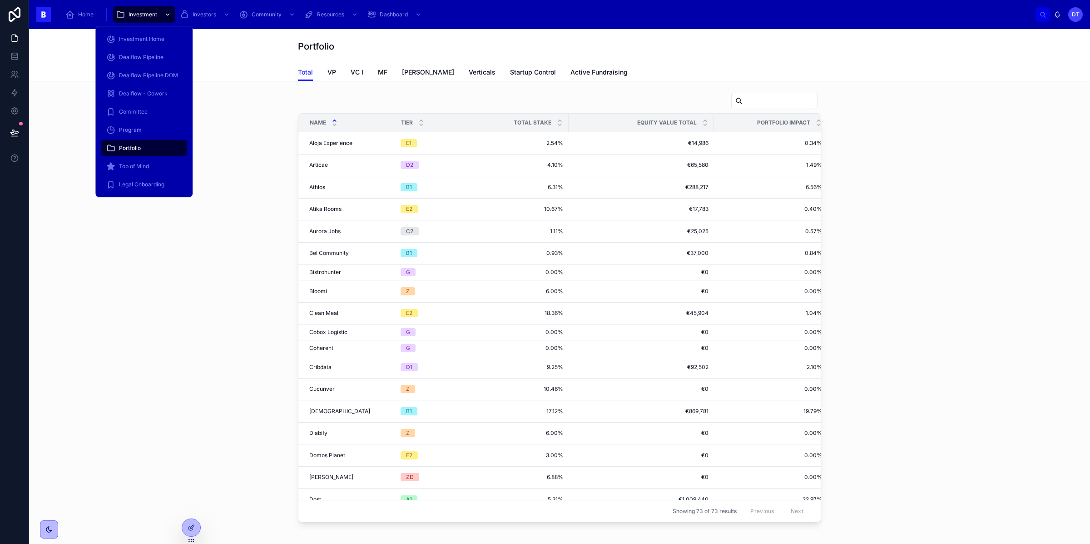
click at [163, 16] on div "scrollable content" at bounding box center [167, 14] width 12 height 15
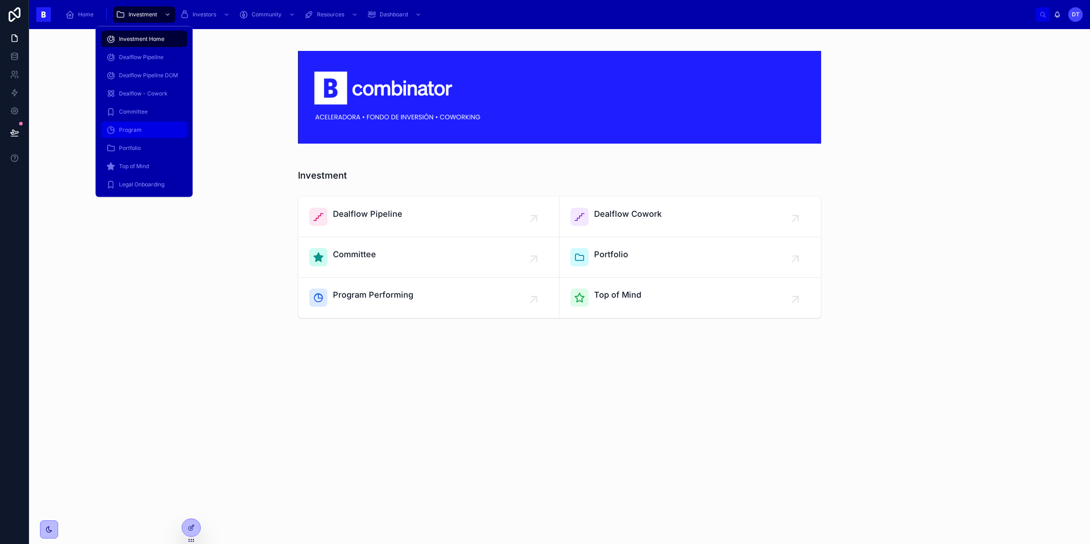
click at [127, 129] on span "Program" at bounding box center [130, 129] width 23 height 7
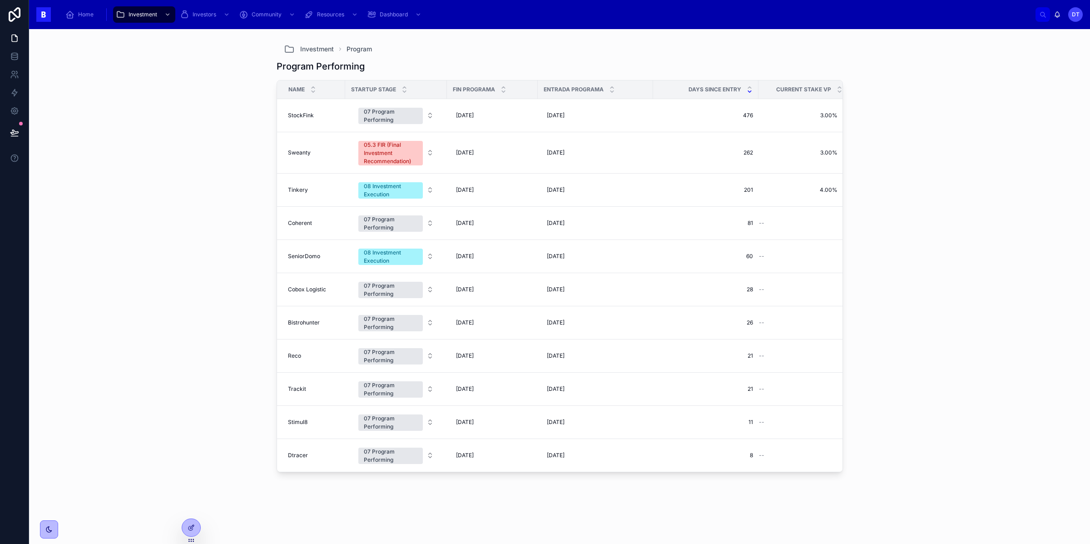
click at [269, 113] on div "Investment Program Program Performing Name Startup Stage Fin Programa Entrada P…" at bounding box center [559, 281] width 581 height 504
click at [307, 220] on span "Coherent" at bounding box center [300, 222] width 24 height 7
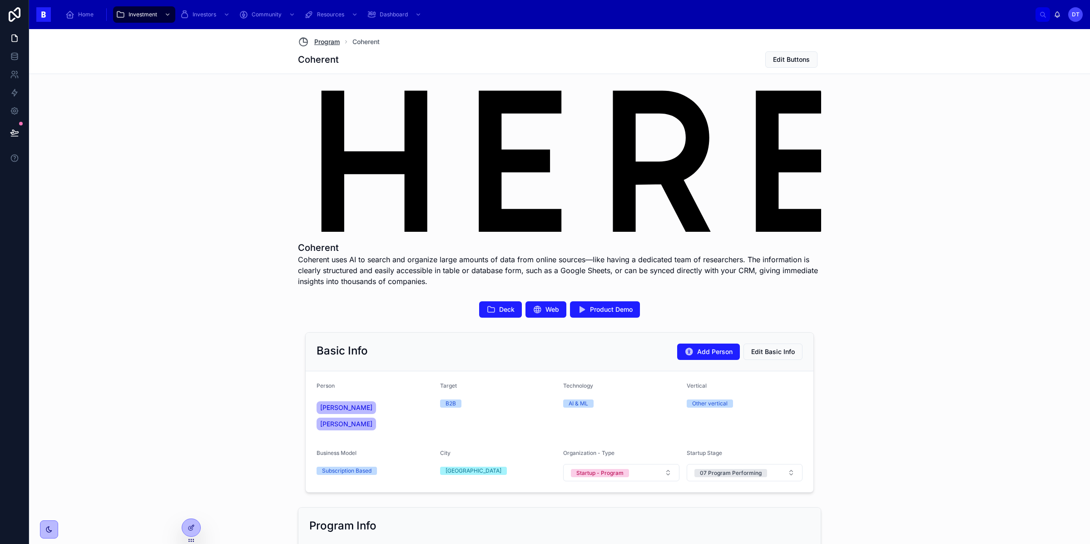
click at [327, 40] on span "Program" at bounding box center [326, 41] width 25 height 9
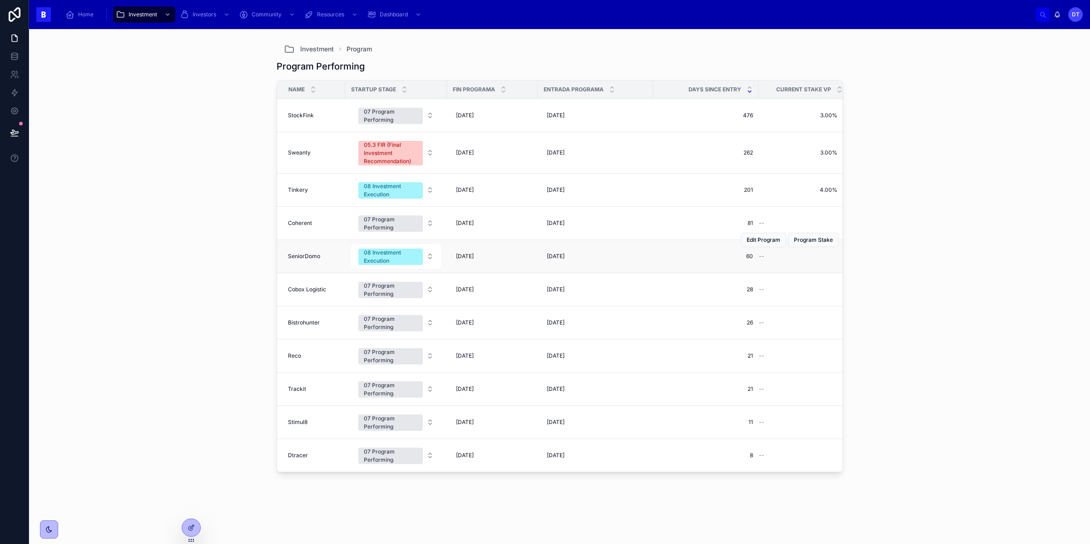
click at [306, 254] on span "SeniorDomo" at bounding box center [304, 256] width 32 height 7
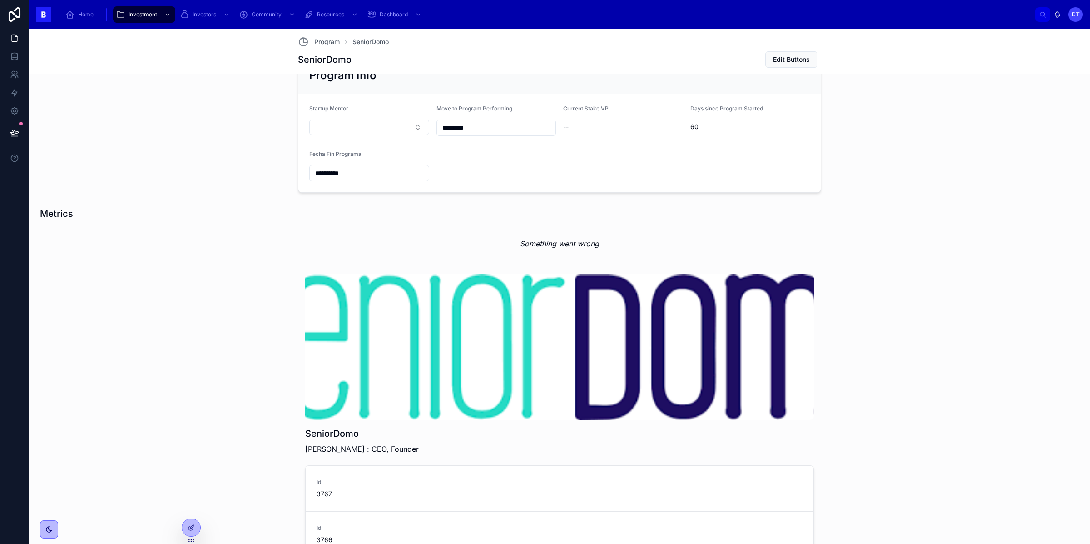
scroll to position [421, 0]
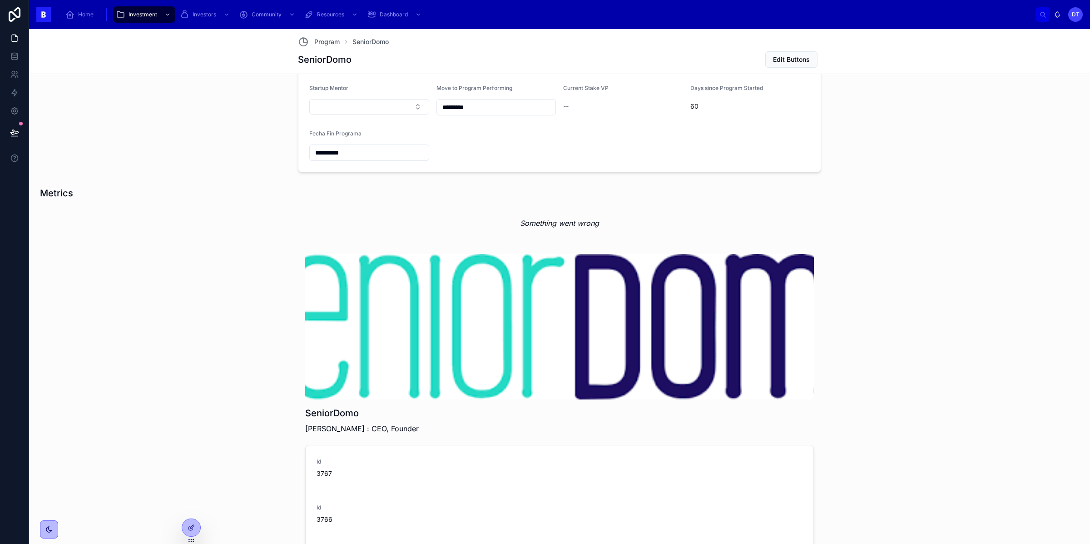
click at [373, 278] on div at bounding box center [559, 326] width 509 height 145
click at [186, 530] on div at bounding box center [191, 527] width 18 height 17
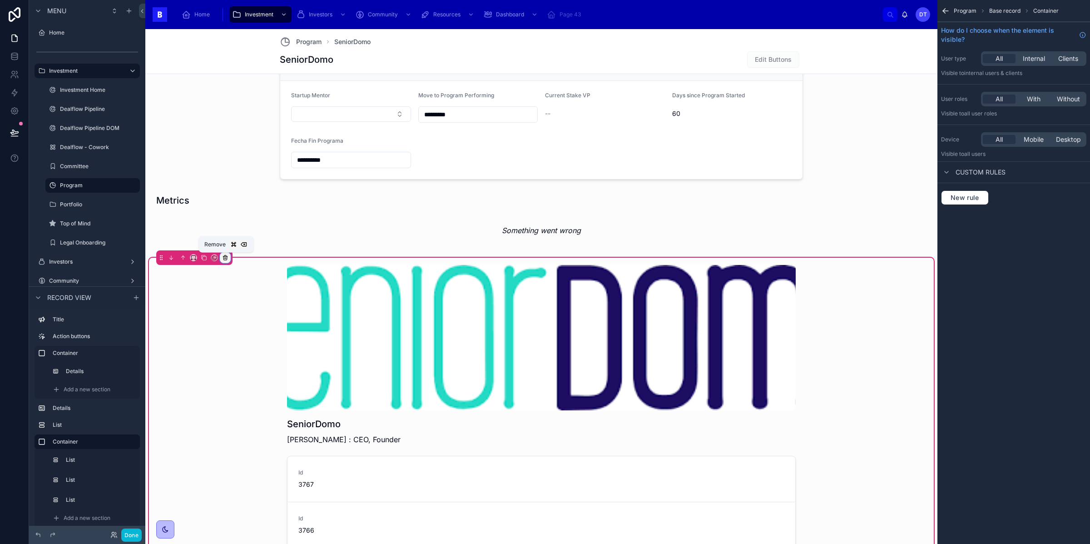
click at [226, 257] on icon at bounding box center [225, 257] width 6 height 6
click at [253, 290] on span "Remove entire container" at bounding box center [264, 294] width 72 height 11
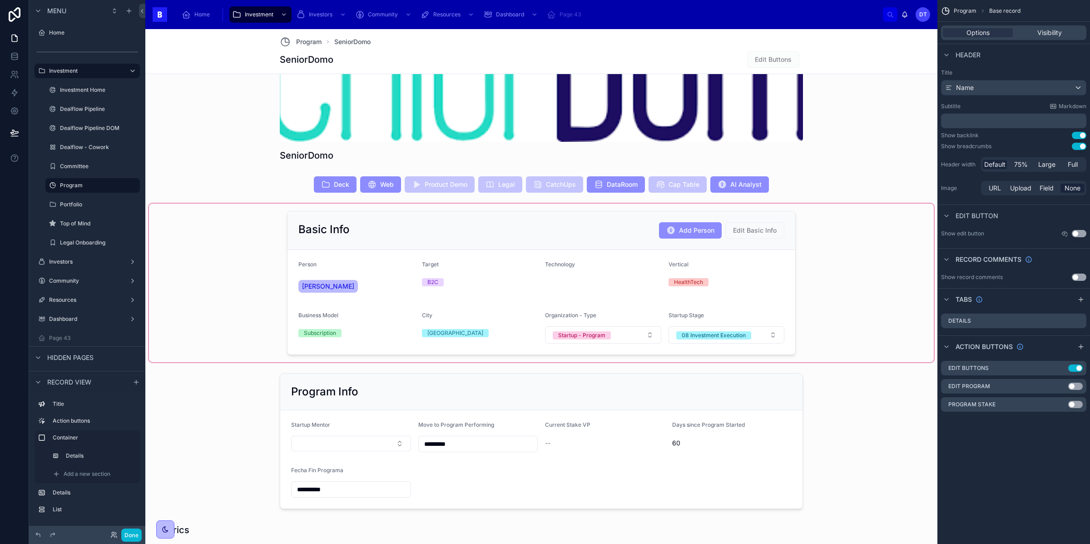
scroll to position [118, 0]
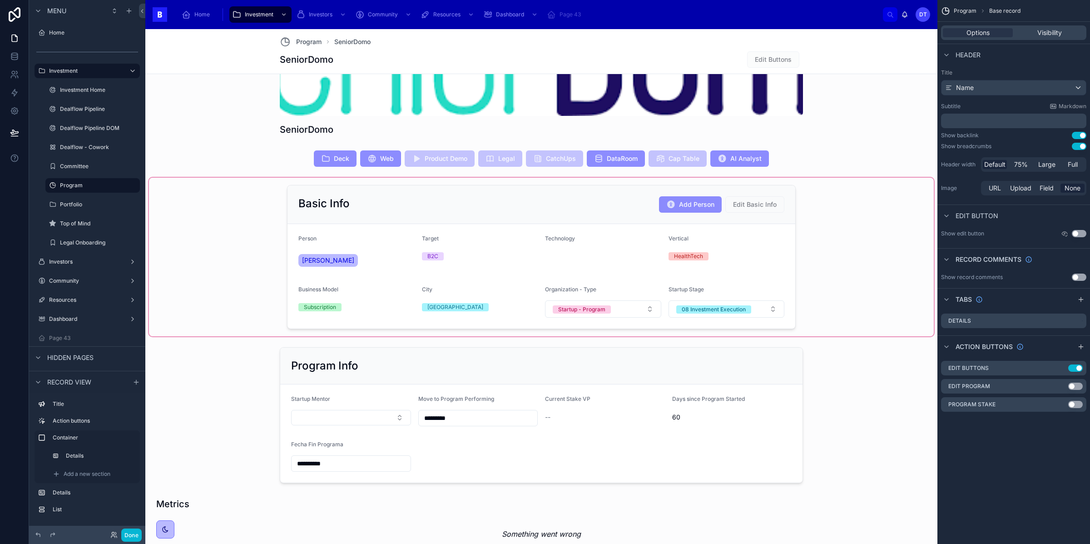
click at [503, 275] on div at bounding box center [541, 257] width 785 height 158
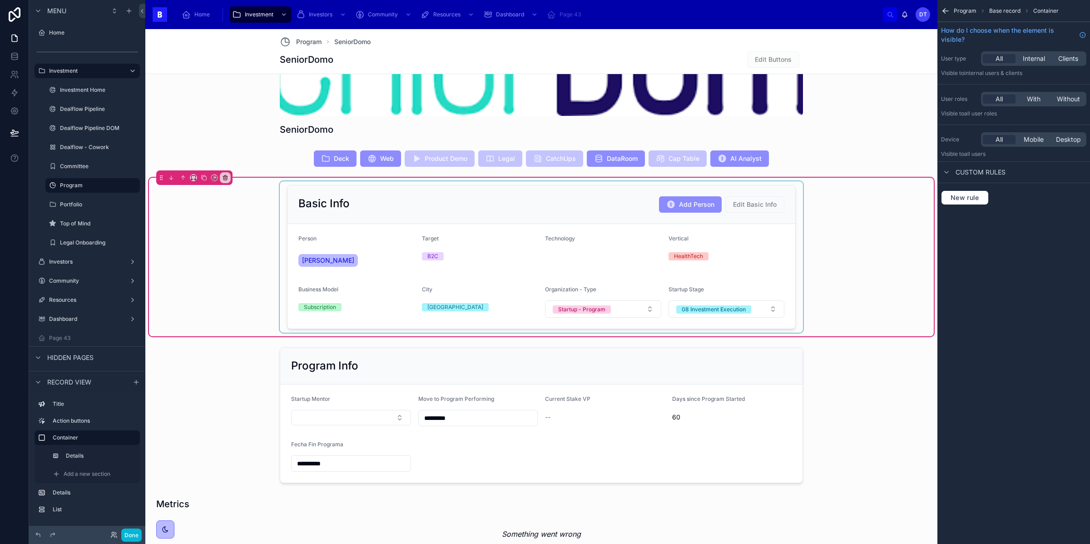
click at [509, 272] on div at bounding box center [541, 256] width 523 height 151
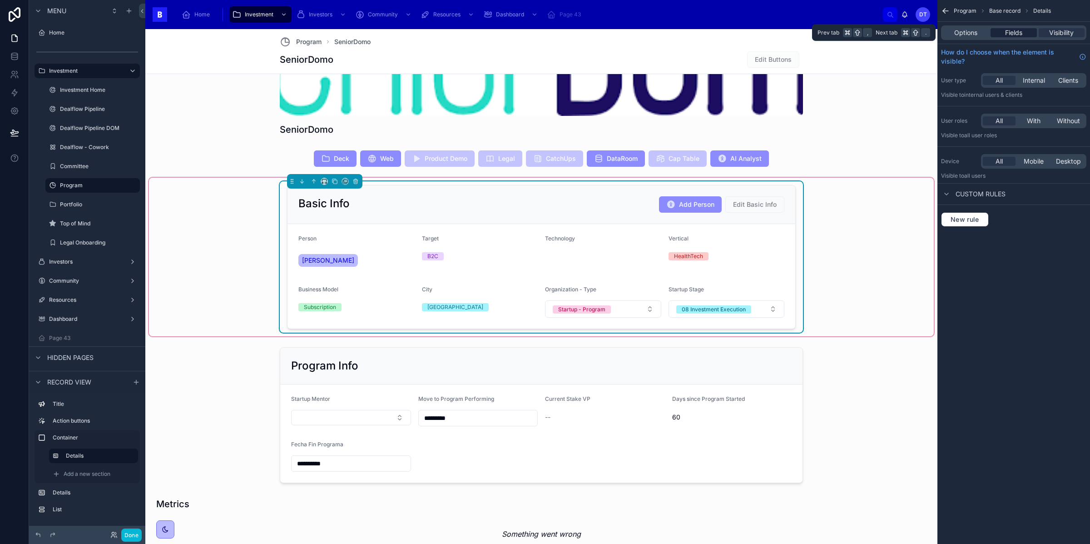
click at [1005, 33] on span "Fields" at bounding box center [1013, 32] width 17 height 9
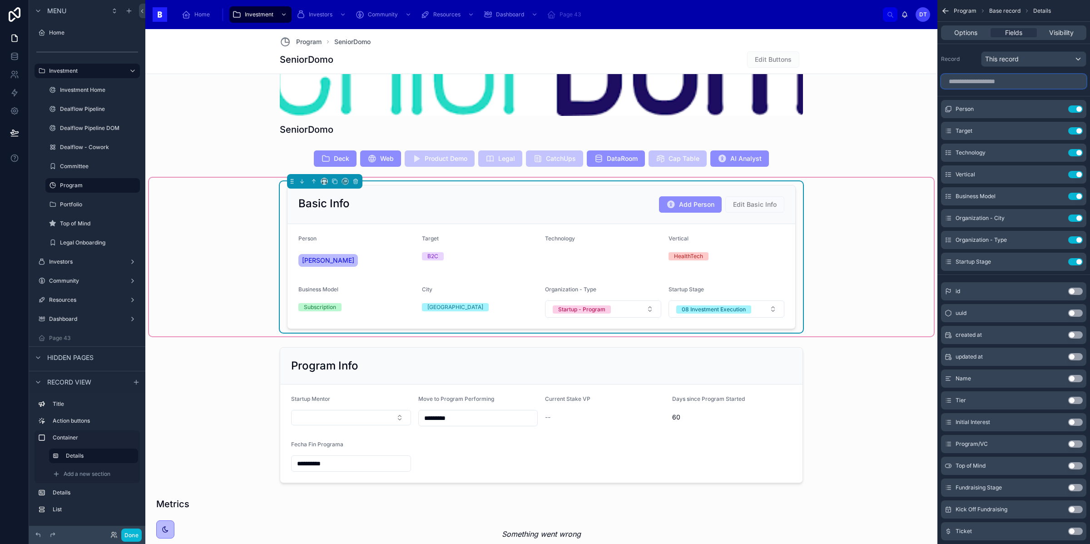
click at [983, 74] on input "scrollable content" at bounding box center [1013, 81] width 145 height 15
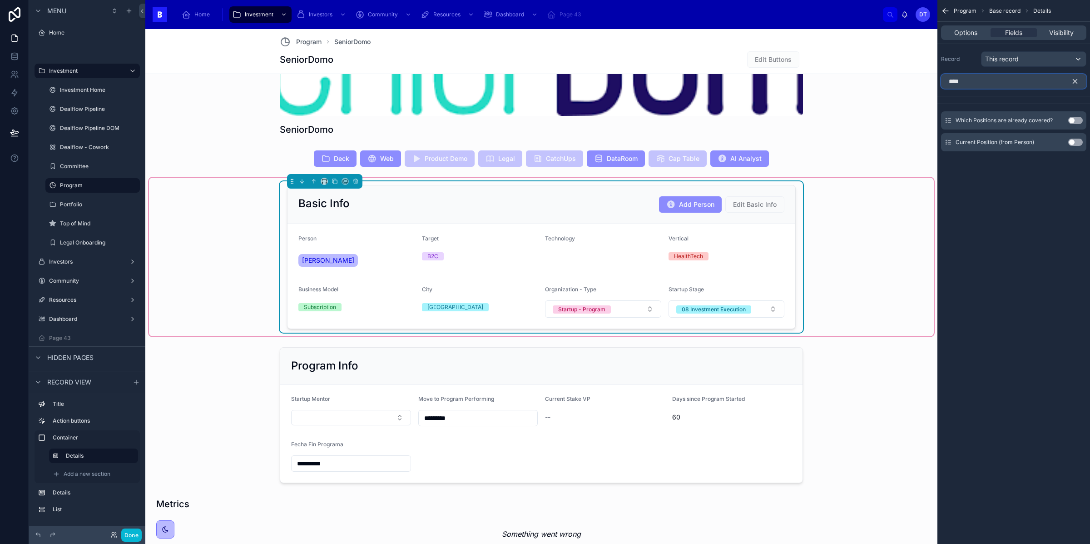
type input "****"
click at [1072, 144] on button "Use setting" at bounding box center [1075, 142] width 15 height 7
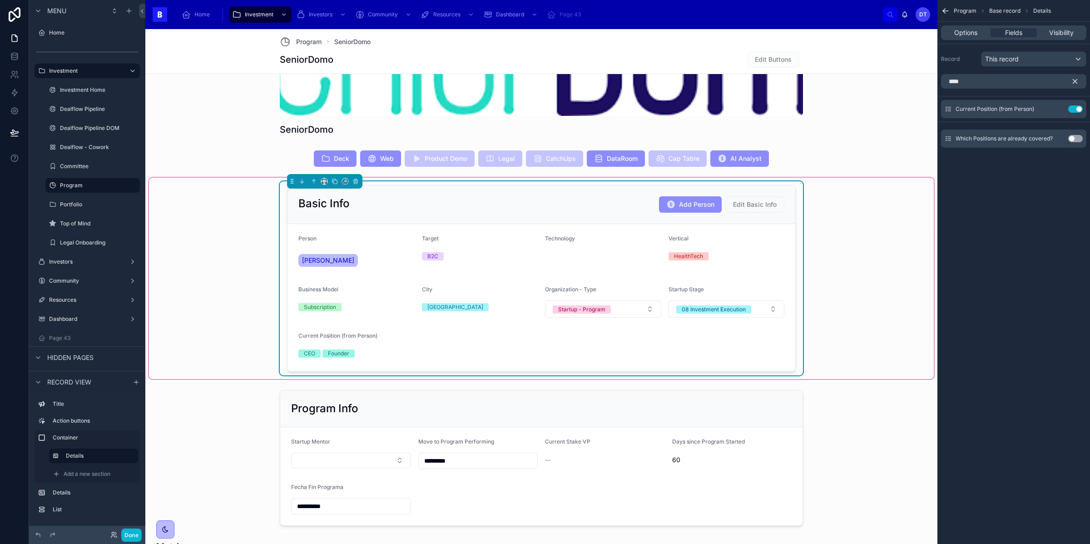
click at [354, 339] on label "Current Position (from Person)" at bounding box center [337, 335] width 79 height 7
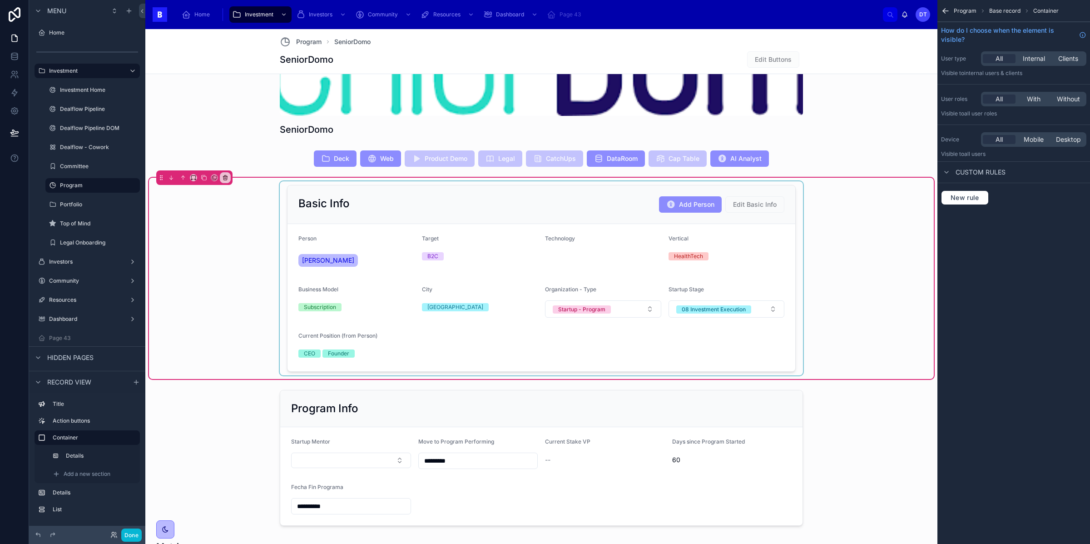
click at [516, 322] on div at bounding box center [541, 278] width 523 height 194
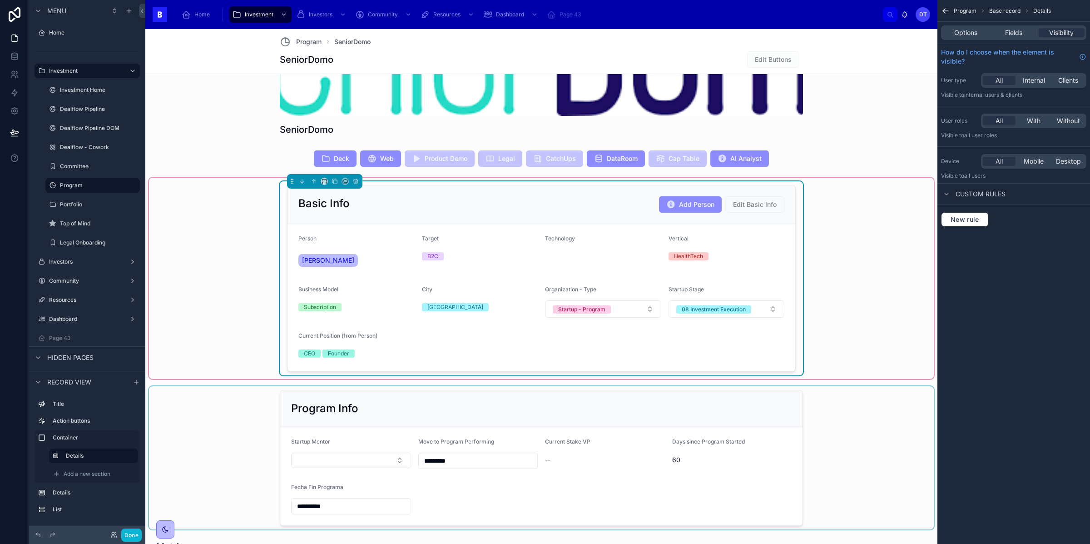
click at [852, 426] on div at bounding box center [541, 457] width 785 height 143
click at [729, 337] on div at bounding box center [541, 278] width 785 height 201
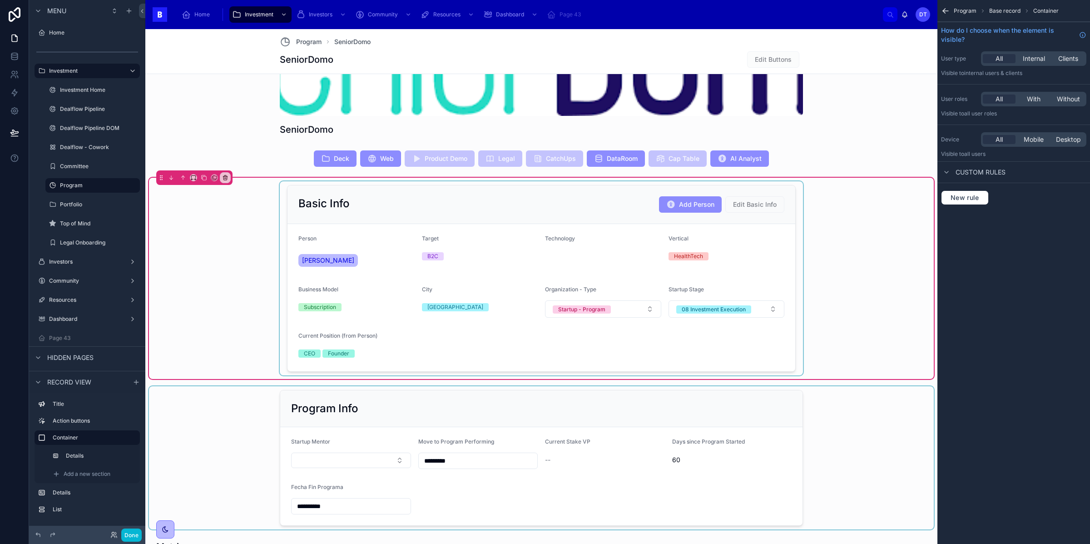
click at [338, 356] on div at bounding box center [541, 278] width 523 height 194
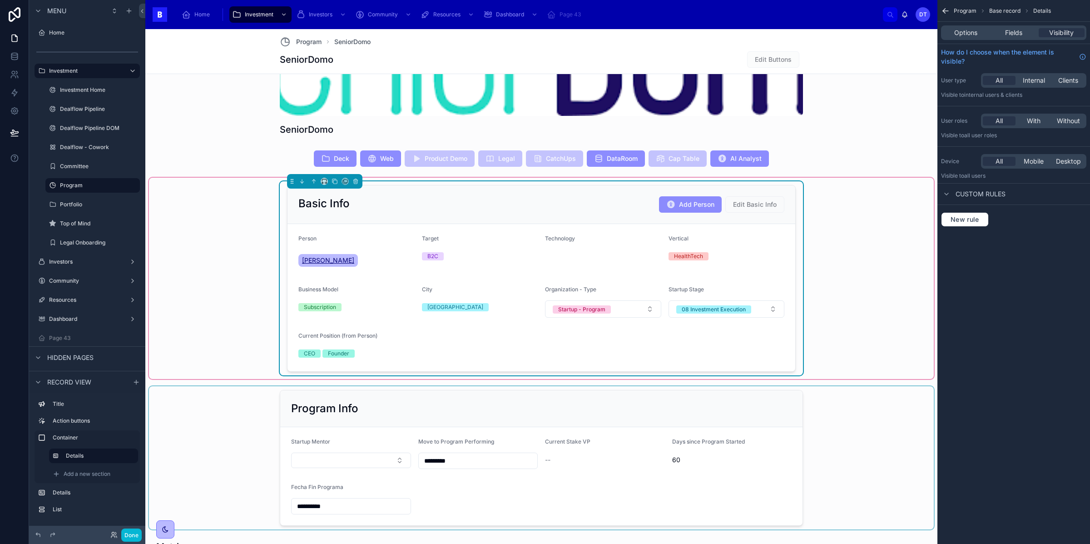
click at [343, 257] on span "[PERSON_NAME]" at bounding box center [328, 260] width 52 height 9
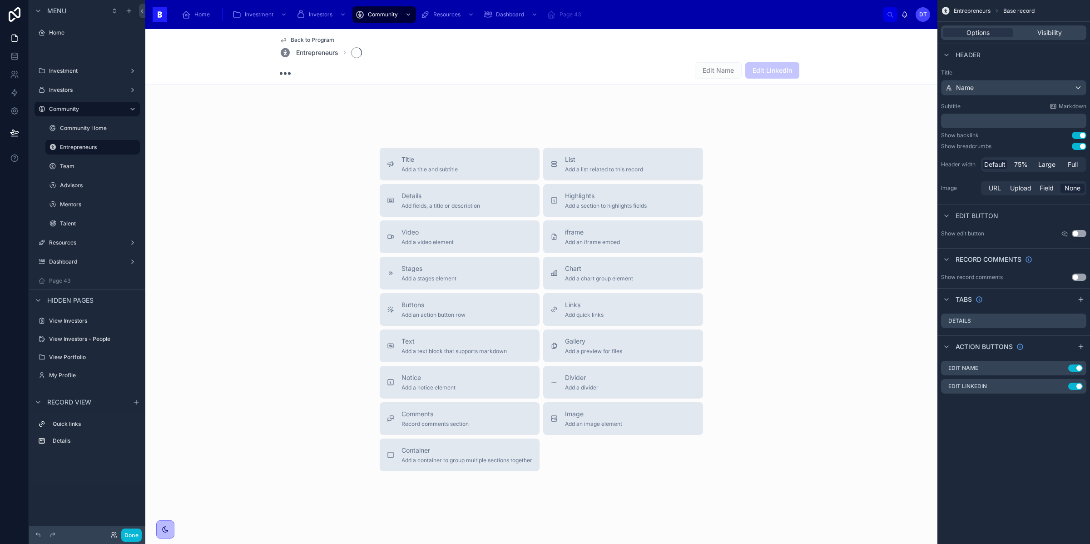
scroll to position [105, 0]
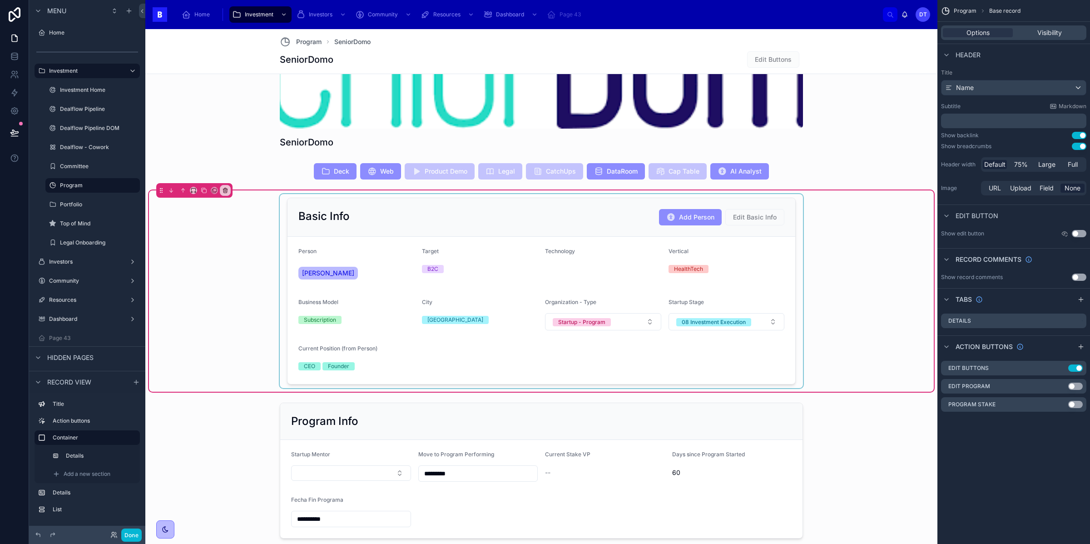
click at [371, 339] on div at bounding box center [541, 291] width 523 height 194
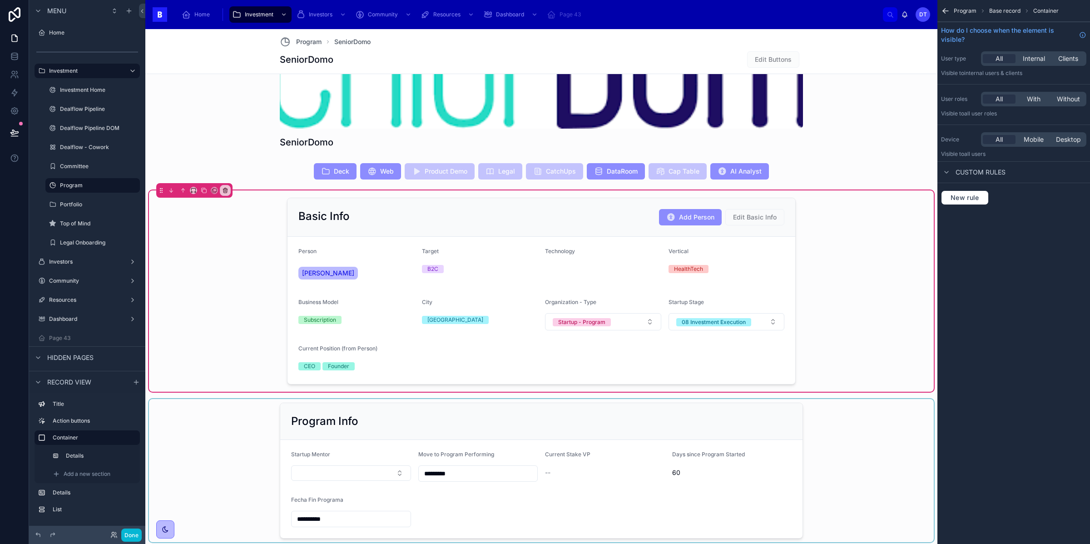
click at [240, 457] on div at bounding box center [541, 470] width 785 height 143
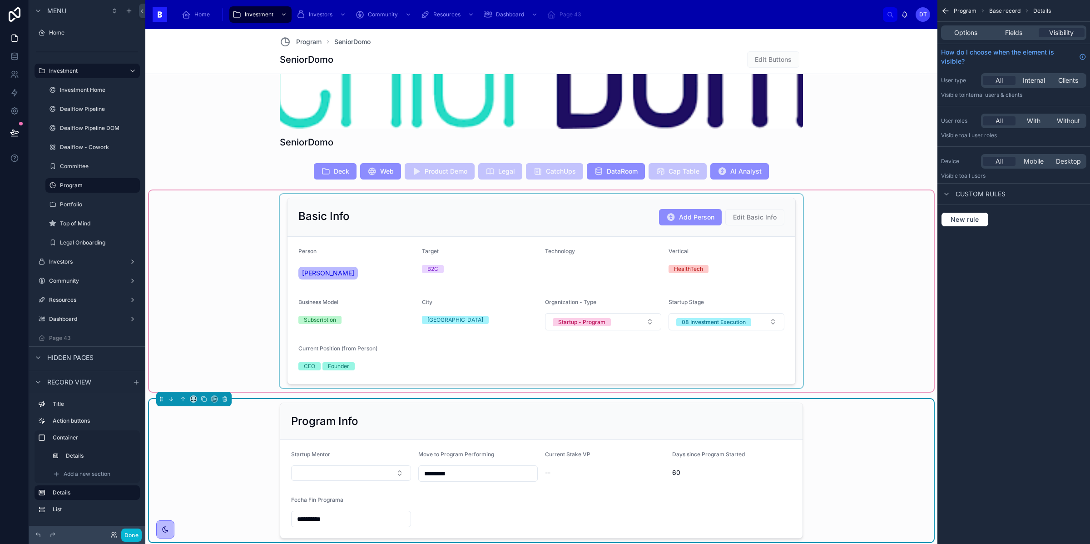
click at [436, 344] on div at bounding box center [541, 290] width 785 height 201
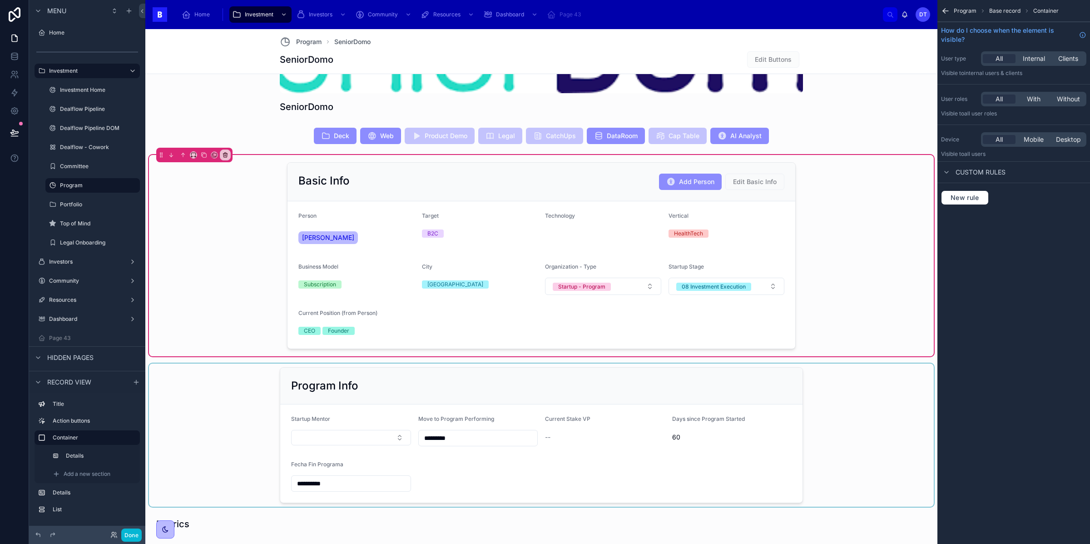
scroll to position [132, 0]
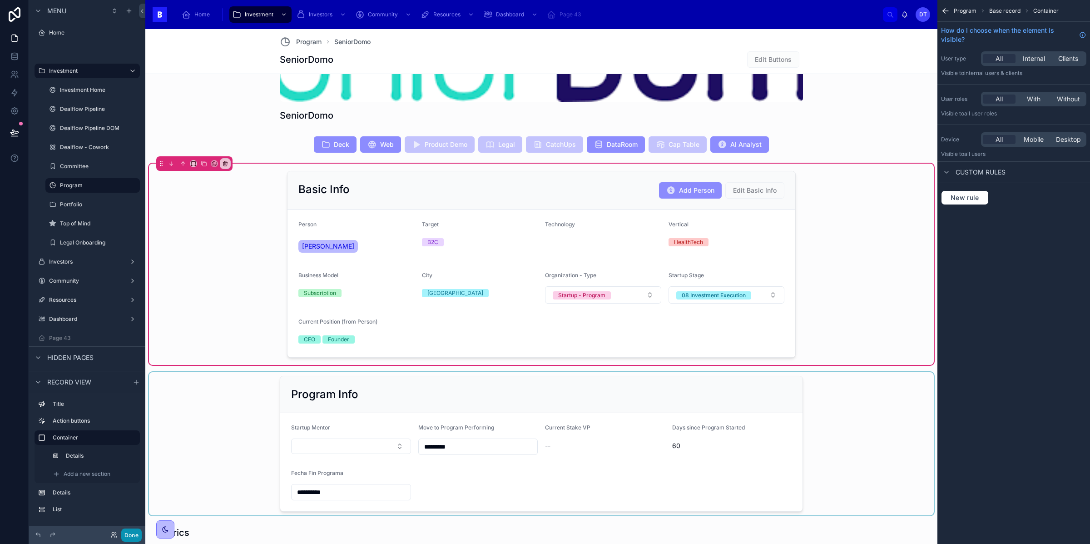
click at [130, 537] on button "Done" at bounding box center [131, 534] width 20 height 13
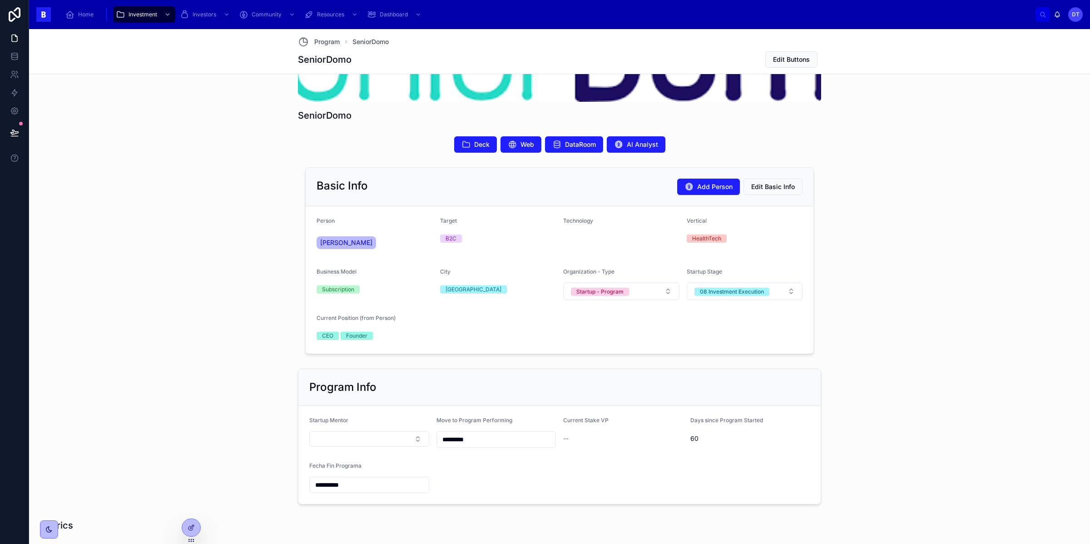
click at [403, 333] on div "CEO Founder" at bounding box center [375, 336] width 116 height 8
click at [191, 527] on icon at bounding box center [191, 527] width 7 height 7
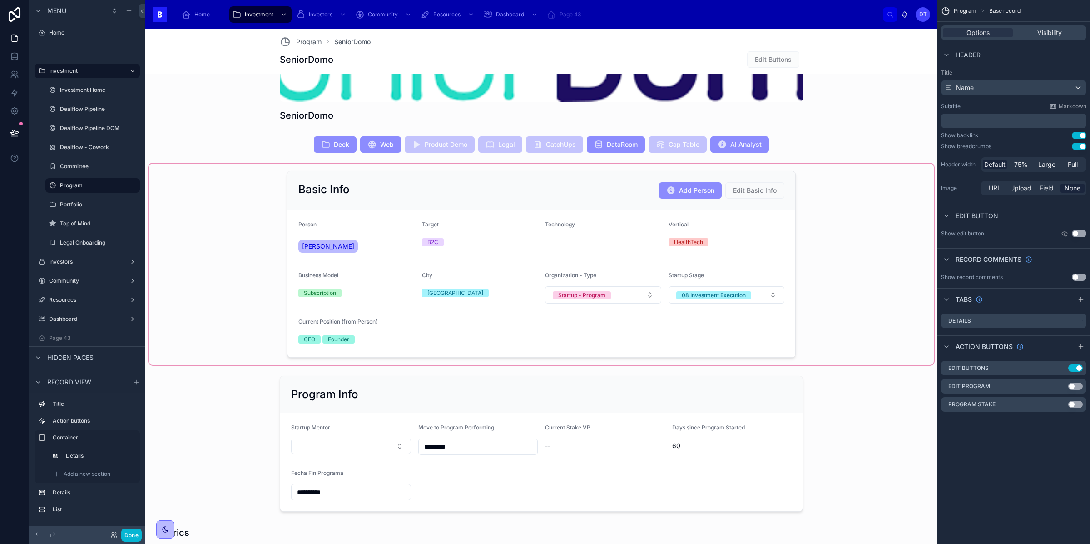
click at [642, 232] on div at bounding box center [541, 263] width 785 height 201
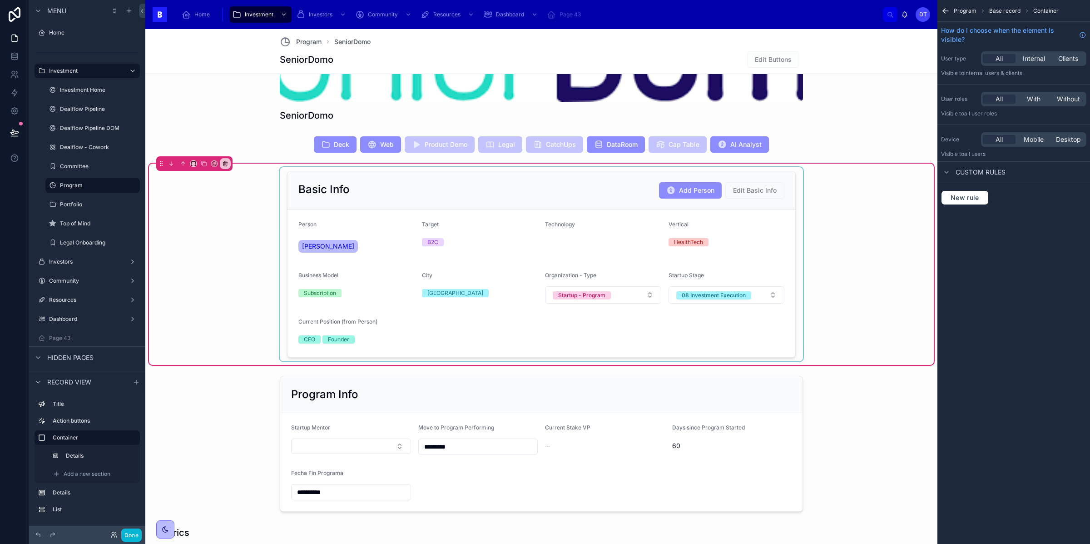
click at [614, 288] on div at bounding box center [541, 264] width 523 height 194
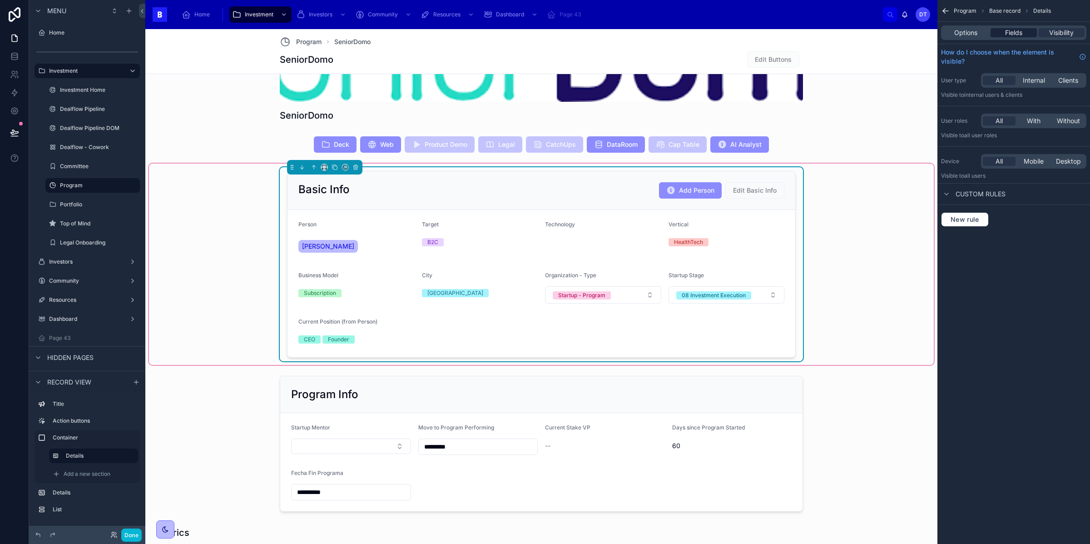
click at [1016, 31] on span "Fields" at bounding box center [1013, 32] width 17 height 9
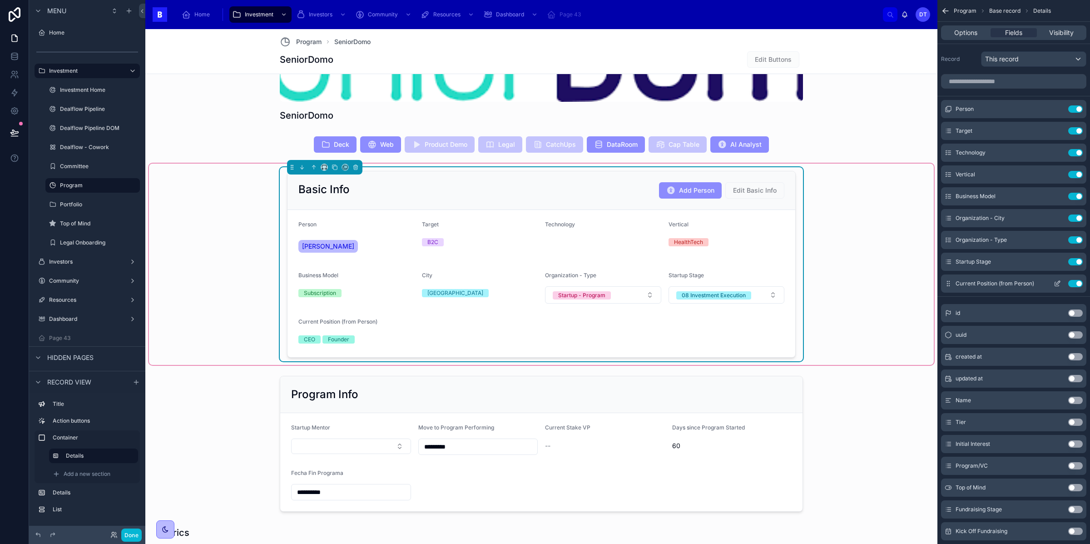
click at [1077, 284] on button "Use setting" at bounding box center [1075, 283] width 15 height 7
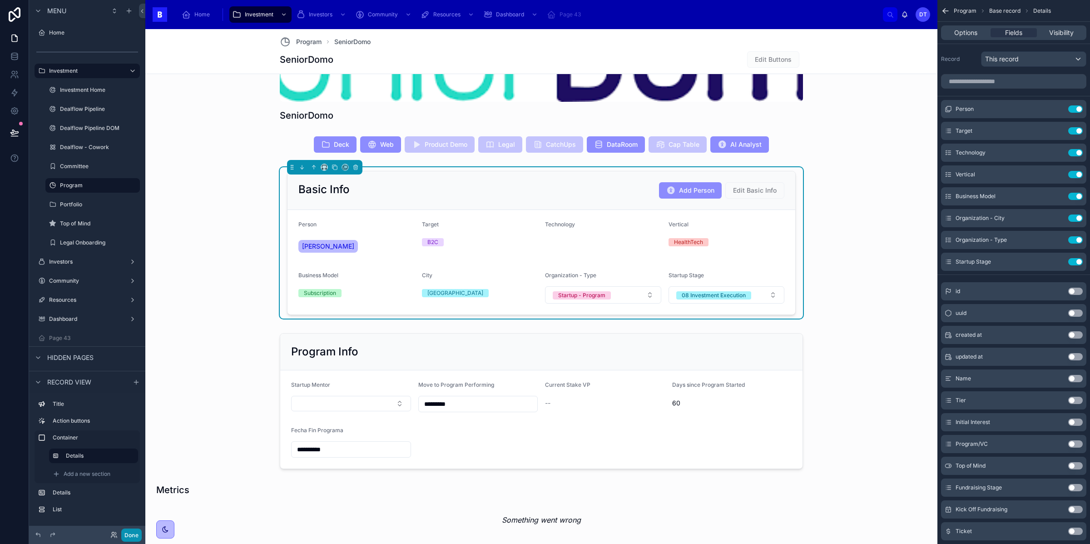
click at [130, 532] on button "Done" at bounding box center [131, 534] width 20 height 13
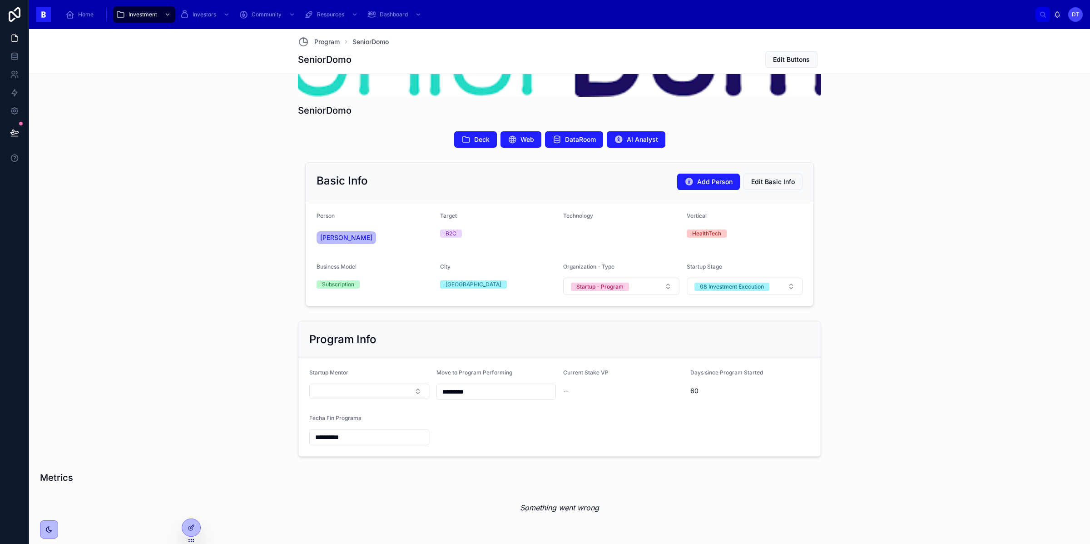
scroll to position [179, 0]
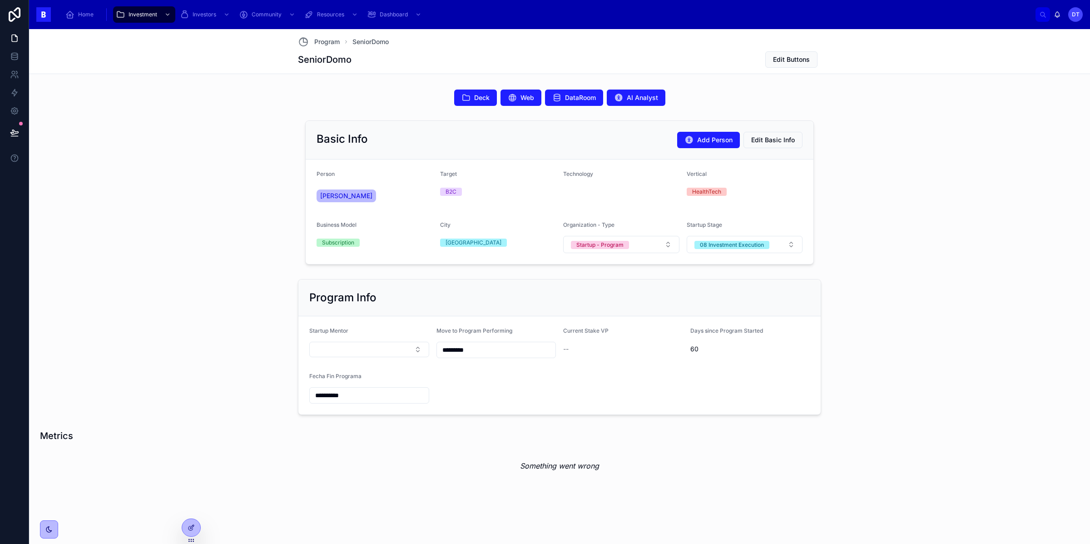
click at [581, 383] on form "**********" at bounding box center [559, 365] width 522 height 98
click at [585, 375] on form "**********" at bounding box center [559, 365] width 522 height 98
click at [190, 522] on div at bounding box center [191, 527] width 18 height 17
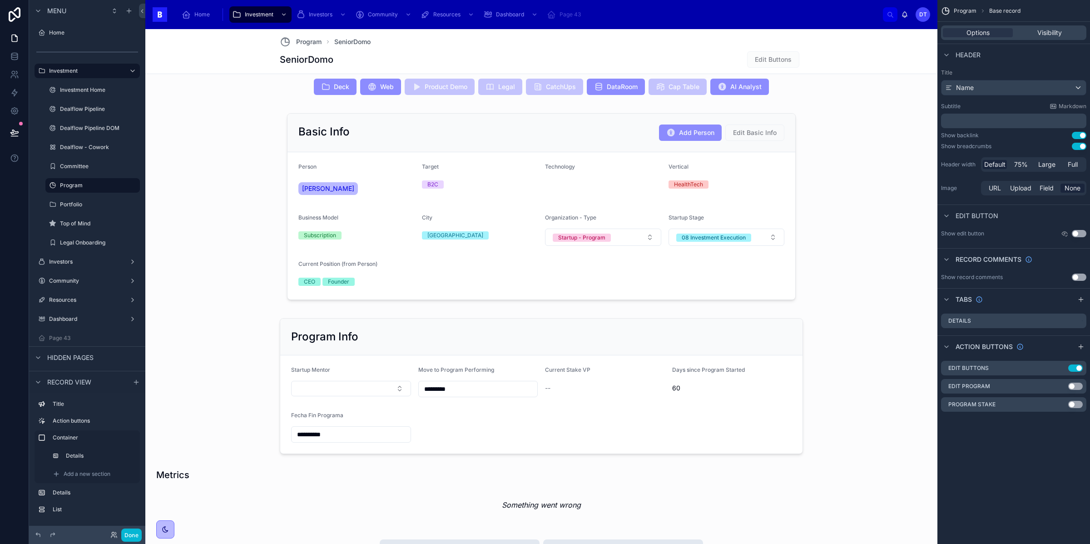
scroll to position [223, 0]
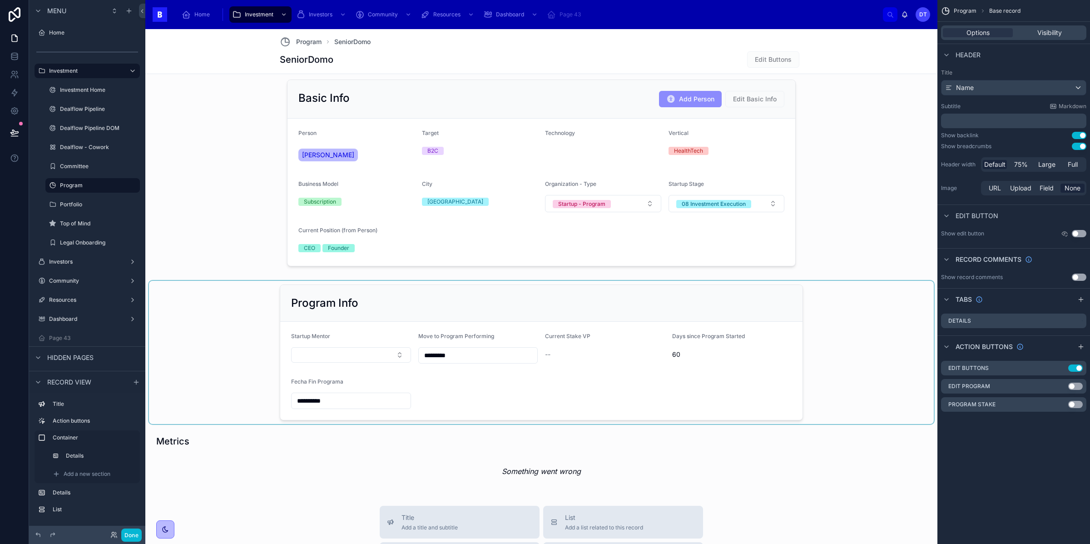
click at [522, 372] on div at bounding box center [541, 352] width 785 height 143
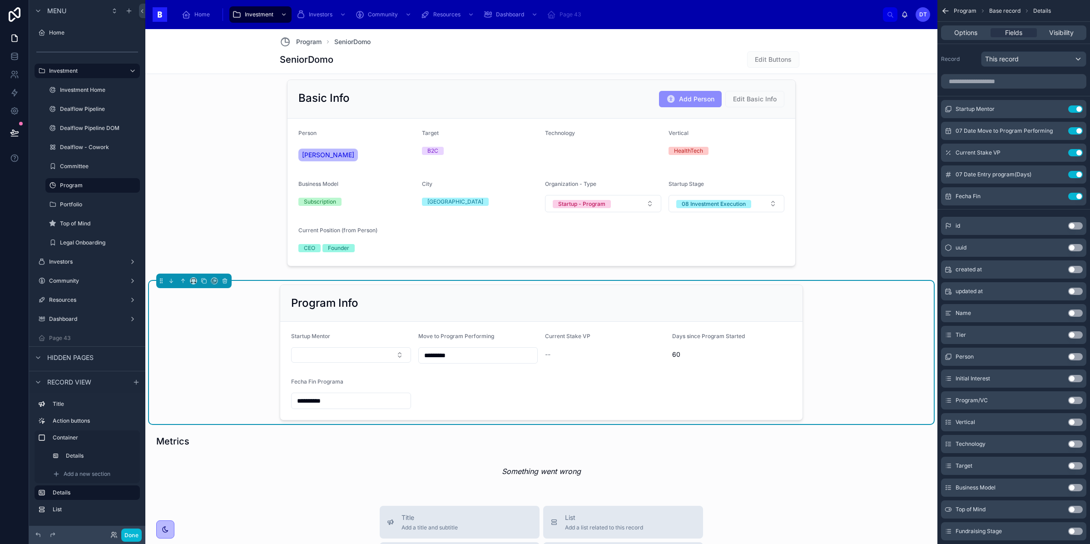
click at [578, 380] on form "**********" at bounding box center [541, 371] width 522 height 98
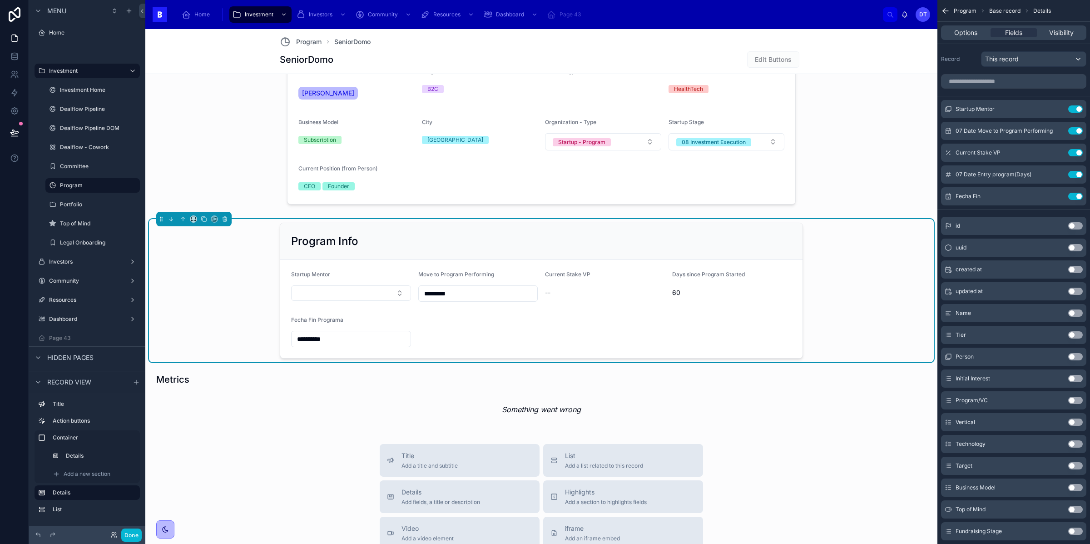
scroll to position [287, 0]
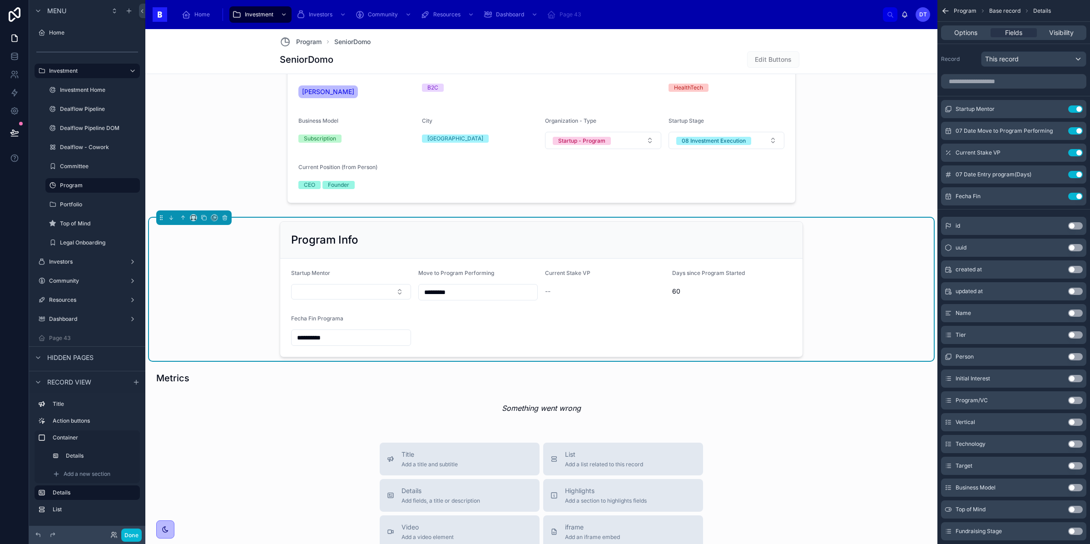
click at [487, 327] on form "**********" at bounding box center [541, 307] width 522 height 98
click at [546, 323] on form "**********" at bounding box center [541, 307] width 522 height 98
click at [396, 293] on button "Select Button" at bounding box center [351, 291] width 120 height 15
click at [393, 271] on div "Startup Mentor" at bounding box center [351, 274] width 120 height 11
click at [392, 290] on button "Select Button" at bounding box center [351, 291] width 120 height 15
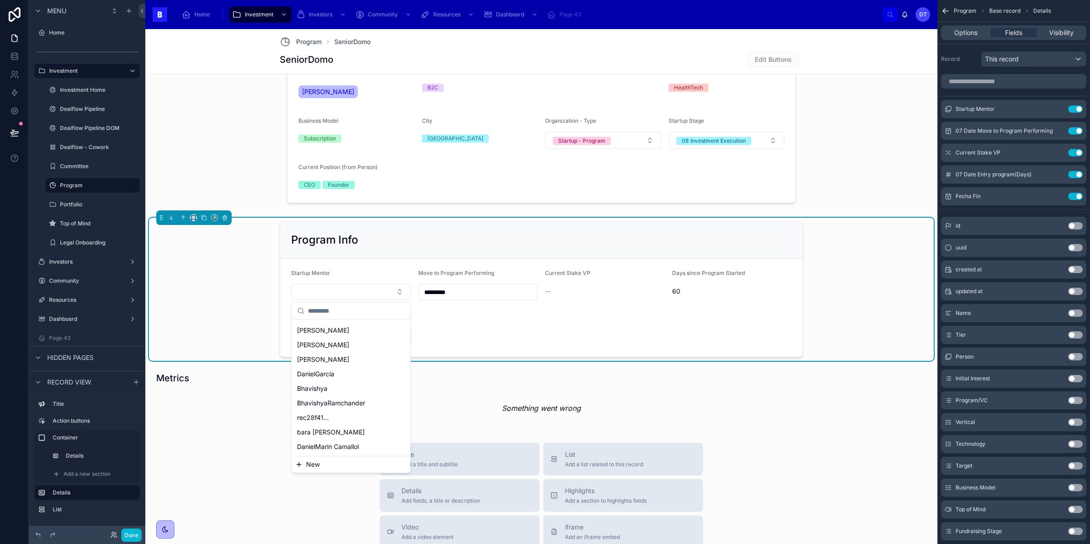
scroll to position [0, 0]
click at [498, 332] on form "**********" at bounding box center [541, 307] width 522 height 98
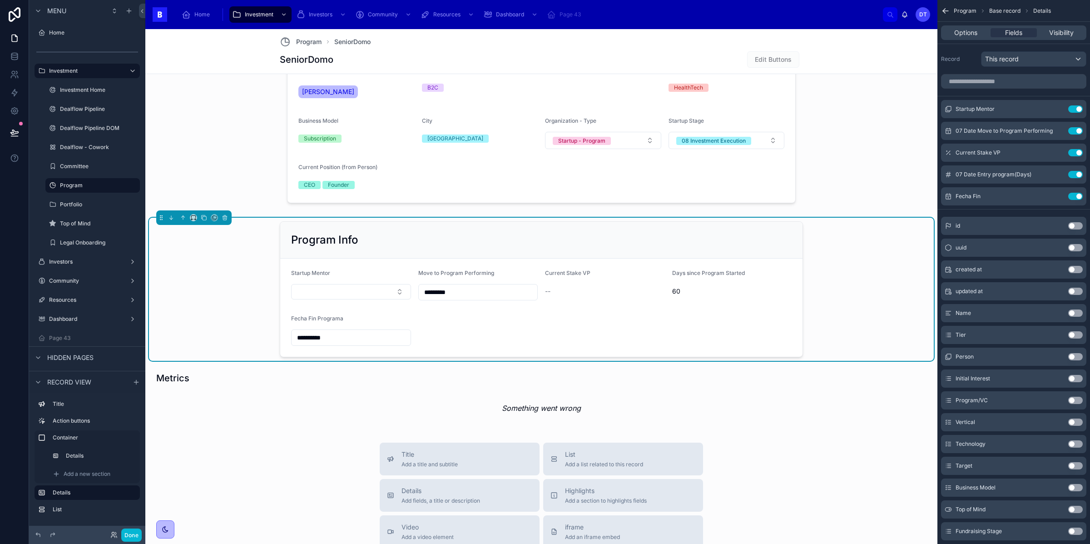
click at [586, 288] on div "--" at bounding box center [605, 291] width 120 height 9
click at [673, 290] on span "60" at bounding box center [732, 291] width 120 height 9
click at [607, 286] on div "--" at bounding box center [605, 291] width 120 height 15
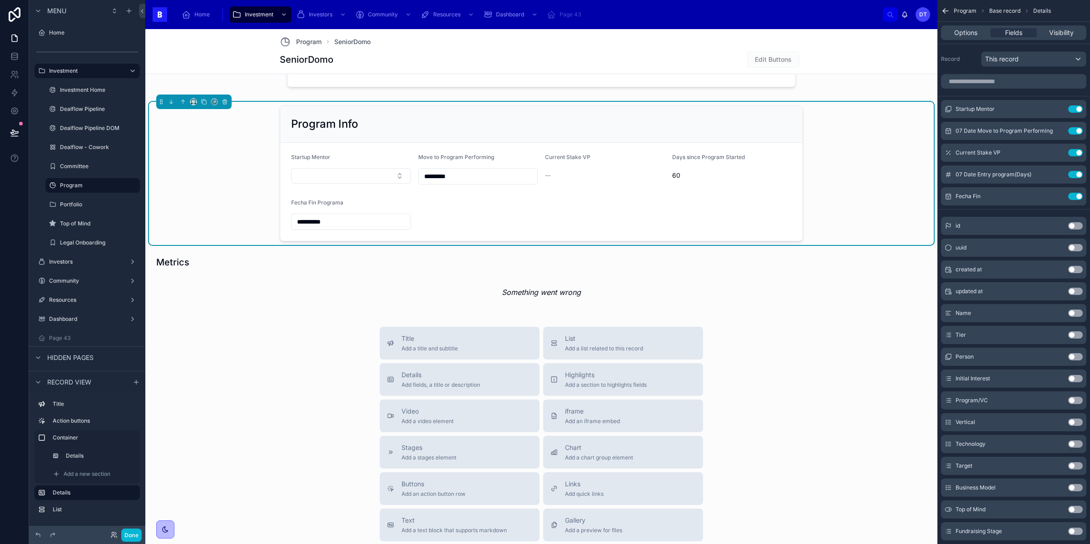
scroll to position [285, 0]
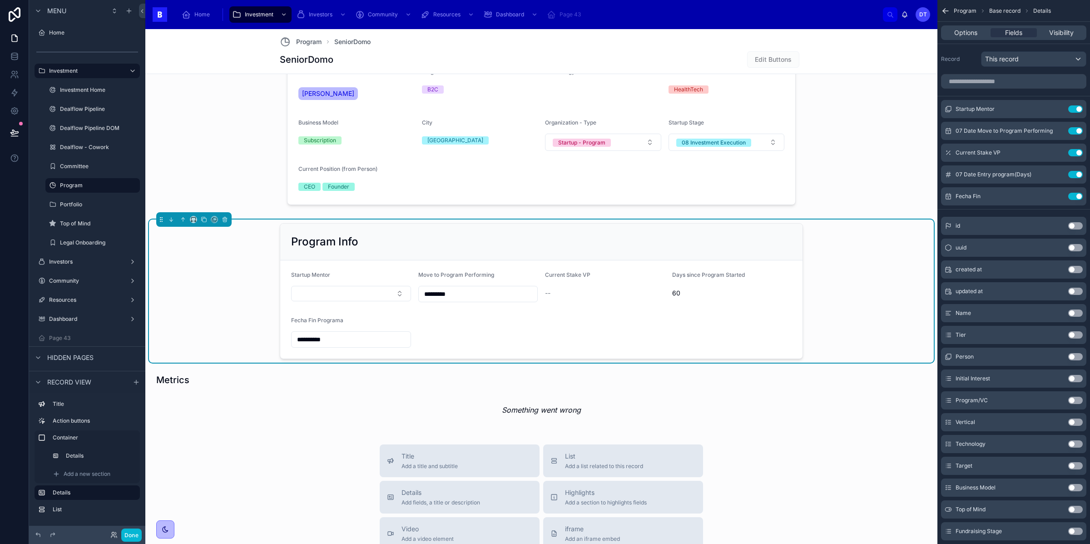
click at [461, 293] on input "*********" at bounding box center [478, 293] width 119 height 13
click at [268, 302] on div "**********" at bounding box center [541, 290] width 785 height 143
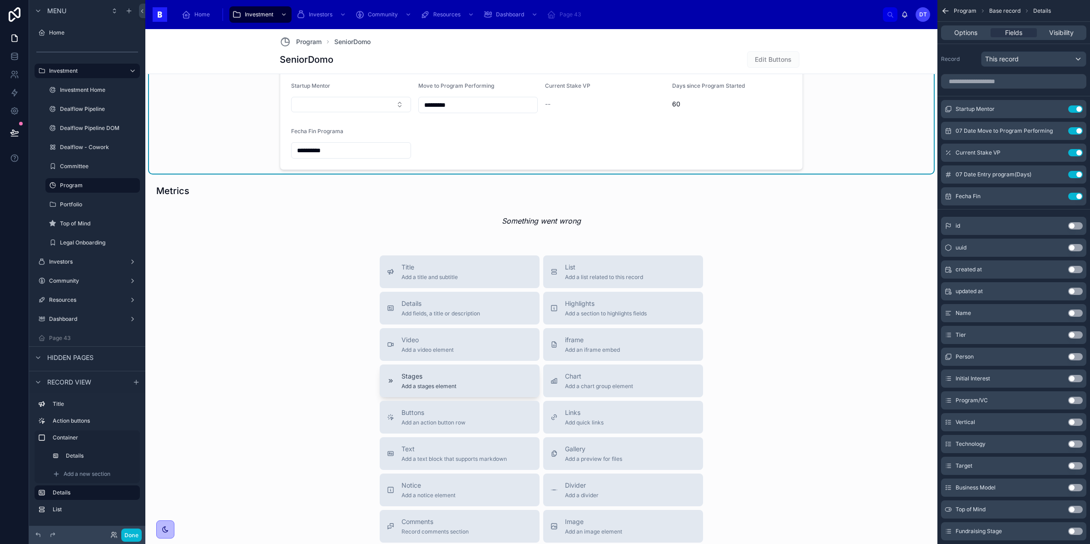
scroll to position [582, 0]
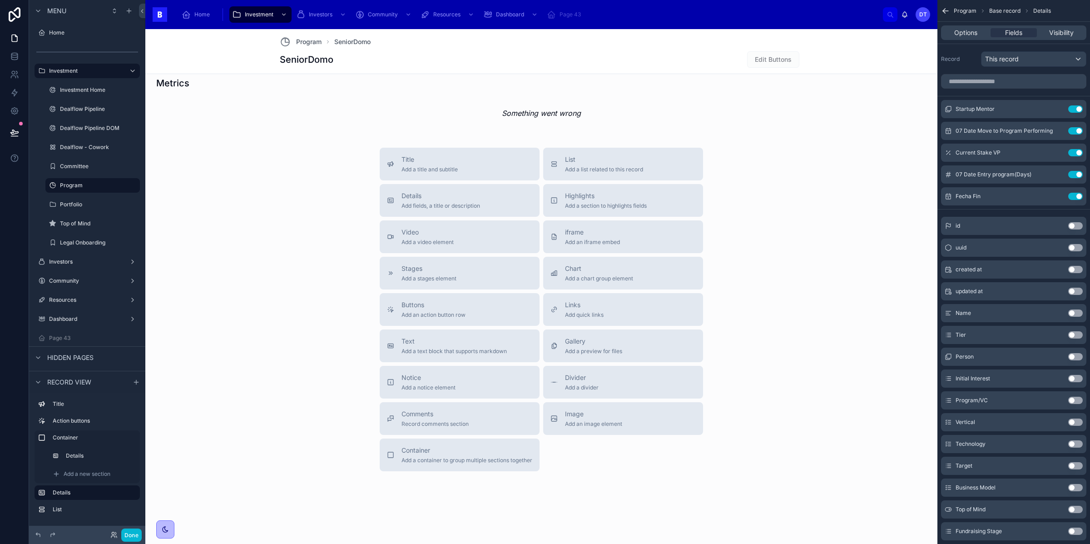
click at [298, 432] on div "Title Add a title and subtitle List Add a list related to this record Details A…" at bounding box center [541, 309] width 792 height 323
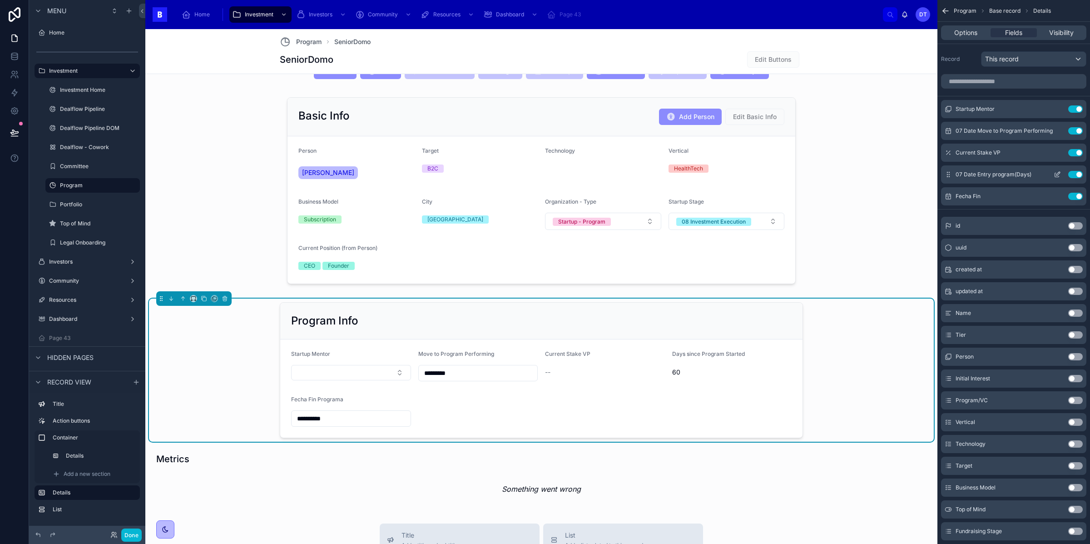
scroll to position [214, 0]
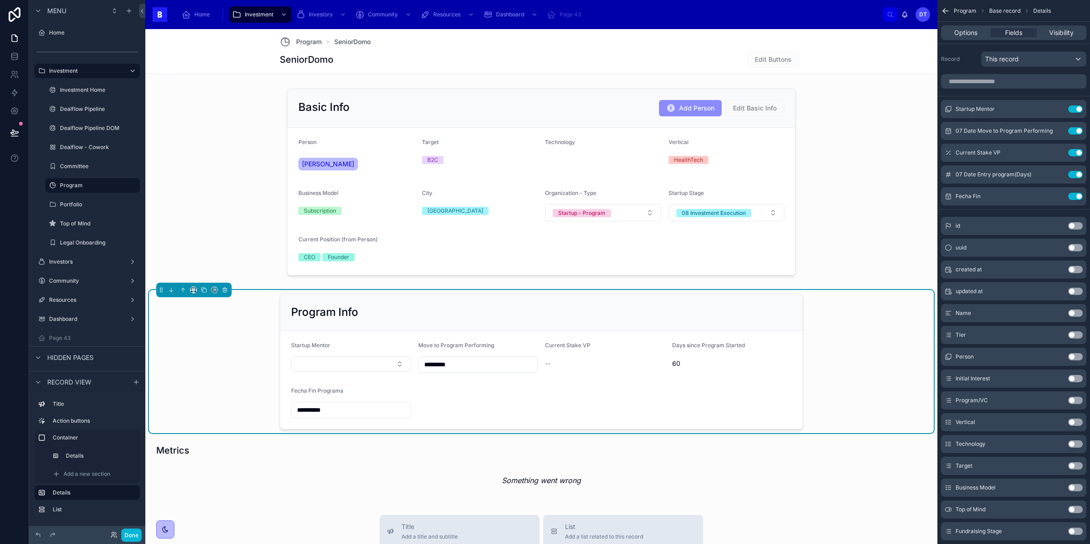
click at [500, 381] on form "**********" at bounding box center [541, 380] width 522 height 98
click at [440, 393] on form "**********" at bounding box center [541, 380] width 522 height 98
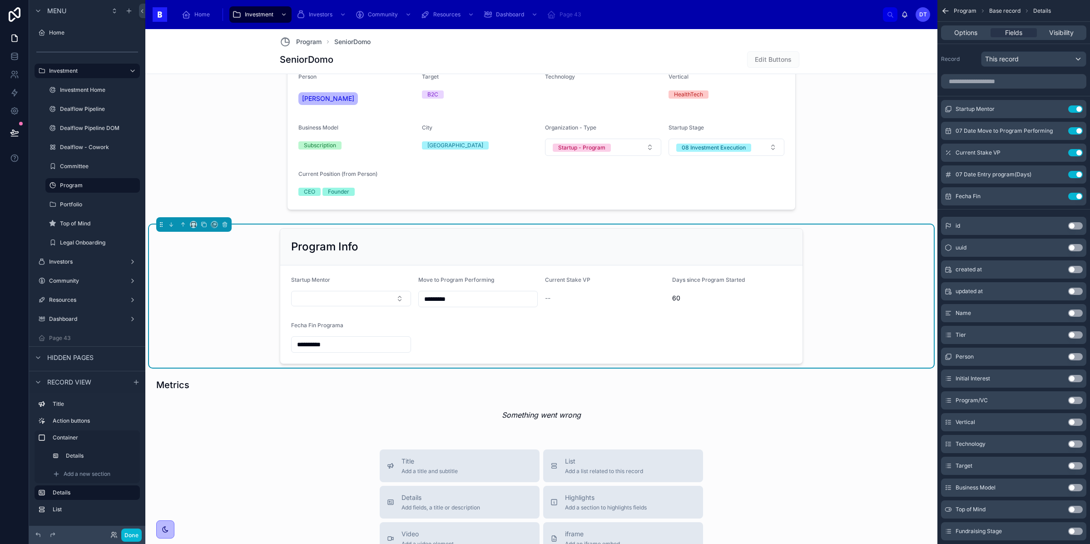
scroll to position [282, 0]
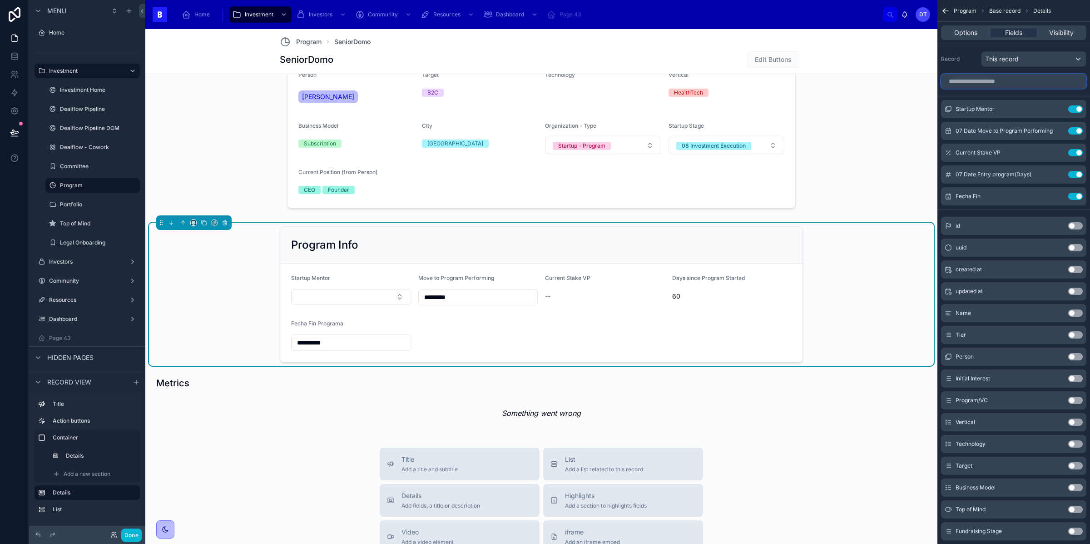
click at [1019, 80] on input "scrollable content" at bounding box center [1013, 81] width 145 height 15
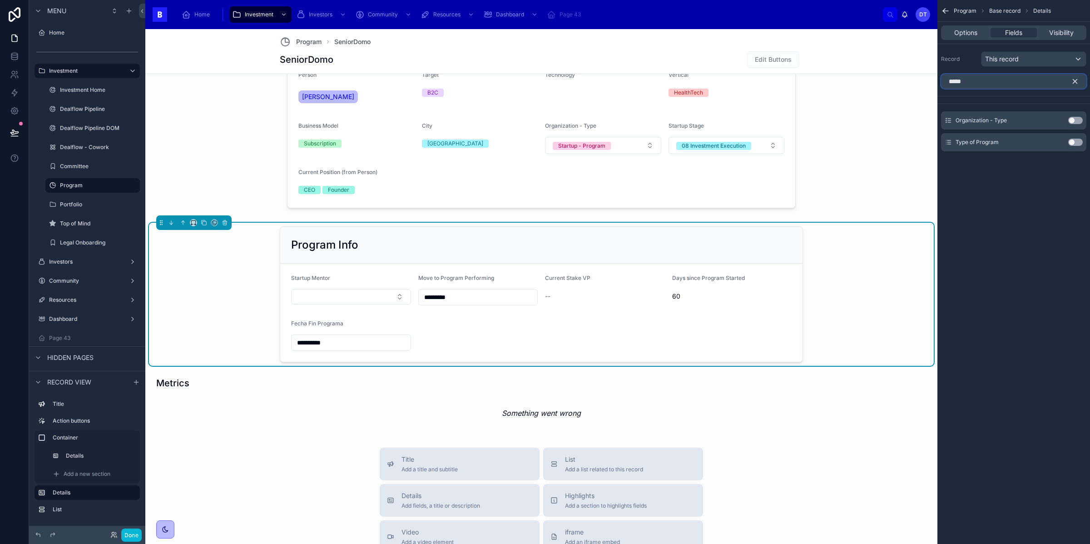
type input "****"
click at [1073, 141] on button "Use setting" at bounding box center [1075, 142] width 15 height 7
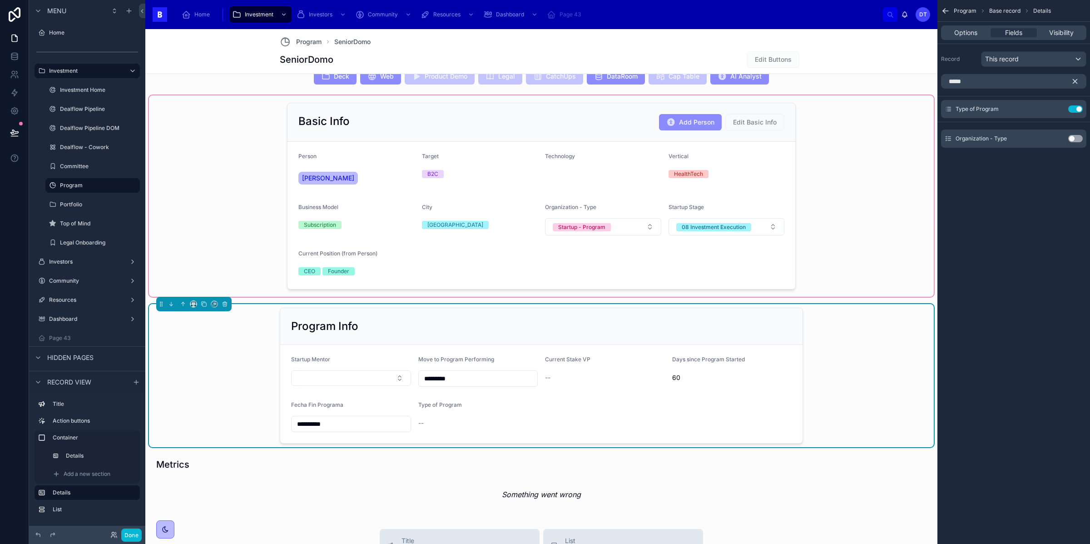
scroll to position [212, 0]
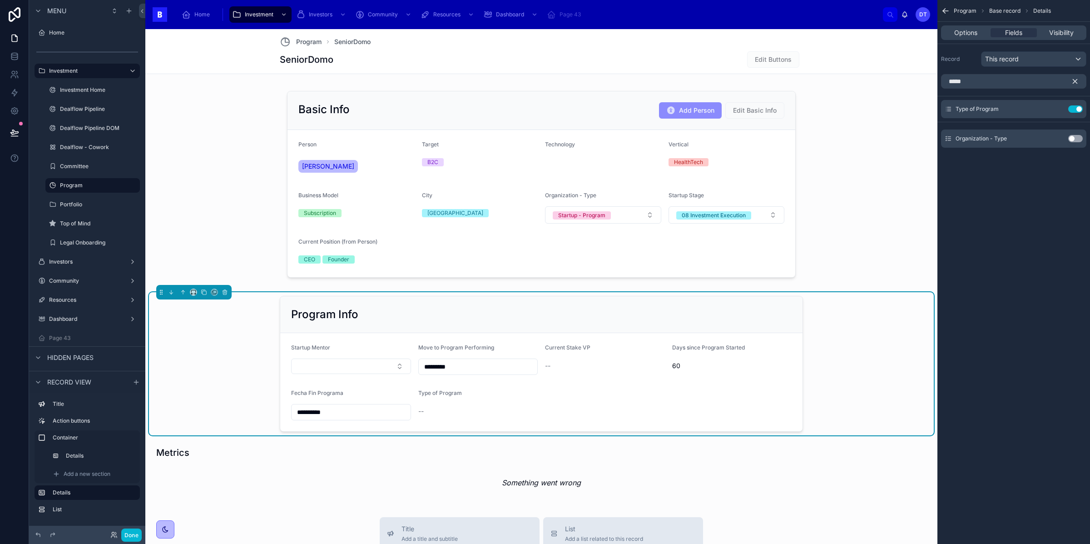
click at [1075, 84] on icon "scrollable content" at bounding box center [1075, 81] width 8 height 8
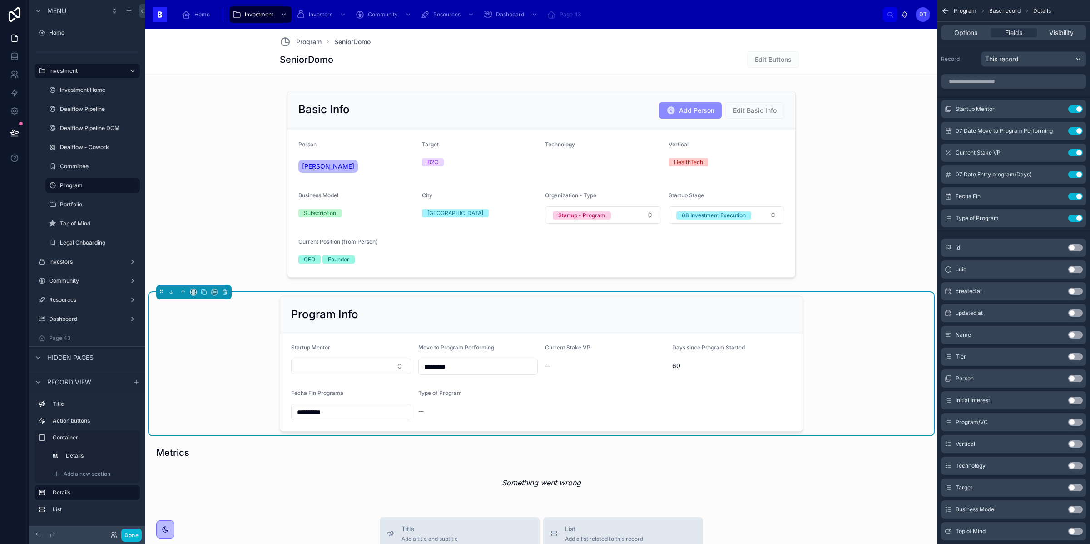
click at [484, 403] on div "Type of Program --" at bounding box center [478, 404] width 120 height 31
click at [468, 416] on div "--" at bounding box center [478, 410] width 120 height 9
click at [1057, 219] on icon "scrollable content" at bounding box center [1057, 217] width 7 height 7
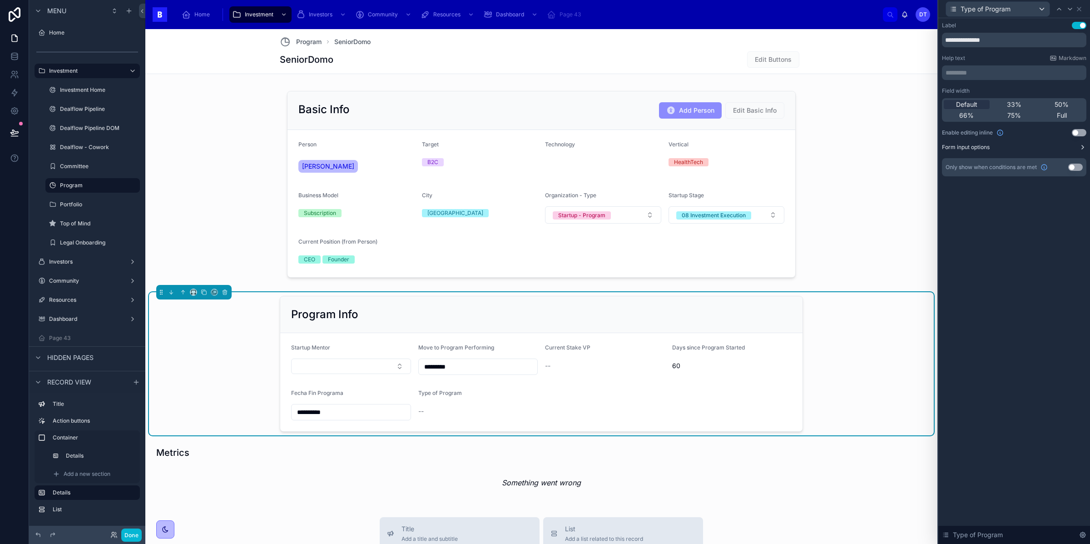
click at [1079, 144] on icon at bounding box center [1082, 147] width 7 height 7
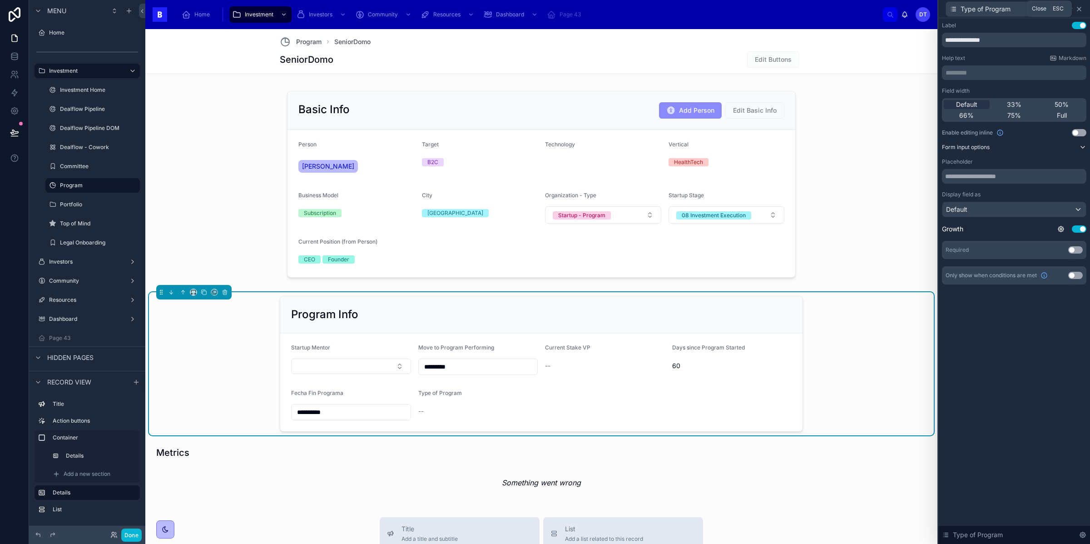
click at [1081, 10] on icon at bounding box center [1078, 8] width 7 height 7
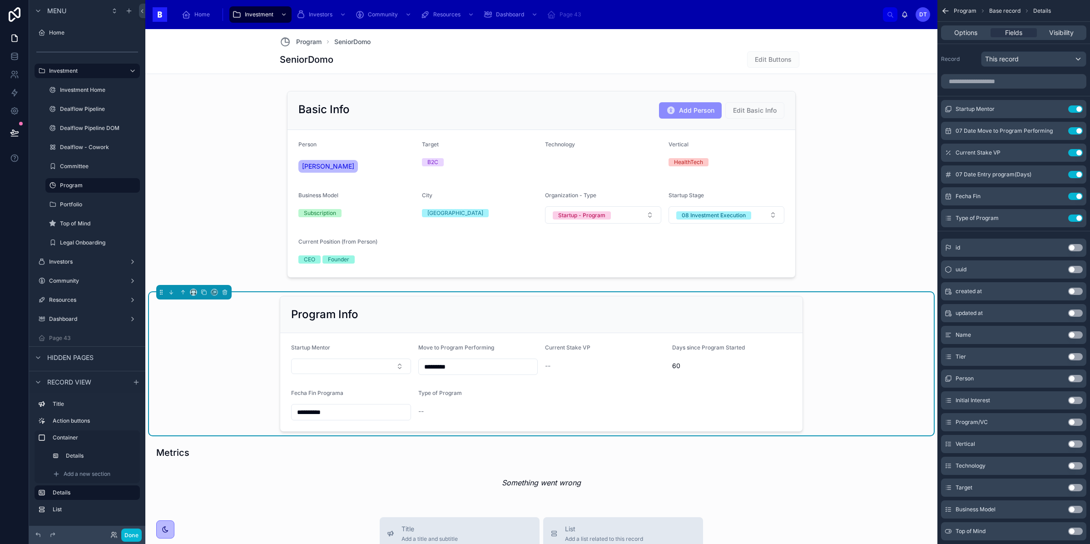
click at [582, 386] on form "**********" at bounding box center [541, 382] width 522 height 98
click at [571, 358] on div "Current Stake VP --" at bounding box center [605, 359] width 120 height 31
click at [1059, 154] on icon "scrollable content" at bounding box center [1057, 153] width 4 height 4
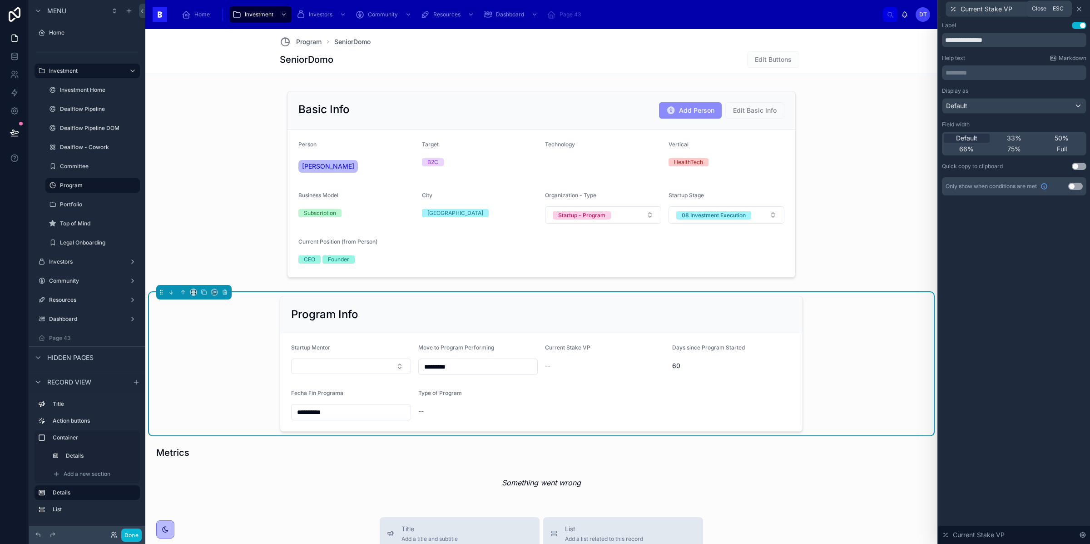
click at [1078, 6] on icon at bounding box center [1078, 8] width 7 height 7
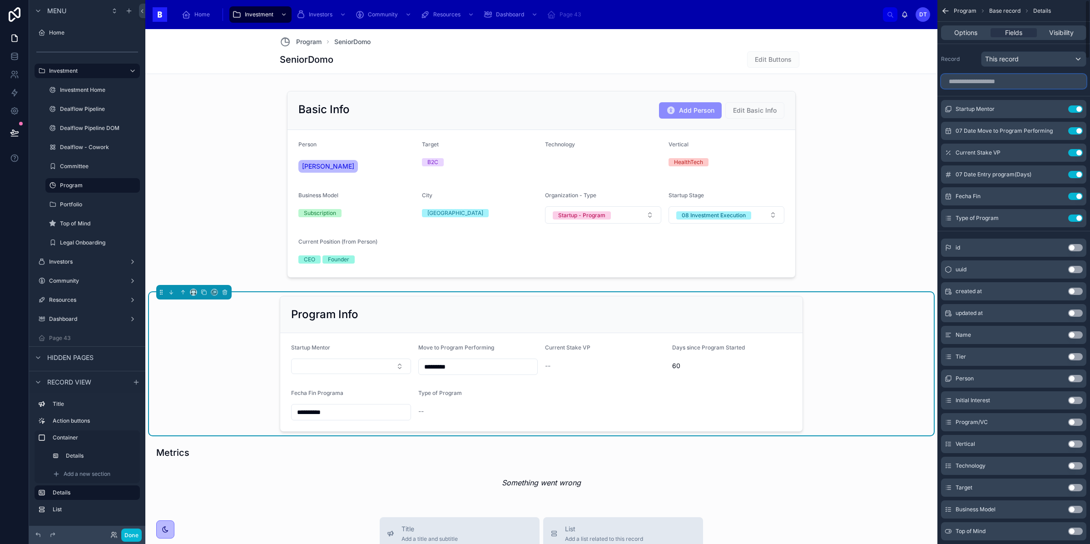
click at [1009, 80] on input "scrollable content" at bounding box center [1013, 81] width 145 height 15
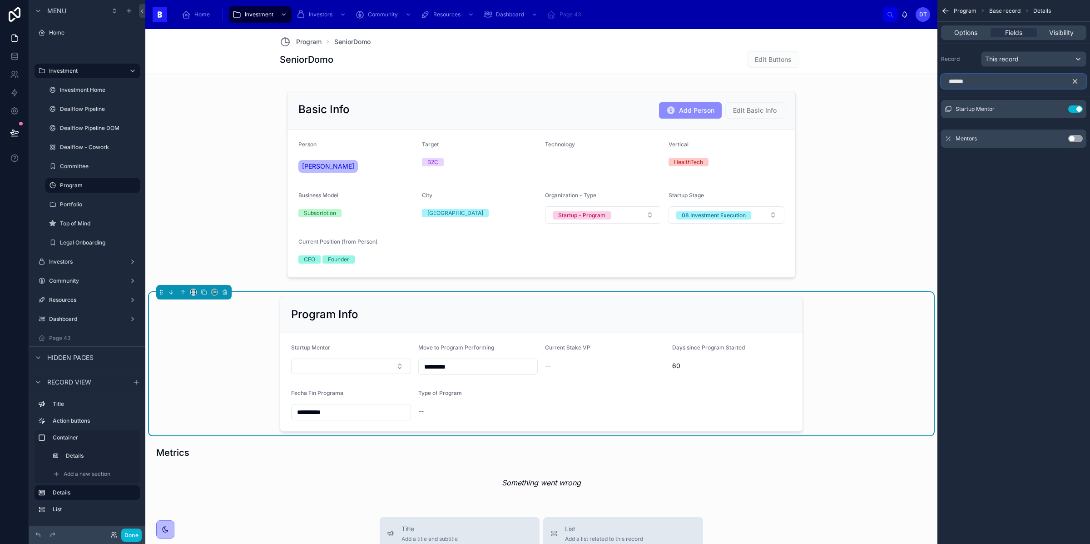
type input "******"
click at [1075, 137] on button "Use setting" at bounding box center [1075, 138] width 15 height 7
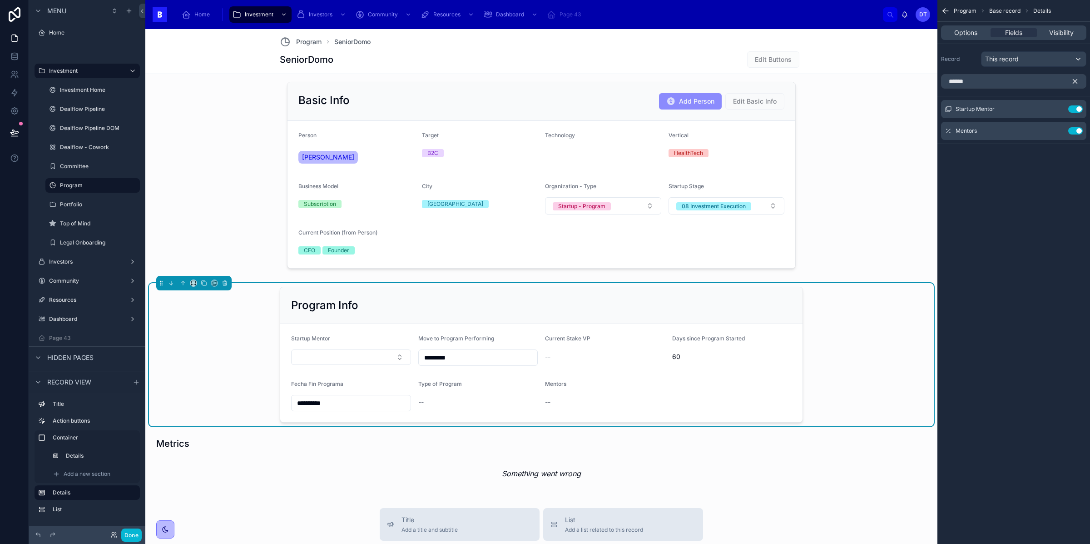
click at [584, 350] on div "--" at bounding box center [605, 356] width 120 height 15
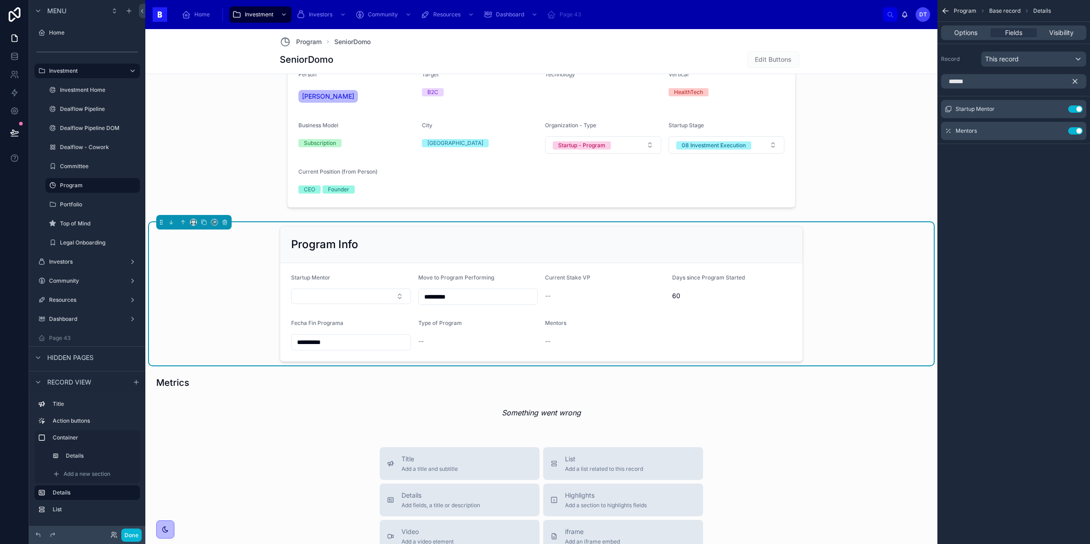
scroll to position [297, 0]
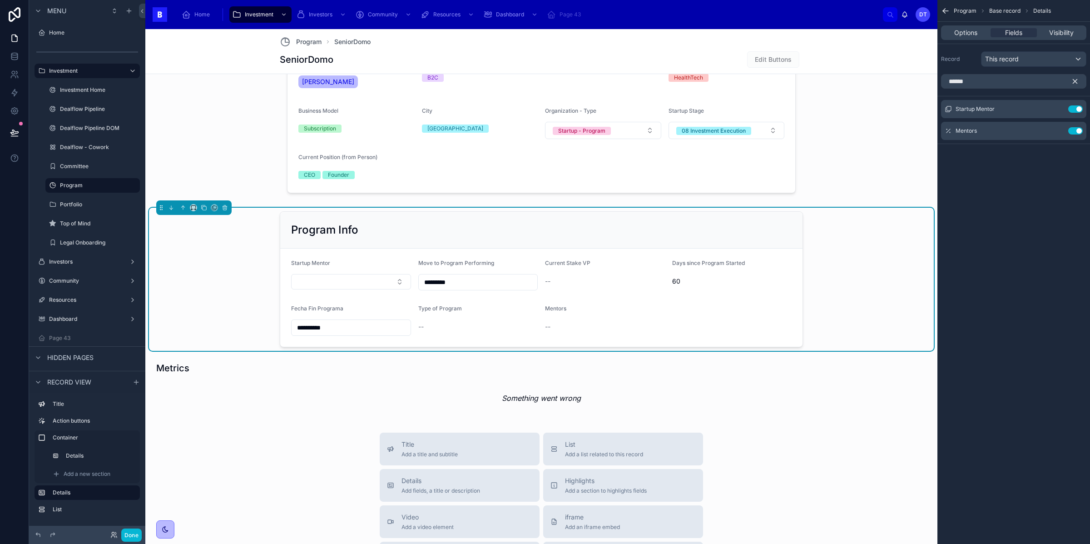
click at [550, 296] on form "**********" at bounding box center [541, 297] width 522 height 98
click at [488, 317] on div "Type of Program --" at bounding box center [478, 320] width 120 height 31
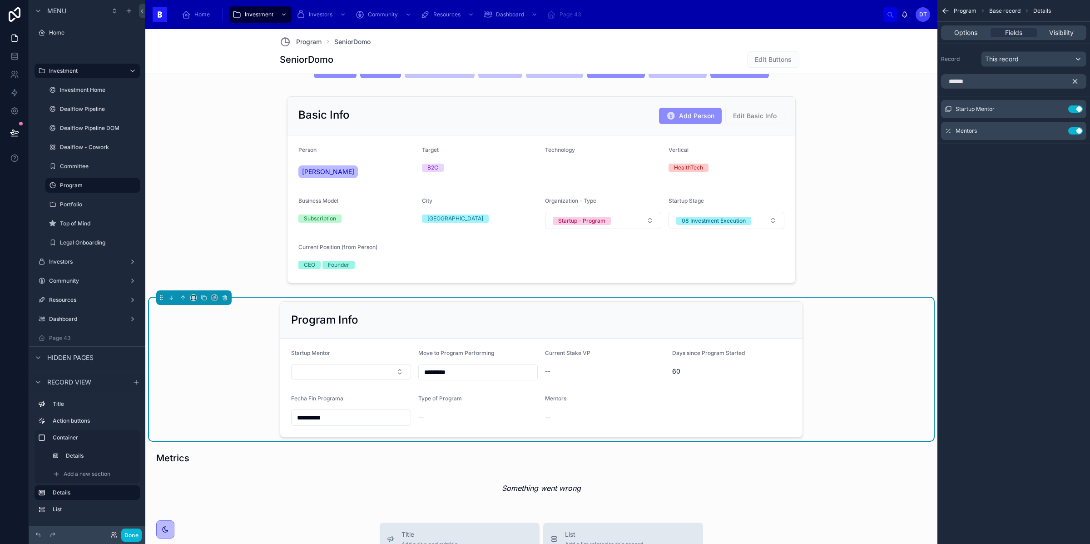
scroll to position [184, 0]
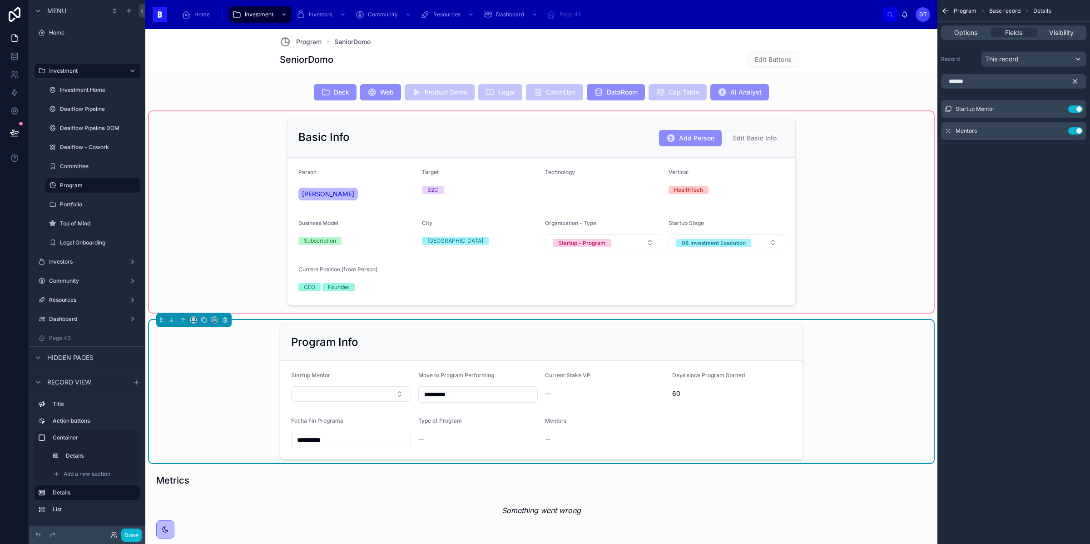
click at [560, 194] on div at bounding box center [541, 211] width 785 height 201
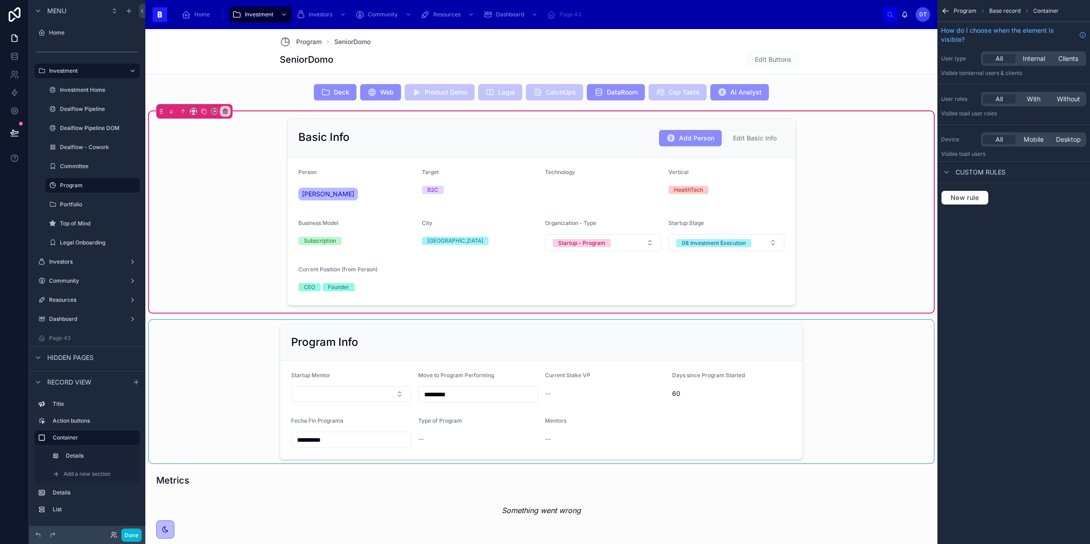
click at [481, 399] on div at bounding box center [541, 391] width 785 height 143
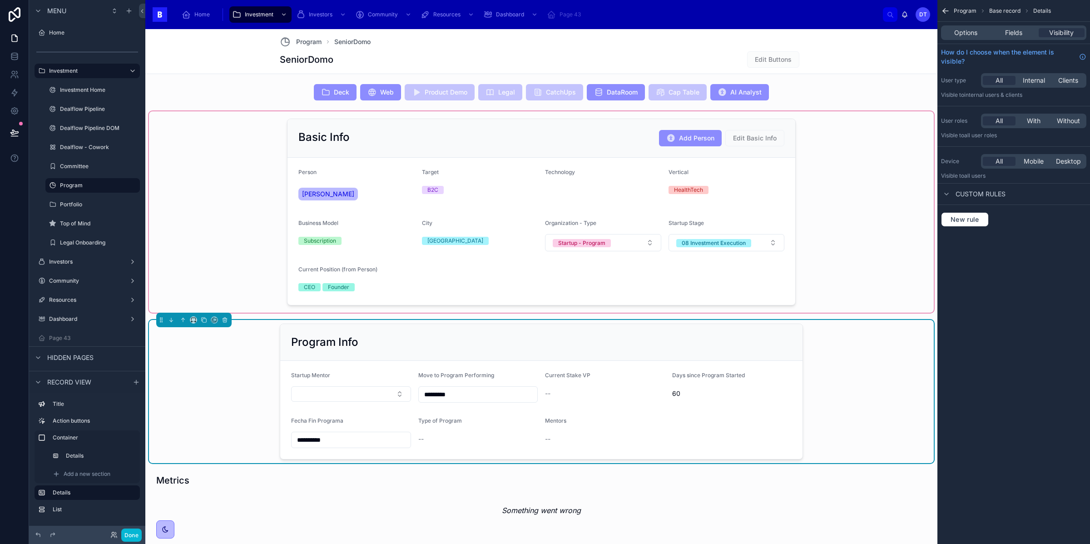
click at [504, 267] on div at bounding box center [541, 211] width 785 height 201
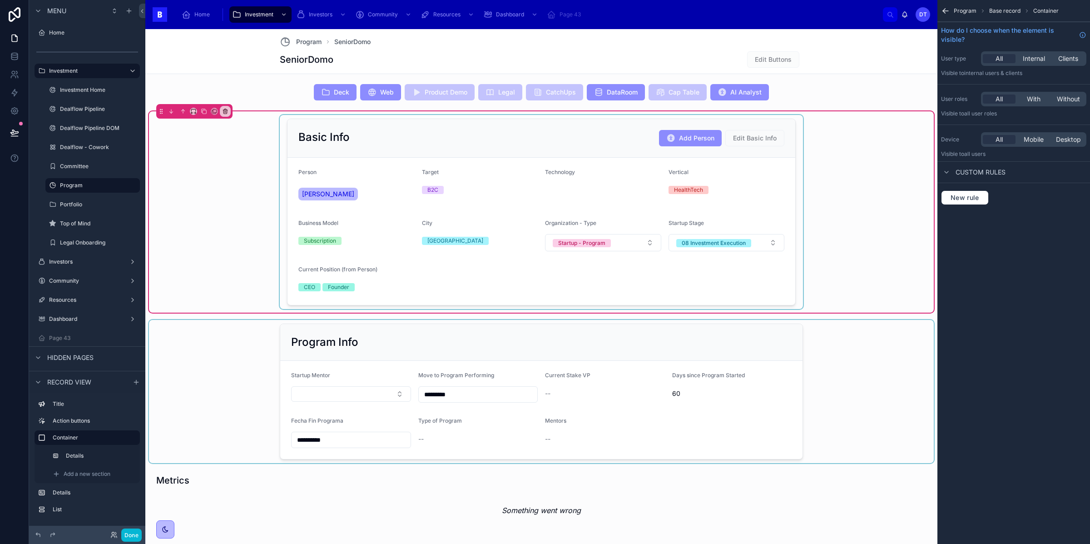
click at [658, 270] on div at bounding box center [541, 212] width 523 height 194
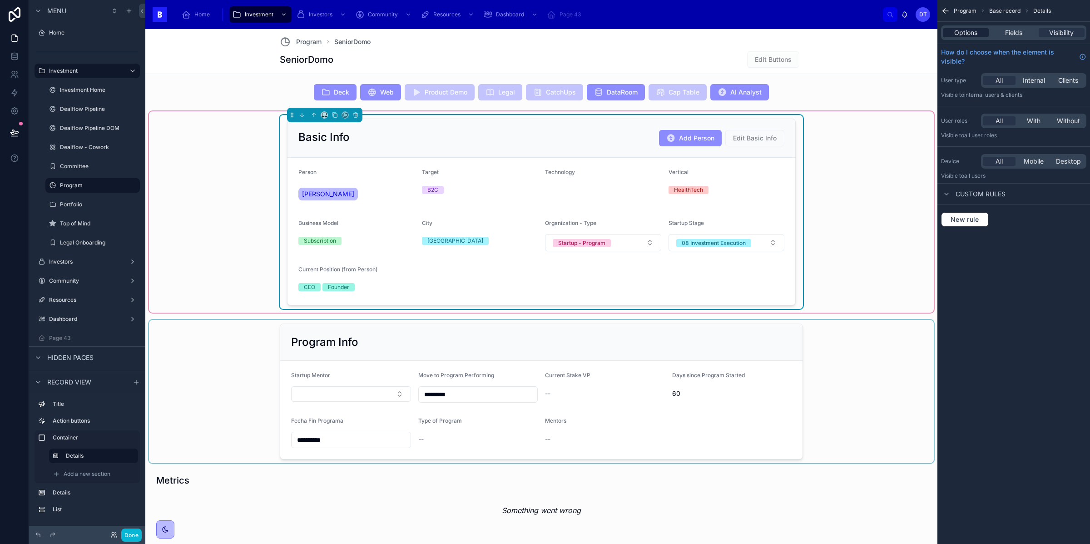
click at [966, 34] on span "Options" at bounding box center [965, 32] width 23 height 9
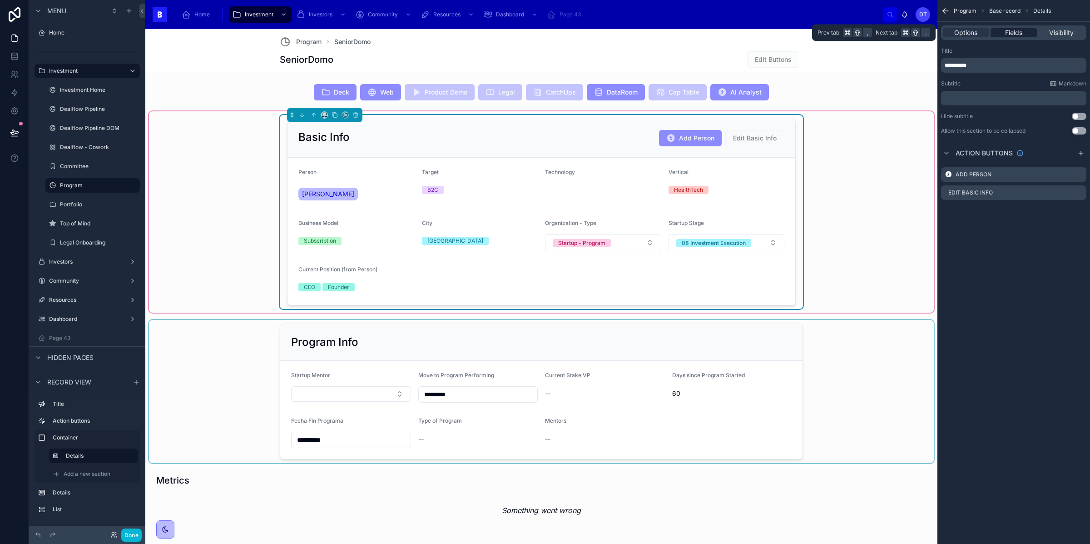
click at [1015, 35] on span "Fields" at bounding box center [1013, 32] width 17 height 9
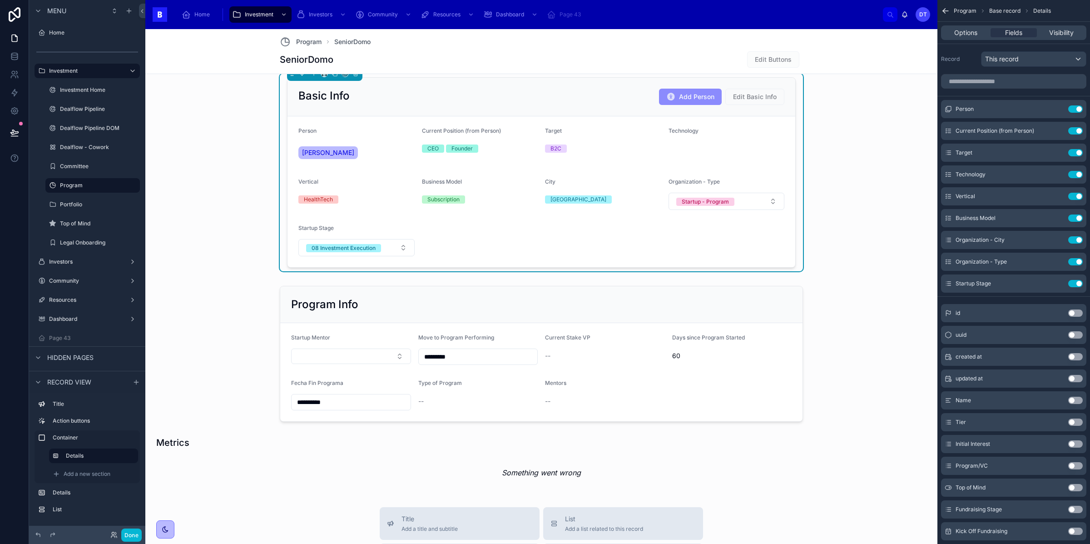
scroll to position [241, 0]
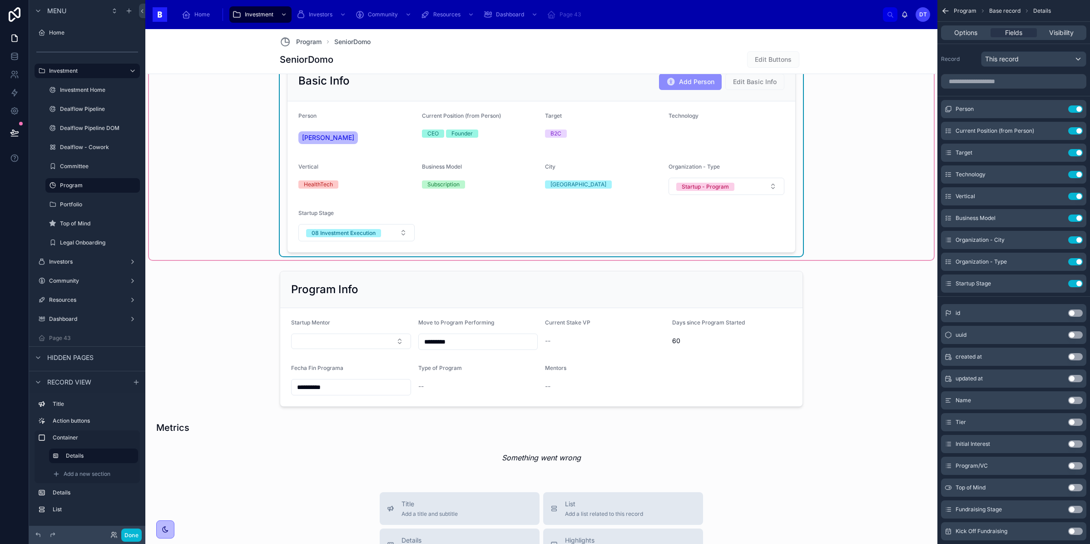
click at [584, 228] on form "Person Angel Puertas Current Position (from Person) CEO Founder Target B2C Tech…" at bounding box center [541, 176] width 508 height 151
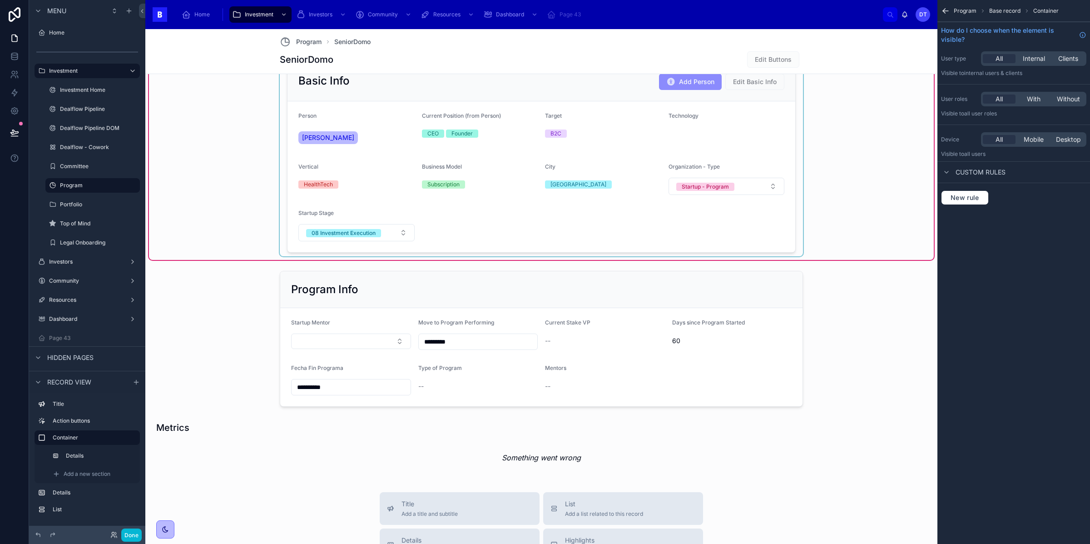
click at [639, 228] on div at bounding box center [541, 158] width 523 height 198
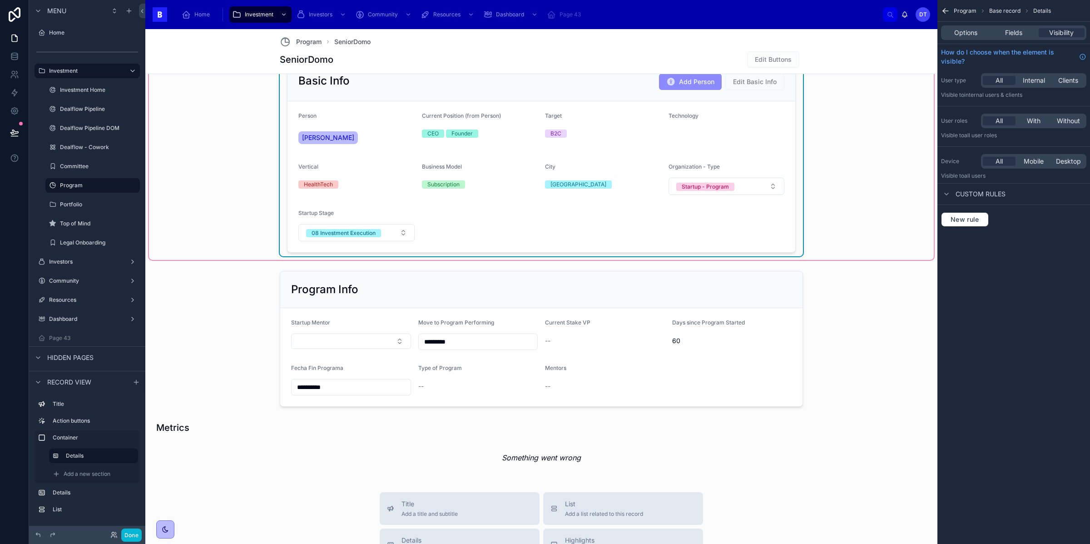
click at [1020, 39] on div "Options Fields Visibility" at bounding box center [1013, 32] width 145 height 15
click at [1015, 34] on span "Fields" at bounding box center [1013, 32] width 17 height 9
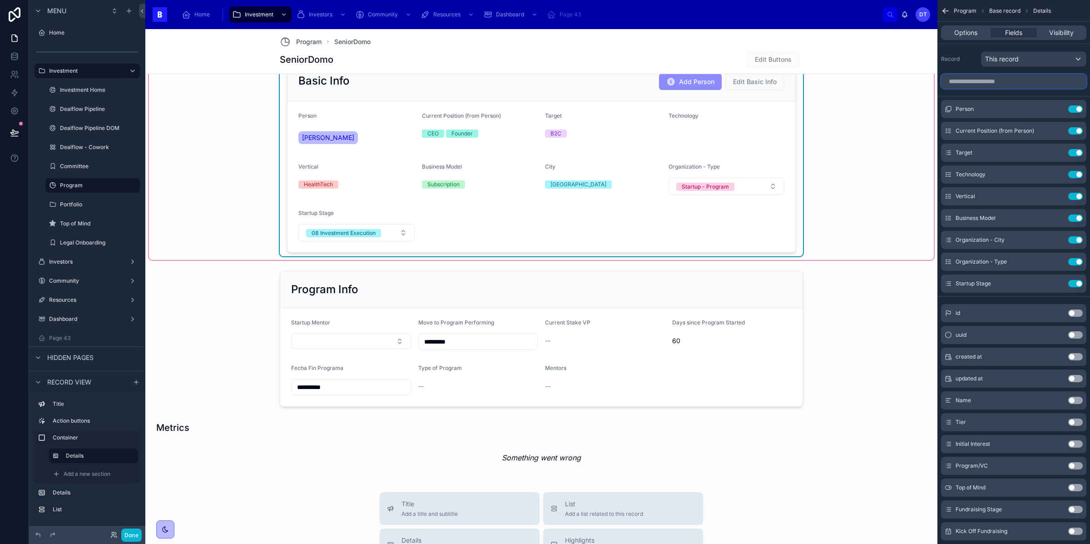
click at [1005, 85] on input "scrollable content" at bounding box center [1013, 81] width 145 height 15
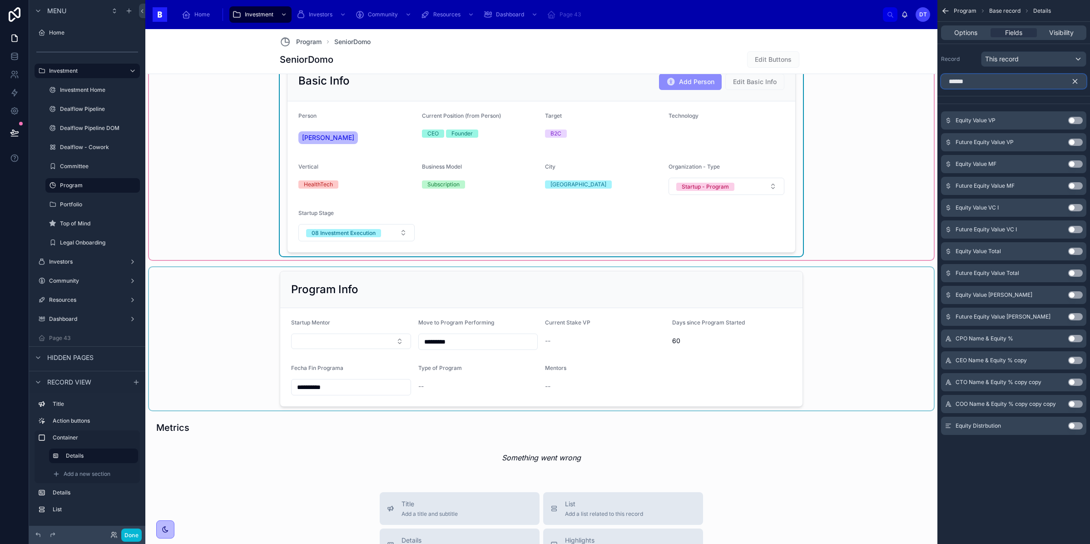
type input "******"
click at [896, 348] on div at bounding box center [541, 338] width 785 height 143
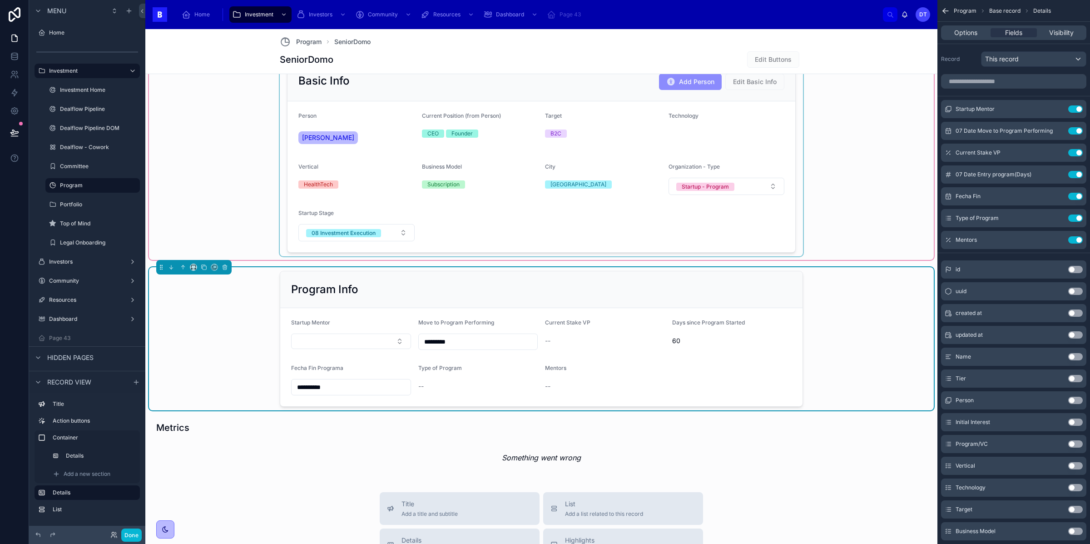
click at [880, 224] on div at bounding box center [541, 157] width 785 height 205
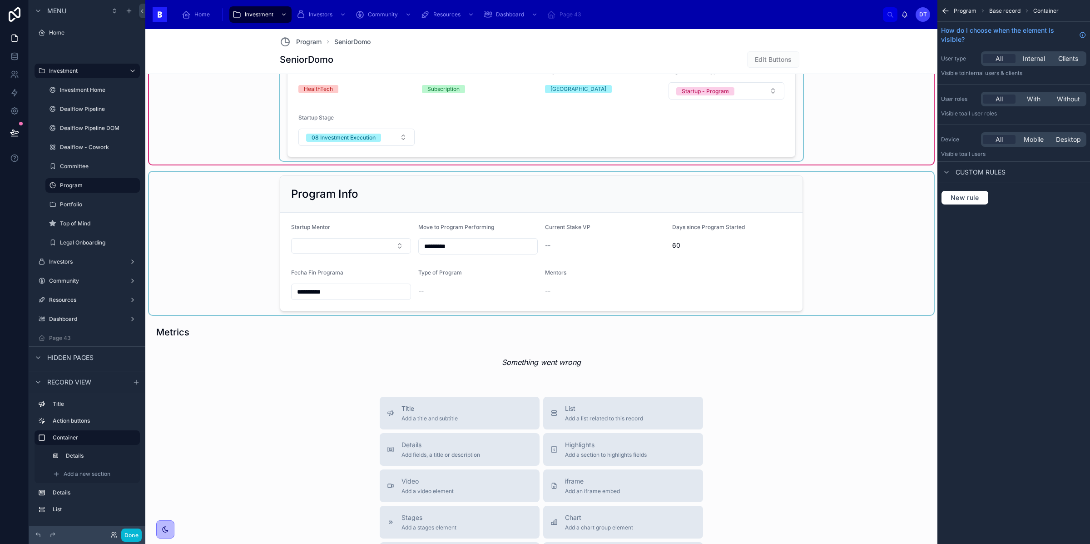
scroll to position [396, 0]
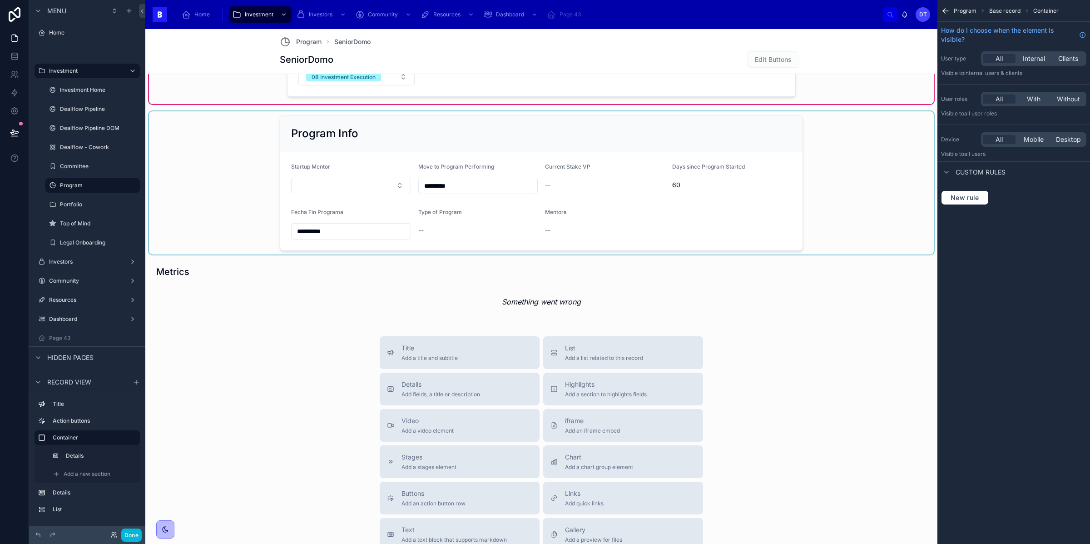
click at [297, 391] on div "Title Add a title and subtitle List Add a list related to this record Details A…" at bounding box center [541, 497] width 792 height 323
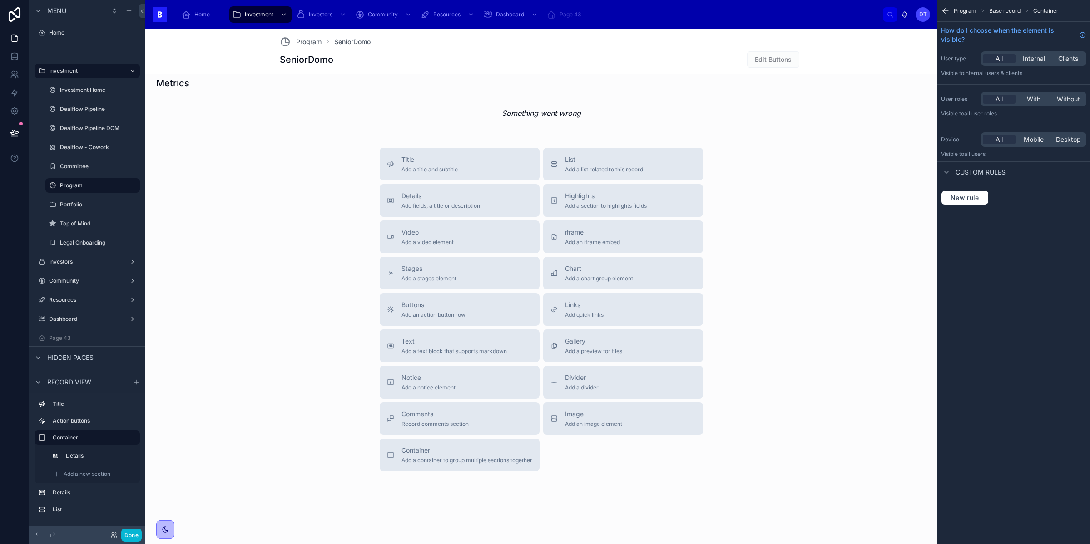
click at [335, 290] on div "Title Add a title and subtitle List Add a list related to this record Details A…" at bounding box center [541, 309] width 792 height 323
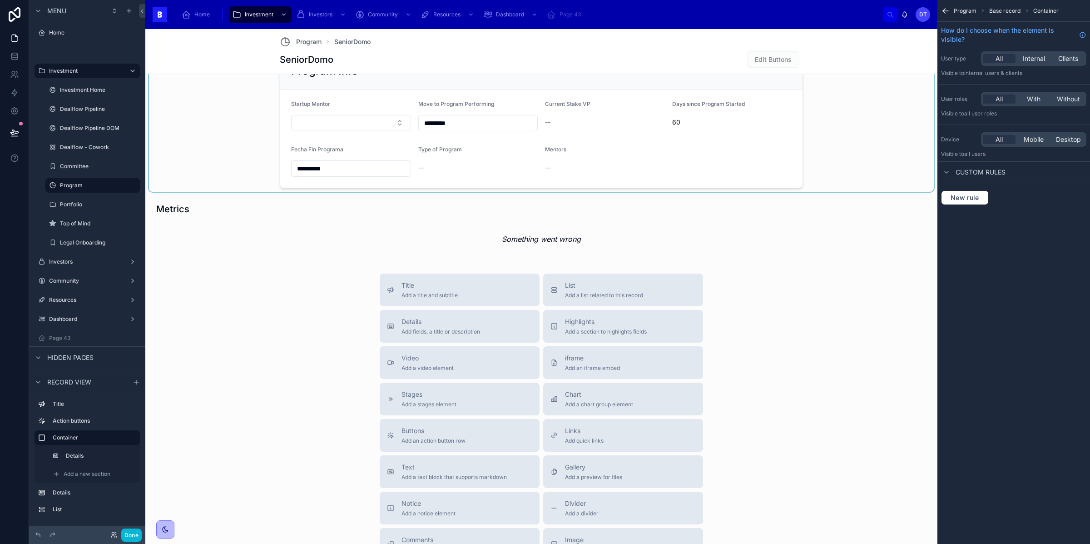
scroll to position [461, 0]
click at [284, 299] on div "Title Add a title and subtitle List Add a list related to this record Details A…" at bounding box center [541, 433] width 792 height 323
click at [946, 11] on icon "scrollable content" at bounding box center [945, 11] width 5 height 0
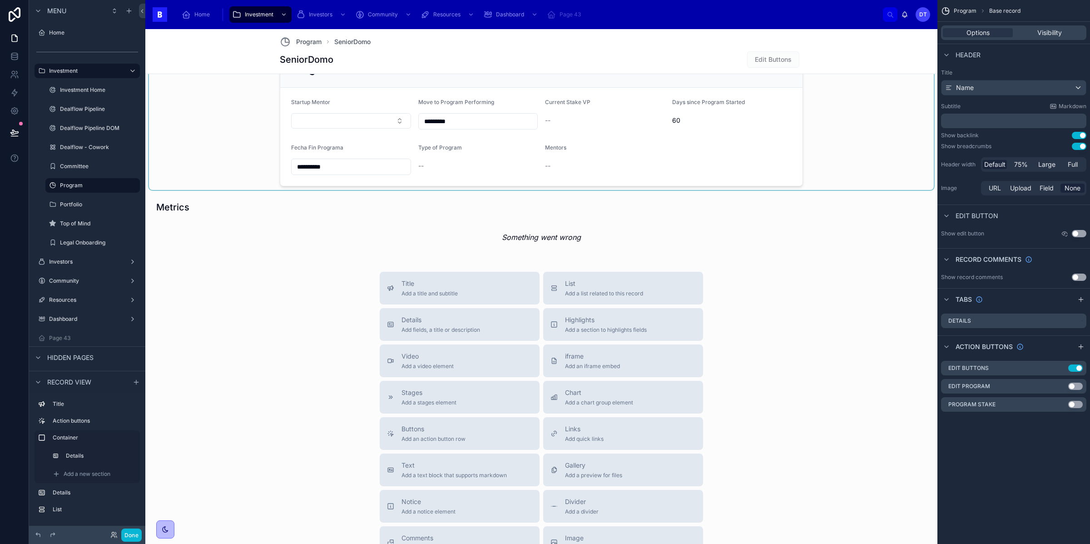
click at [750, 343] on div "Title Add a title and subtitle List Add a list related to this record Details A…" at bounding box center [541, 433] width 792 height 323
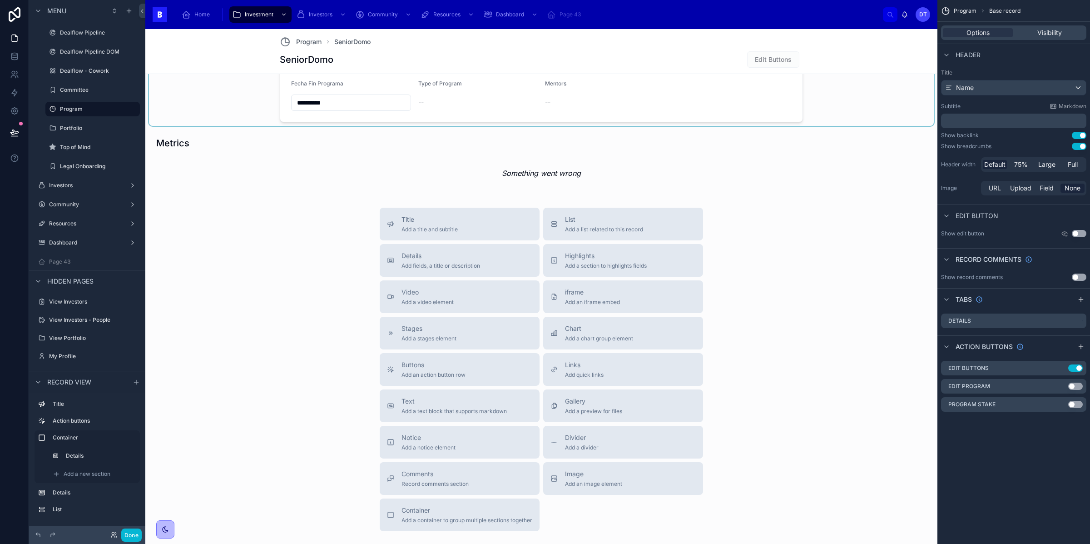
scroll to position [537, 0]
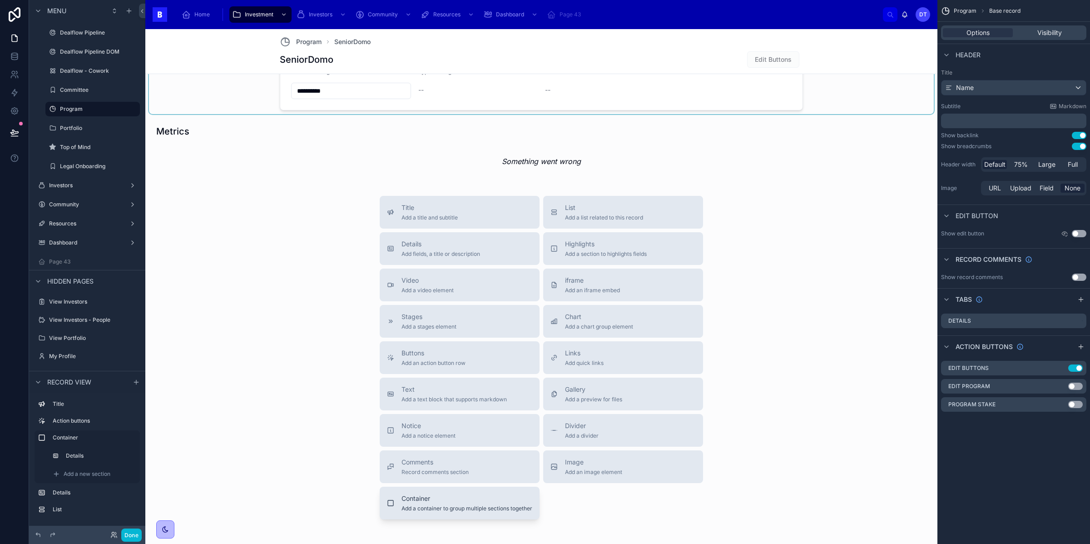
click at [445, 505] on div "Container Add a container to group multiple sections together" at bounding box center [466, 503] width 131 height 18
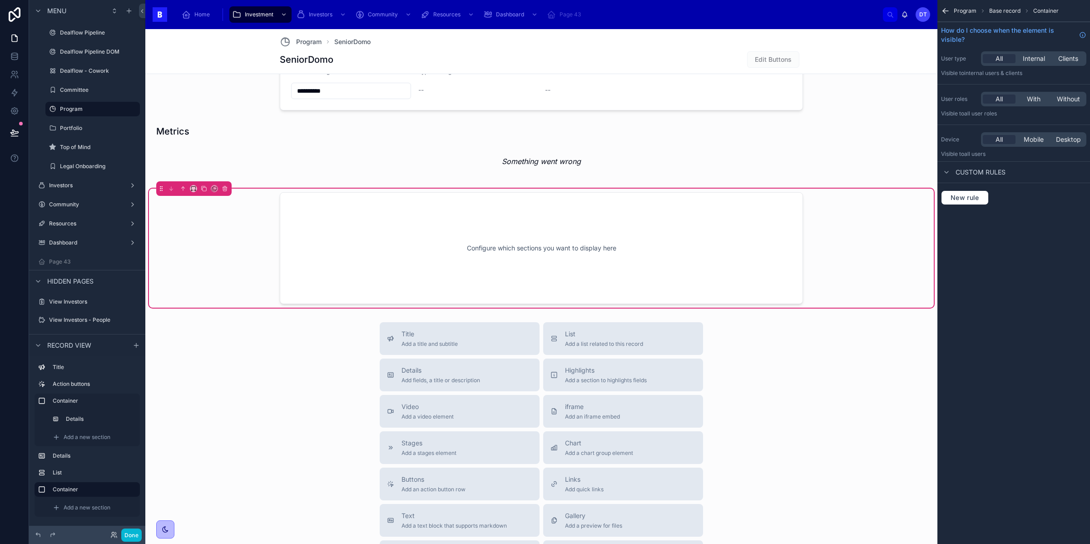
scroll to position [500, 0]
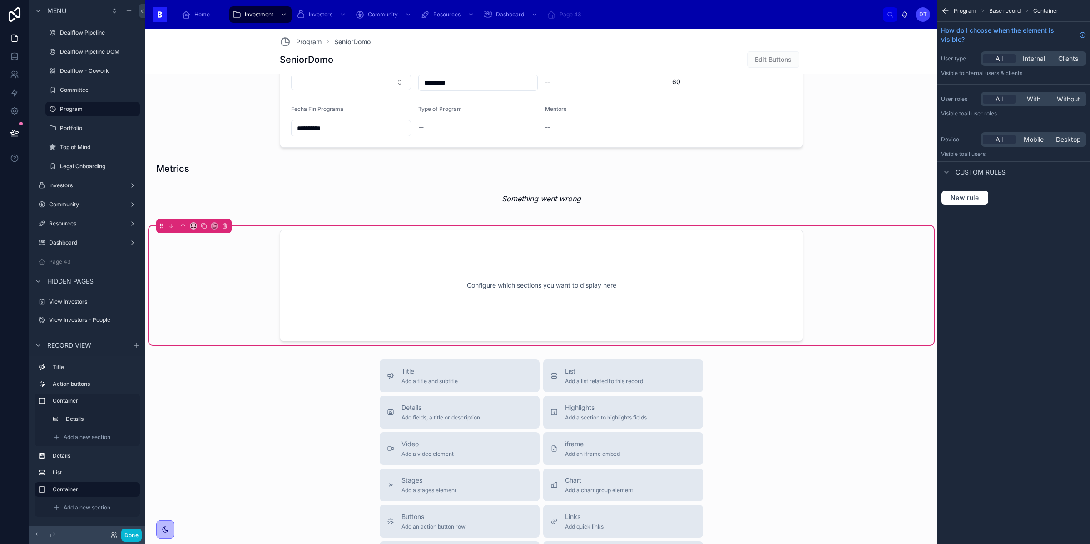
click at [495, 275] on div "Configure which sections you want to display here" at bounding box center [541, 285] width 493 height 82
click at [947, 172] on icon "scrollable content" at bounding box center [947, 172] width 4 height 2
click at [947, 172] on icon "scrollable content" at bounding box center [946, 171] width 7 height 7
click at [732, 325] on div "Configure which sections you want to display here" at bounding box center [541, 285] width 493 height 82
click at [614, 288] on div "Configure which sections you want to display here" at bounding box center [541, 285] width 493 height 82
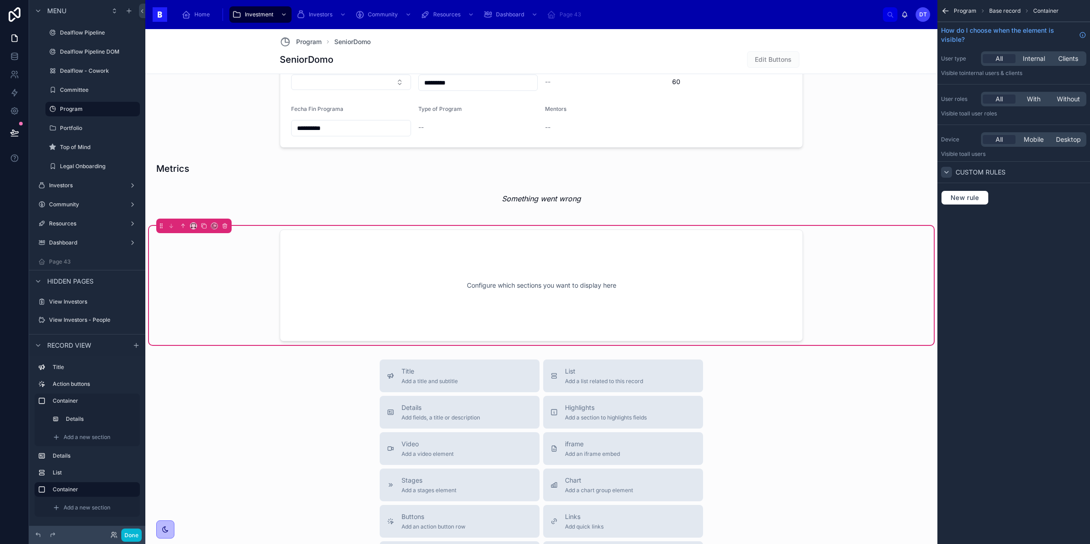
click at [632, 331] on div "Configure which sections you want to display here" at bounding box center [541, 285] width 523 height 112
click at [640, 287] on div "Configure which sections you want to display here" at bounding box center [541, 285] width 493 height 82
click at [692, 286] on div "Configure which sections you want to display here" at bounding box center [541, 285] width 493 height 82
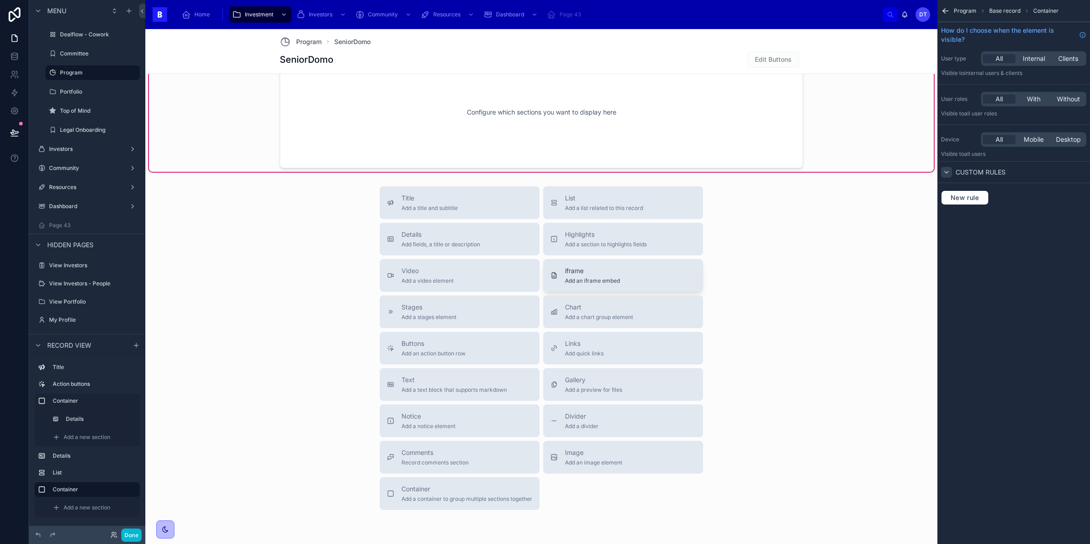
scroll to position [678, 0]
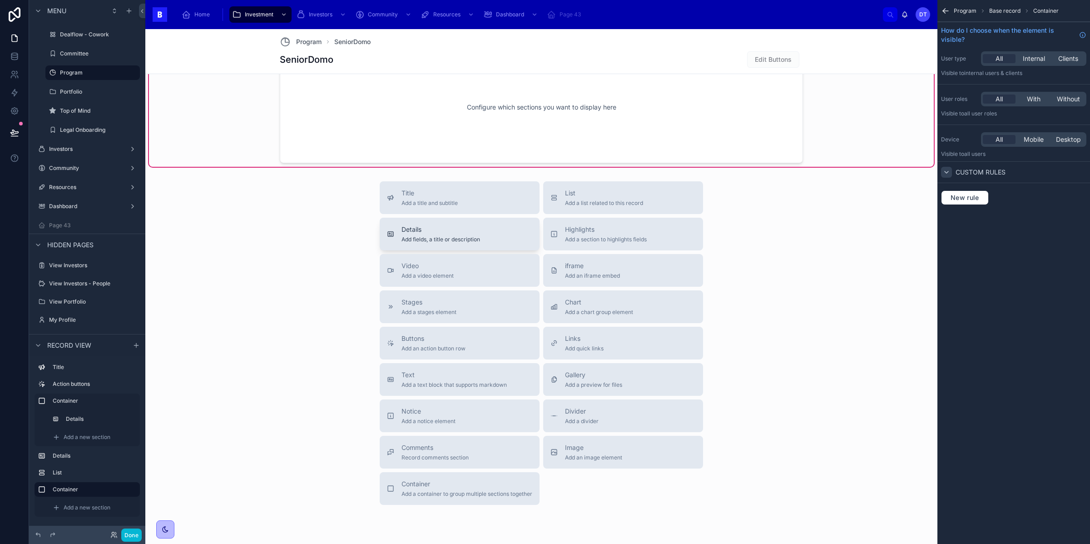
click at [474, 240] on span "Add fields, a title or description" at bounding box center [440, 239] width 79 height 7
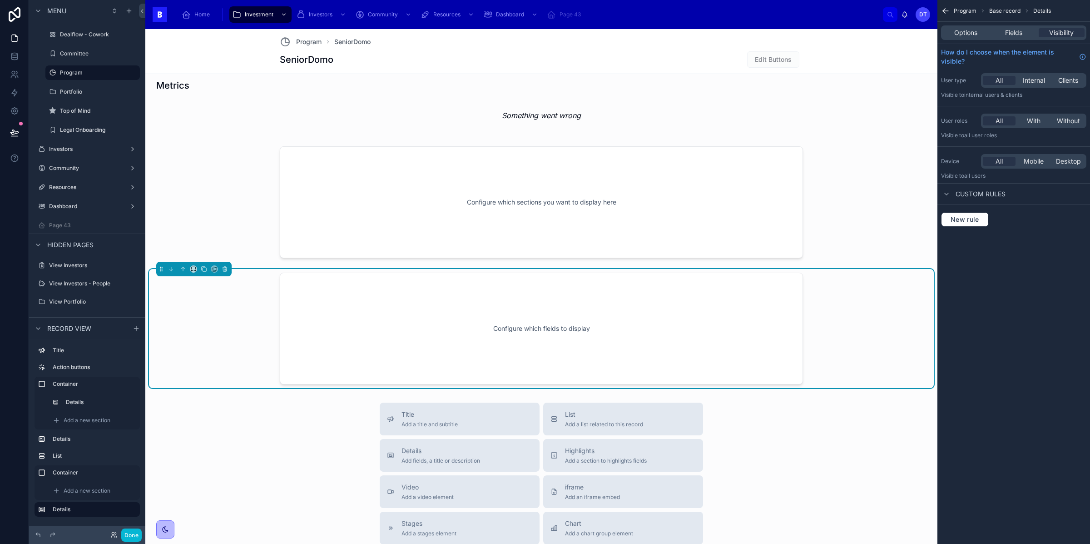
scroll to position [584, 0]
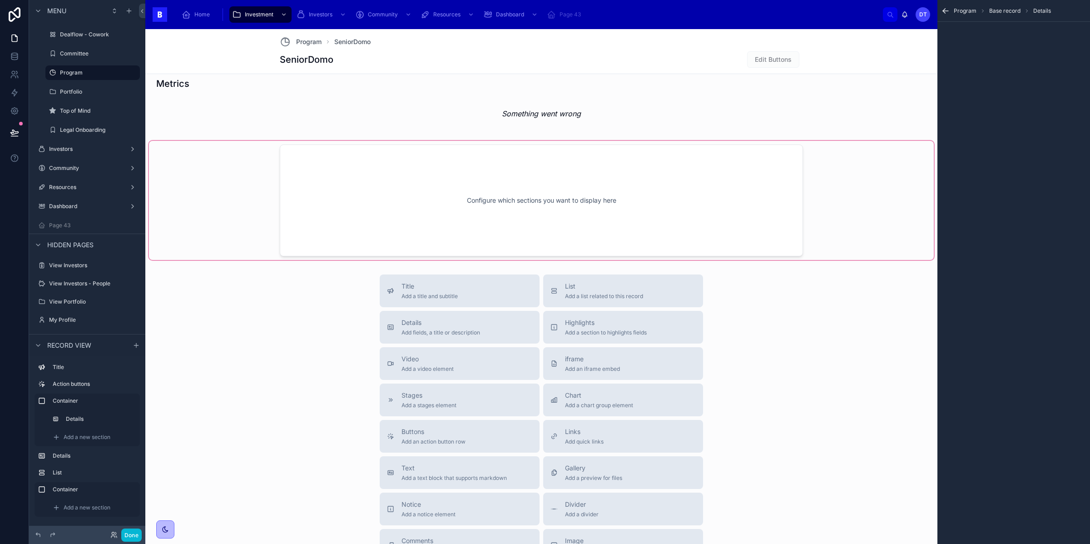
click at [537, 217] on div at bounding box center [541, 200] width 785 height 119
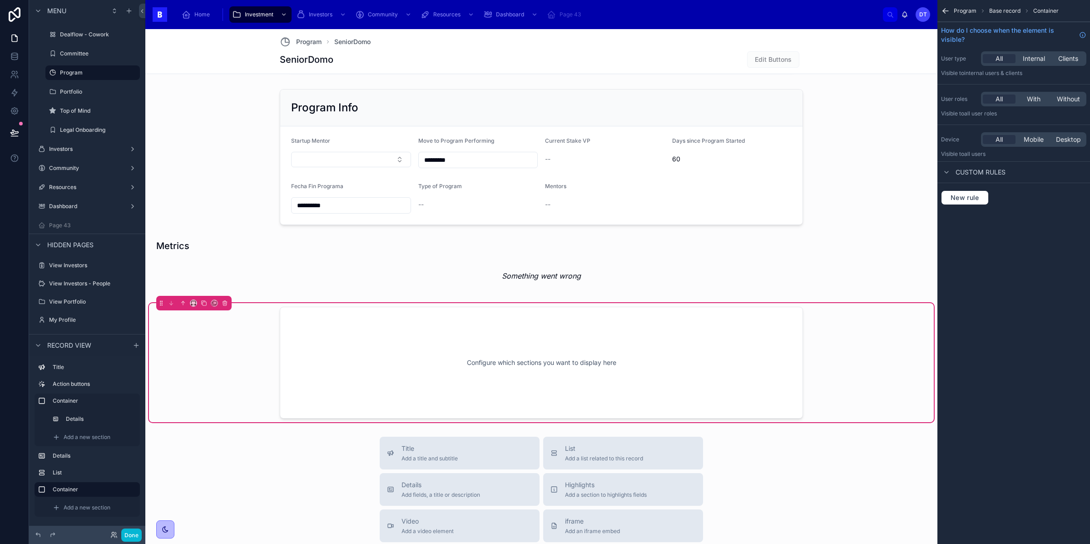
scroll to position [416, 0]
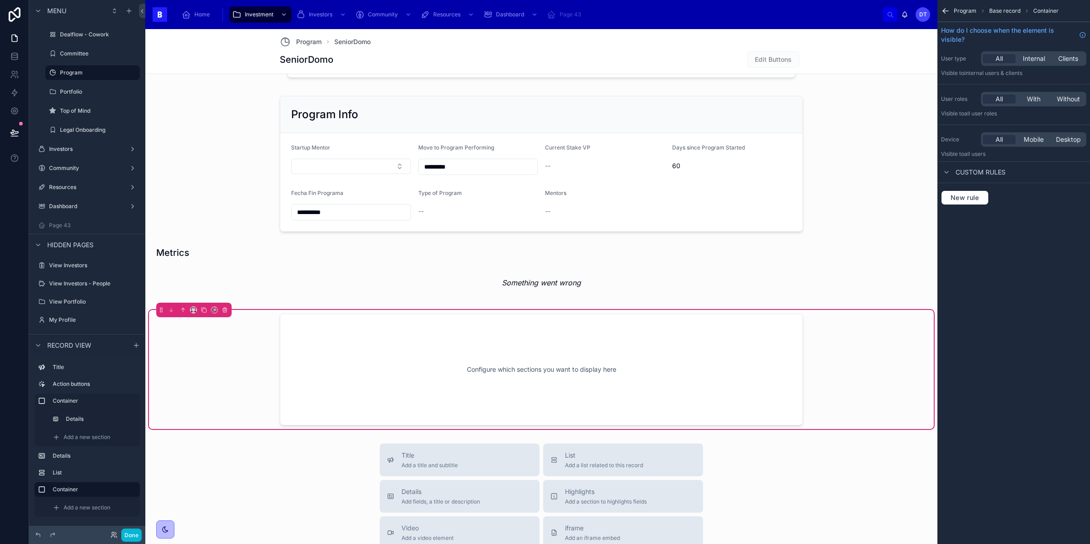
click at [442, 363] on div "Configure which sections you want to display here" at bounding box center [541, 369] width 493 height 82
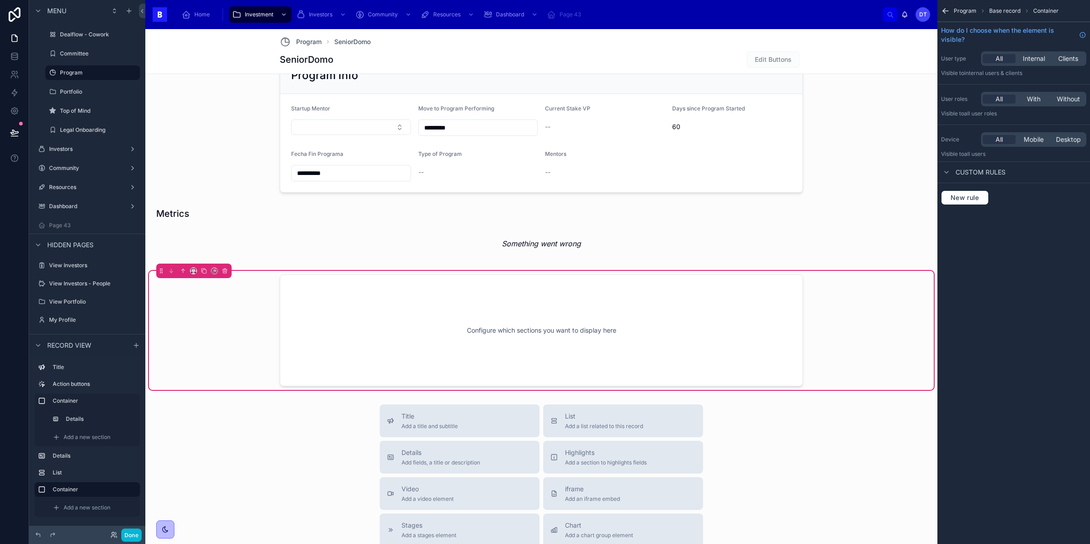
scroll to position [455, 0]
click at [682, 332] on div "Configure which sections you want to display here" at bounding box center [541, 330] width 493 height 82
click at [541, 336] on div "Configure which sections you want to display here" at bounding box center [541, 330] width 493 height 82
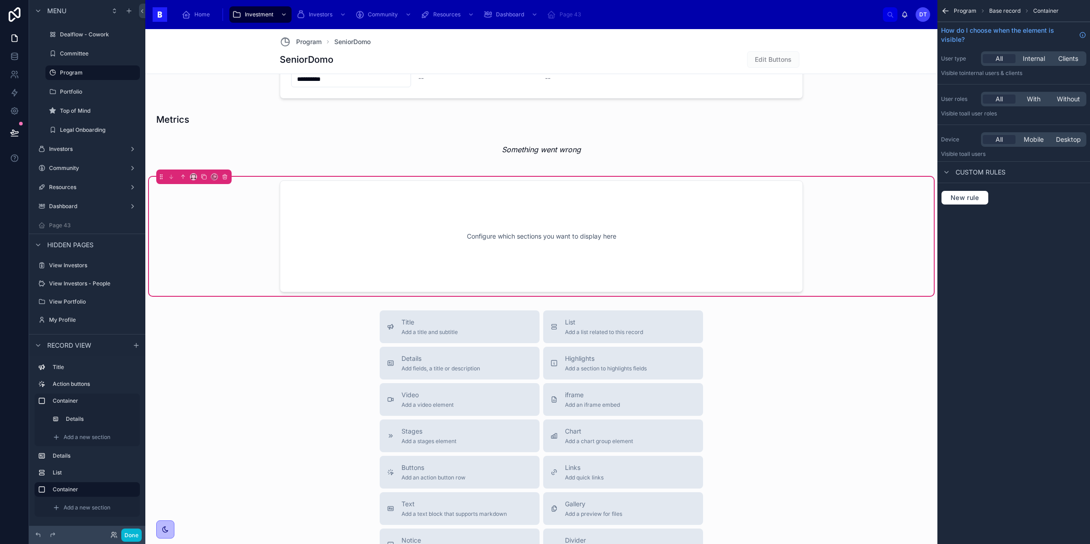
scroll to position [550, 0]
click at [98, 507] on span "Add a new section" at bounding box center [87, 507] width 47 height 7
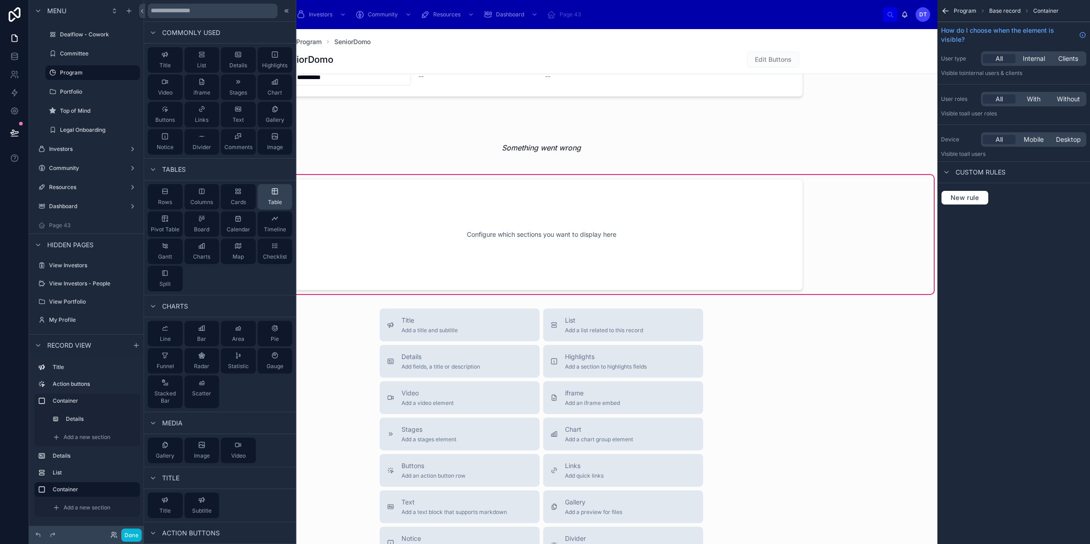
click at [274, 195] on div "Table" at bounding box center [274, 196] width 35 height 25
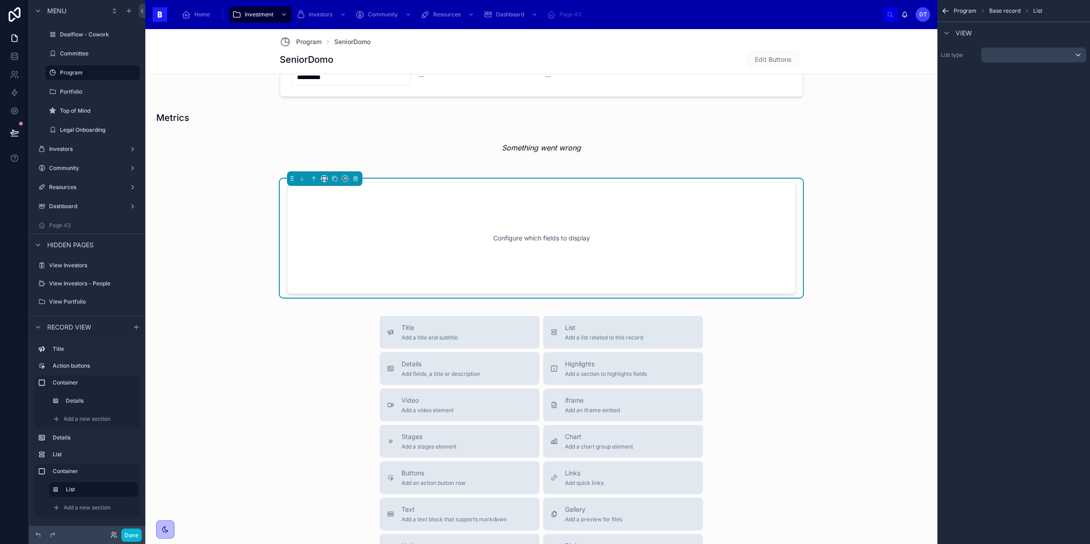
scroll to position [503, 0]
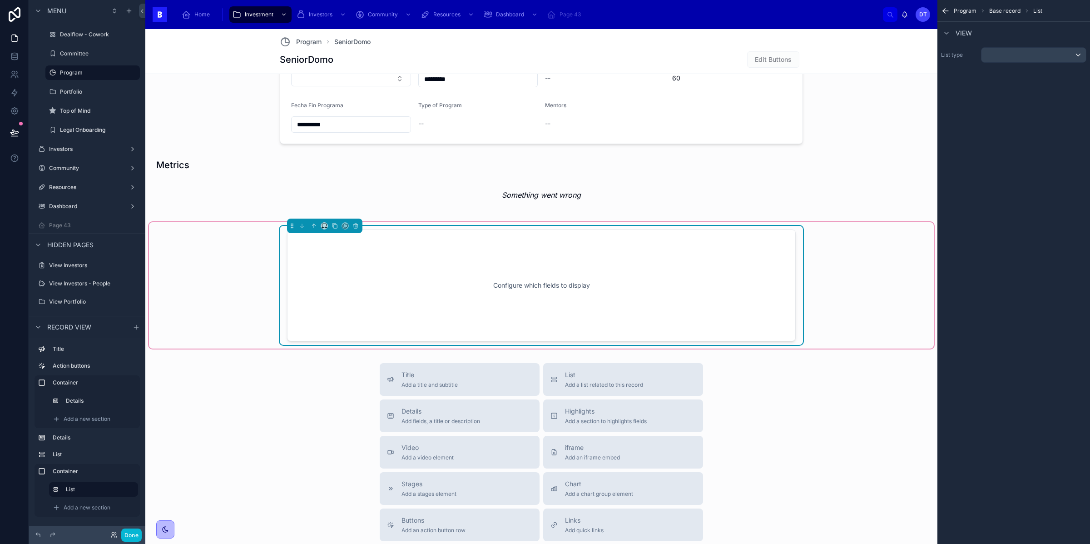
click at [474, 305] on div "Configure which fields to display" at bounding box center [541, 285] width 479 height 82
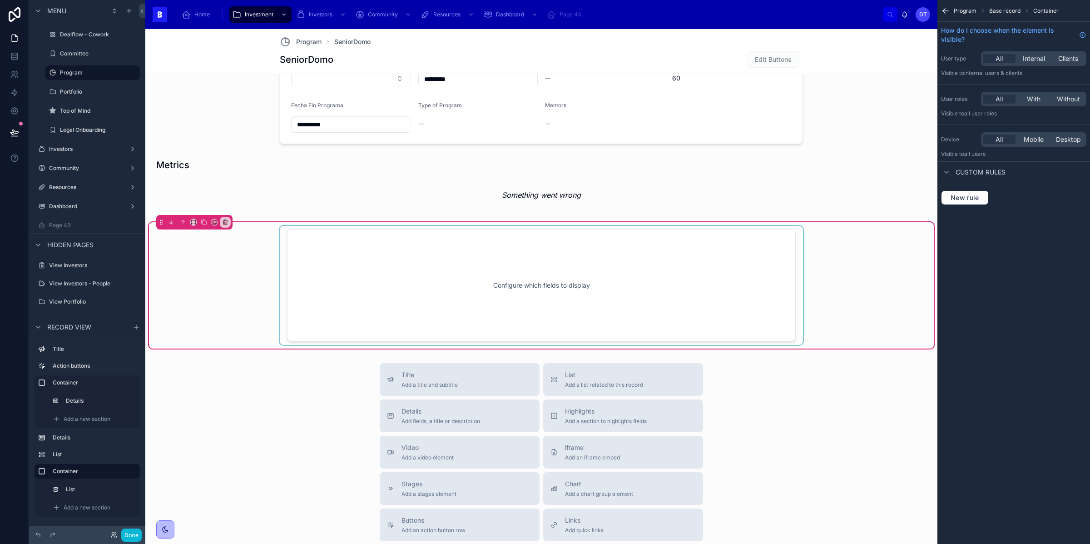
click at [599, 301] on div at bounding box center [541, 285] width 523 height 119
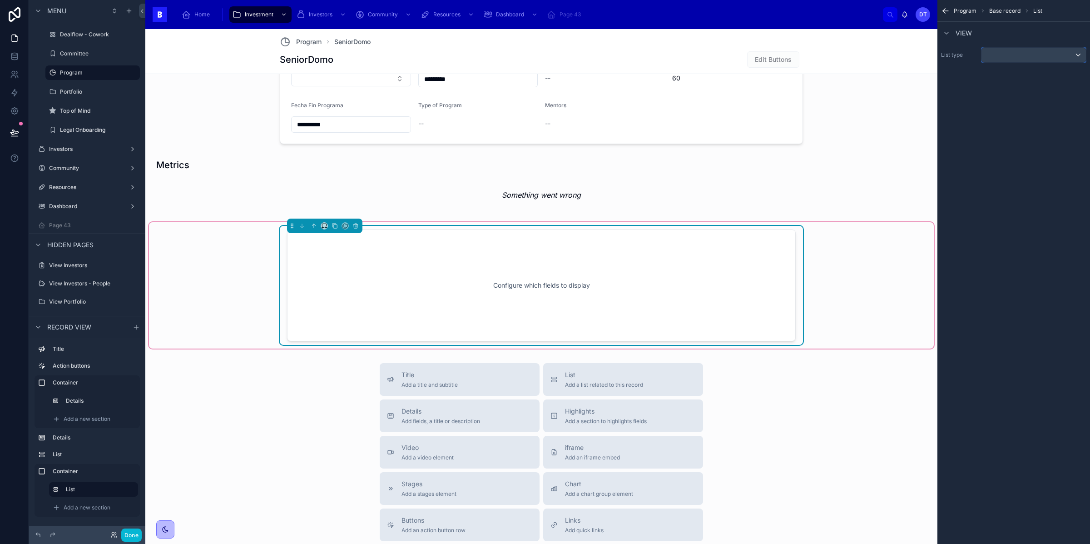
click at [1010, 58] on div "scrollable content" at bounding box center [1033, 55] width 104 height 15
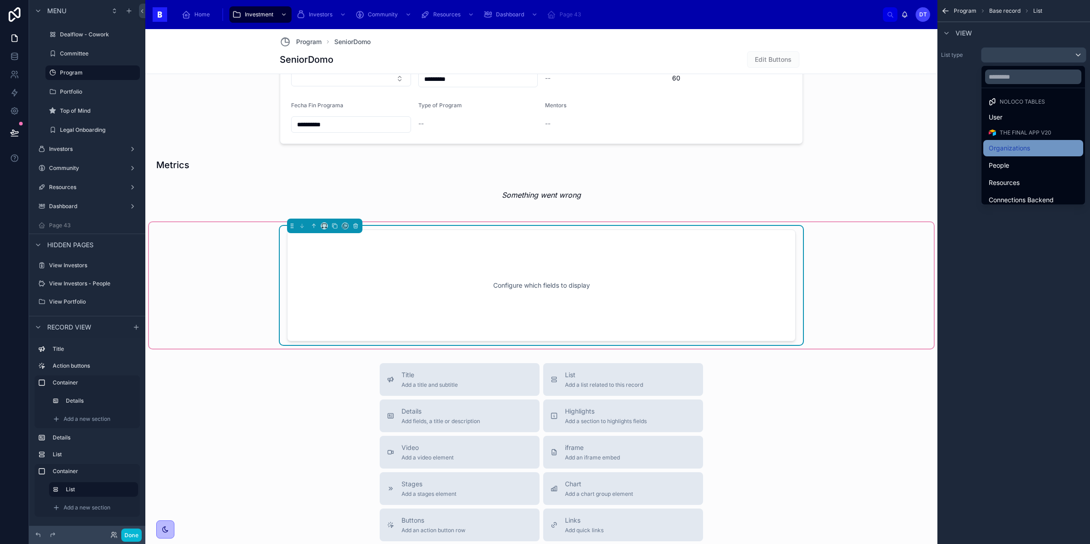
click at [1012, 152] on span "Organizations" at bounding box center [1009, 148] width 41 height 11
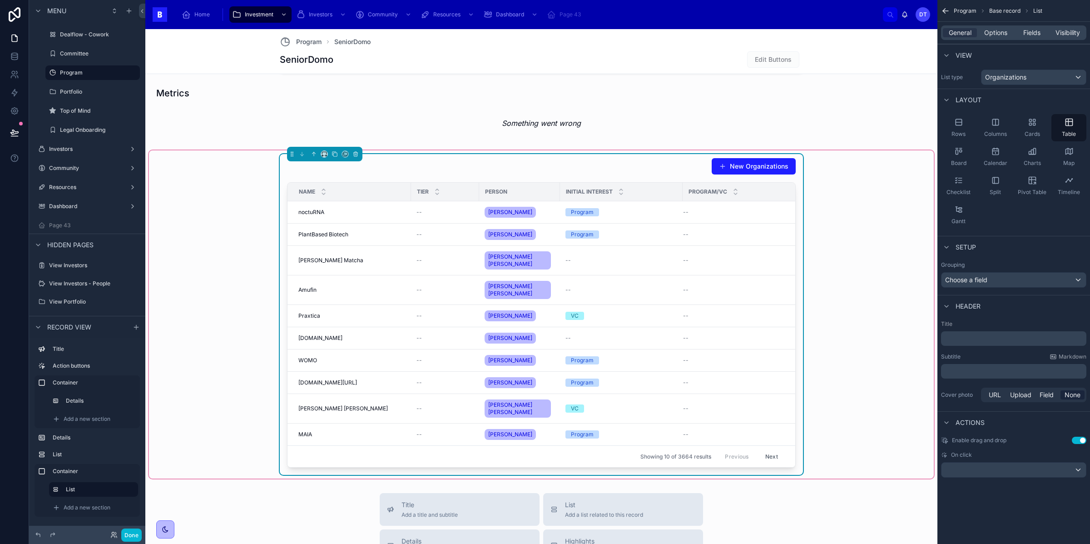
scroll to position [576, 0]
click at [248, 209] on div "New Organizations Name Tier Person Initial Interest Program/VC noctuRNA noctuRN…" at bounding box center [541, 313] width 785 height 328
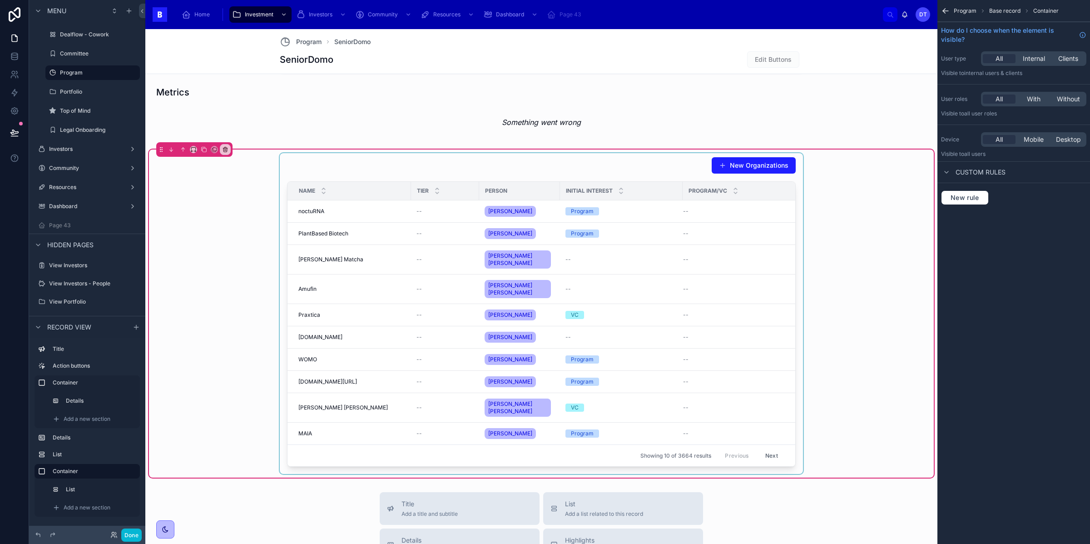
click at [367, 180] on div at bounding box center [541, 313] width 523 height 321
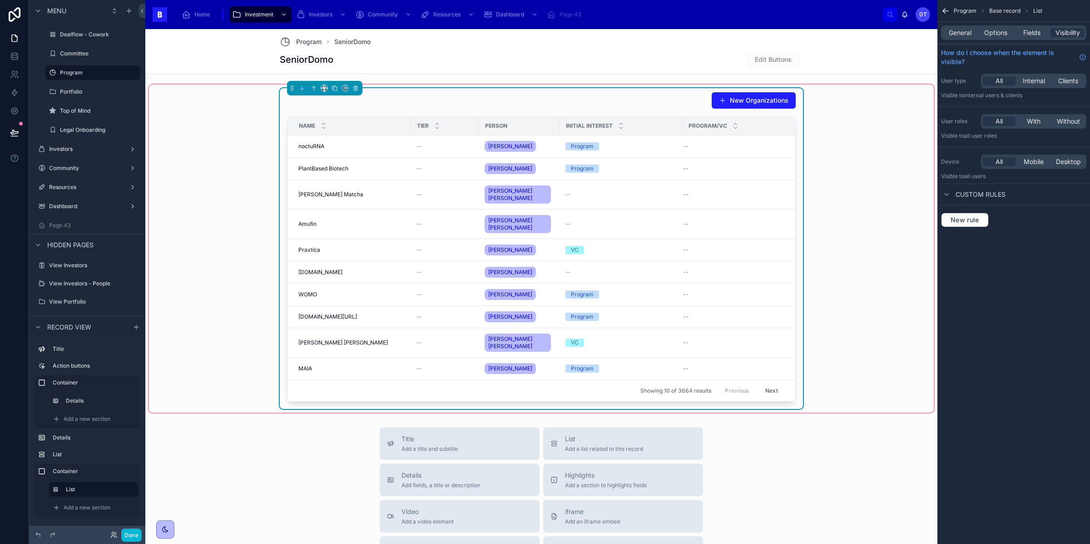
scroll to position [643, 0]
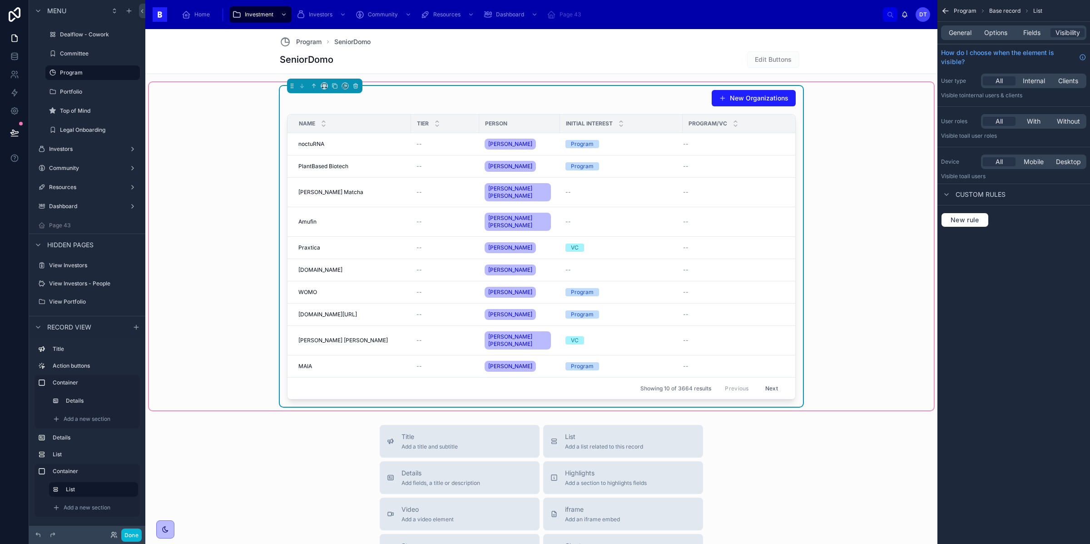
click at [262, 276] on div "New Organizations Name Tier Person Initial Interest Program/VC noctuRNA noctuRN…" at bounding box center [541, 246] width 785 height 328
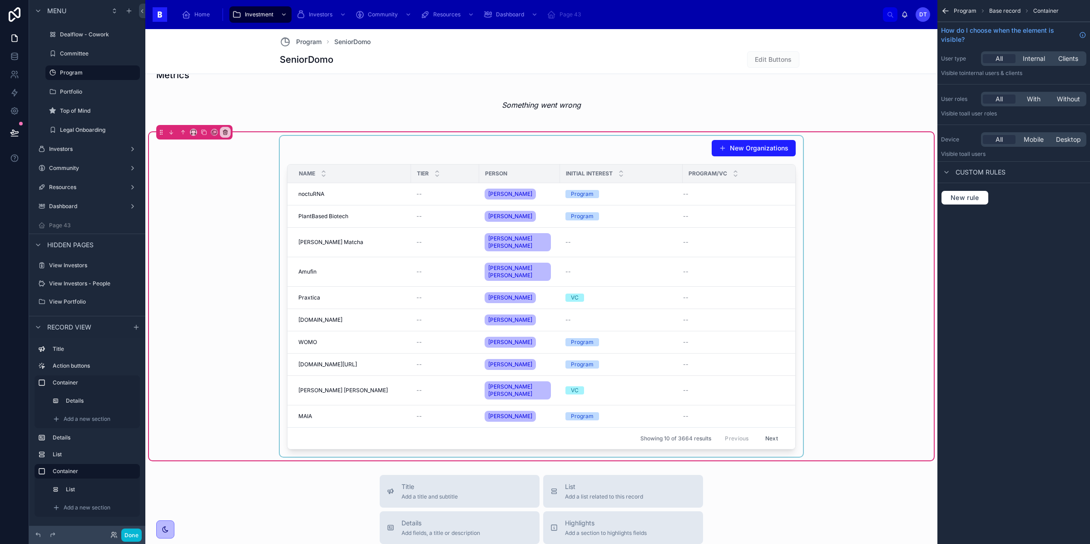
scroll to position [591, 0]
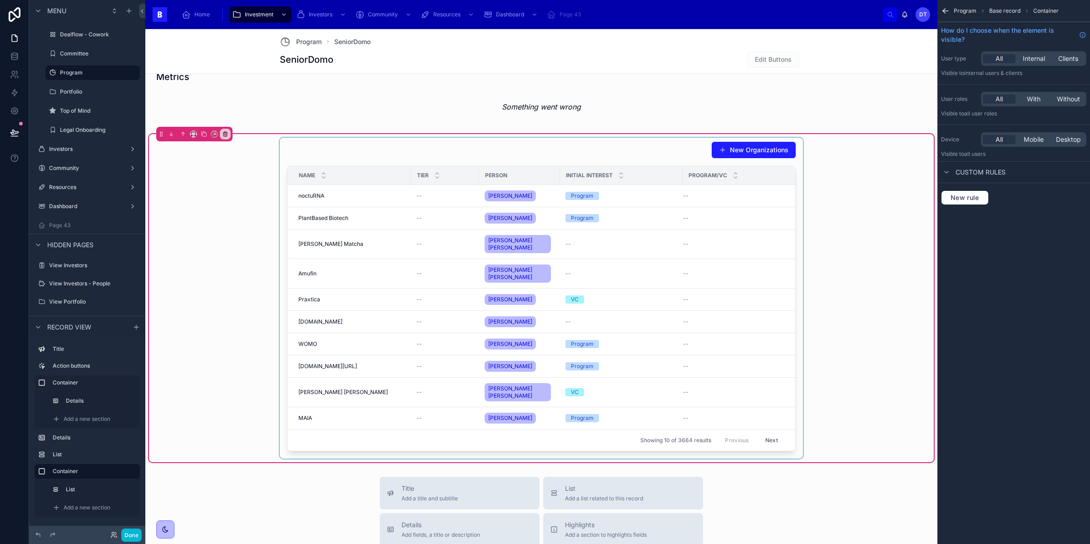
click at [339, 155] on div at bounding box center [541, 298] width 523 height 321
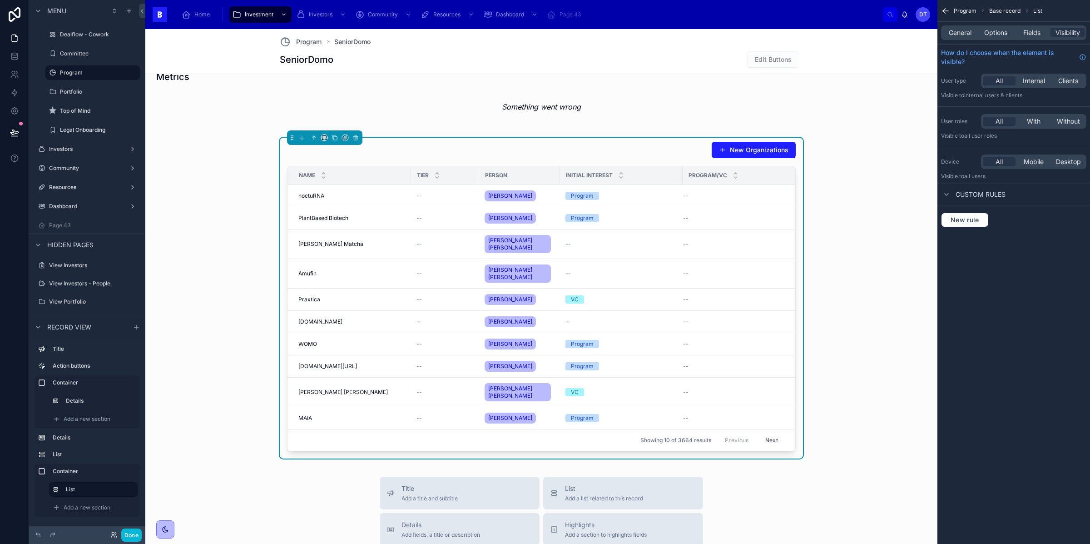
click at [411, 142] on div "New Organizations" at bounding box center [541, 149] width 509 height 17
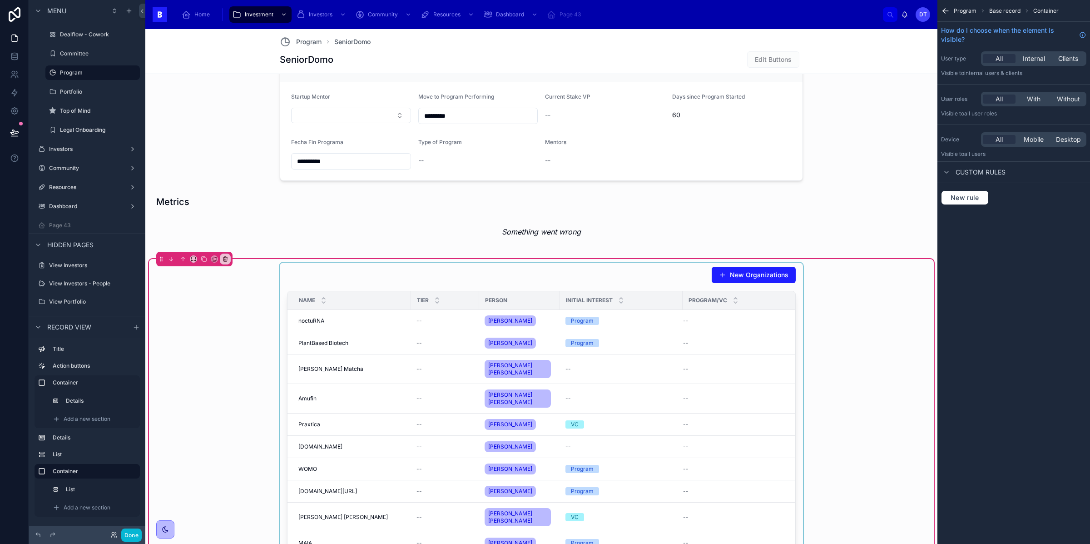
scroll to position [462, 0]
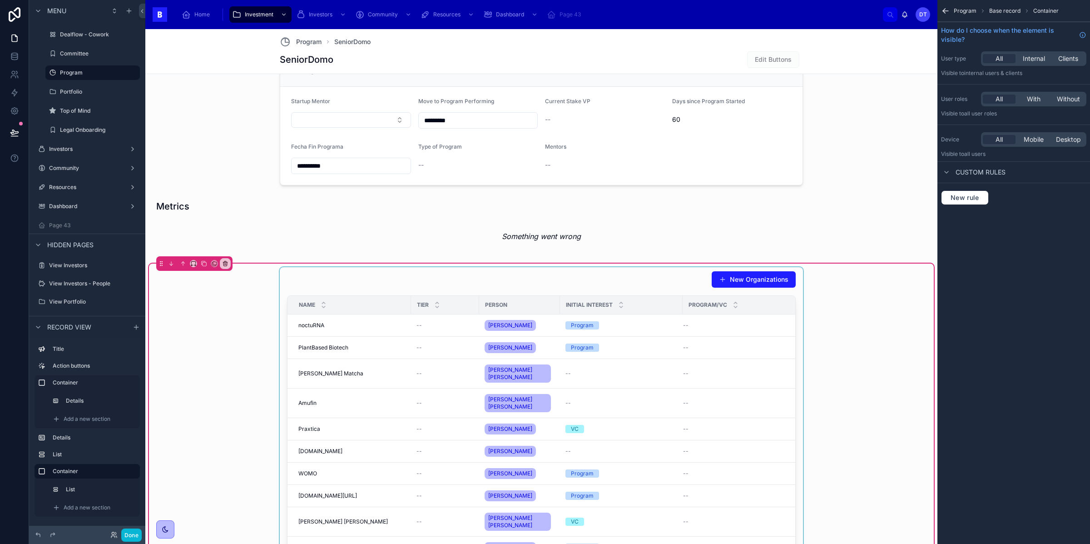
click at [609, 281] on div at bounding box center [541, 427] width 523 height 321
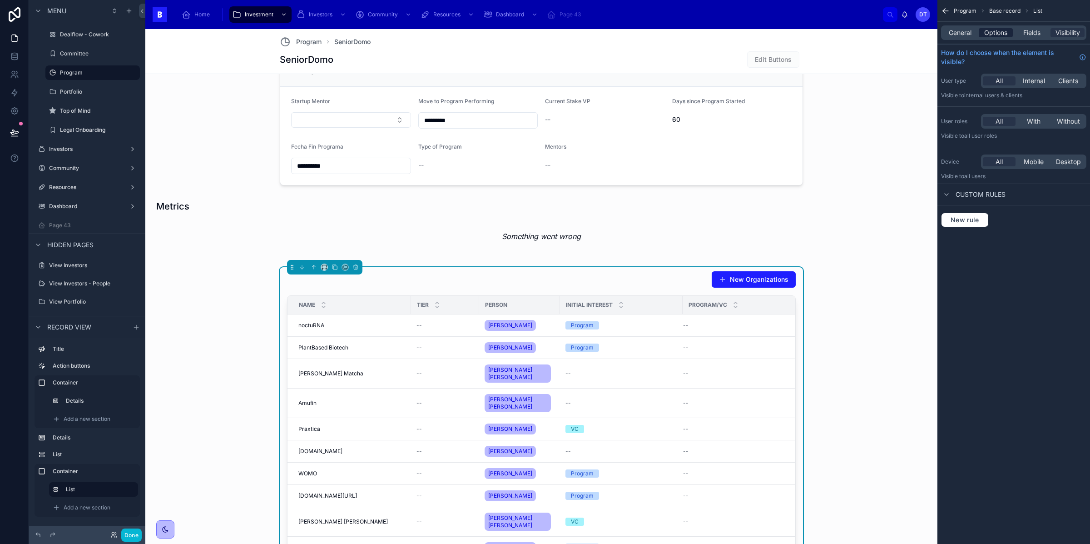
click at [990, 35] on span "Options" at bounding box center [995, 32] width 23 height 9
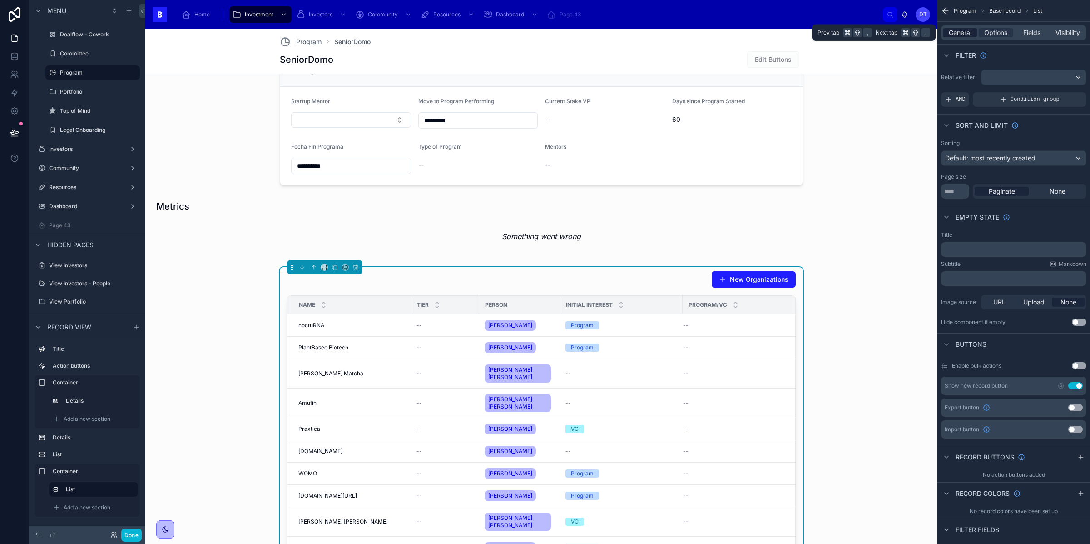
click at [966, 32] on span "General" at bounding box center [960, 32] width 23 height 9
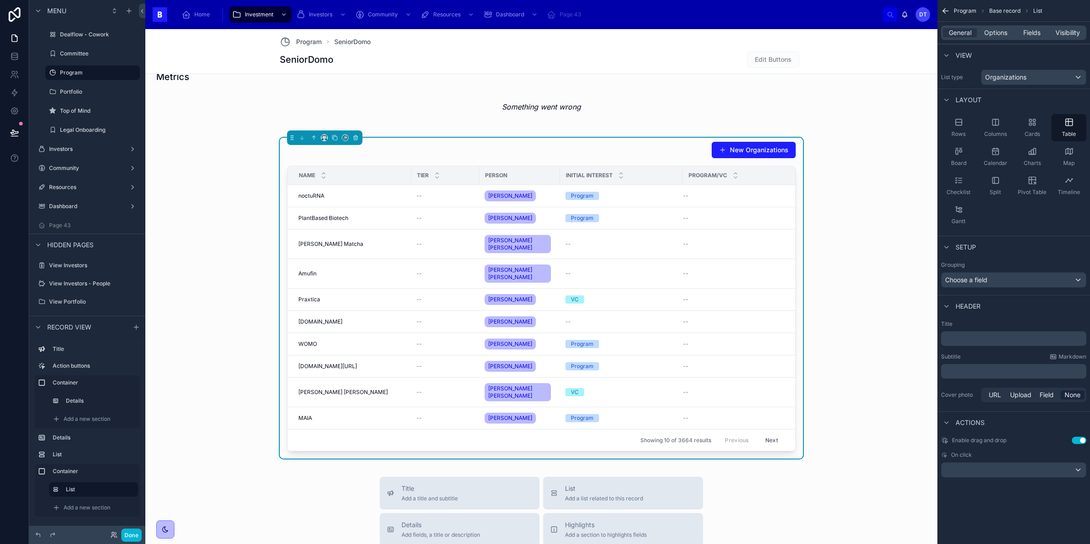
scroll to position [593, 0]
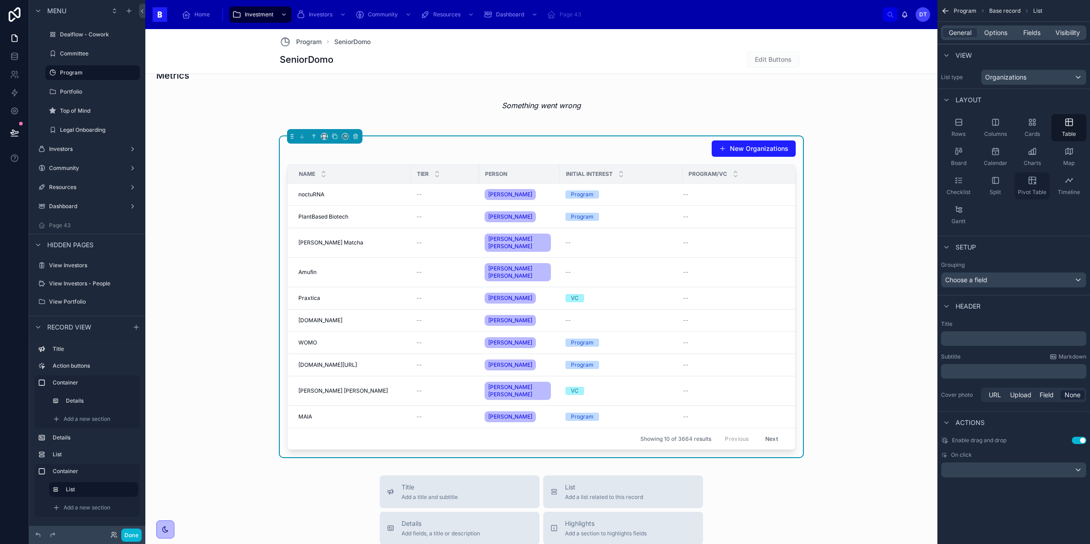
click at [1040, 179] on div "Pivot Table" at bounding box center [1032, 185] width 35 height 27
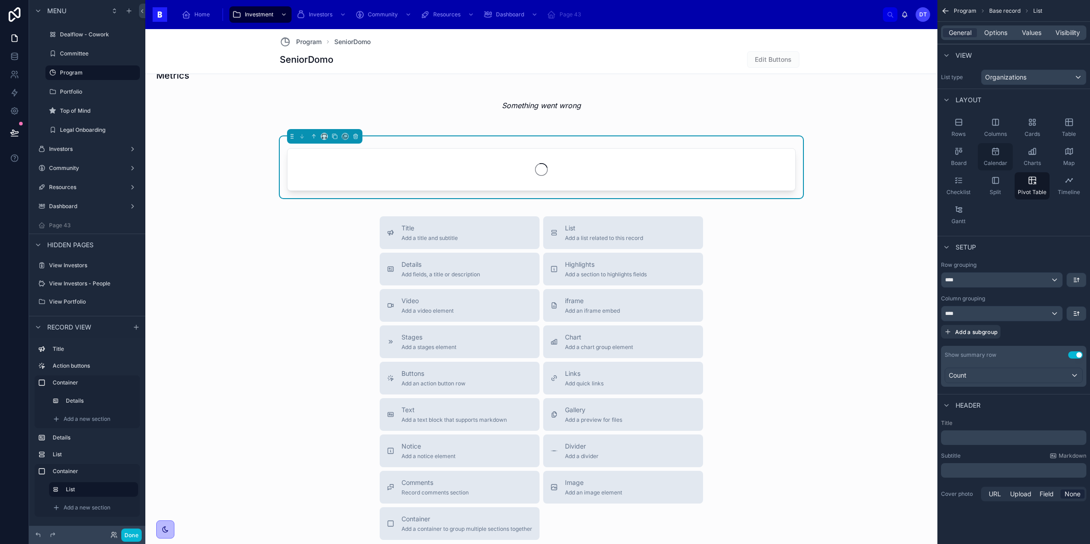
click at [992, 162] on span "Calendar" at bounding box center [996, 162] width 24 height 7
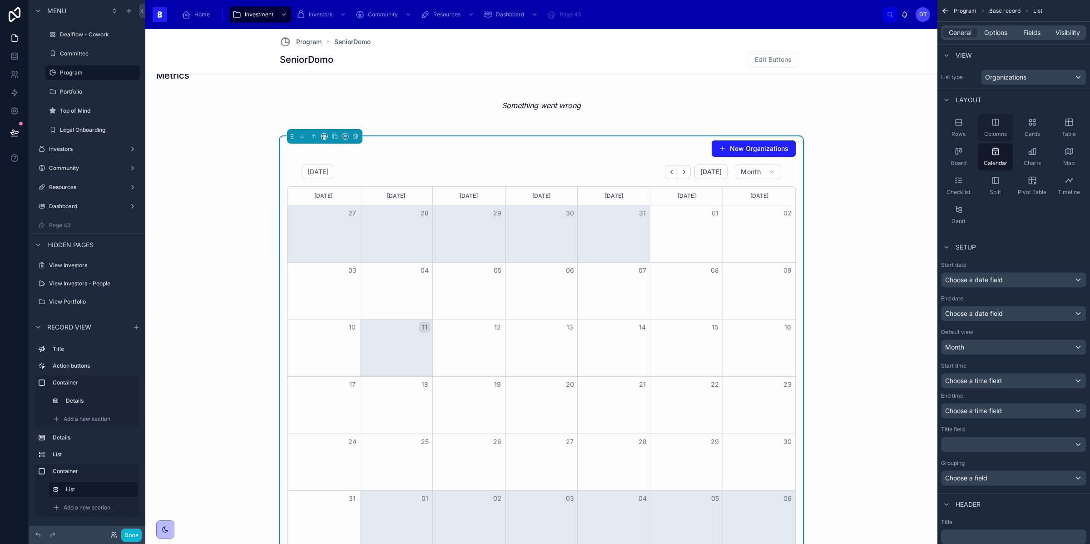
click at [993, 136] on span "Columns" at bounding box center [995, 133] width 23 height 7
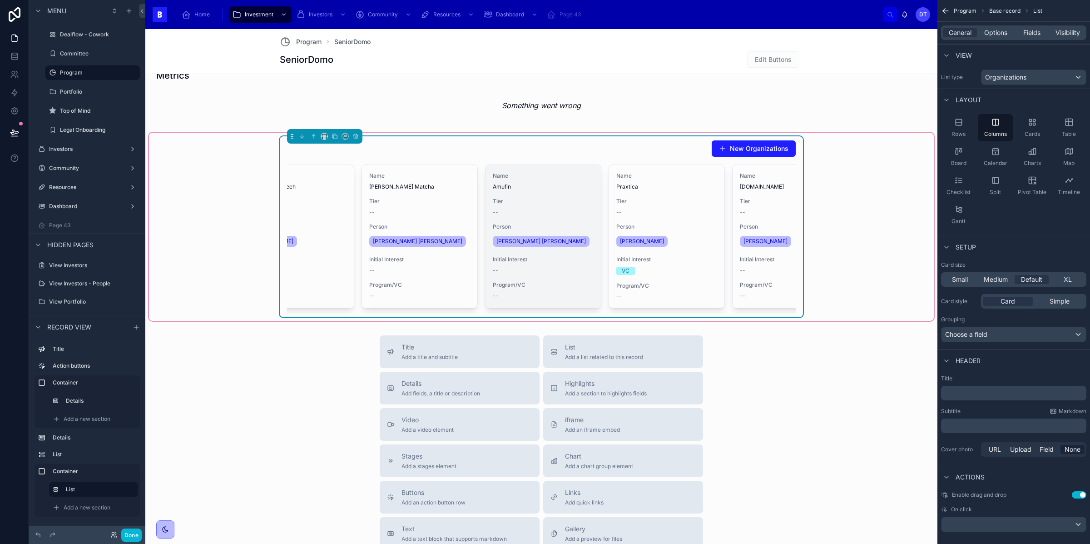
scroll to position [0, 0]
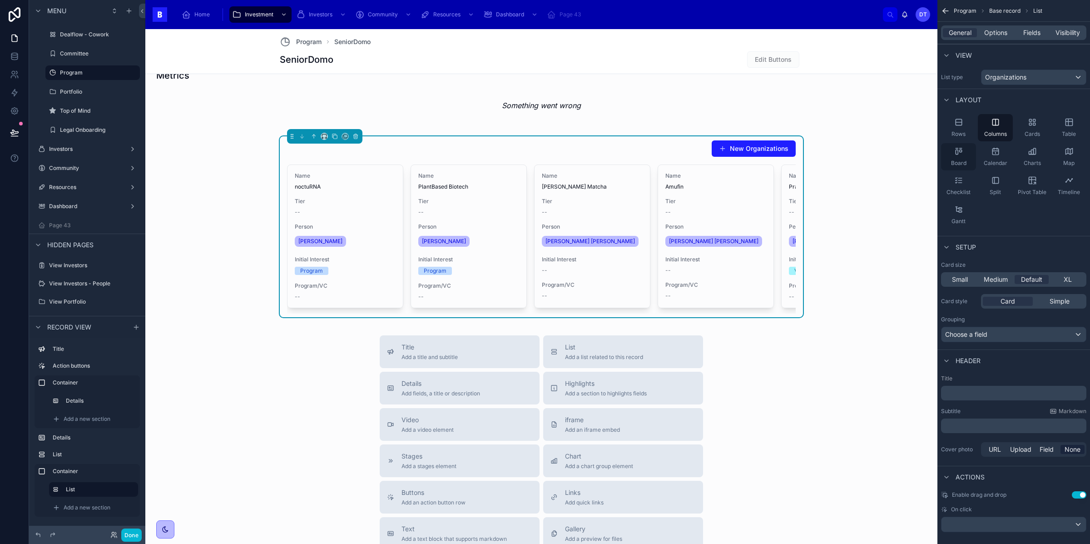
click at [958, 157] on div "Board" at bounding box center [958, 156] width 35 height 27
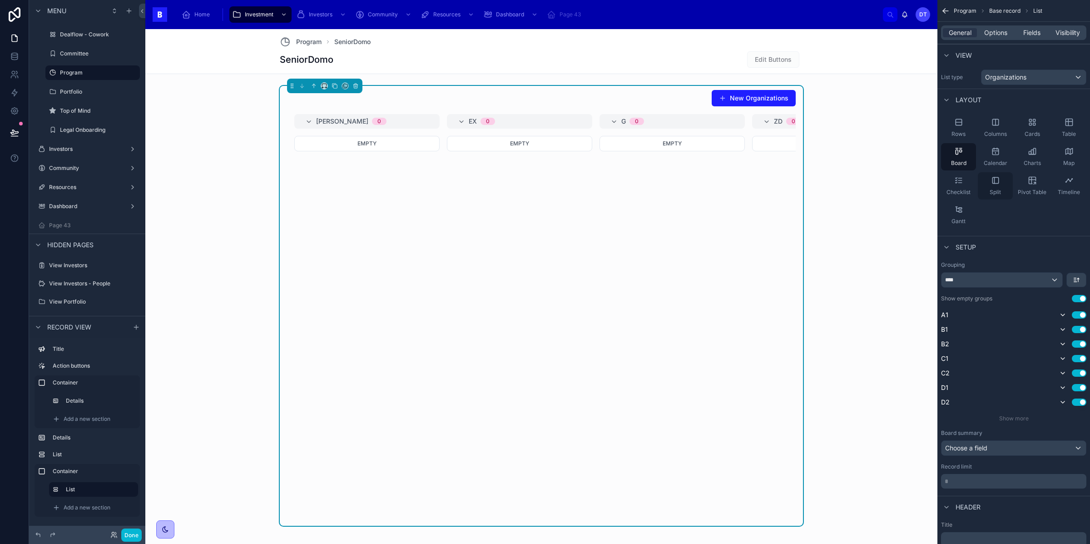
click at [1002, 189] on div "Split" at bounding box center [995, 185] width 35 height 27
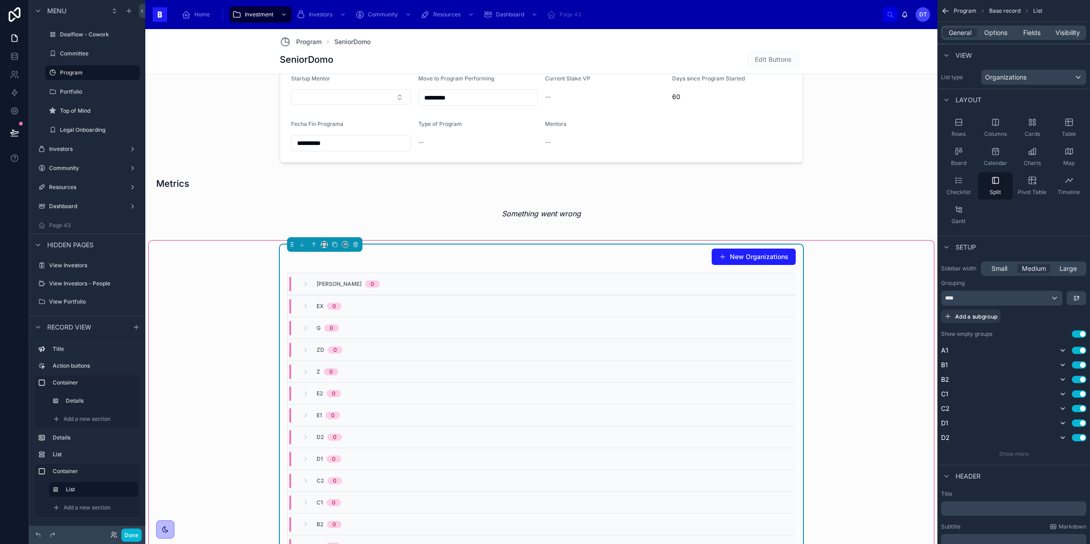
scroll to position [478, 0]
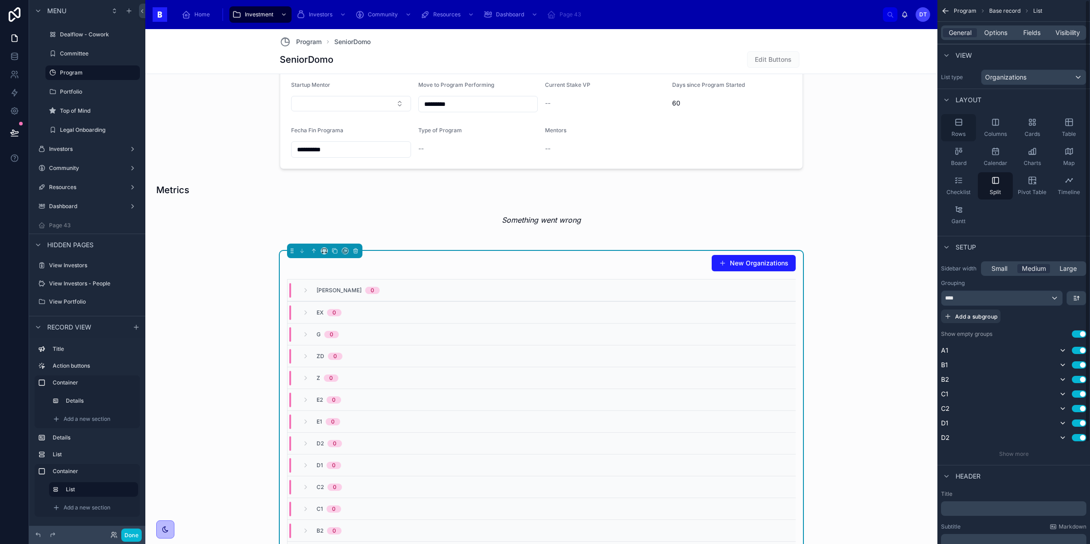
click at [961, 125] on icon "scrollable content" at bounding box center [959, 122] width 6 height 6
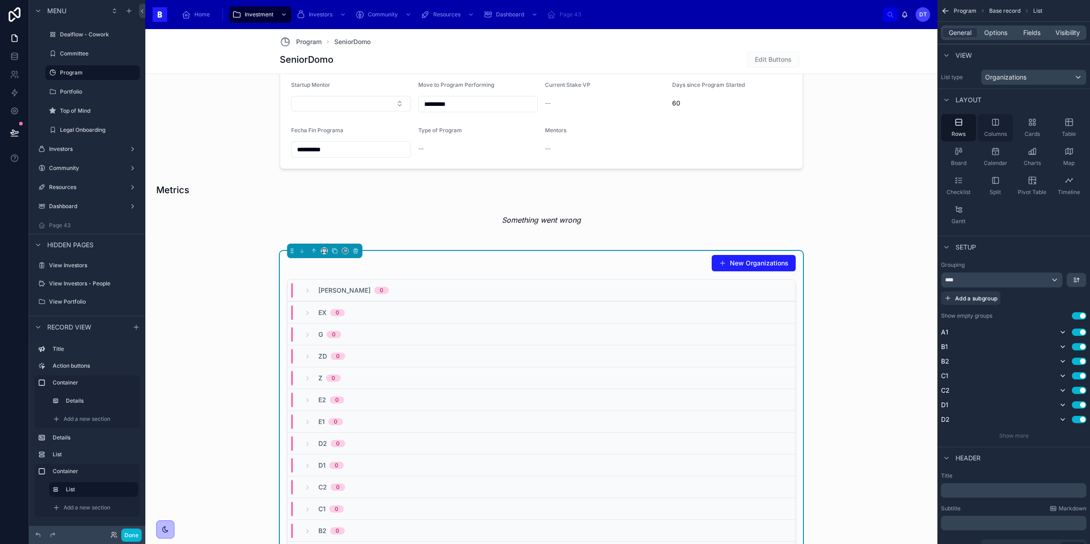
click at [990, 134] on span "Columns" at bounding box center [995, 133] width 23 height 7
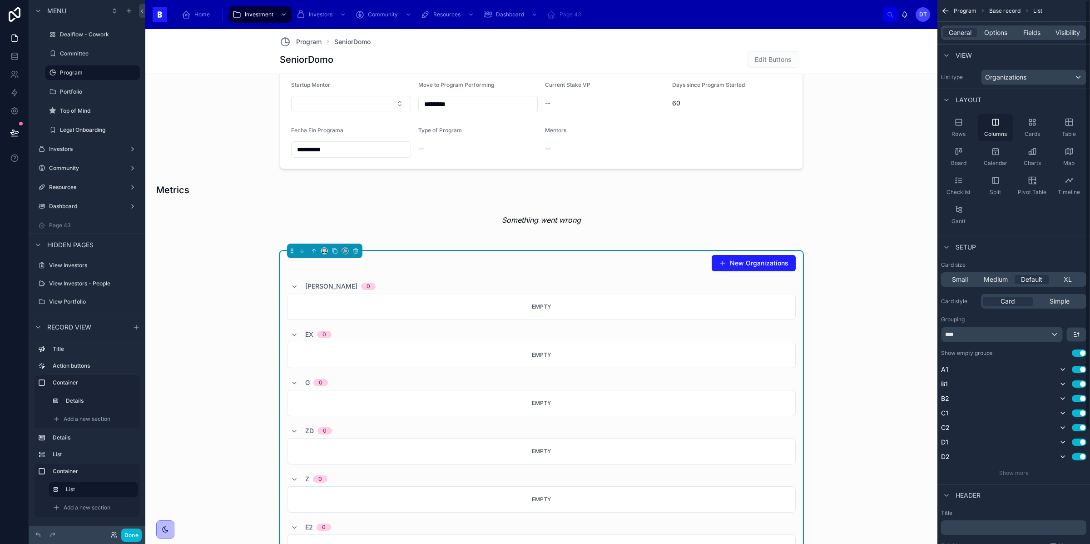
click at [958, 128] on div "Rows" at bounding box center [958, 127] width 35 height 27
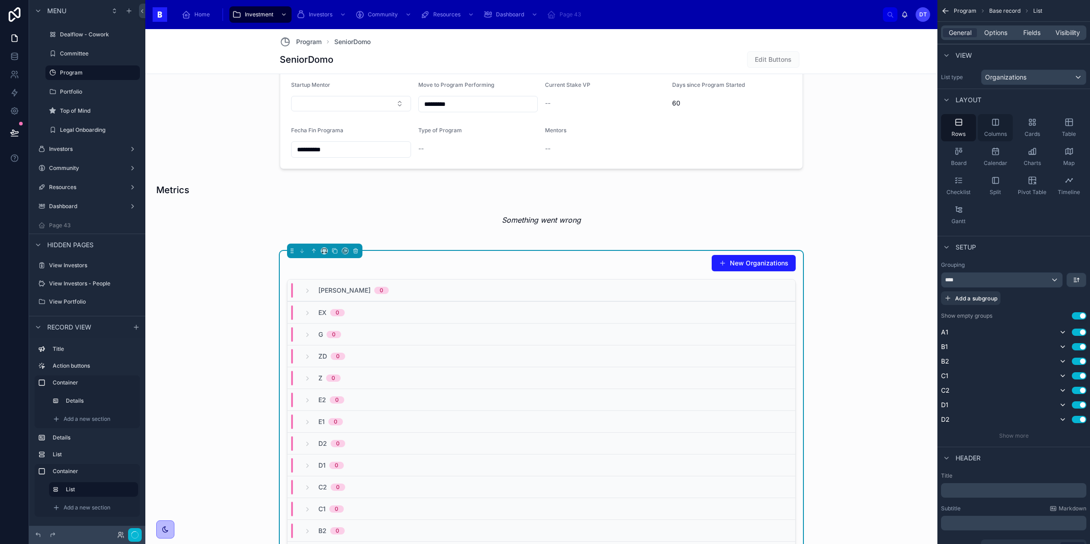
click at [1005, 129] on div "Columns" at bounding box center [995, 127] width 35 height 27
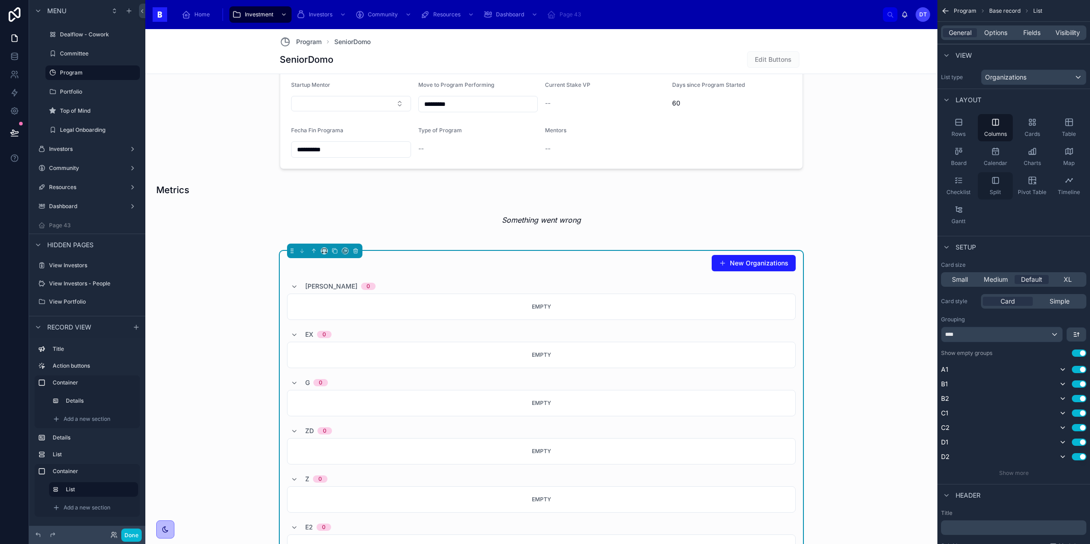
click at [987, 188] on div "Split" at bounding box center [995, 185] width 35 height 27
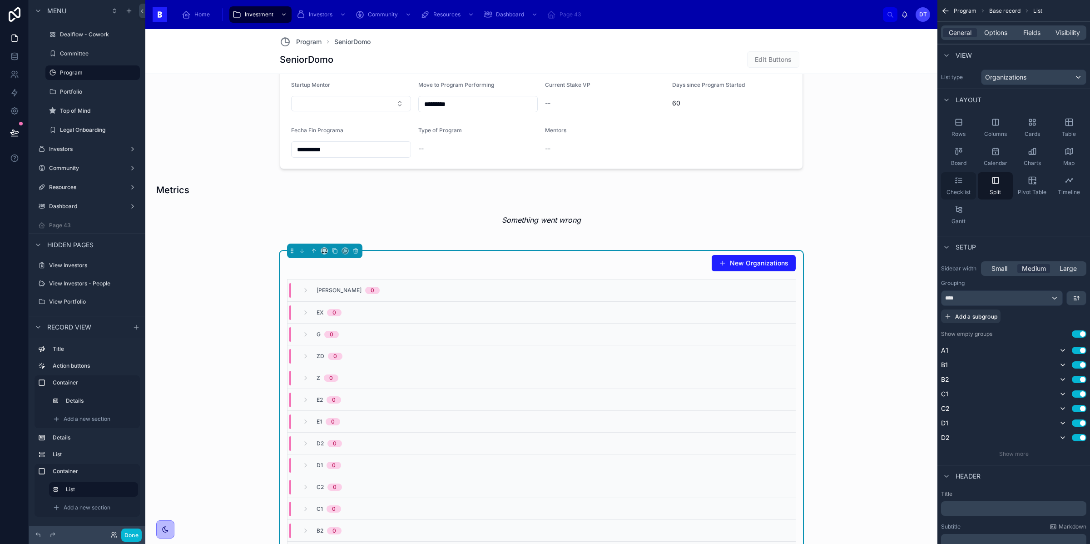
click at [962, 193] on span "Checklist" at bounding box center [958, 191] width 24 height 7
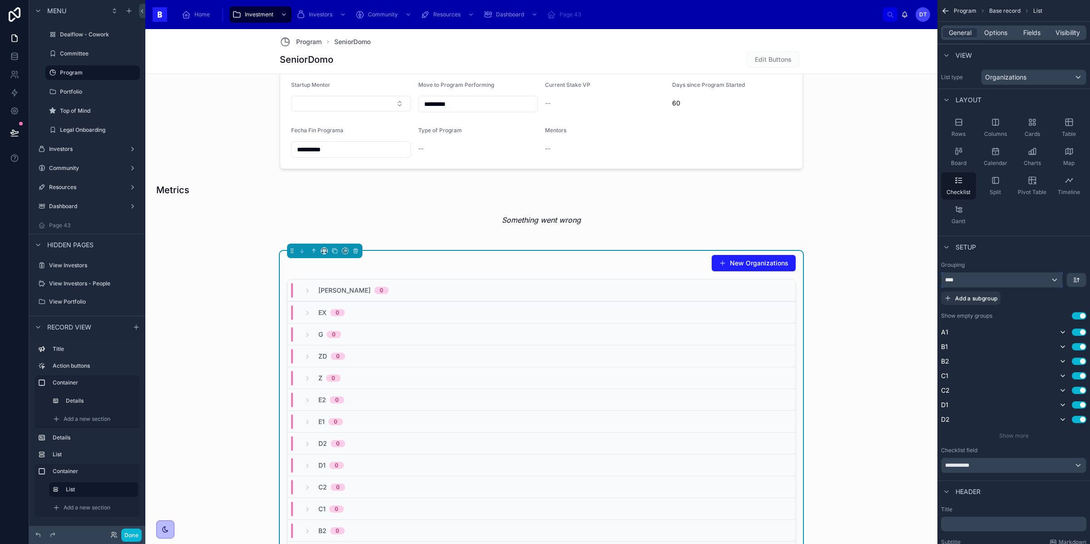
click at [985, 277] on div "****" at bounding box center [1001, 279] width 121 height 15
click at [1055, 278] on div "****" at bounding box center [1001, 279] width 121 height 15
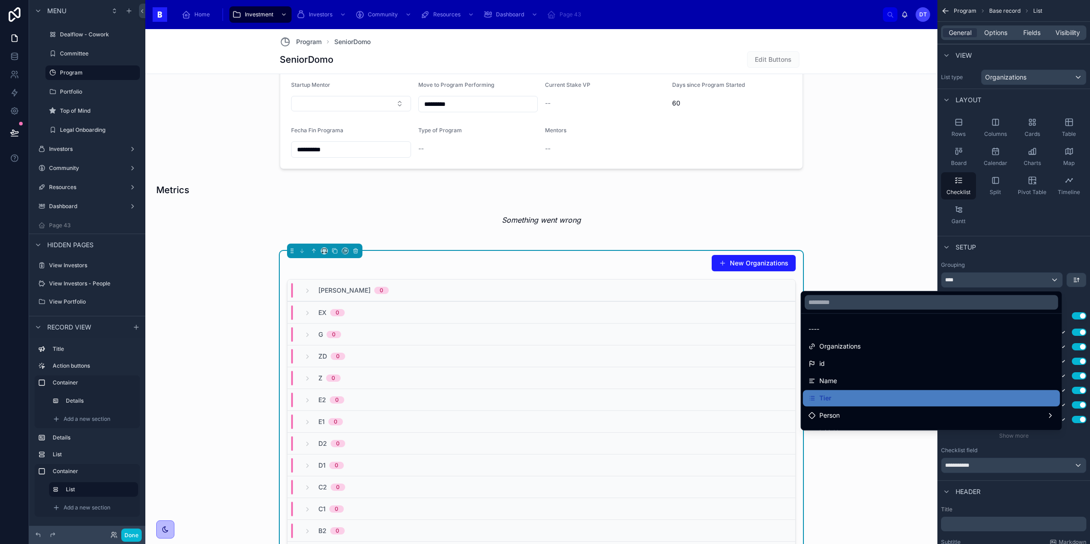
click at [1052, 278] on div "scrollable content" at bounding box center [545, 272] width 1090 height 544
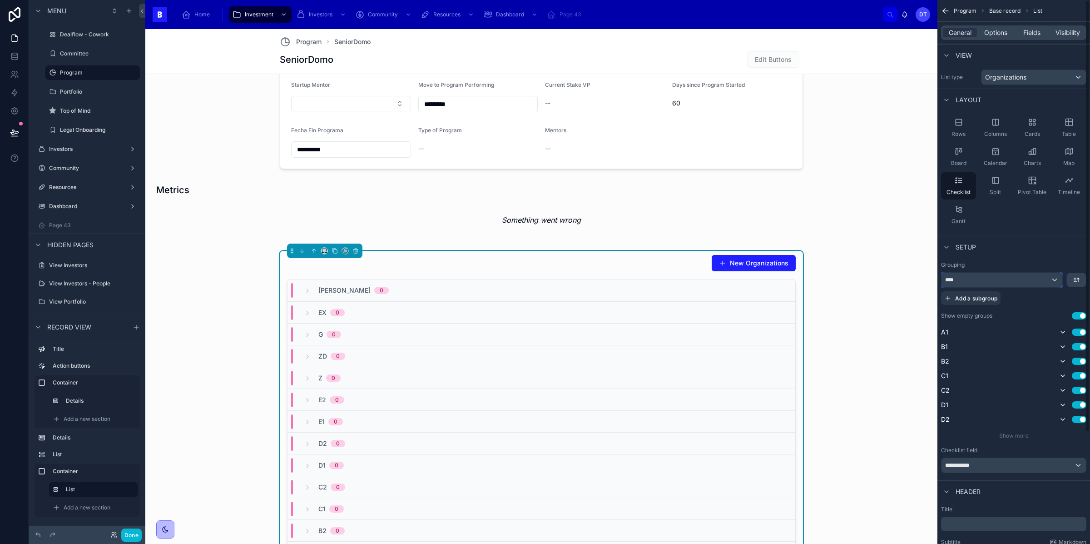
click at [1052, 279] on div "****" at bounding box center [1001, 279] width 121 height 15
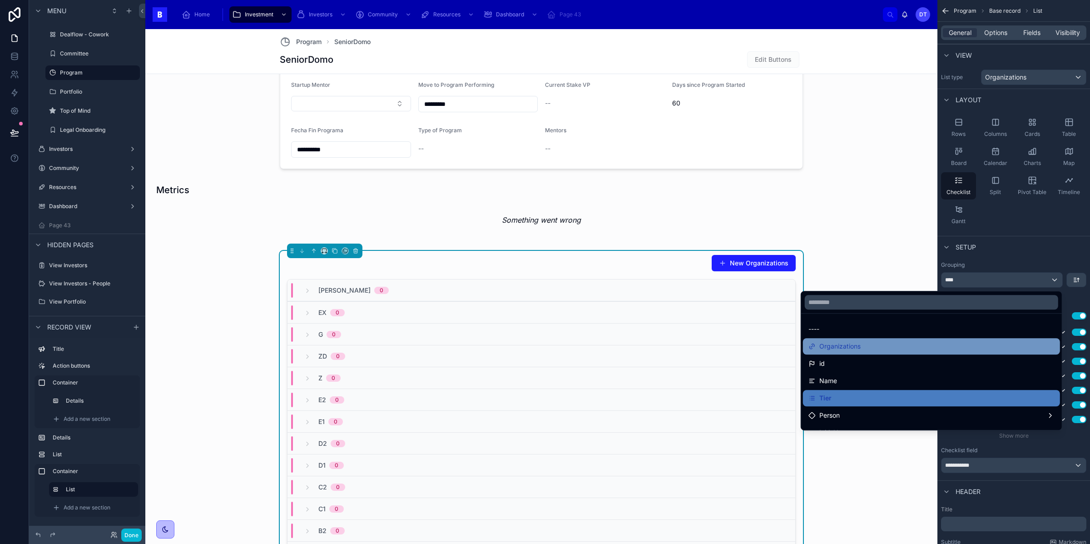
click at [876, 352] on div "Organizations" at bounding box center [931, 346] width 257 height 16
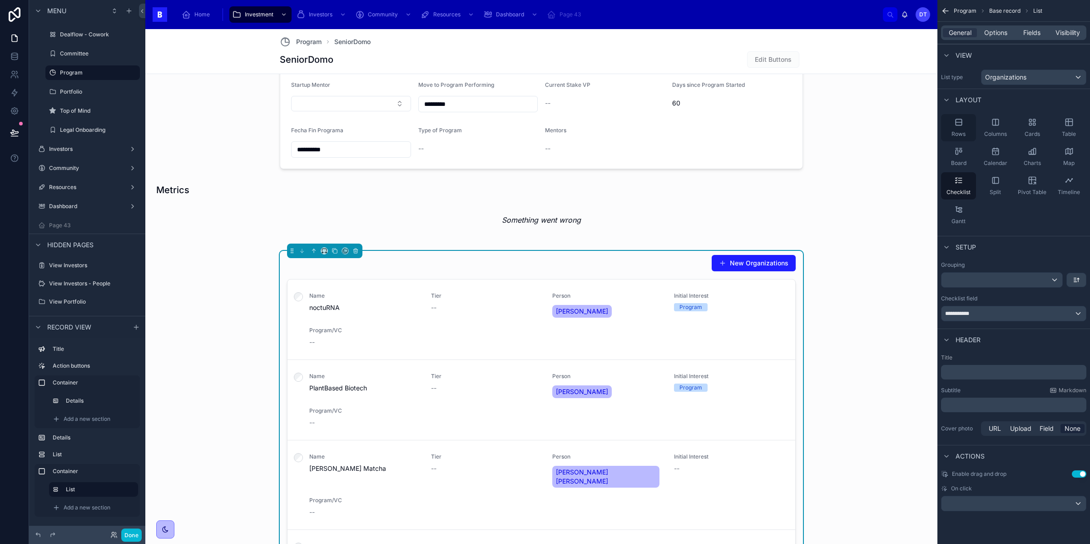
click at [960, 124] on icon "scrollable content" at bounding box center [958, 122] width 9 height 9
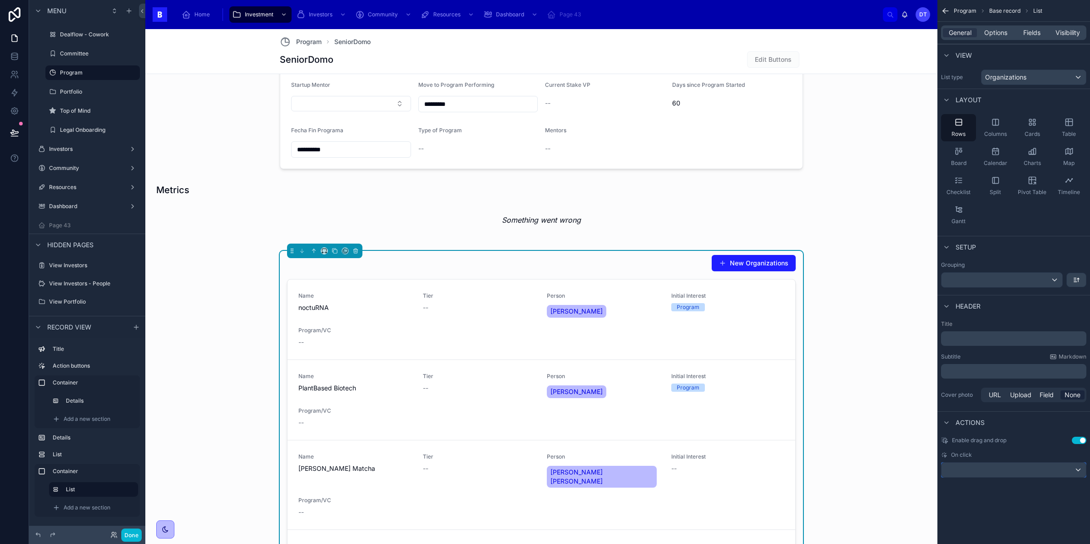
click at [1077, 470] on div "scrollable content" at bounding box center [1013, 469] width 144 height 15
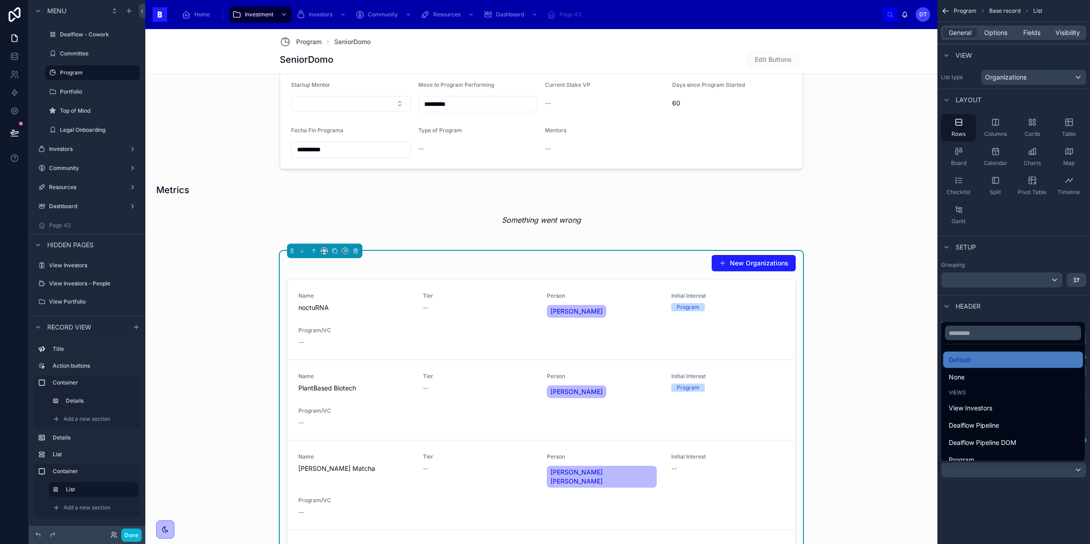
click at [1062, 496] on div "scrollable content" at bounding box center [545, 272] width 1090 height 544
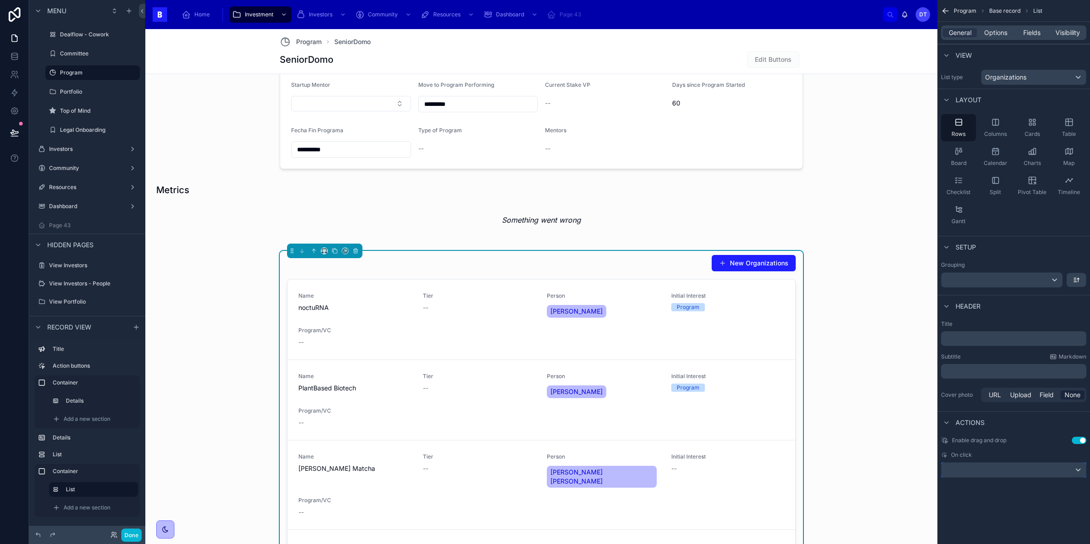
click at [1062, 474] on div "scrollable content" at bounding box center [1013, 469] width 144 height 15
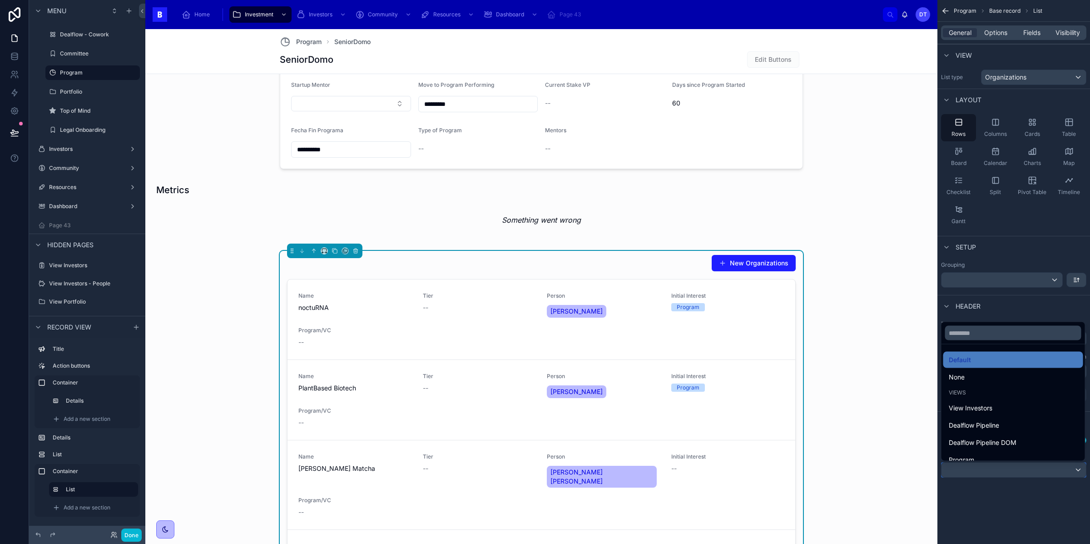
scroll to position [26, 0]
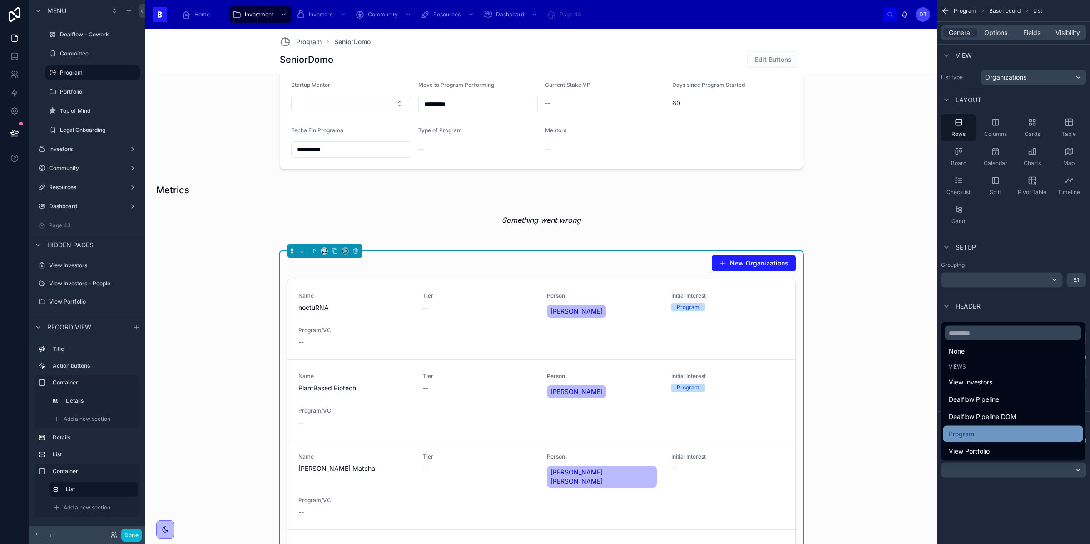
click at [982, 430] on div "Program" at bounding box center [1013, 433] width 129 height 11
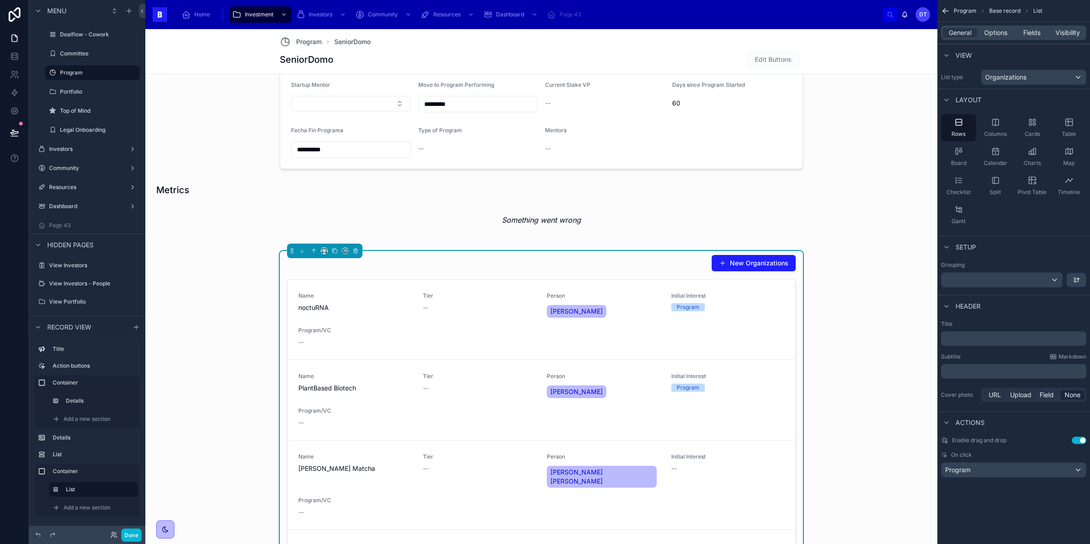
click at [942, 454] on icon "scrollable content" at bounding box center [944, 454] width 6 height 6
click at [991, 30] on span "Options" at bounding box center [995, 32] width 23 height 9
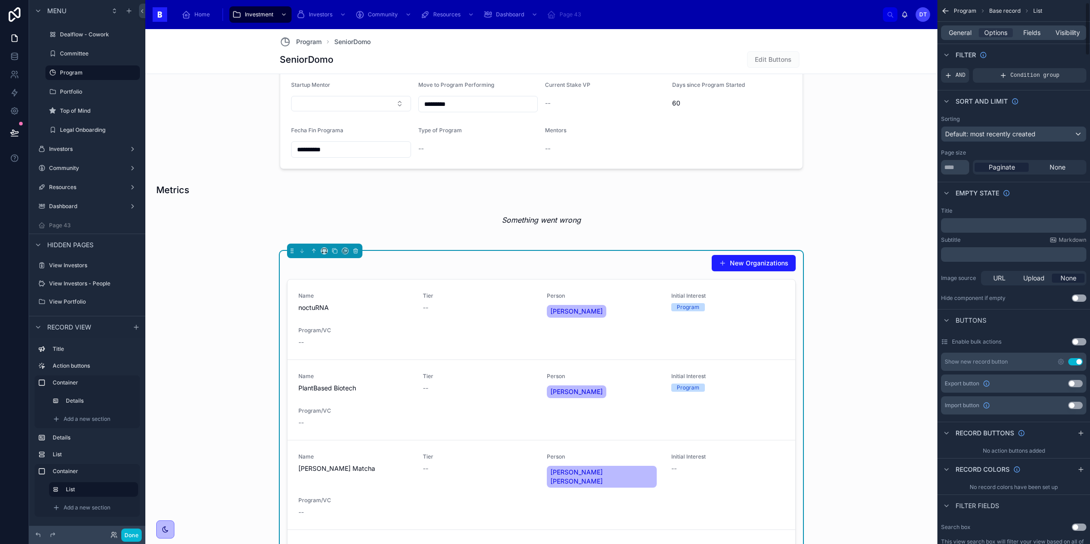
scroll to position [37, 0]
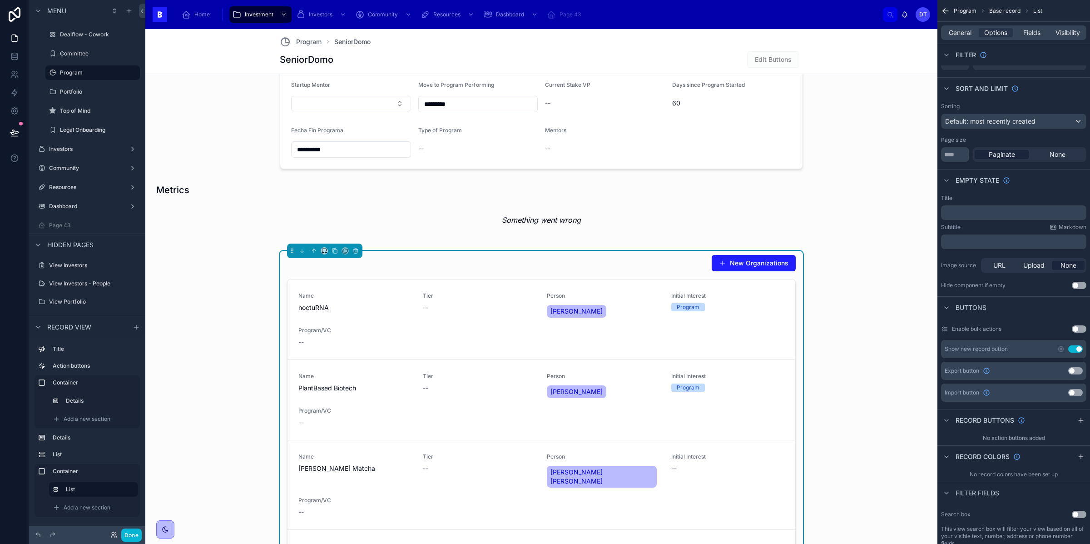
click at [978, 210] on p "﻿" at bounding box center [1015, 212] width 140 height 7
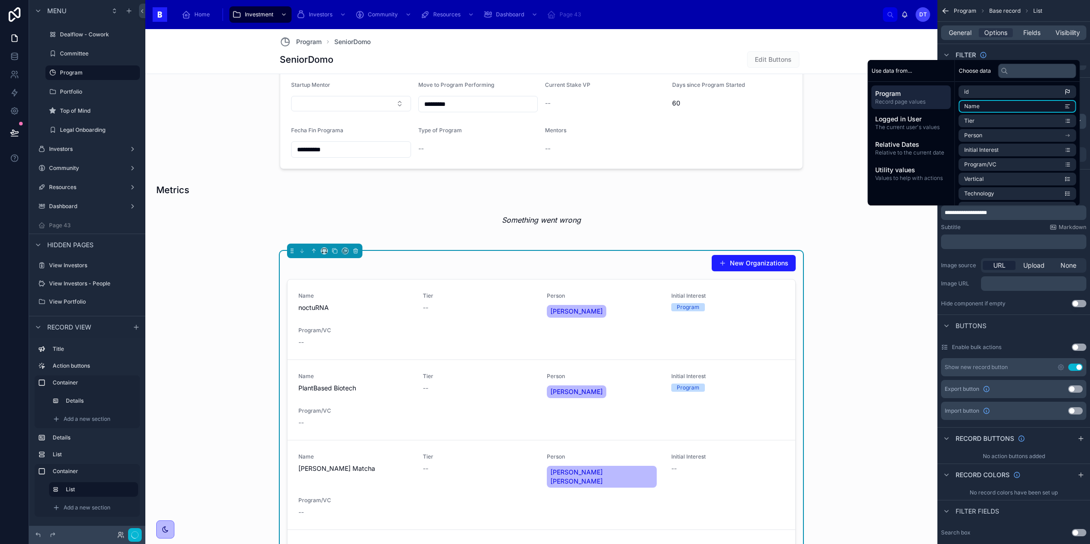
click at [973, 106] on span "Name" at bounding box center [971, 106] width 15 height 7
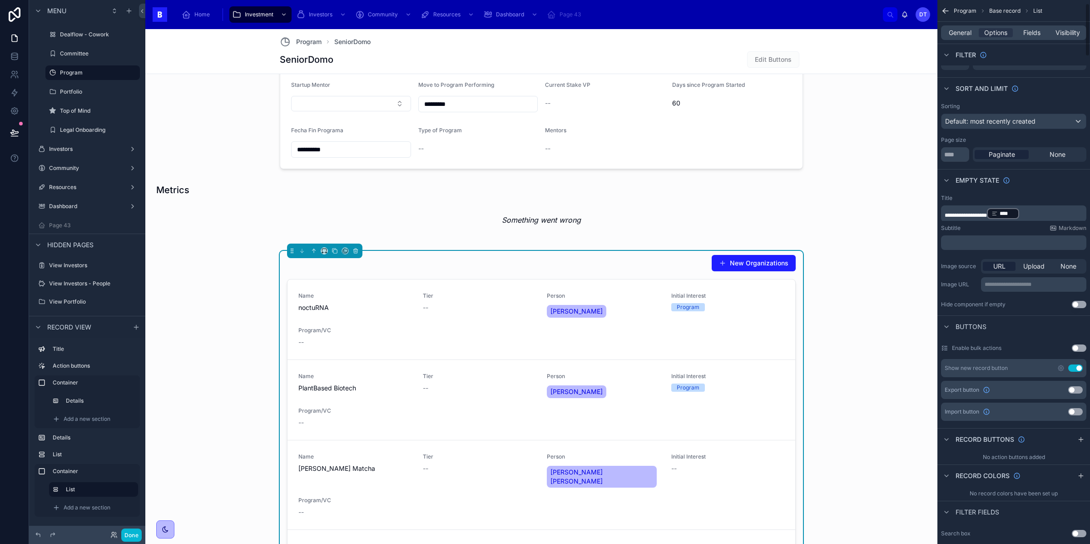
click at [969, 256] on div "**********" at bounding box center [1013, 251] width 153 height 121
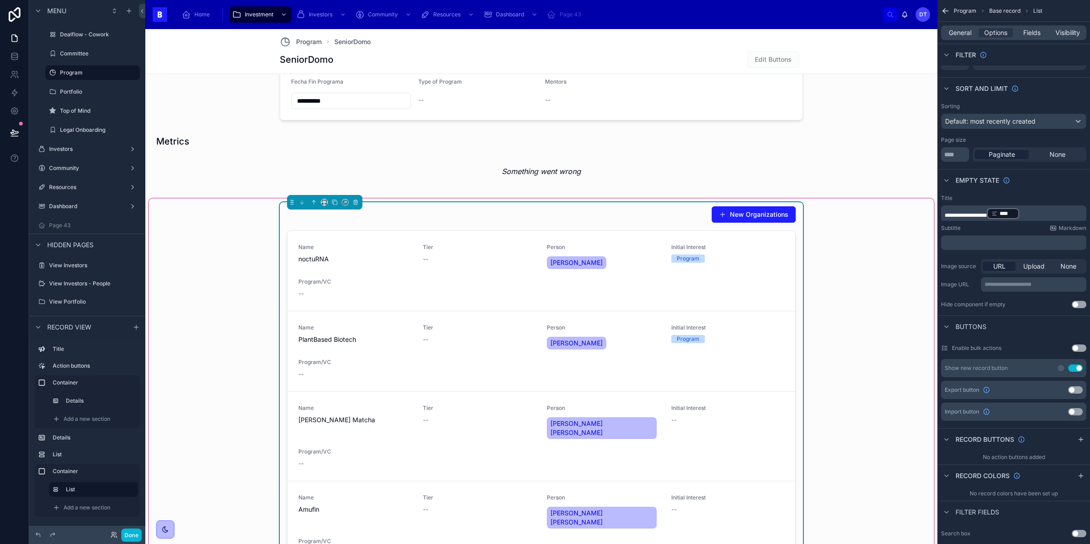
scroll to position [527, 0]
click at [846, 306] on div "New Organizations Name noctuRNA Tier -- Person Miriam Corredor Initial Interest…" at bounding box center [541, 423] width 785 height 451
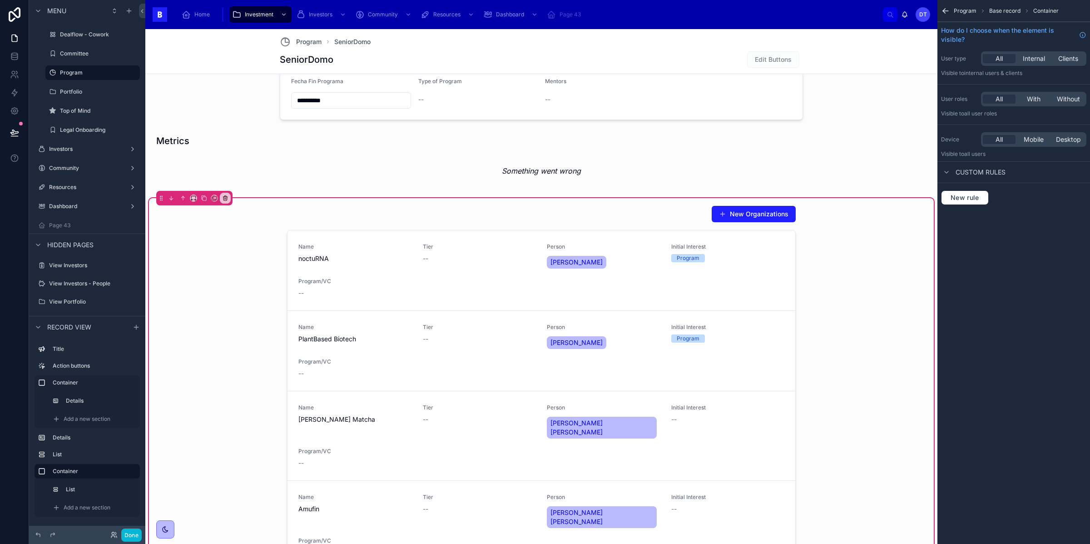
scroll to position [0, 0]
click at [528, 223] on div at bounding box center [541, 423] width 523 height 443
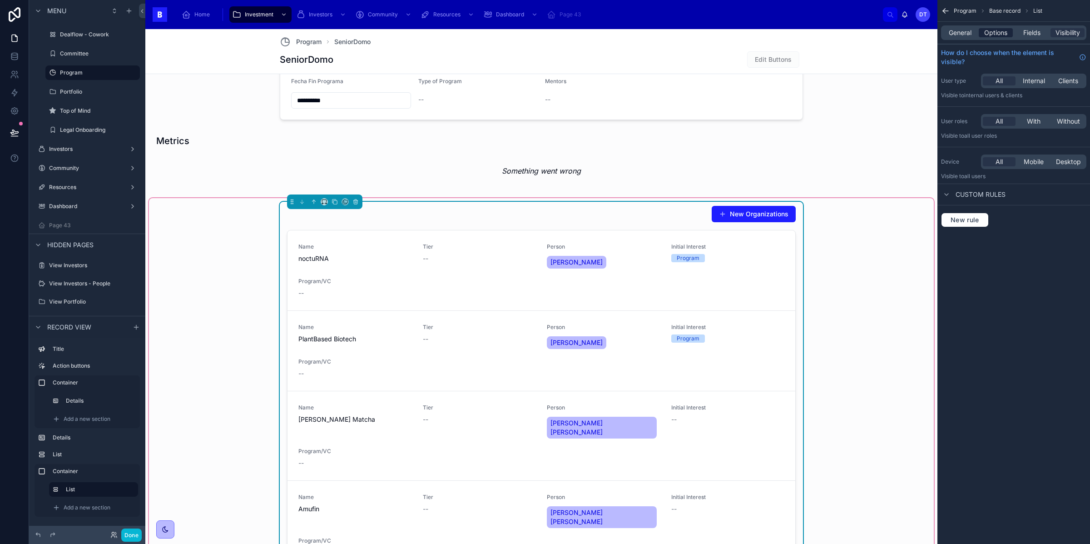
click at [999, 35] on span "Options" at bounding box center [995, 32] width 23 height 9
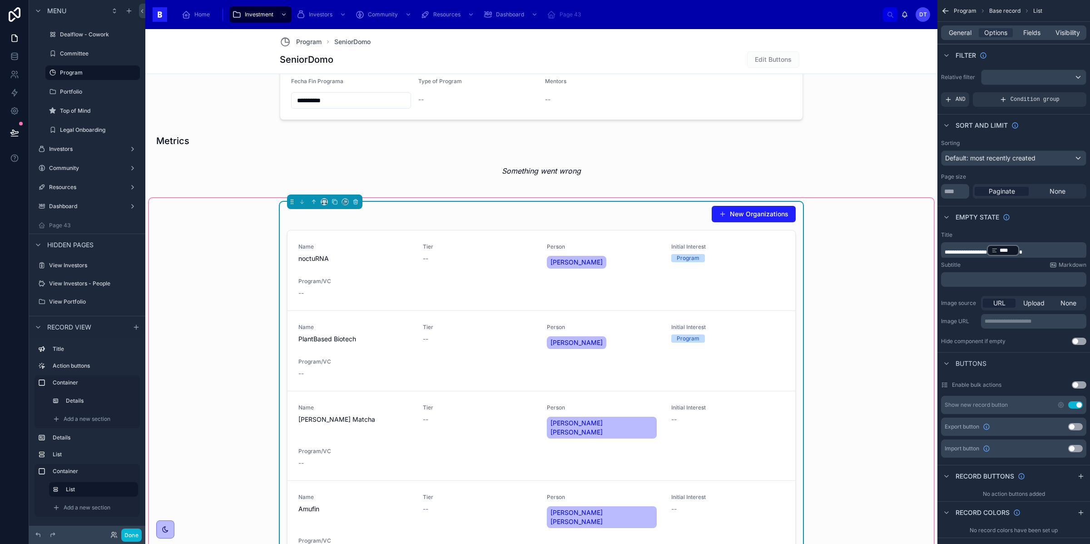
click at [1076, 406] on button "Use setting" at bounding box center [1075, 404] width 15 height 7
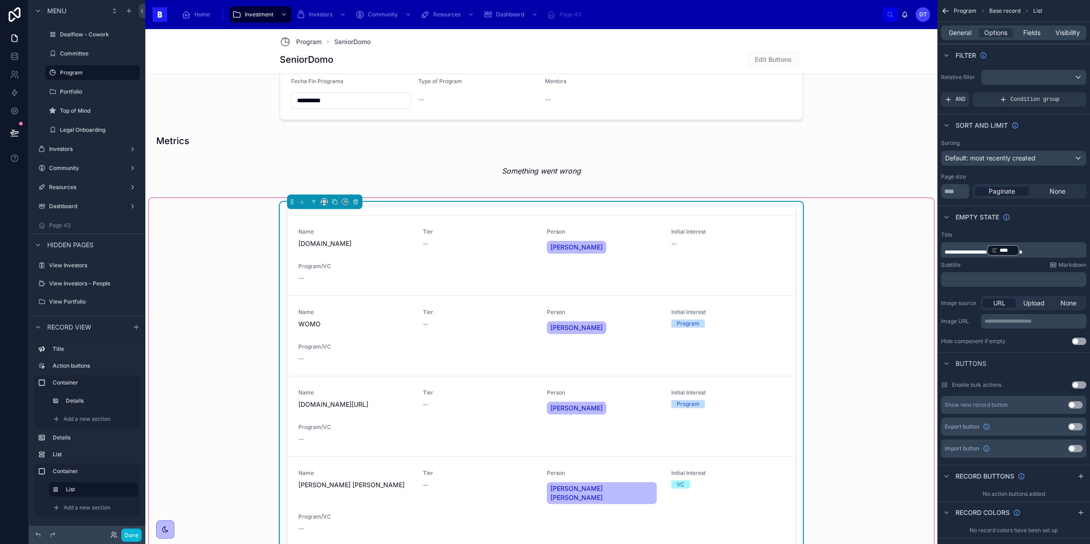
scroll to position [418, 0]
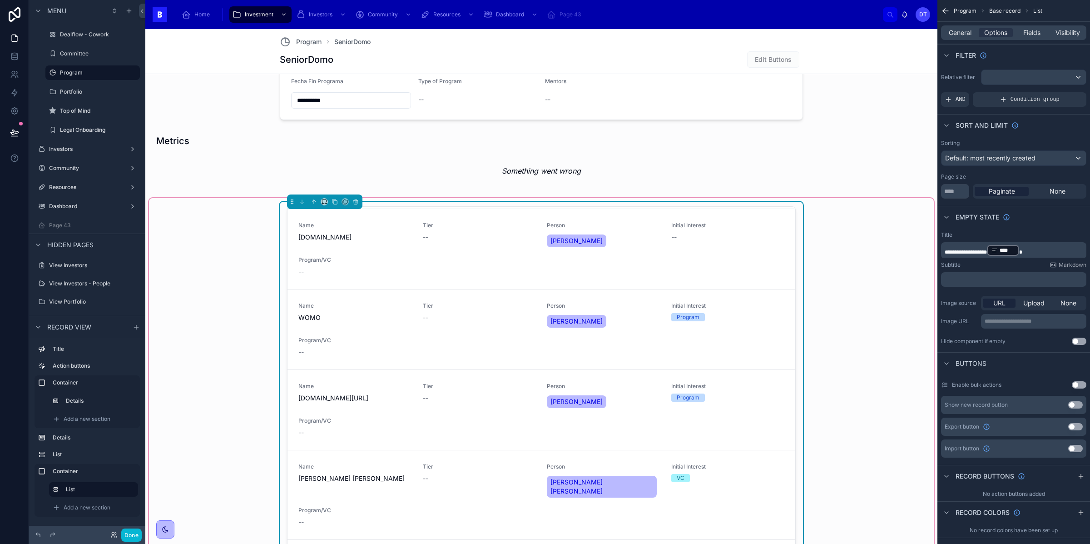
click at [830, 327] on div "Name noctuRNA Tier -- Person Miriam Corredor Initial Interest Program Program/V…" at bounding box center [541, 411] width 785 height 427
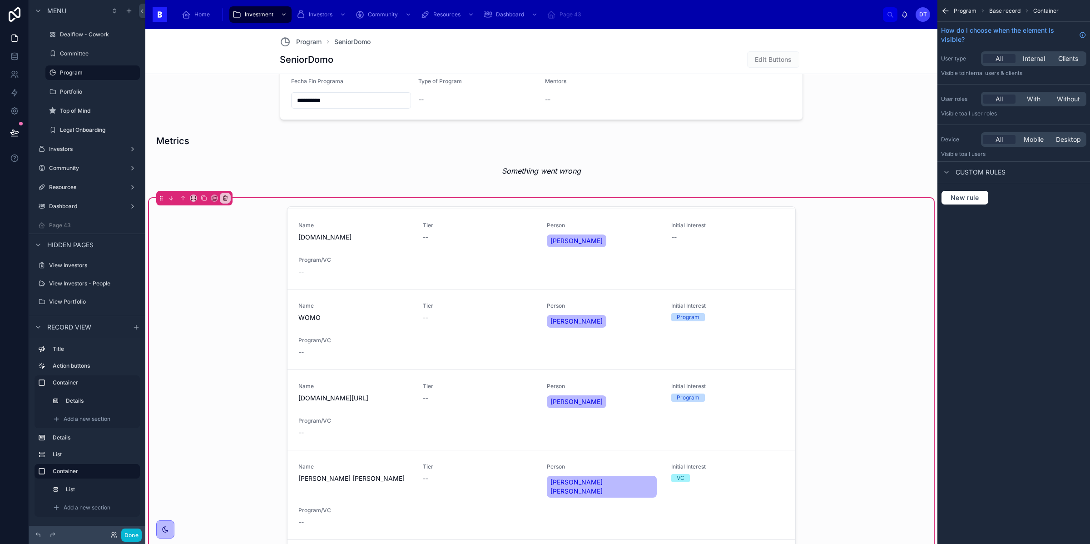
click at [188, 263] on div "Name noctuRNA Tier -- Person Miriam Corredor Initial Interest Program Program/V…" at bounding box center [541, 411] width 785 height 427
click at [312, 229] on div at bounding box center [541, 412] width 523 height 420
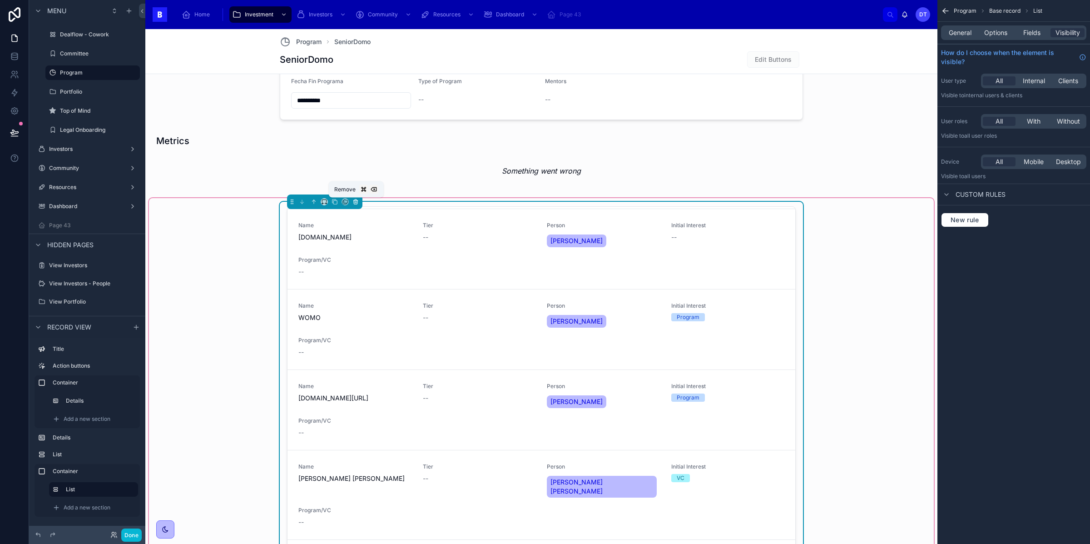
click at [355, 202] on icon at bounding box center [355, 201] width 6 height 6
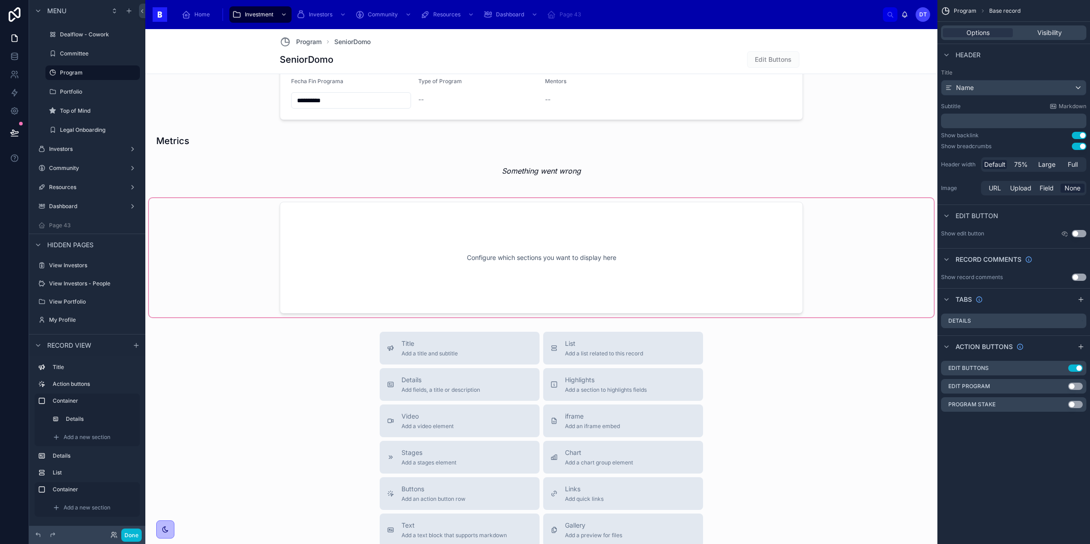
click at [376, 298] on div at bounding box center [541, 257] width 785 height 119
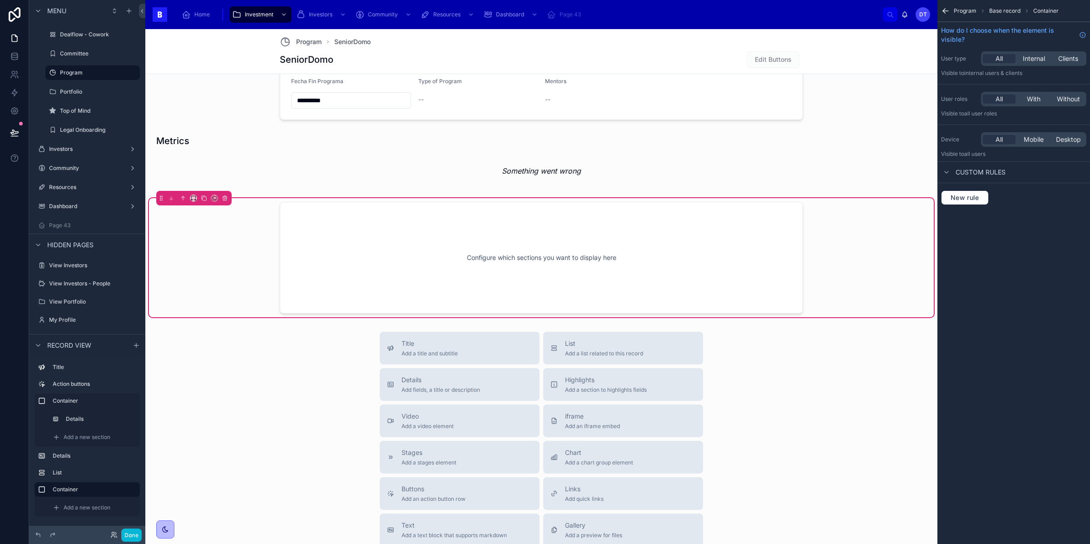
click at [624, 262] on div "Configure which sections you want to display here" at bounding box center [541, 258] width 493 height 82
click at [72, 505] on span "Add a new section" at bounding box center [87, 507] width 47 height 7
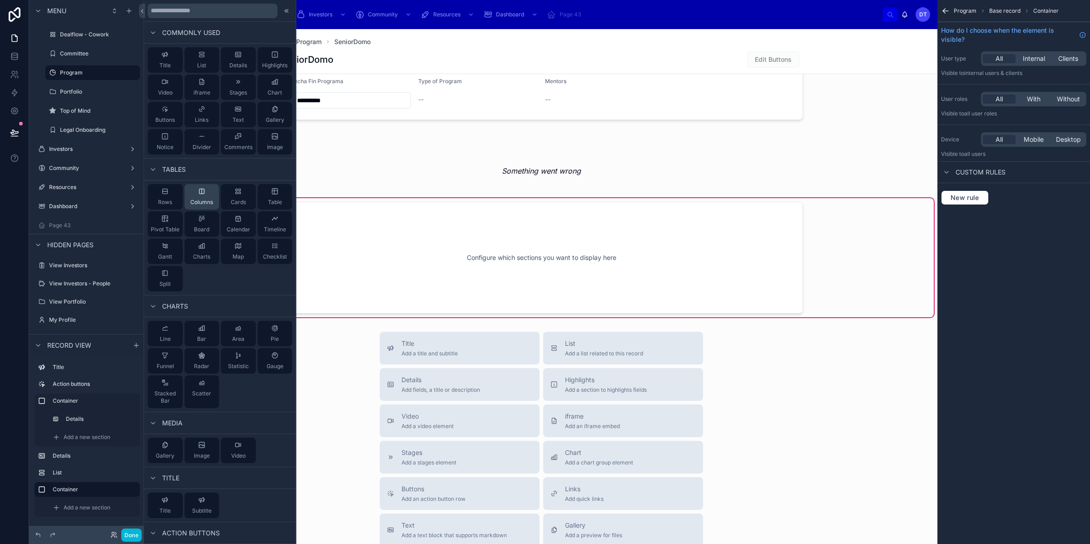
click at [194, 190] on div "Columns" at bounding box center [201, 196] width 35 height 25
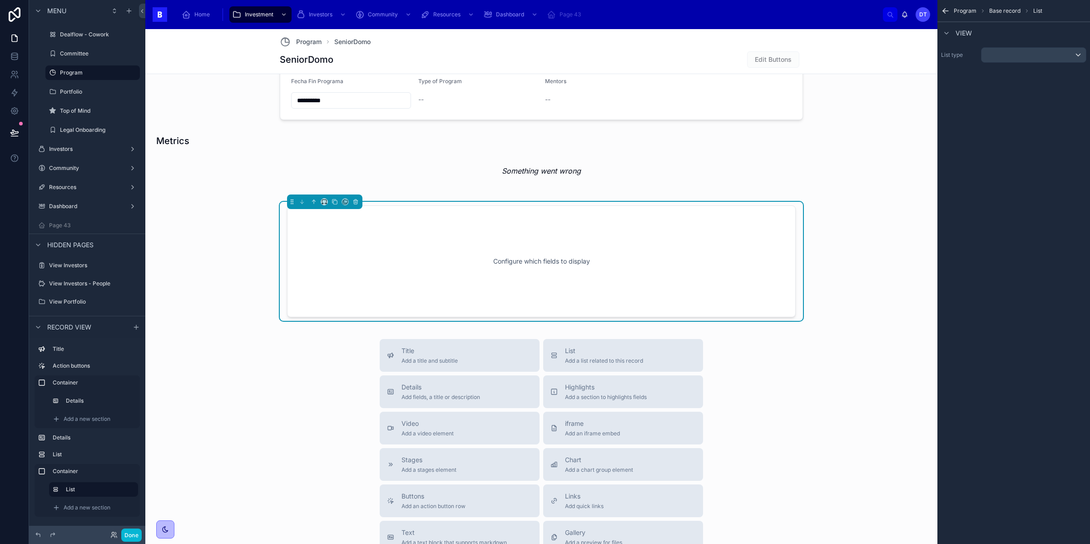
scroll to position [503, 0]
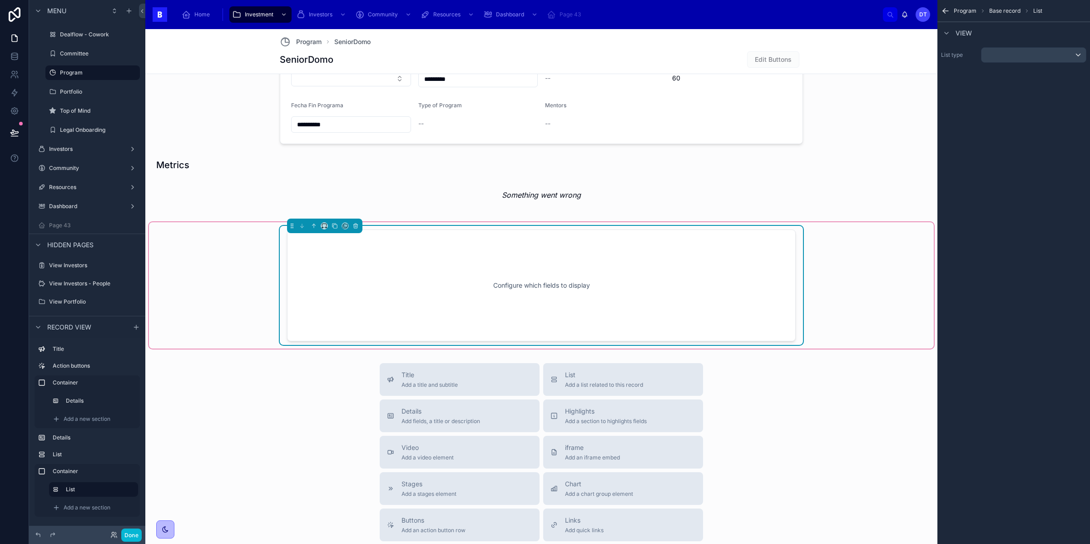
click at [513, 284] on div "Configure which fields to display" at bounding box center [541, 285] width 479 height 82
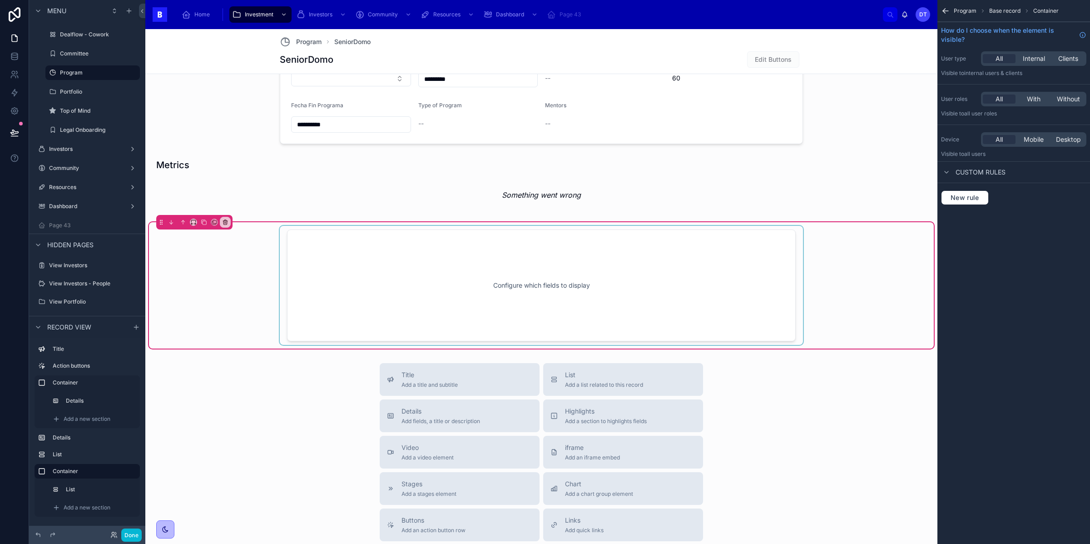
click at [658, 281] on div at bounding box center [541, 285] width 523 height 119
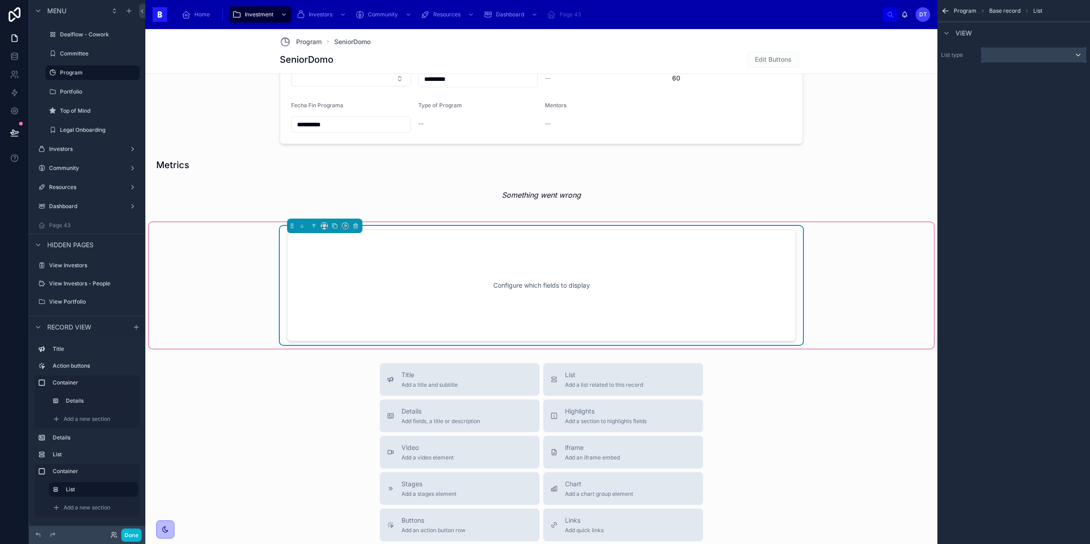
click at [1013, 56] on div "scrollable content" at bounding box center [1033, 55] width 104 height 15
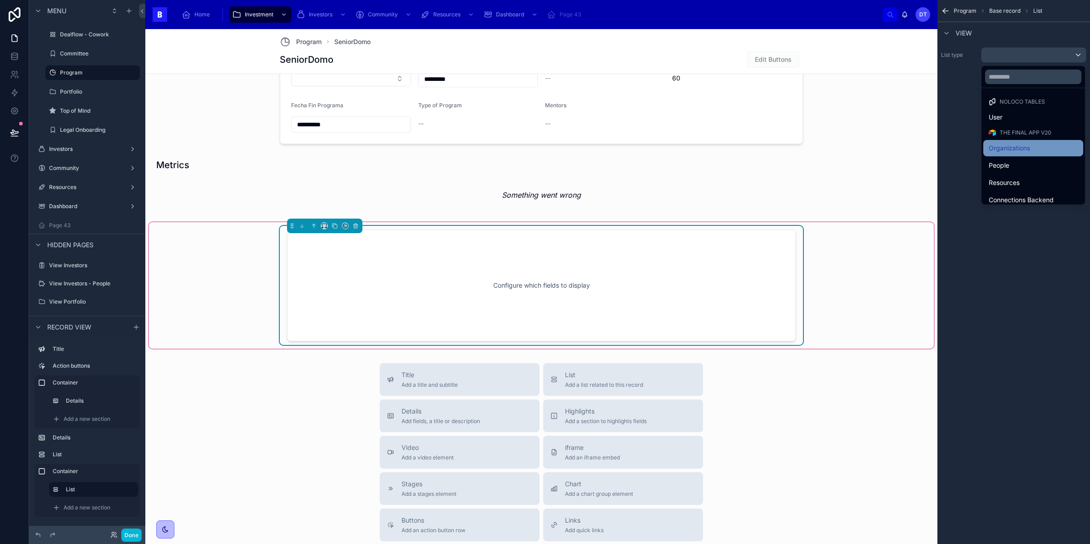
click at [1001, 152] on span "Organizations" at bounding box center [1009, 148] width 41 height 11
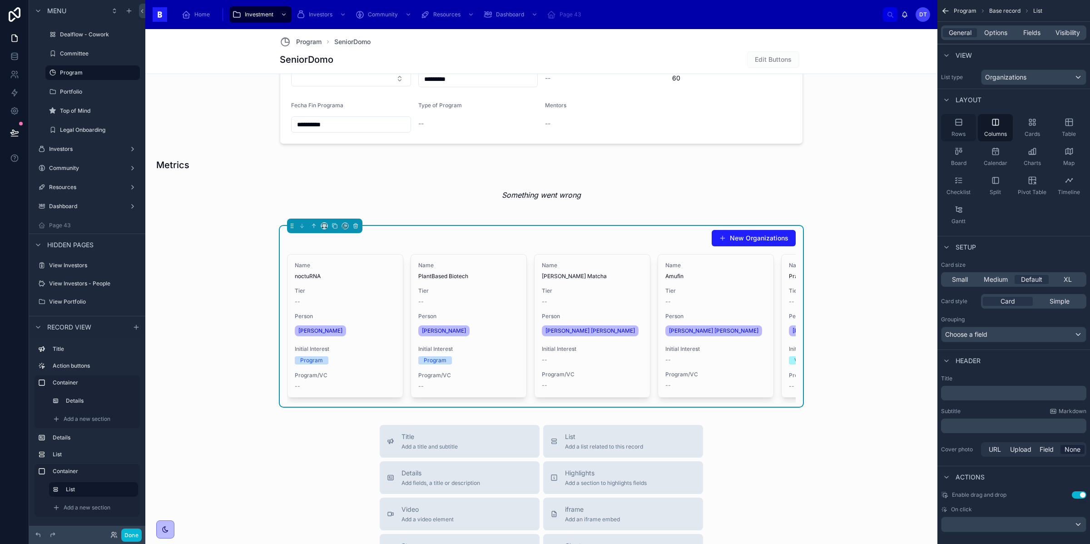
click at [955, 127] on div "Rows" at bounding box center [958, 127] width 35 height 27
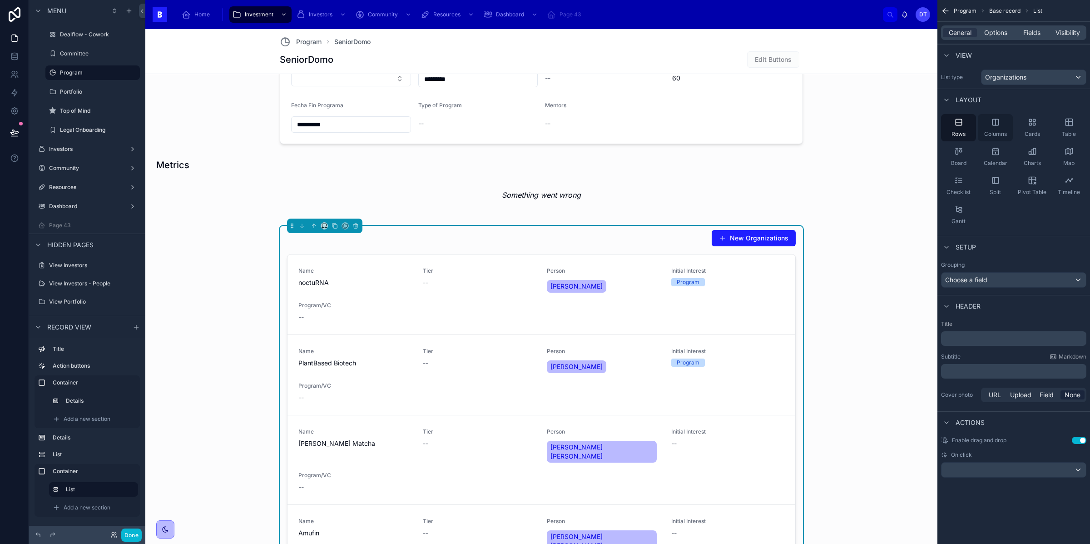
click at [994, 127] on icon "scrollable content" at bounding box center [995, 122] width 9 height 9
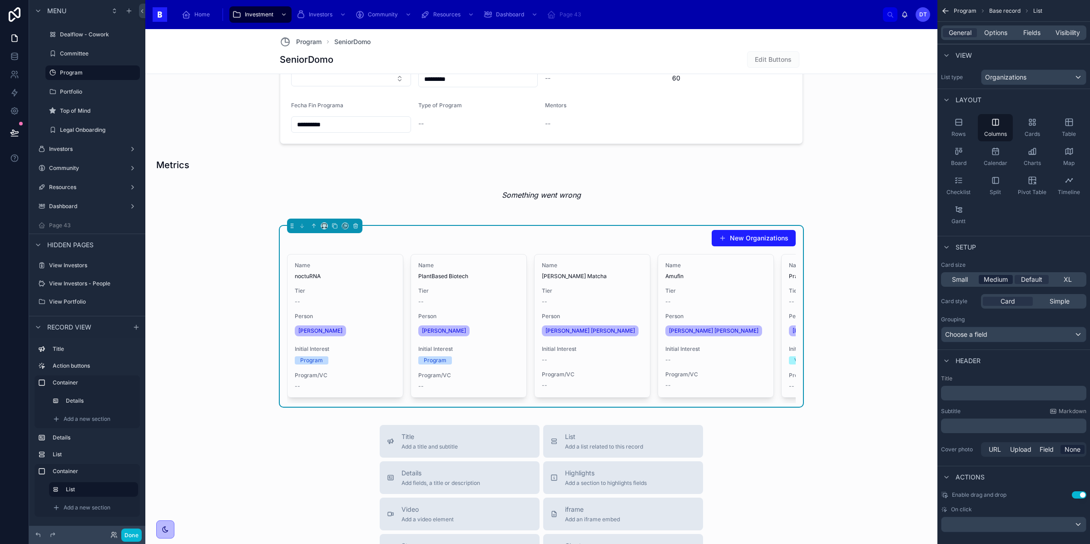
click at [993, 277] on span "Medium" at bounding box center [996, 279] width 24 height 9
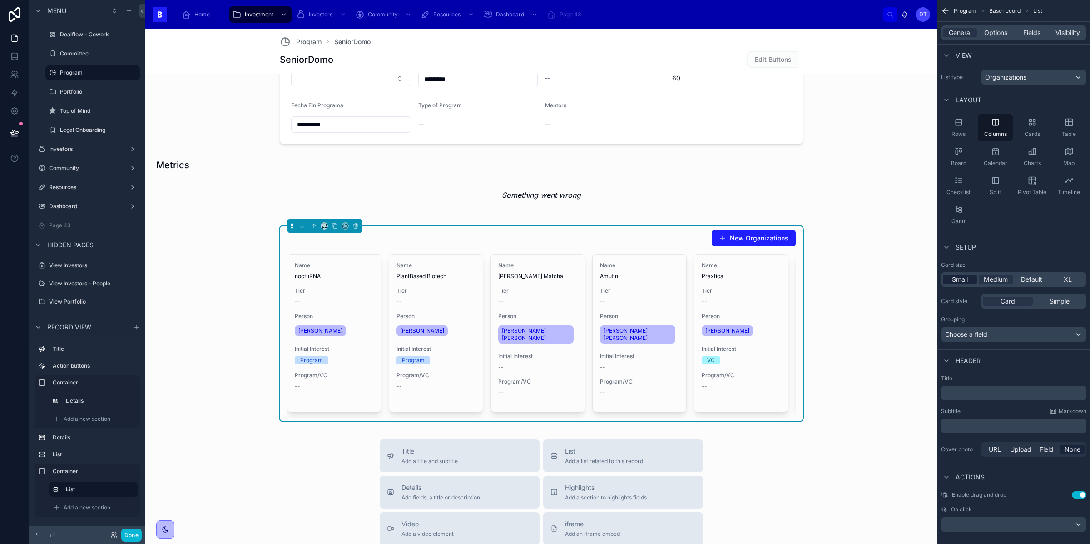
click at [958, 281] on span "Small" at bounding box center [960, 279] width 16 height 9
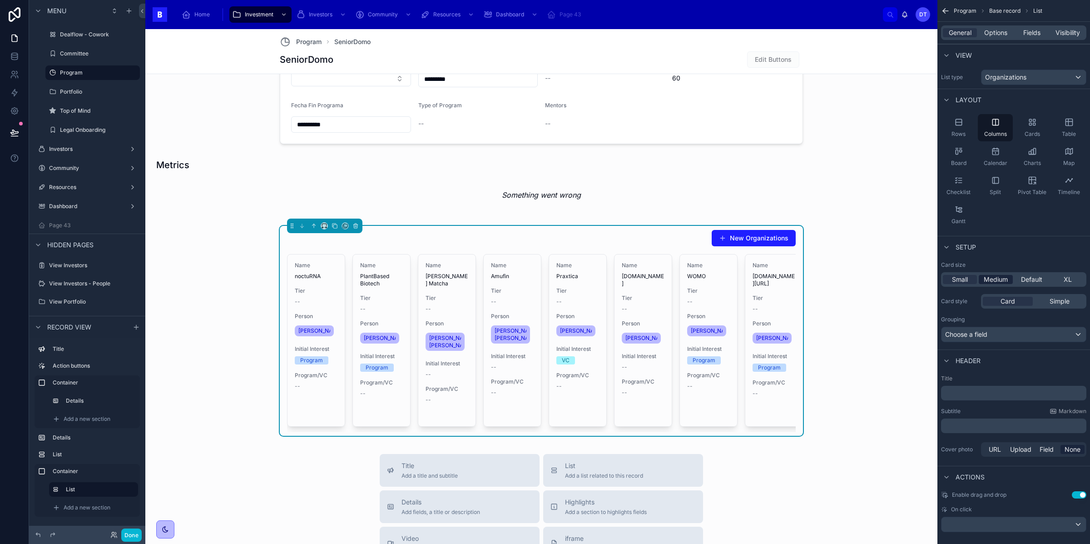
click at [988, 279] on span "Medium" at bounding box center [996, 279] width 24 height 9
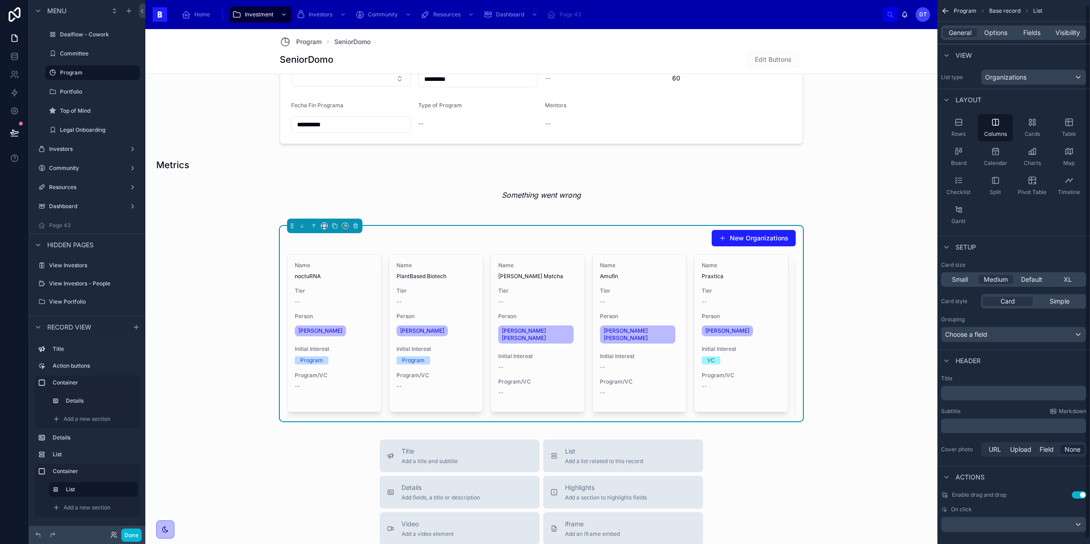
scroll to position [10, 0]
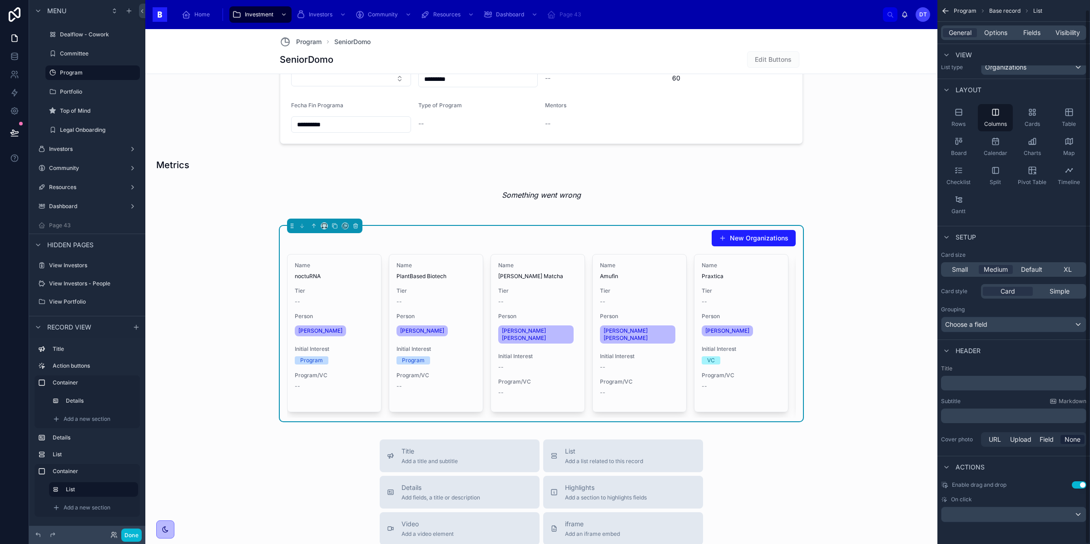
click at [973, 382] on p "﻿" at bounding box center [1015, 382] width 140 height 9
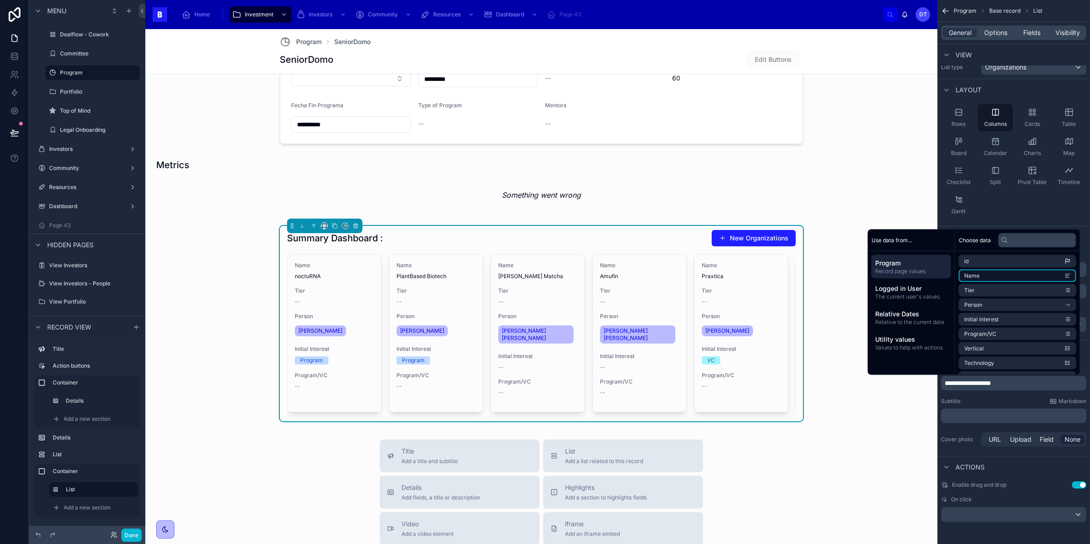
click at [992, 277] on li "Name" at bounding box center [1018, 275] width 118 height 13
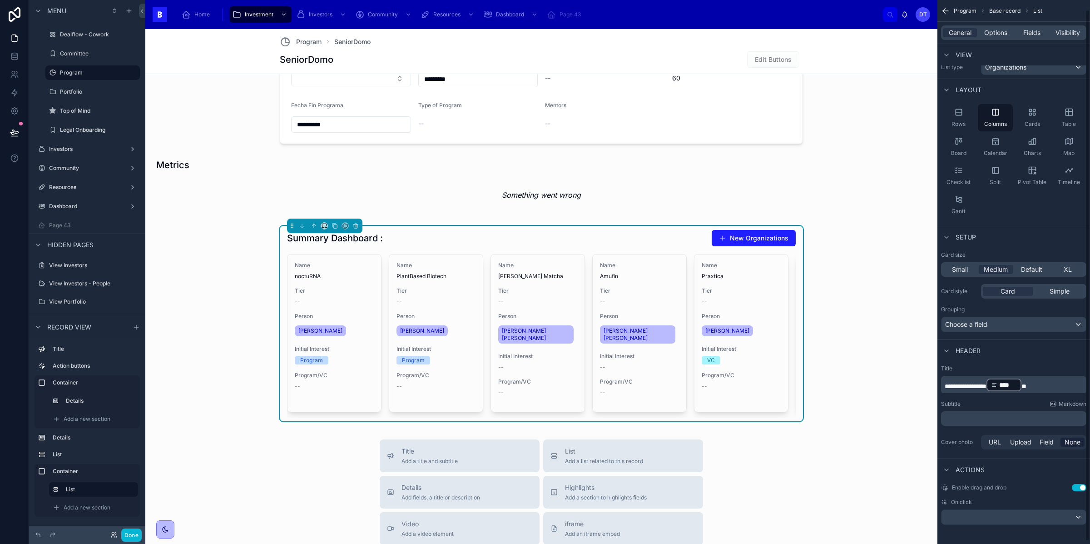
click at [1026, 386] on span "*" at bounding box center [1023, 386] width 5 height 6
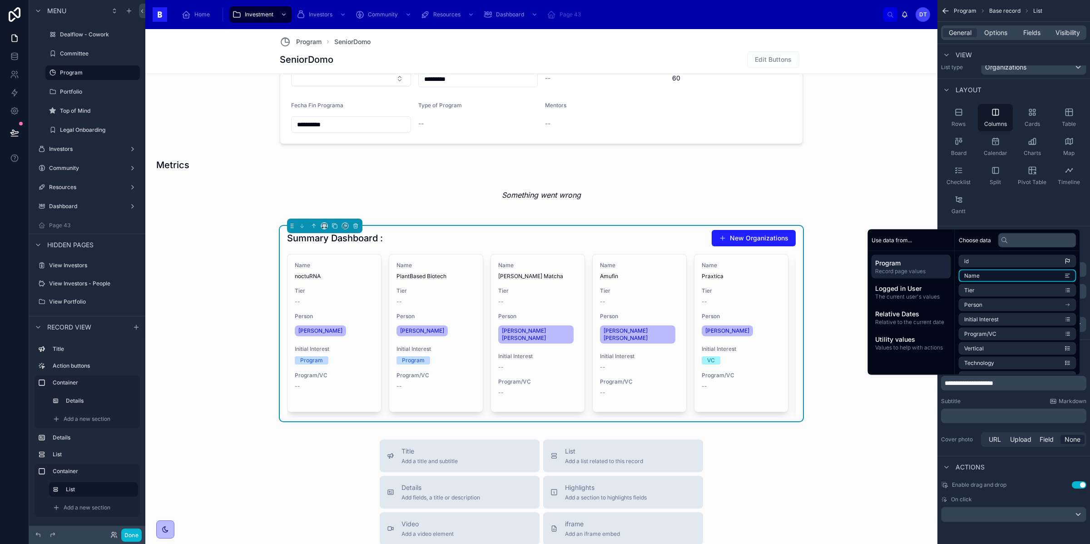
click at [982, 275] on li "Name" at bounding box center [1018, 275] width 118 height 13
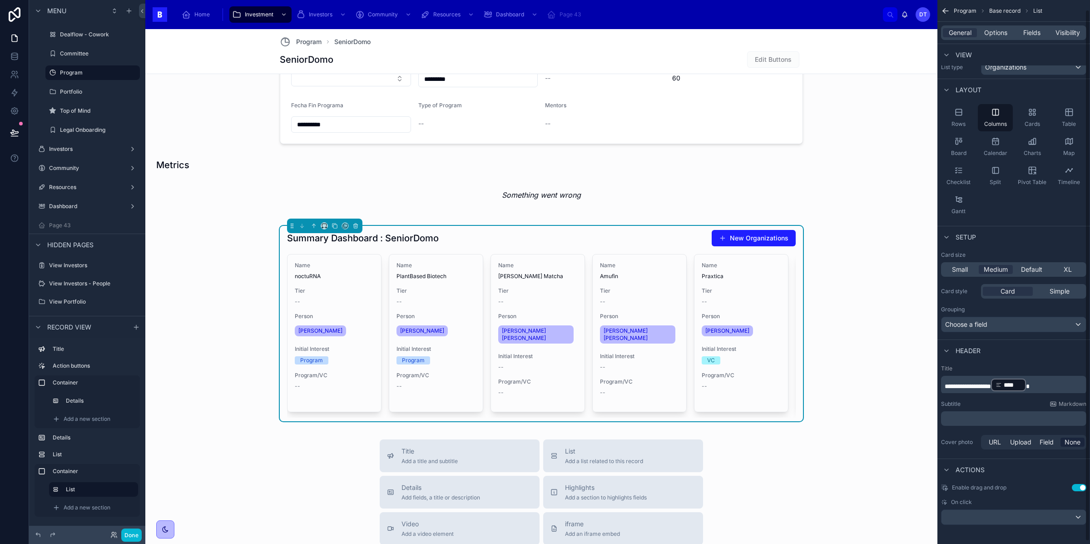
click at [1055, 384] on p "**********" at bounding box center [1015, 384] width 140 height 15
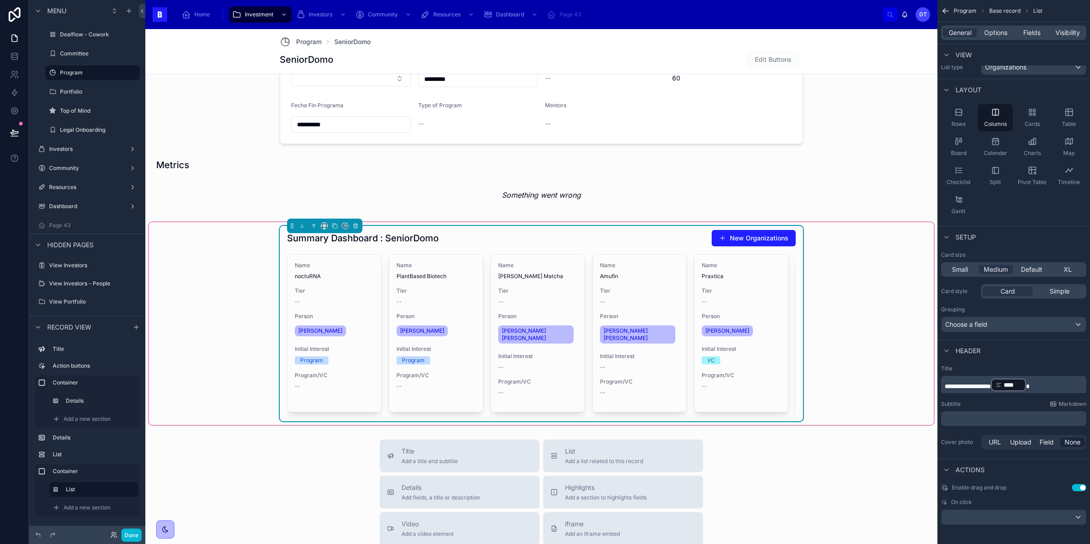
click at [518, 246] on div "Summary Dashboard : SeniorDomo New Organizations" at bounding box center [541, 237] width 509 height 17
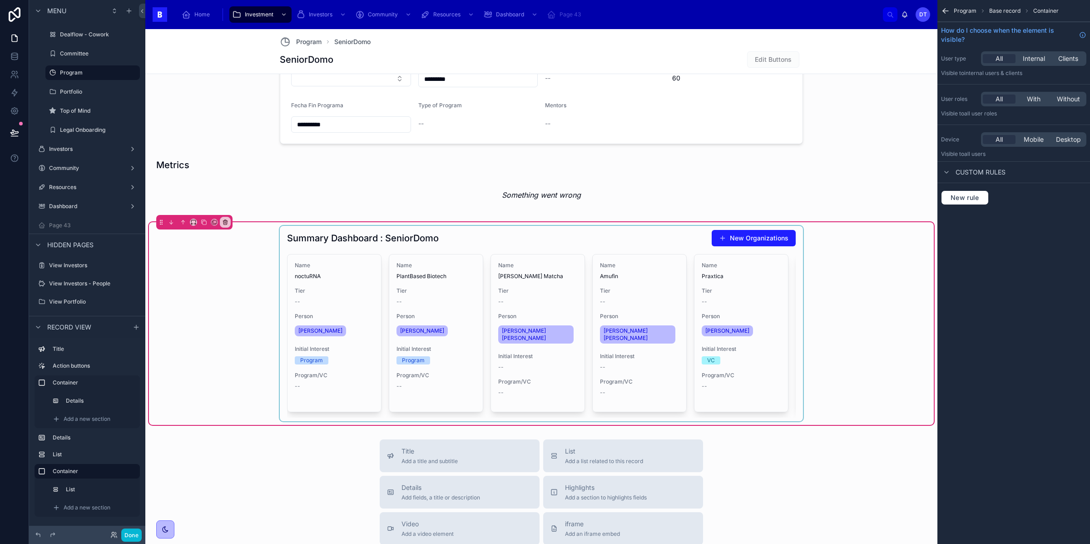
scroll to position [0, 0]
click at [494, 238] on div at bounding box center [541, 323] width 523 height 195
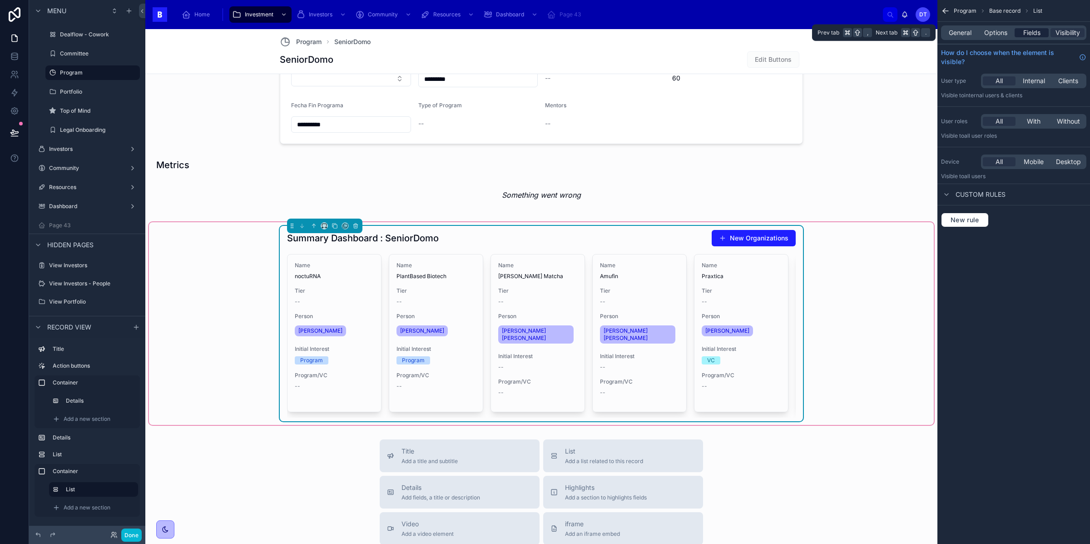
click at [1030, 34] on span "Fields" at bounding box center [1031, 32] width 17 height 9
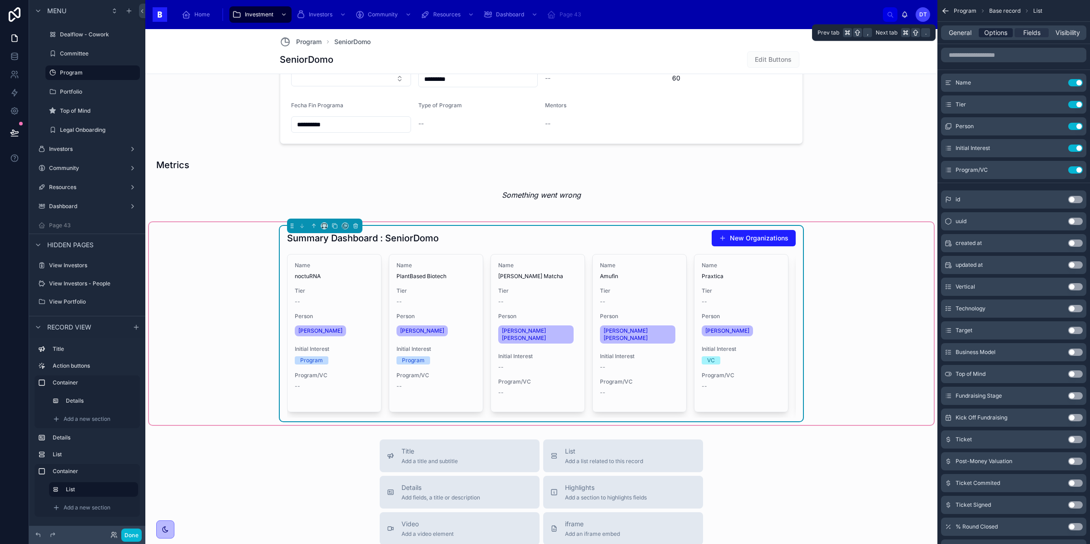
click at [993, 34] on span "Options" at bounding box center [995, 32] width 23 height 9
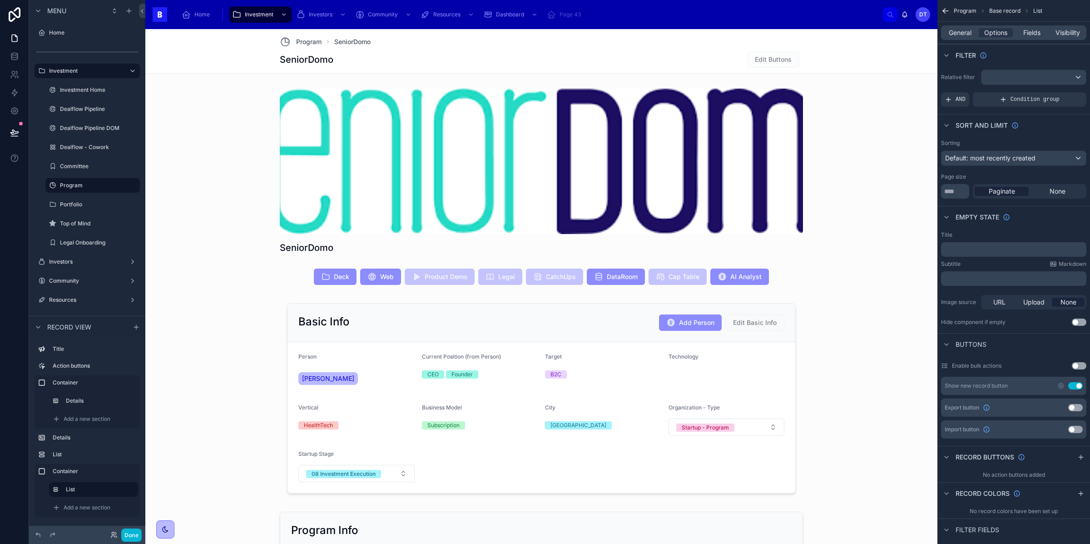
scroll to position [503, 0]
